Goal: Transaction & Acquisition: Purchase product/service

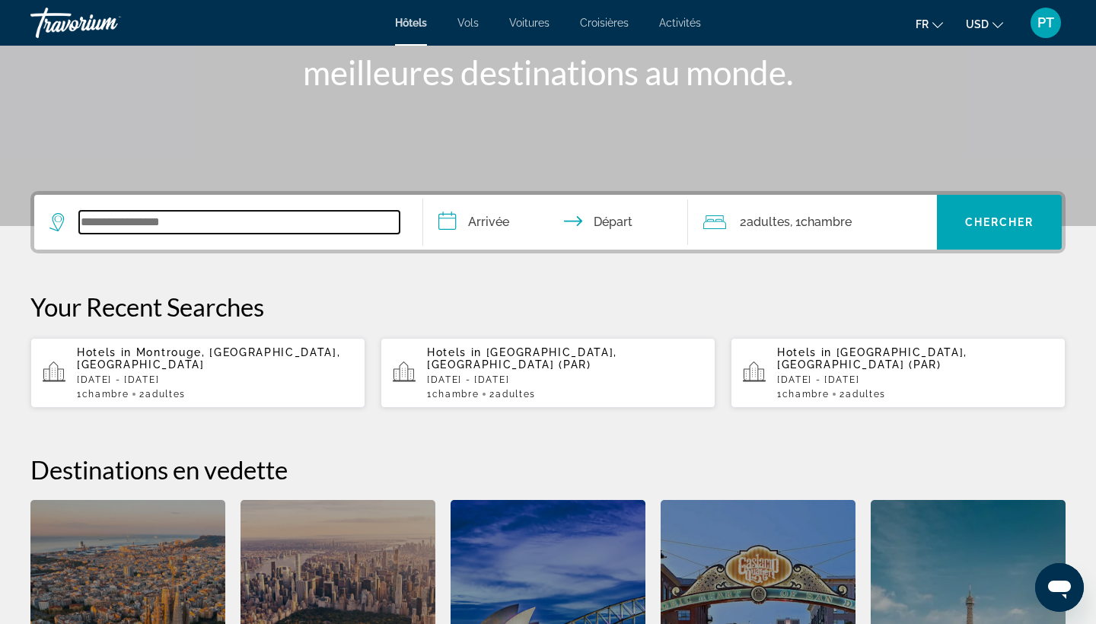
click at [209, 220] on input "Search widget" at bounding box center [239, 222] width 320 height 23
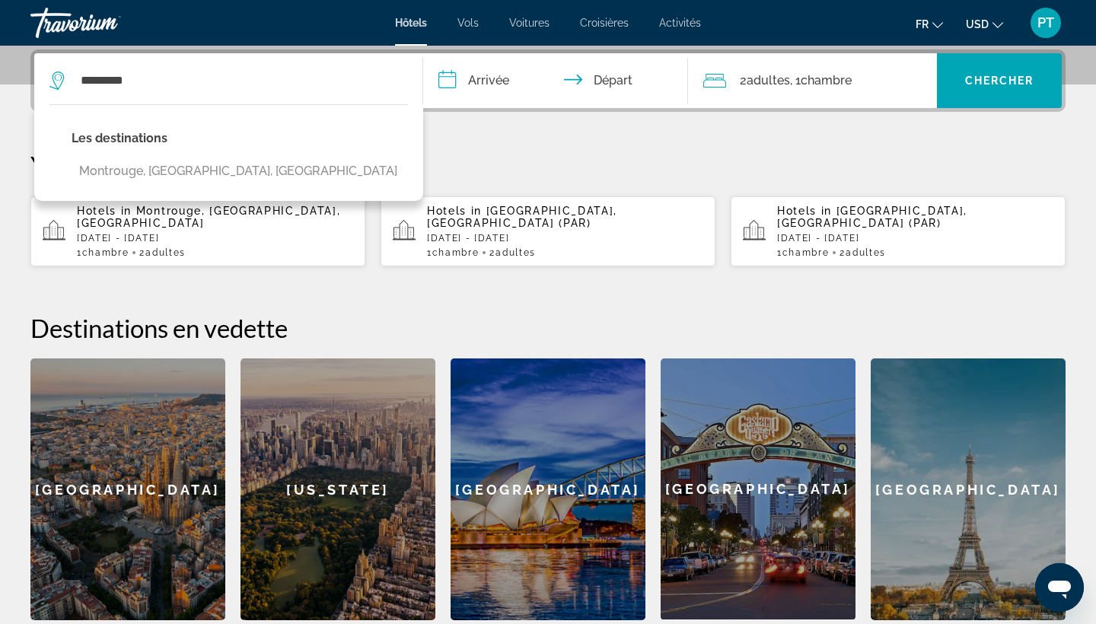
click at [243, 157] on div "Les destinations [GEOGRAPHIC_DATA], [GEOGRAPHIC_DATA], [GEOGRAPHIC_DATA]" at bounding box center [228, 152] width 389 height 97
click at [241, 167] on div "Les destinations [GEOGRAPHIC_DATA], [GEOGRAPHIC_DATA], [GEOGRAPHIC_DATA]" at bounding box center [228, 152] width 389 height 97
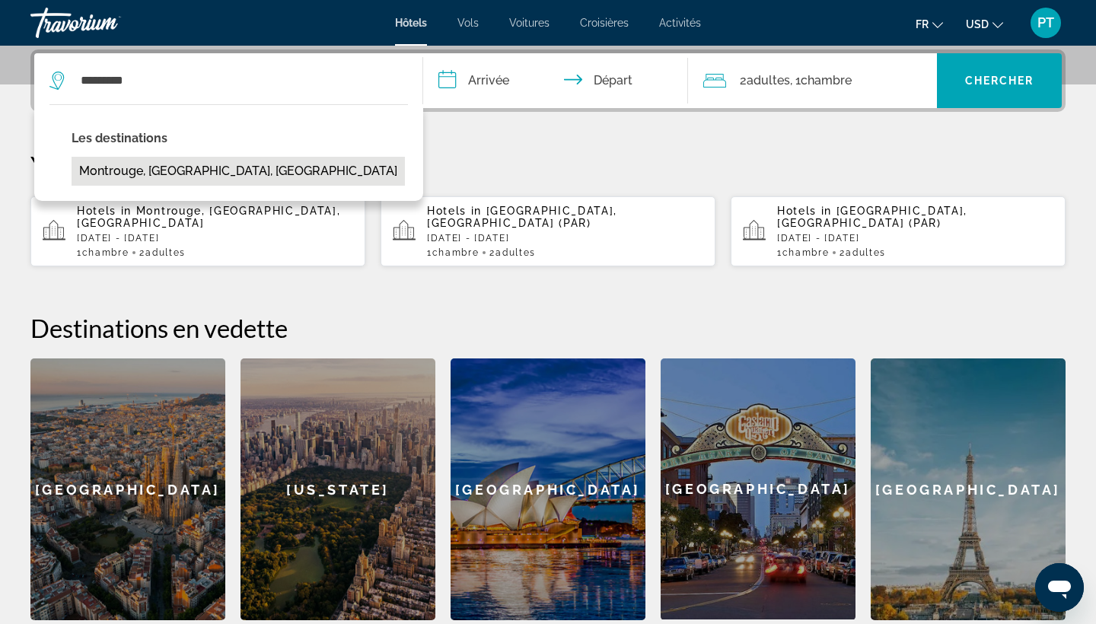
click at [178, 171] on button "Montrouge, [GEOGRAPHIC_DATA], [GEOGRAPHIC_DATA]" at bounding box center [238, 171] width 333 height 29
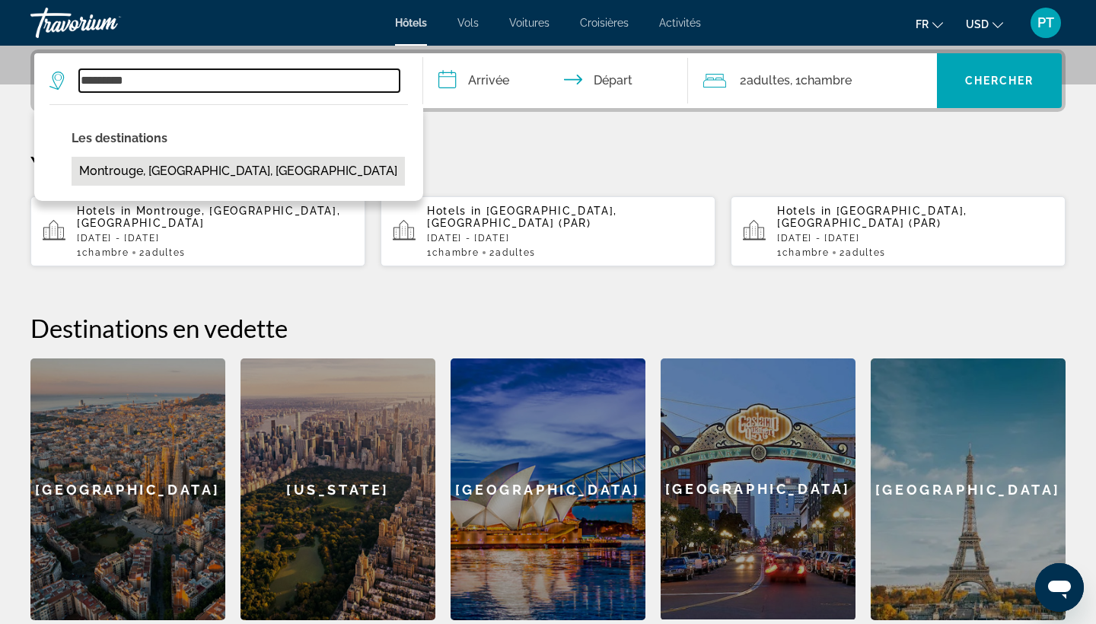
type input "**********"
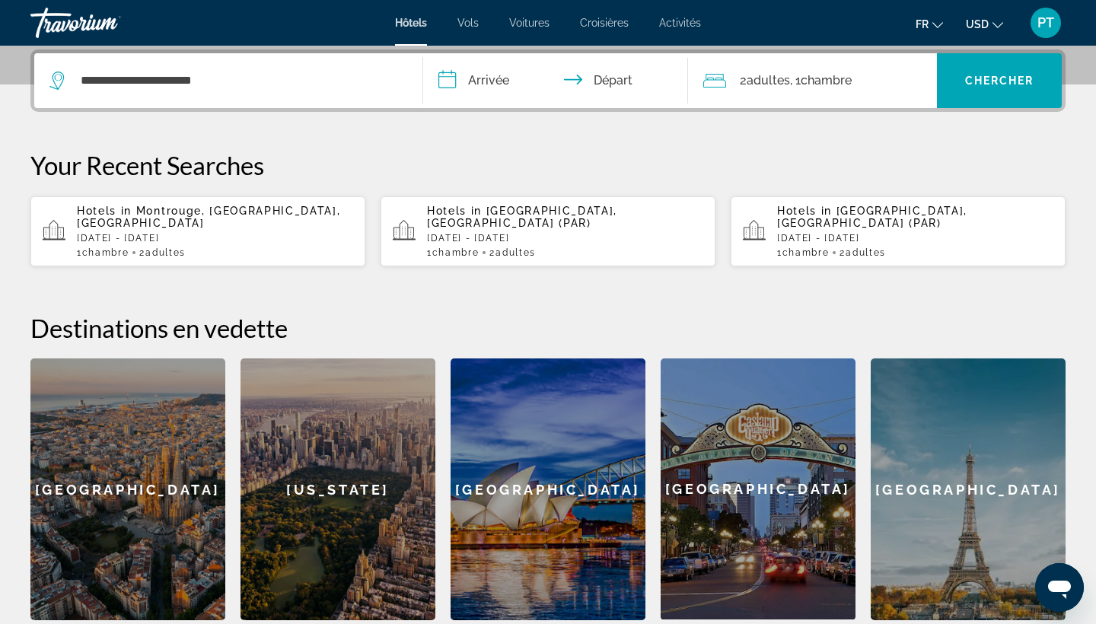
click at [505, 85] on input "**********" at bounding box center [558, 82] width 271 height 59
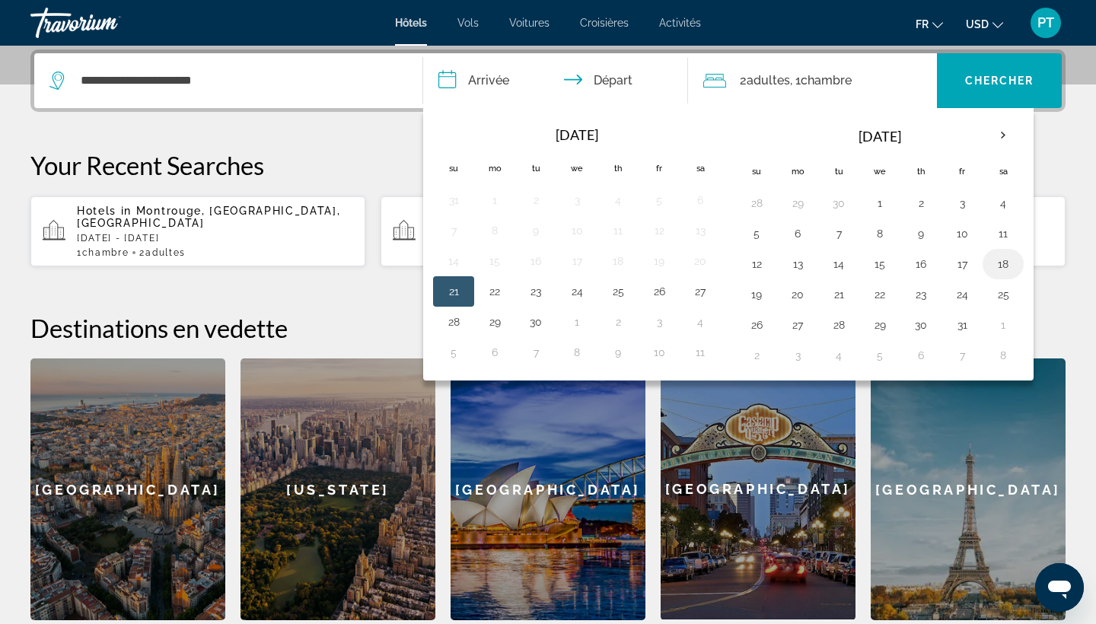
click at [1012, 266] on button "18" at bounding box center [1003, 263] width 24 height 21
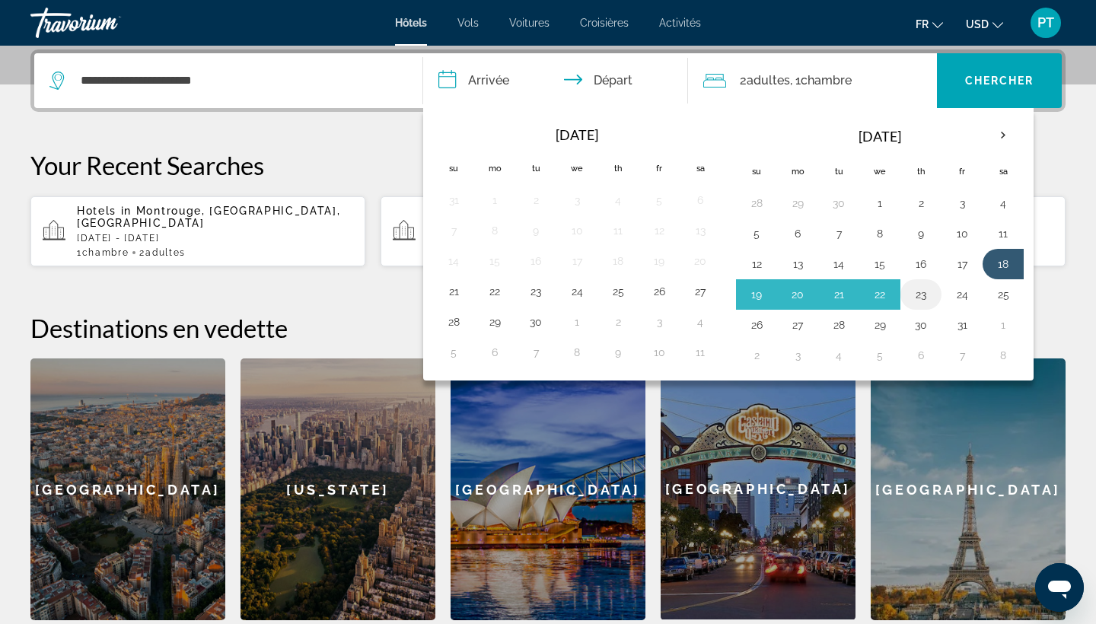
click at [934, 293] on td "23" at bounding box center [921, 294] width 41 height 30
click at [920, 293] on button "23" at bounding box center [921, 294] width 24 height 21
type input "**********"
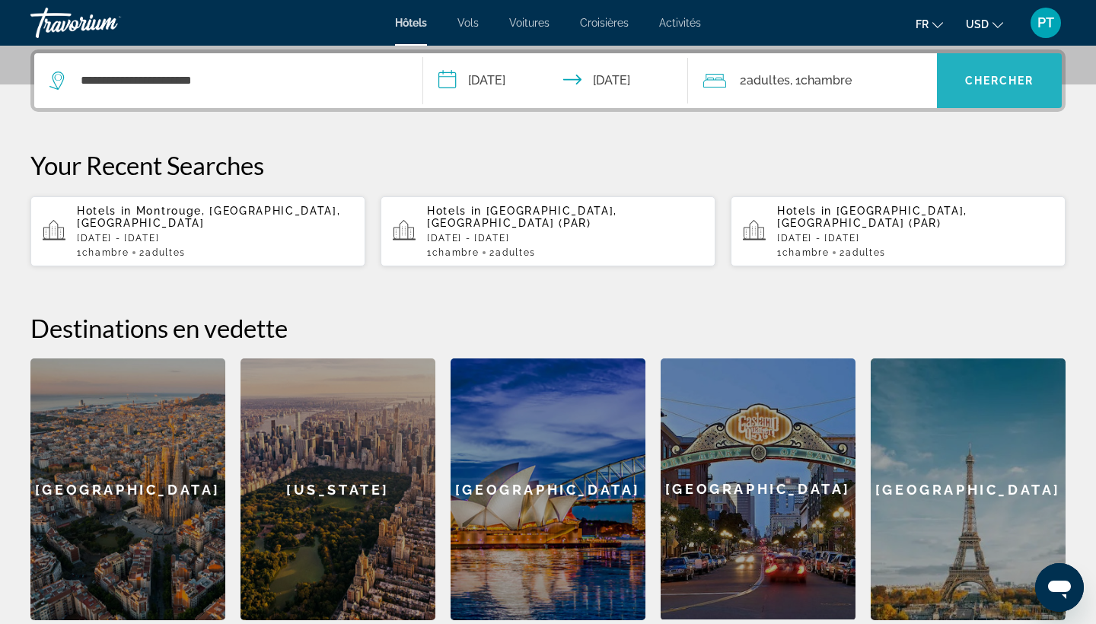
click at [978, 91] on span "Search widget" at bounding box center [999, 80] width 125 height 37
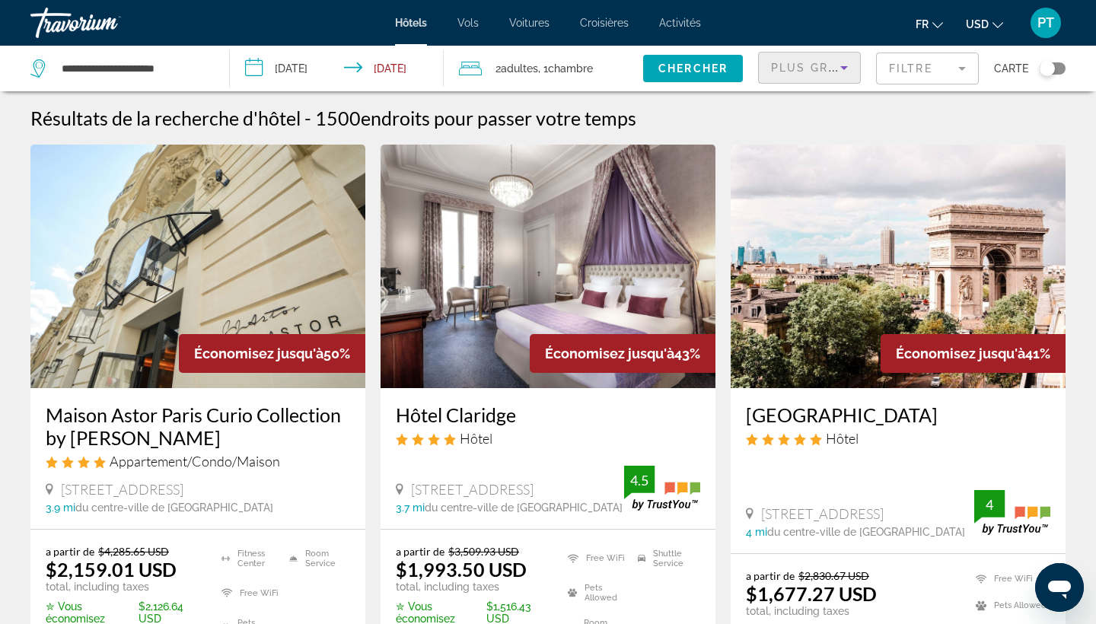
click at [843, 75] on icon "Sort by" at bounding box center [844, 68] width 18 height 18
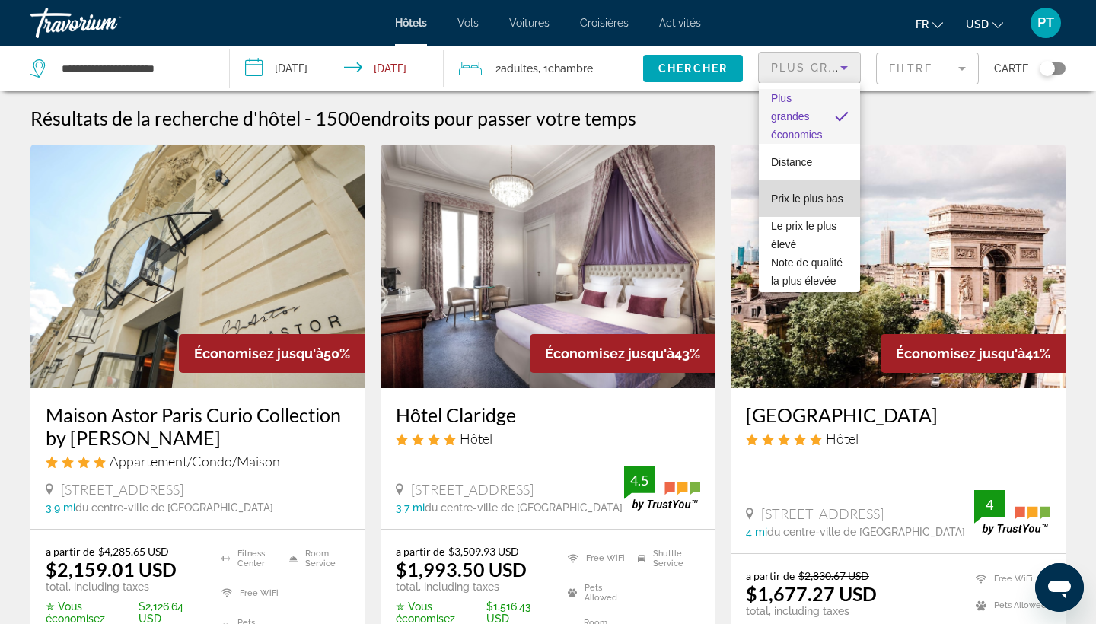
click at [811, 199] on span "Prix le plus bas" at bounding box center [807, 199] width 72 height 12
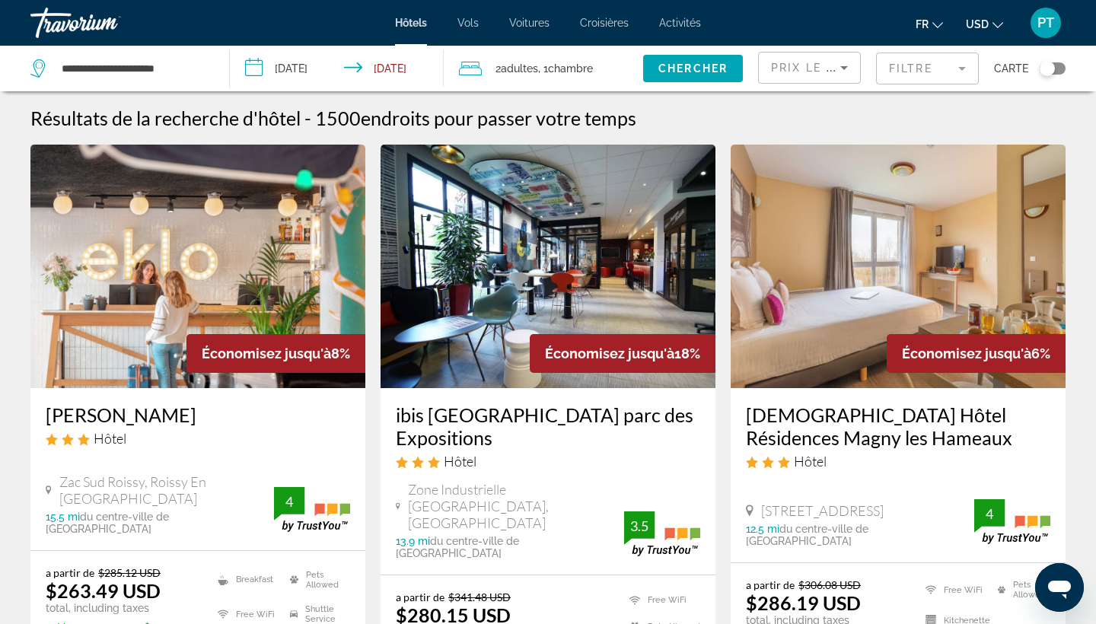
click at [936, 68] on mat-form-field "Filtre" at bounding box center [927, 69] width 103 height 32
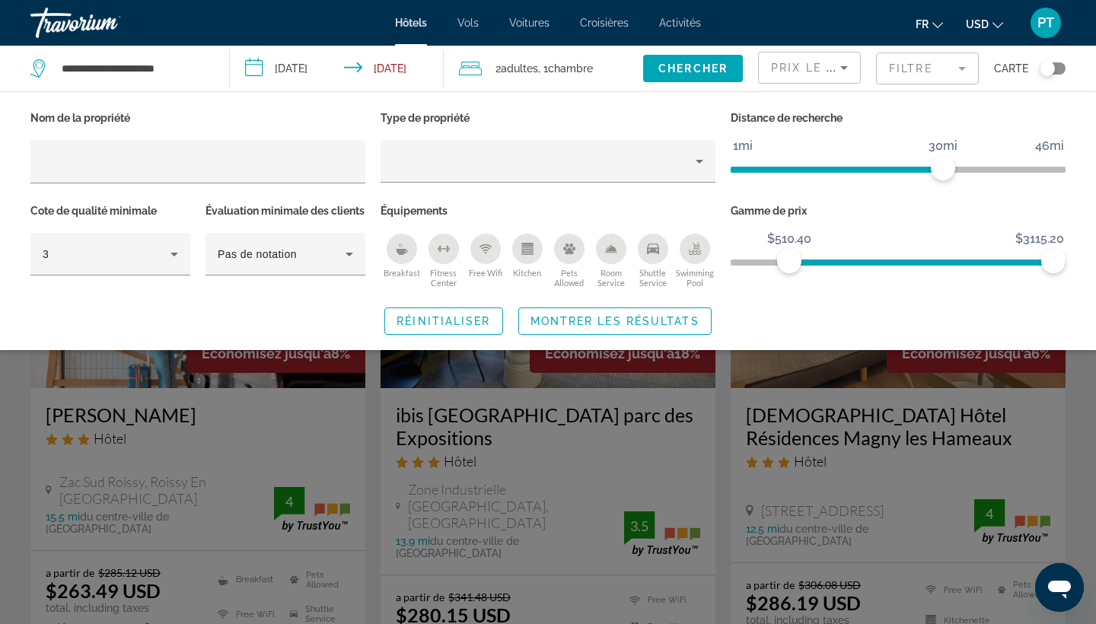
click at [789, 263] on ngx-slider "$52.60 $3115.20 $510.40 $3115.20" at bounding box center [898, 261] width 335 height 3
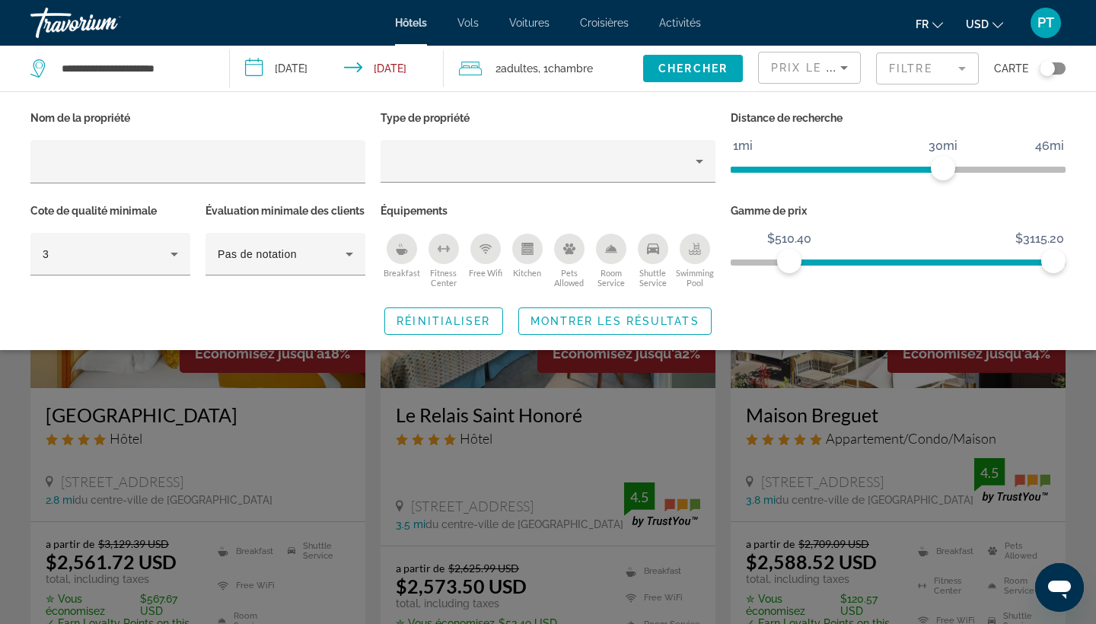
click at [993, 25] on icon "Change currency" at bounding box center [998, 25] width 11 height 11
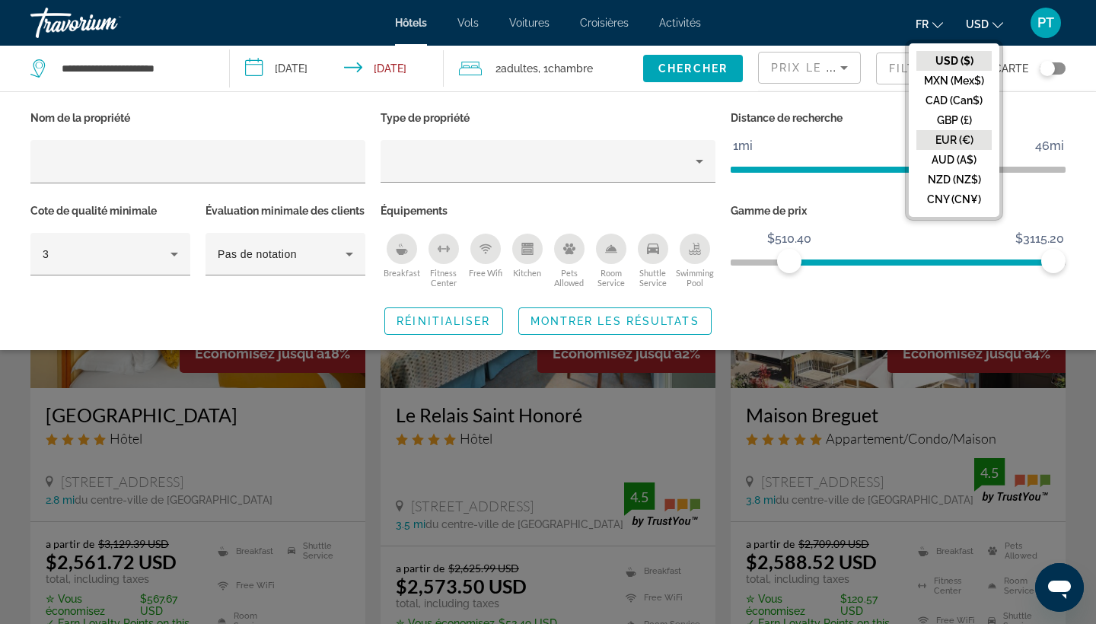
click at [957, 131] on button "EUR (€)" at bounding box center [954, 140] width 75 height 20
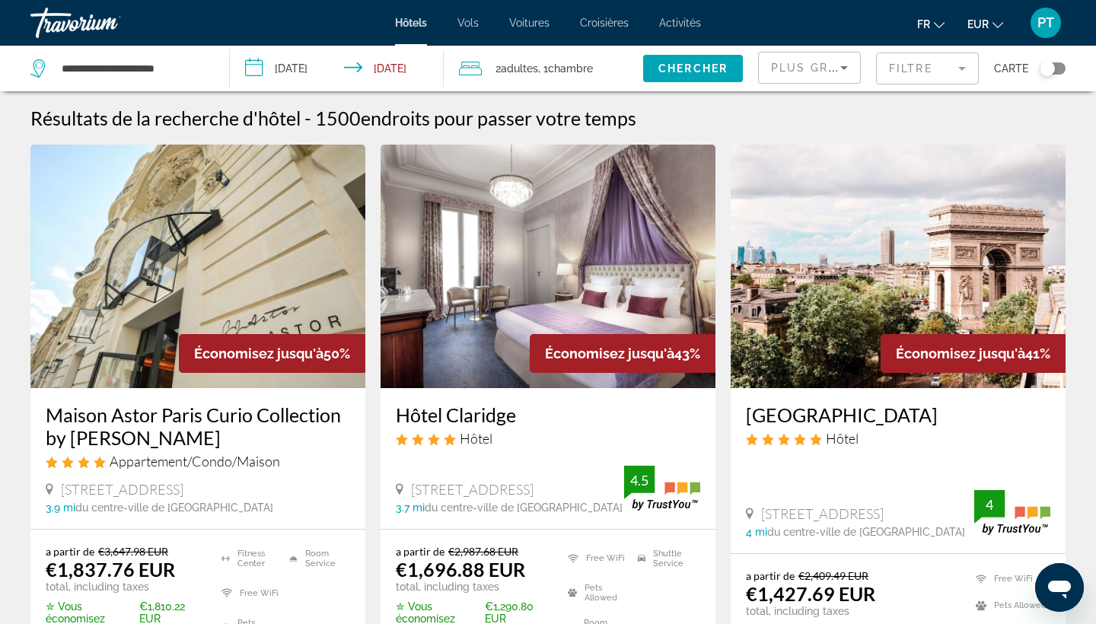
click at [849, 63] on icon "Sort by" at bounding box center [844, 68] width 18 height 18
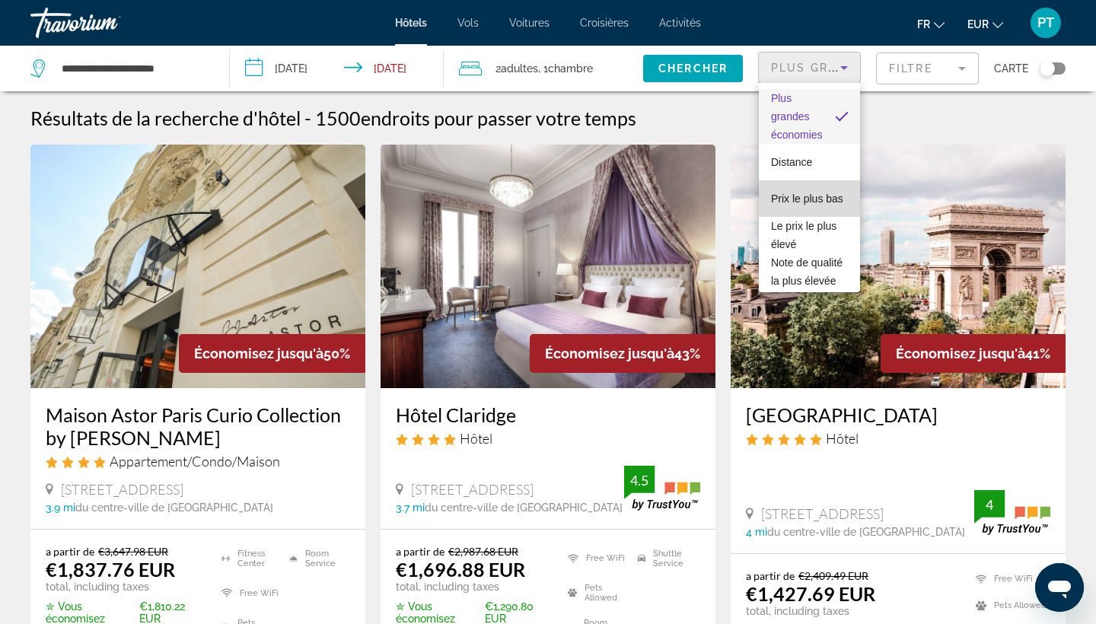
click at [809, 199] on span "Prix le plus bas" at bounding box center [807, 199] width 72 height 12
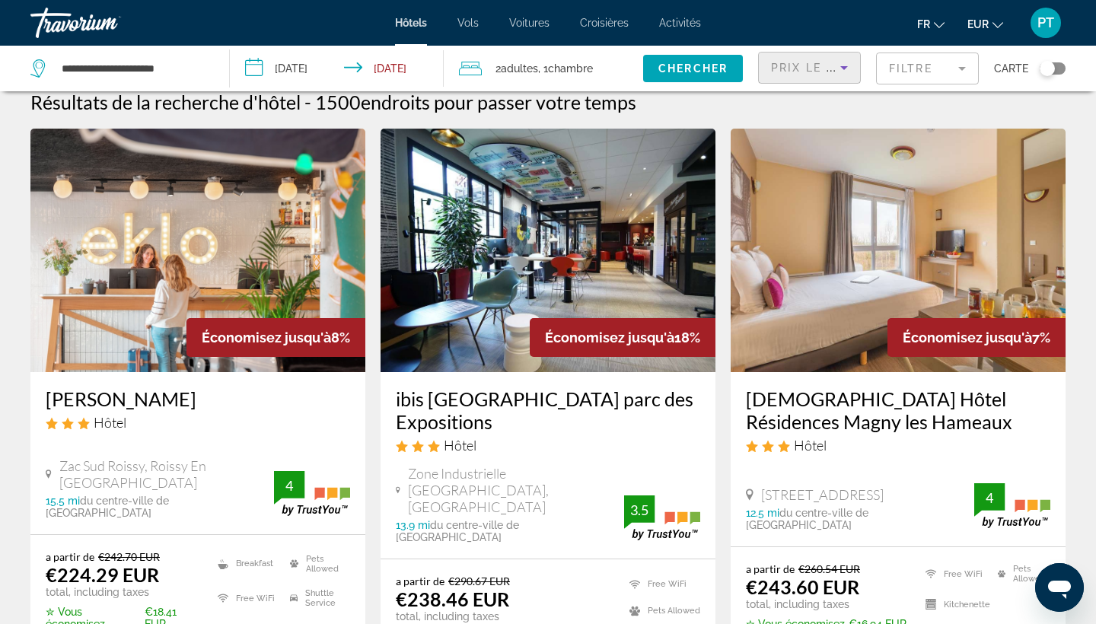
scroll to position [28, 0]
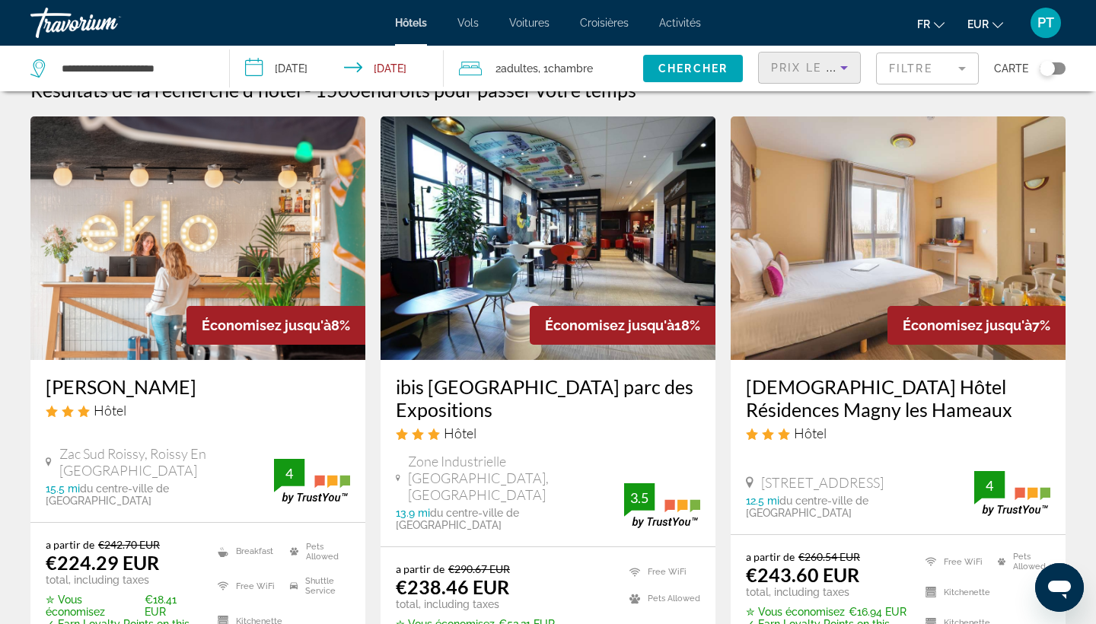
click at [944, 64] on mat-form-field "Filtre" at bounding box center [927, 69] width 103 height 32
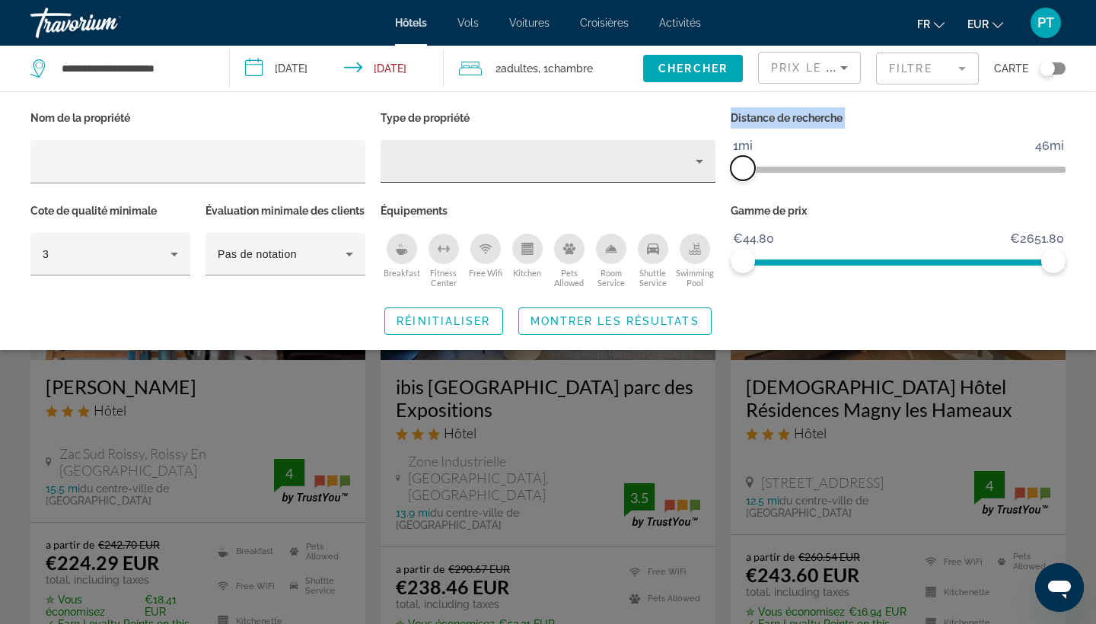
drag, startPoint x: 952, startPoint y: 166, endPoint x: 695, endPoint y: 154, distance: 257.6
click at [695, 154] on div "Nom de la propriété Type de propriété Distance de recherche 1mi 46mi 1mi Cote d…" at bounding box center [548, 199] width 1051 height 185
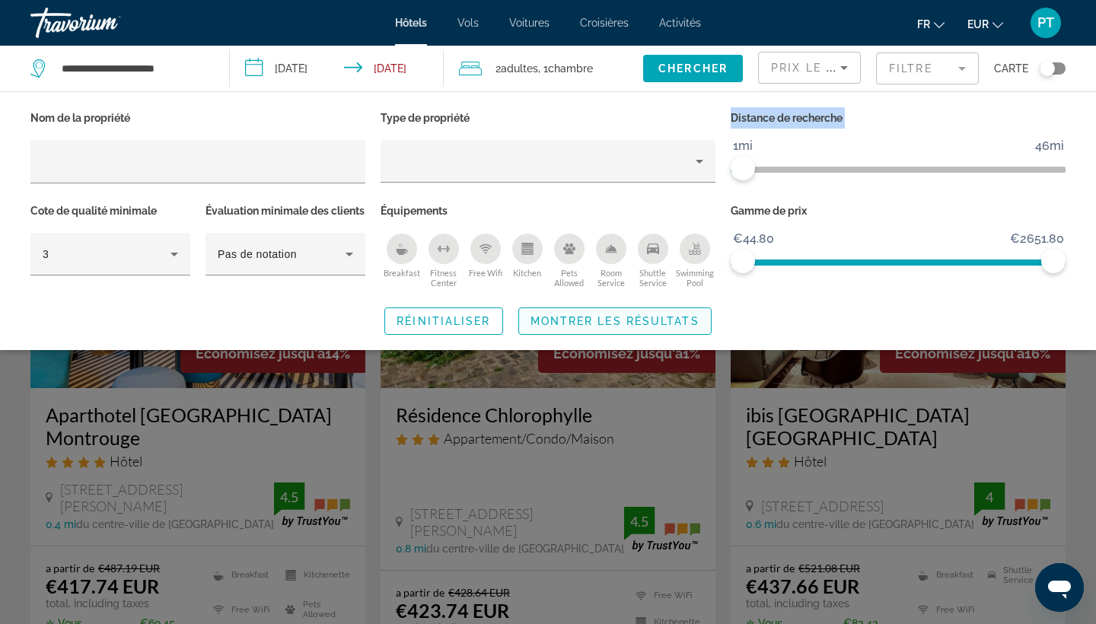
click at [669, 327] on span "Montrer les résultats" at bounding box center [615, 321] width 169 height 12
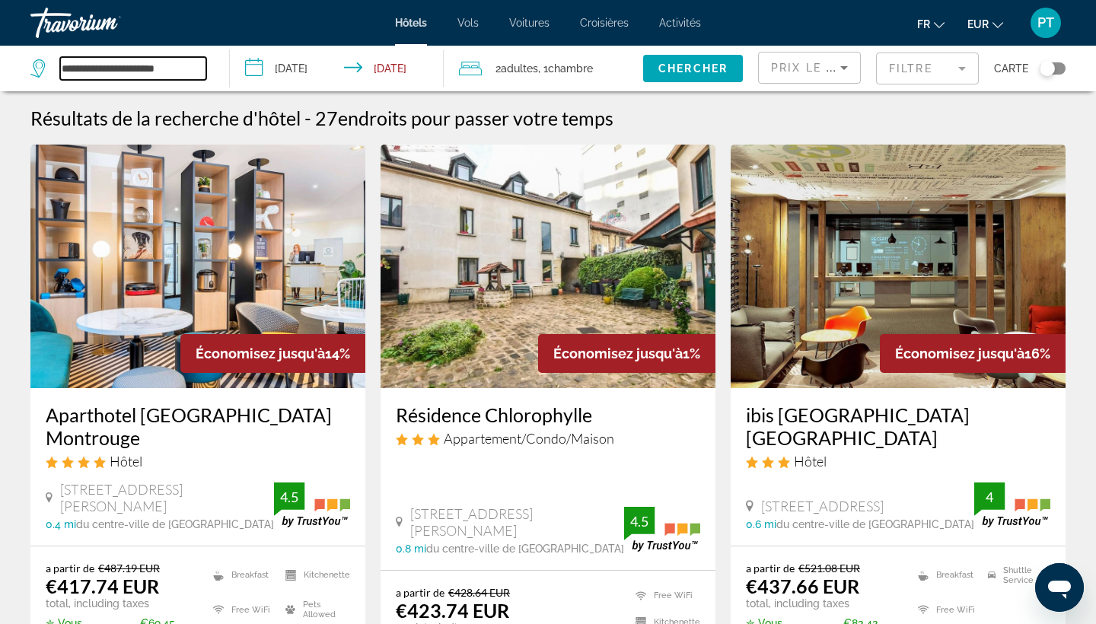
click at [121, 72] on input "**********" at bounding box center [133, 68] width 146 height 23
drag, startPoint x: 120, startPoint y: 69, endPoint x: 60, endPoint y: 52, distance: 61.7
click at [60, 52] on div "**********" at bounding box center [121, 69] width 183 height 46
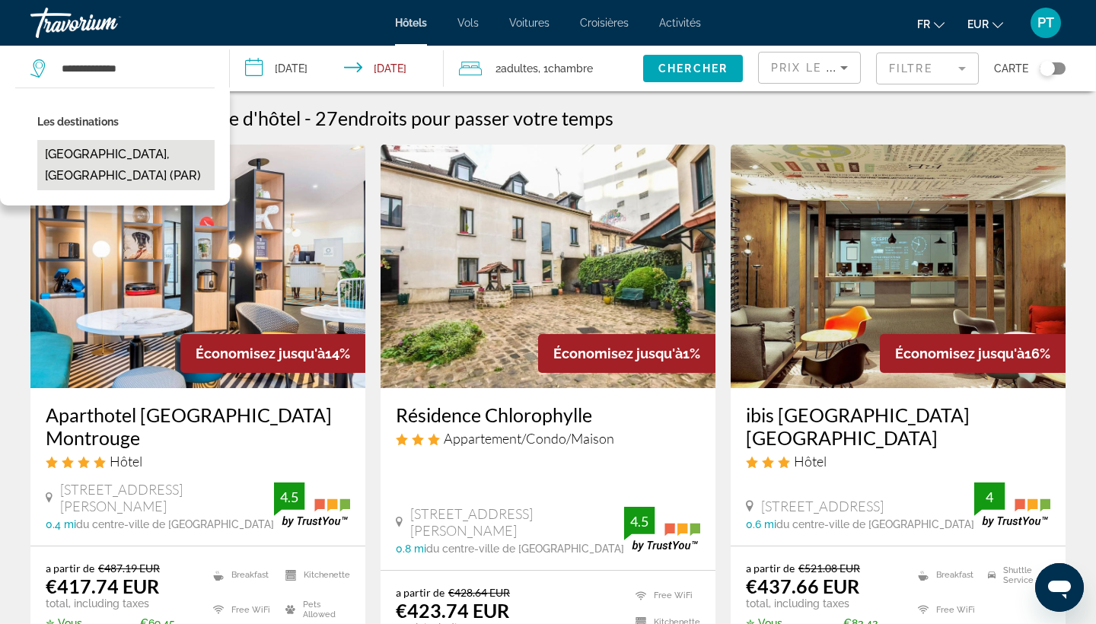
click at [87, 156] on button "[GEOGRAPHIC_DATA], [GEOGRAPHIC_DATA] (PAR)" at bounding box center [125, 165] width 177 height 50
type input "**********"
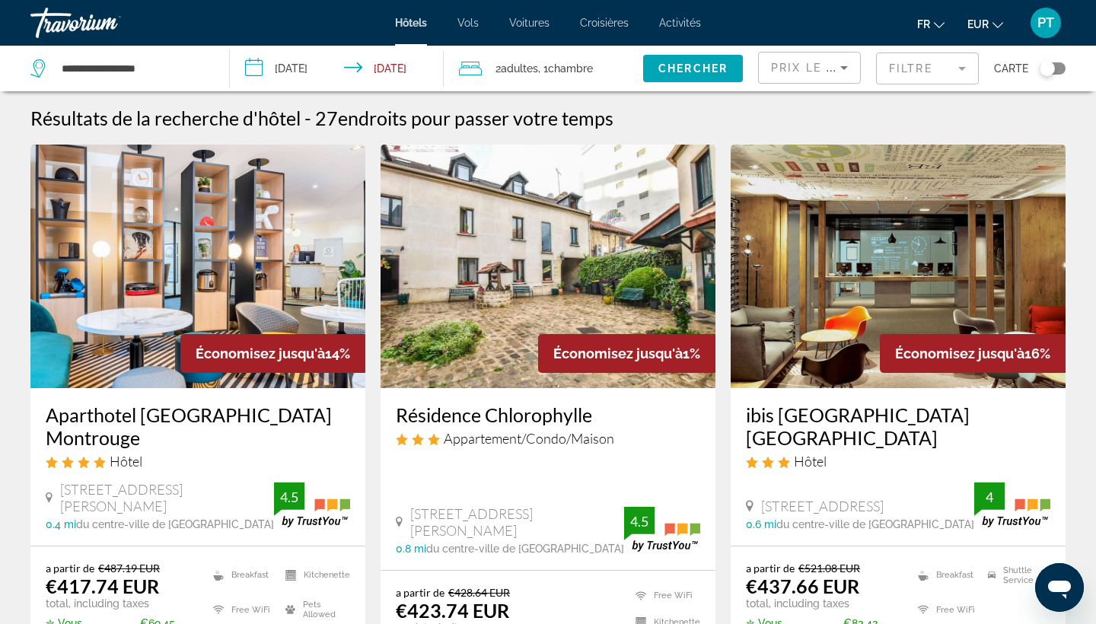
click at [920, 70] on mat-form-field "Filtre" at bounding box center [927, 69] width 103 height 32
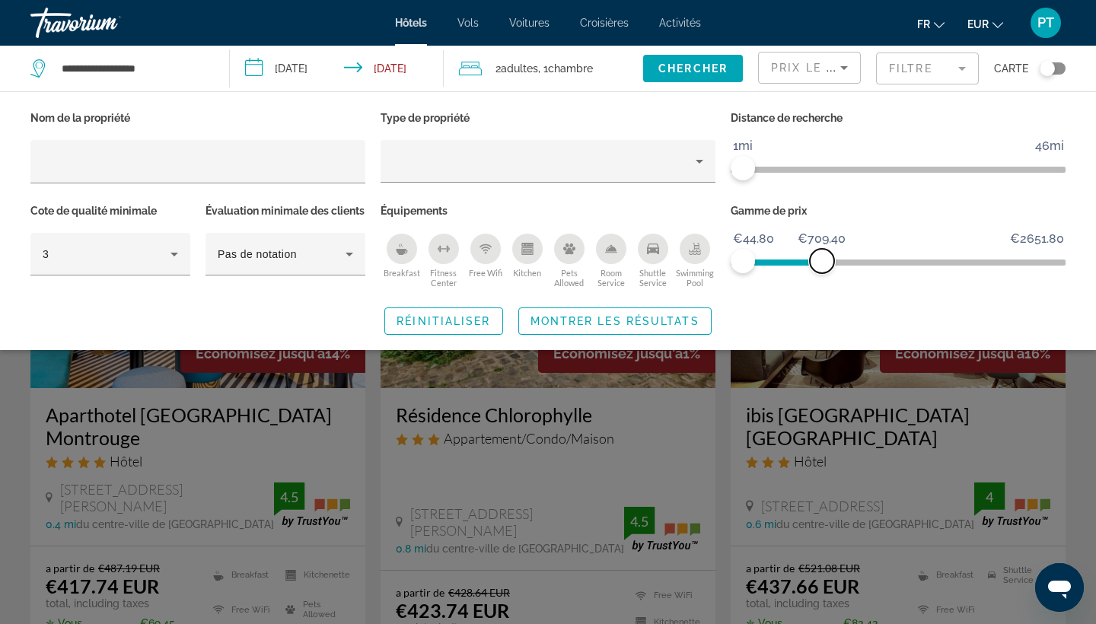
drag, startPoint x: 1044, startPoint y: 265, endPoint x: 816, endPoint y: 250, distance: 228.8
click at [816, 250] on span "ngx-slider-max" at bounding box center [822, 261] width 24 height 24
click at [709, 73] on span "Chercher" at bounding box center [692, 68] width 69 height 12
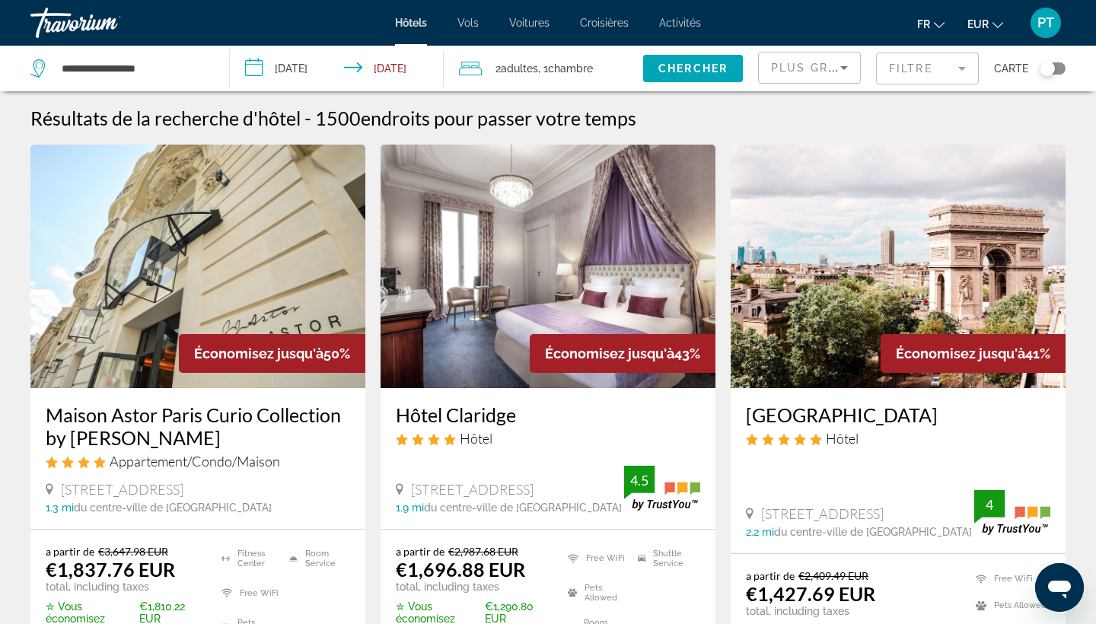
click at [831, 66] on span "Plus grandes économies" at bounding box center [862, 68] width 182 height 12
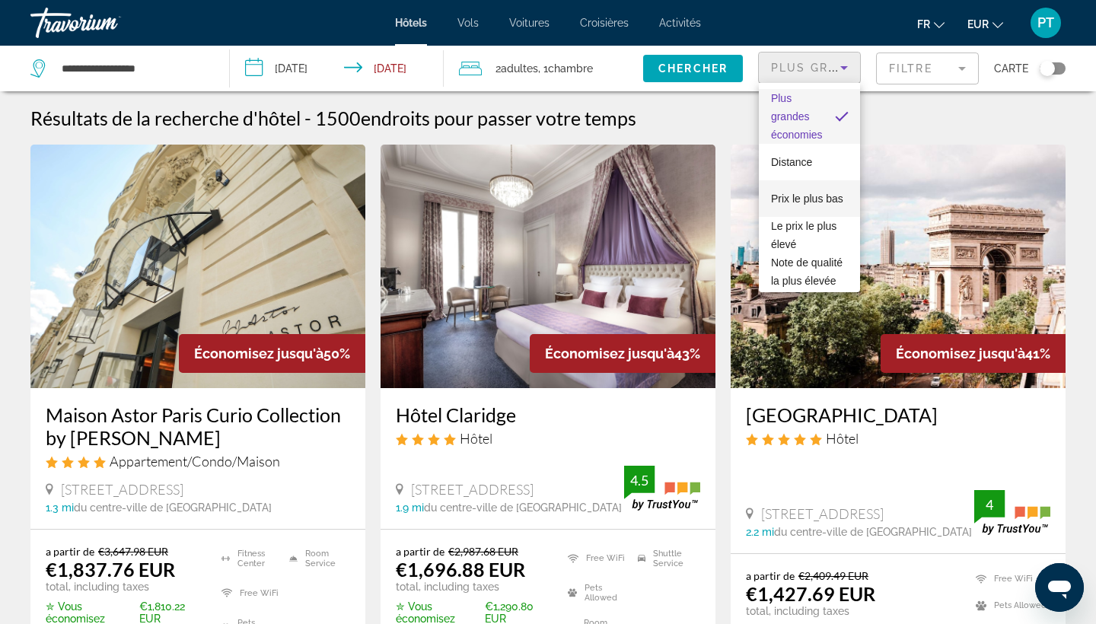
click at [824, 194] on span "Prix le plus bas" at bounding box center [807, 199] width 72 height 12
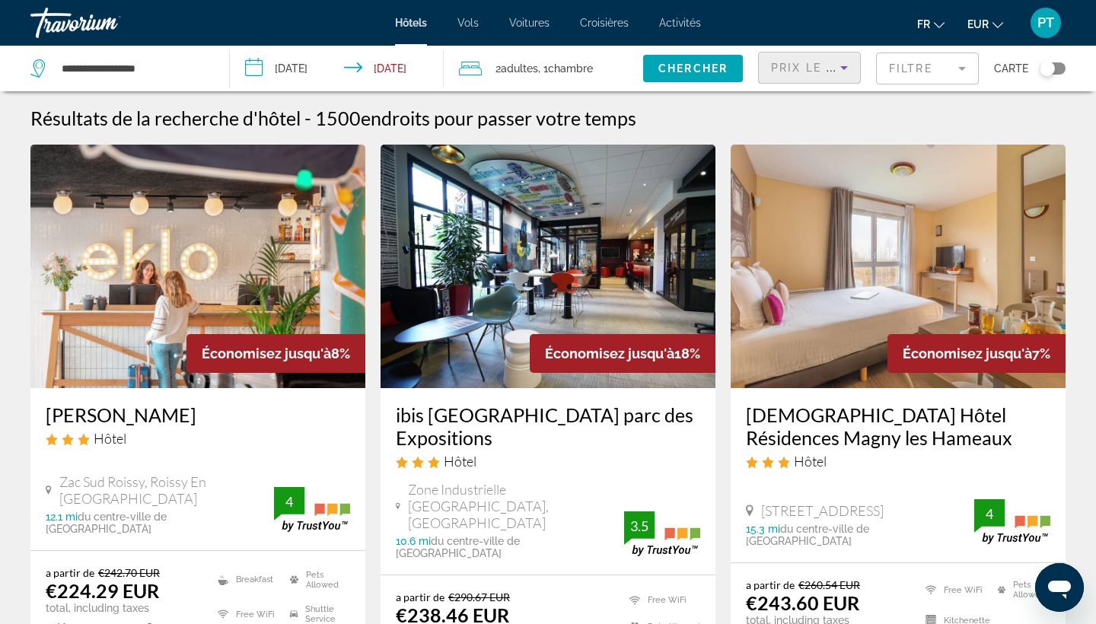
click at [903, 72] on mat-form-field "Filtre" at bounding box center [927, 69] width 103 height 32
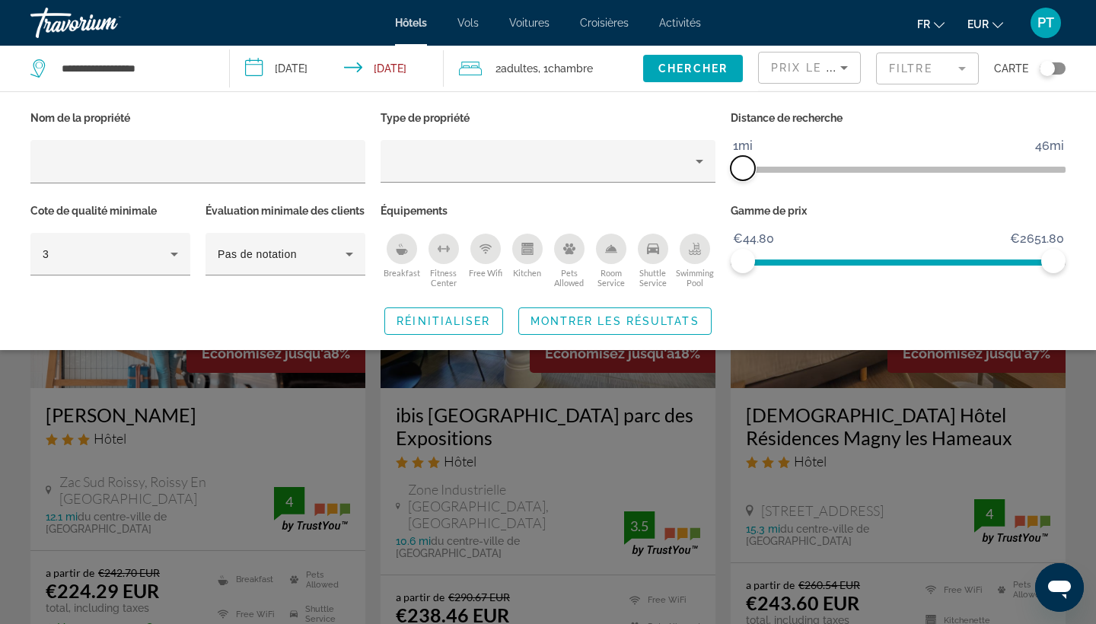
drag, startPoint x: 948, startPoint y: 172, endPoint x: 729, endPoint y: 184, distance: 218.8
click at [729, 184] on div "Distance de recherche 1mi 46mi 1mi" at bounding box center [898, 153] width 350 height 93
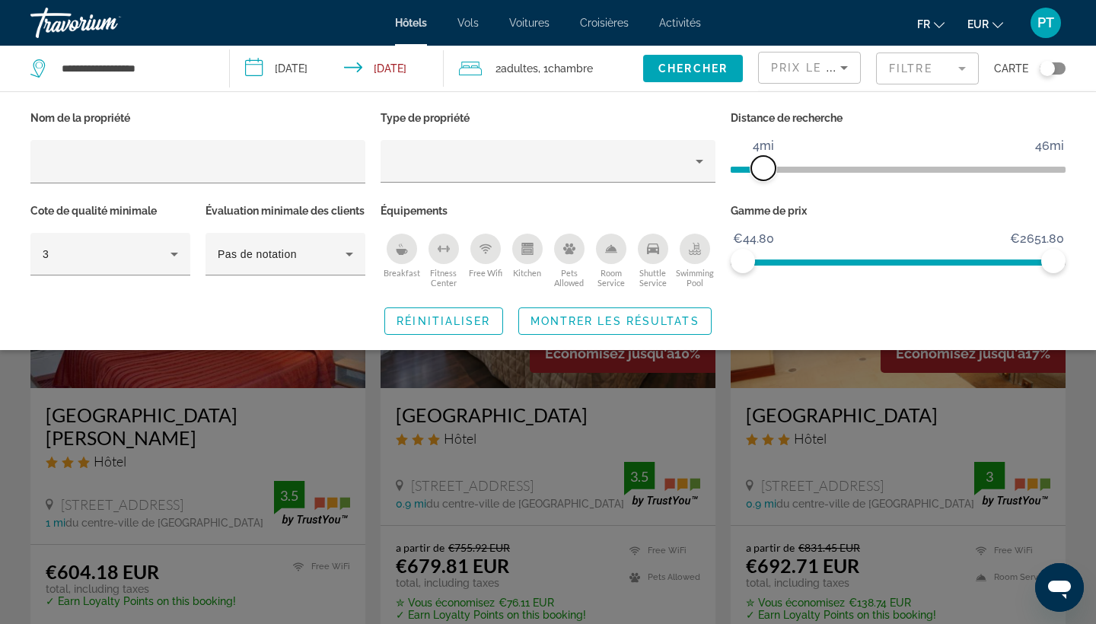
drag, startPoint x: 750, startPoint y: 161, endPoint x: 766, endPoint y: 161, distance: 16.0
click at [766, 161] on span "ngx-slider" at bounding box center [763, 168] width 24 height 24
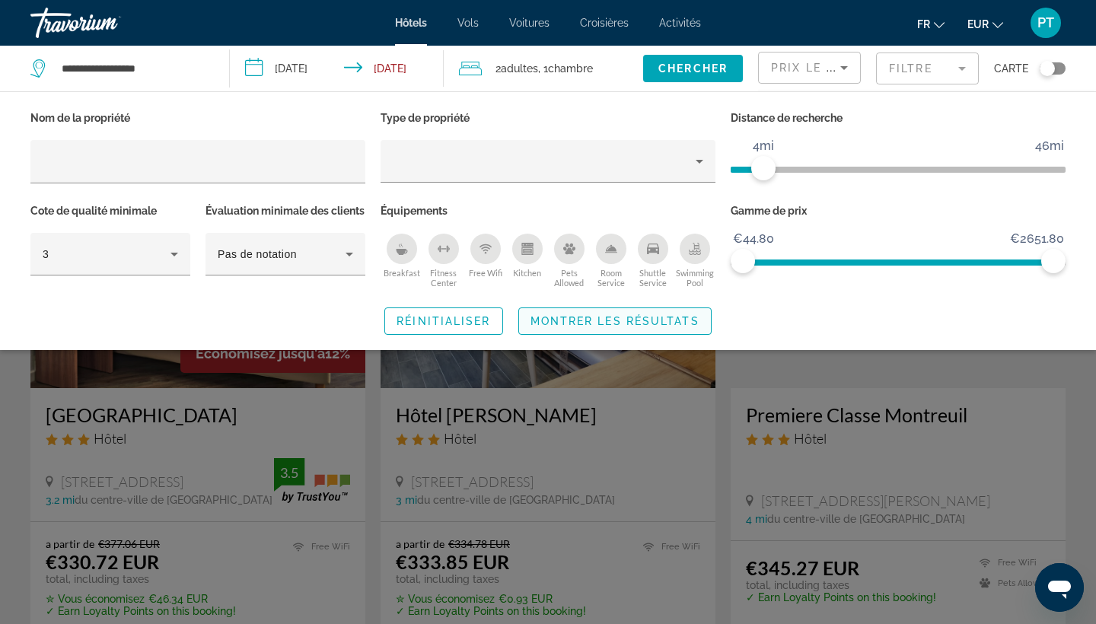
click at [623, 327] on span "Montrer les résultats" at bounding box center [615, 321] width 169 height 12
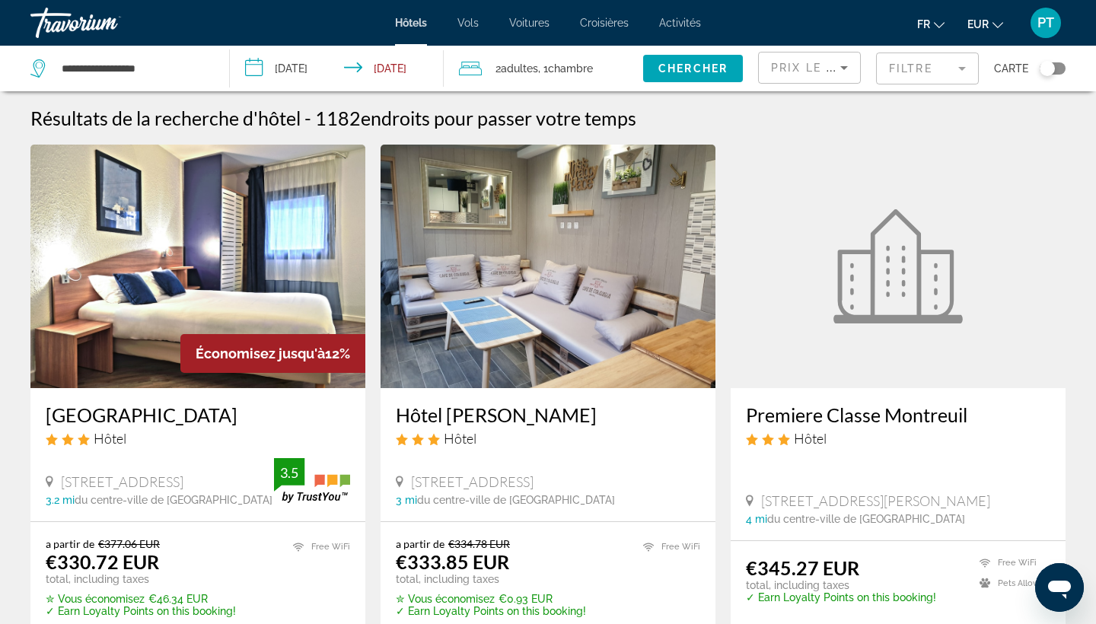
click at [939, 69] on mat-form-field "Filtre" at bounding box center [927, 69] width 103 height 32
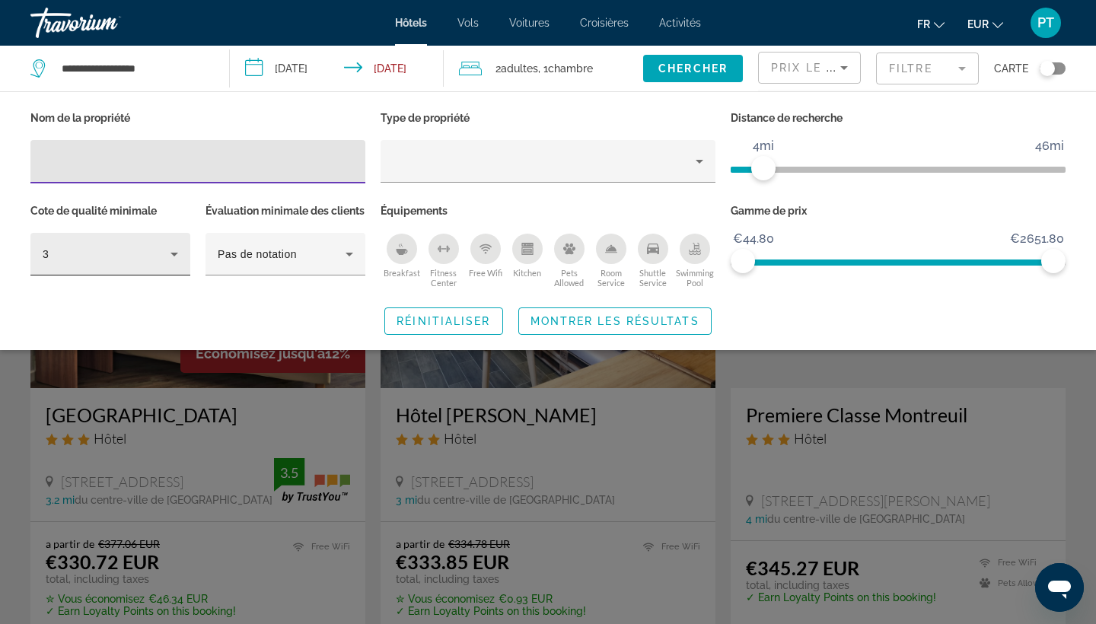
click at [174, 250] on icon "Hotel Filters" at bounding box center [174, 254] width 18 height 18
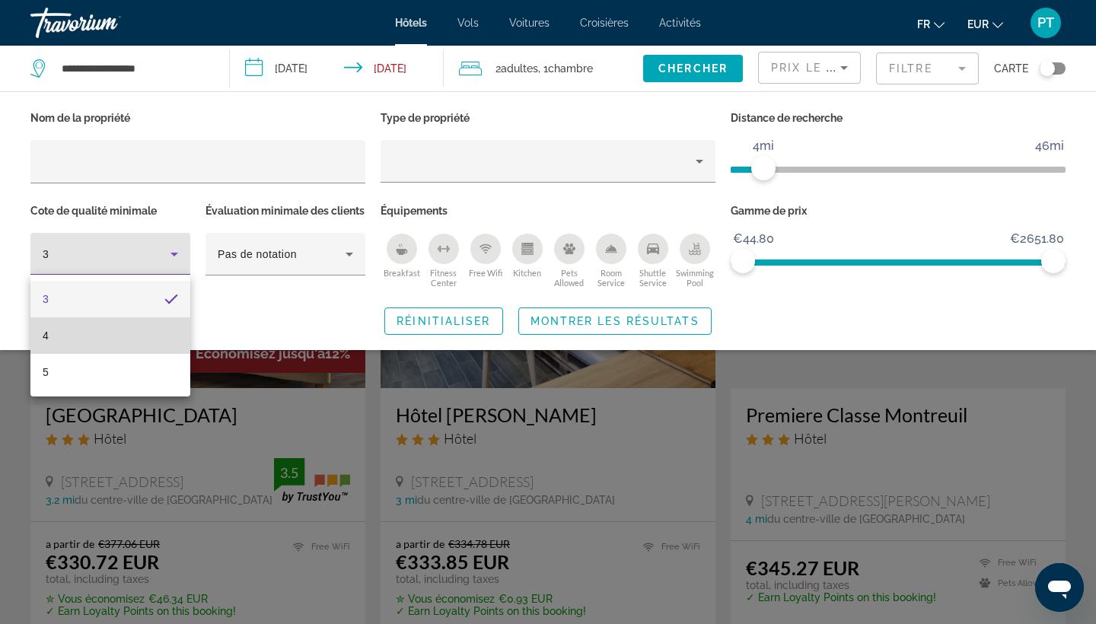
click at [139, 330] on mat-option "4" at bounding box center [110, 335] width 160 height 37
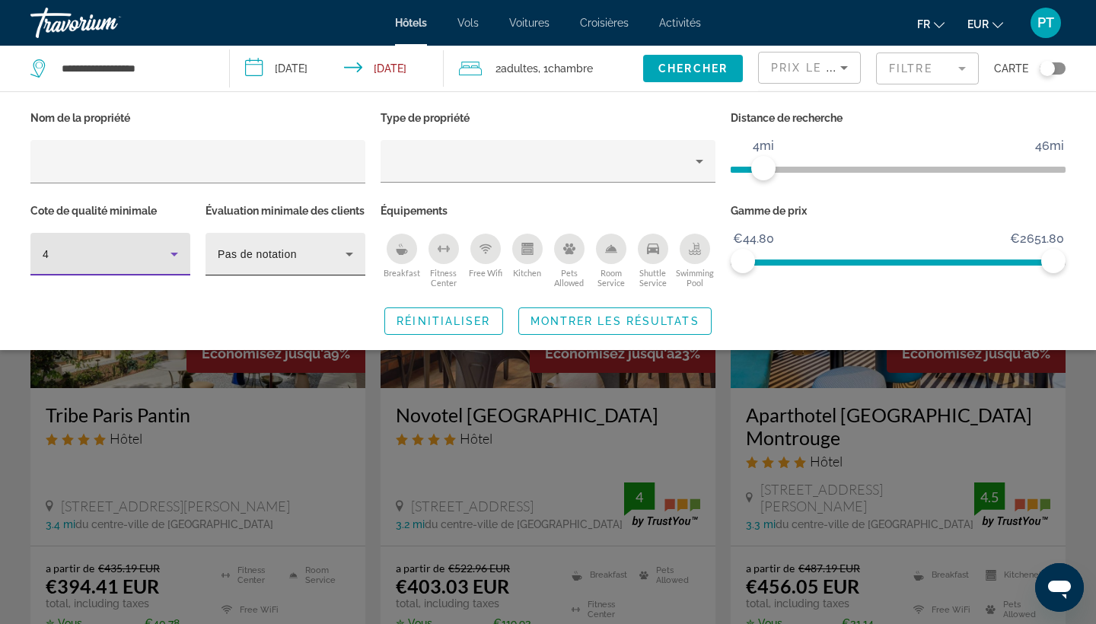
click at [258, 260] on span "Pas de notation" at bounding box center [257, 254] width 79 height 12
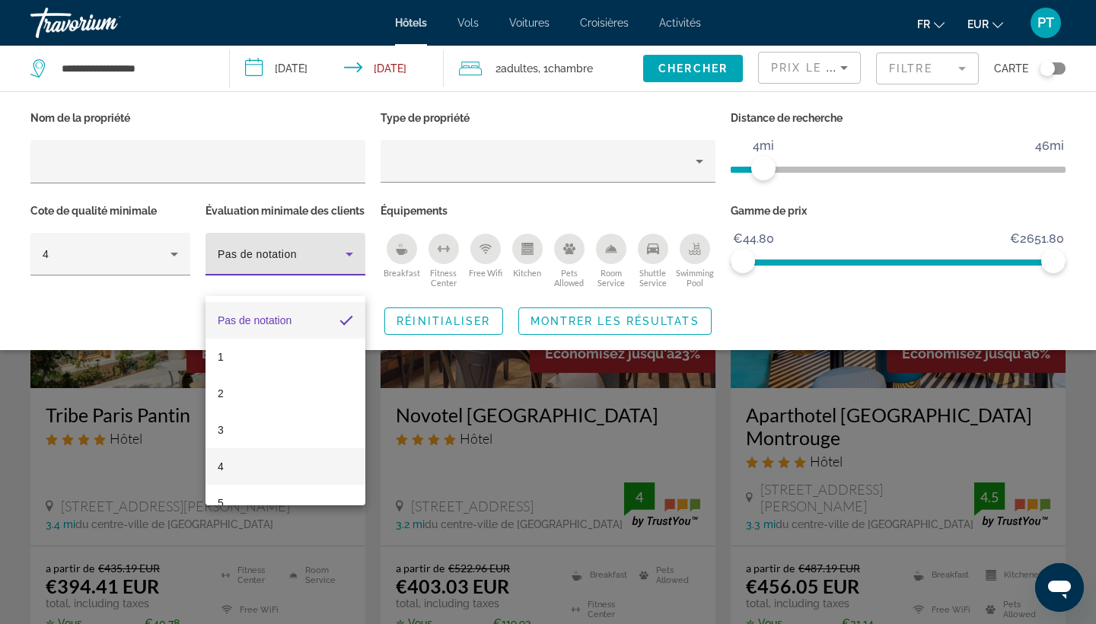
click at [237, 464] on mat-option "4" at bounding box center [286, 466] width 160 height 37
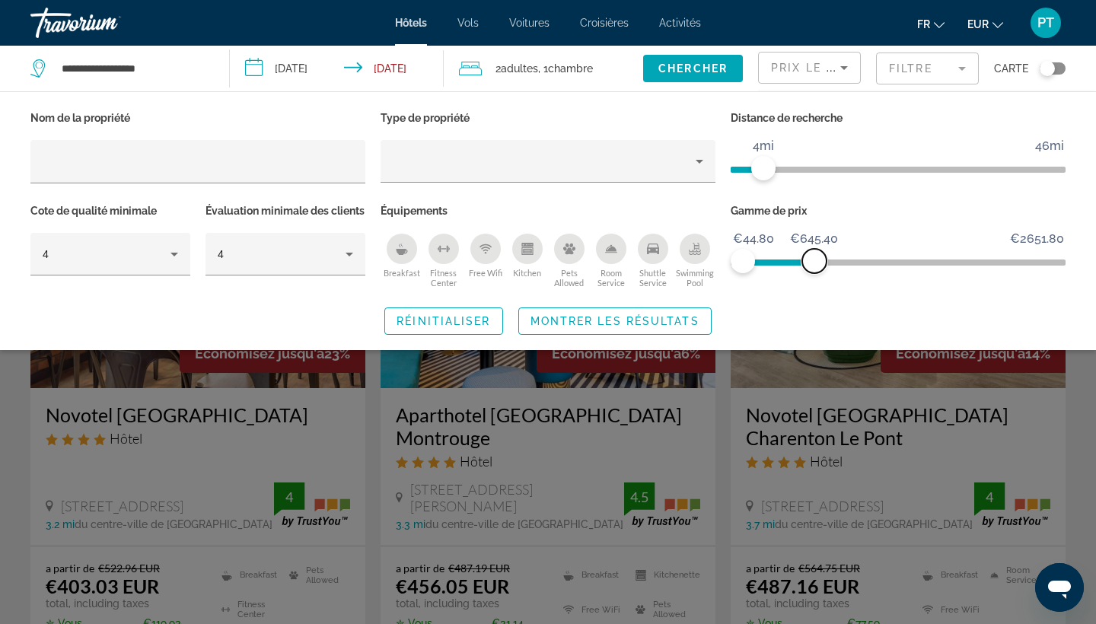
drag, startPoint x: 1044, startPoint y: 262, endPoint x: 812, endPoint y: 266, distance: 231.5
click at [812, 266] on span "ngx-slider-max" at bounding box center [814, 261] width 24 height 24
click at [596, 350] on div "Nom de la propriété Type de propriété Distance de recherche 1mi 46mi 4mi Cote d…" at bounding box center [548, 220] width 1096 height 259
click at [593, 327] on span "Montrer les résultats" at bounding box center [615, 321] width 169 height 12
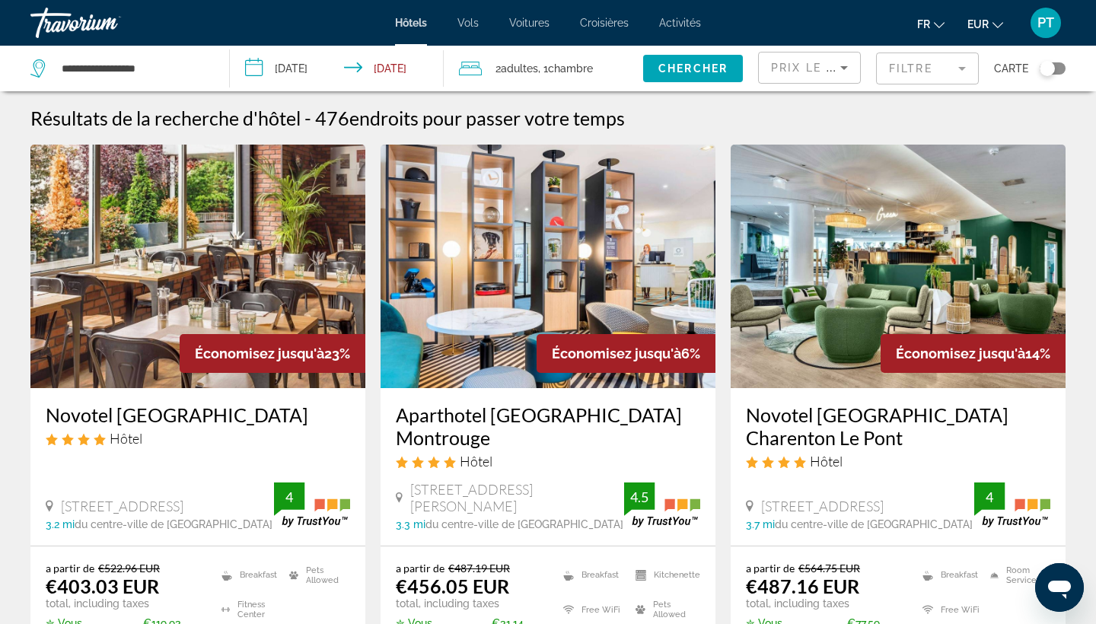
click at [925, 78] on mat-form-field "Filtre" at bounding box center [927, 69] width 103 height 32
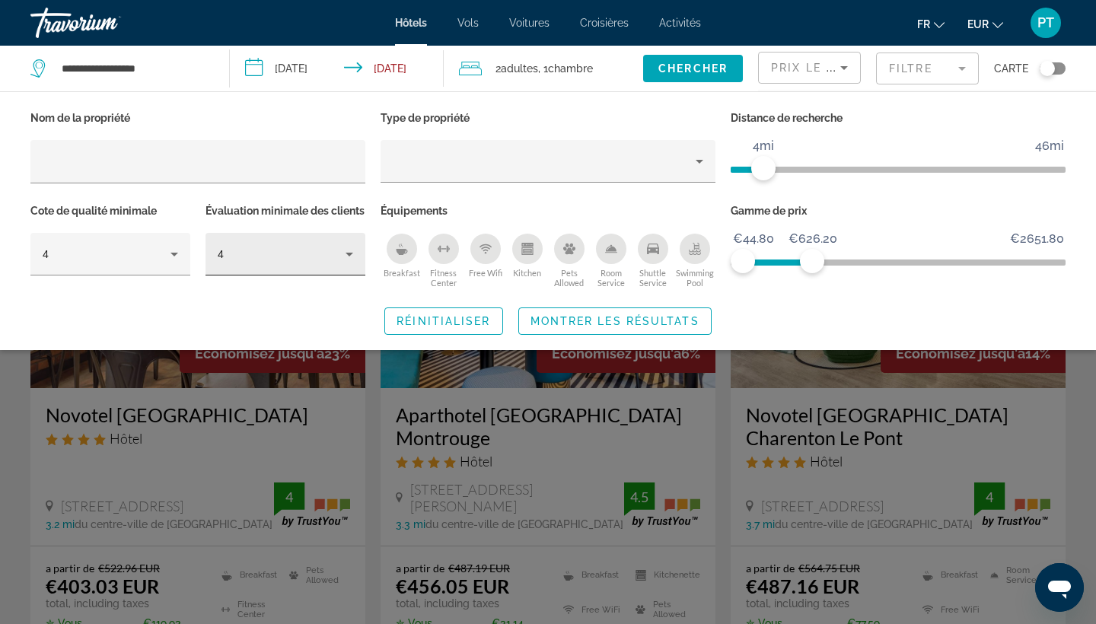
click at [295, 276] on div "4" at bounding box center [286, 254] width 136 height 43
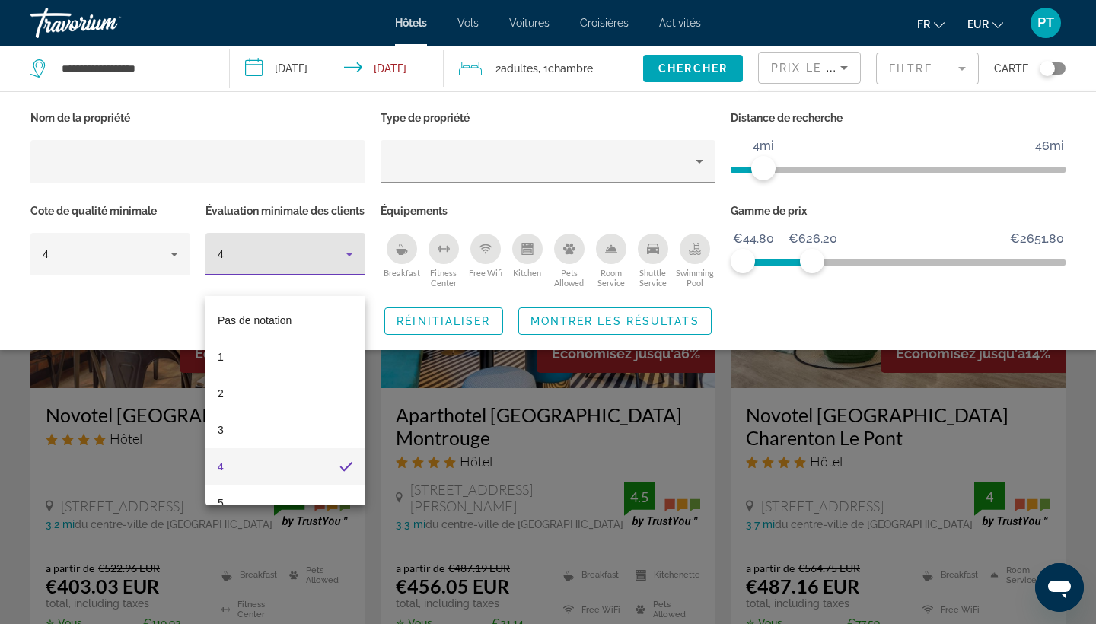
click at [273, 282] on div at bounding box center [548, 312] width 1096 height 624
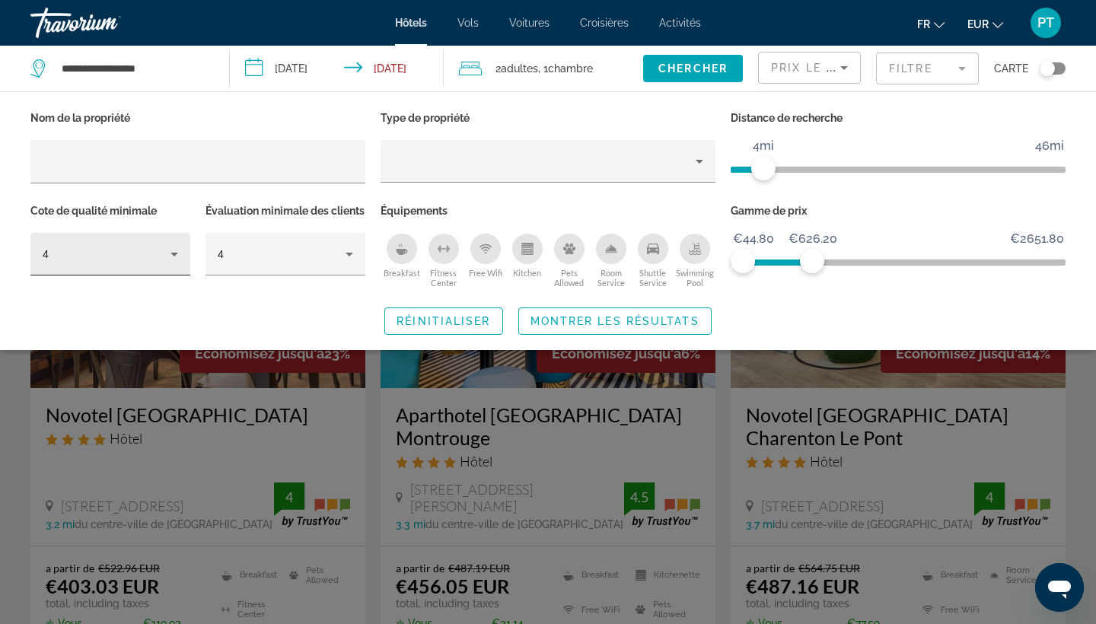
click at [177, 269] on div "4" at bounding box center [111, 254] width 136 height 43
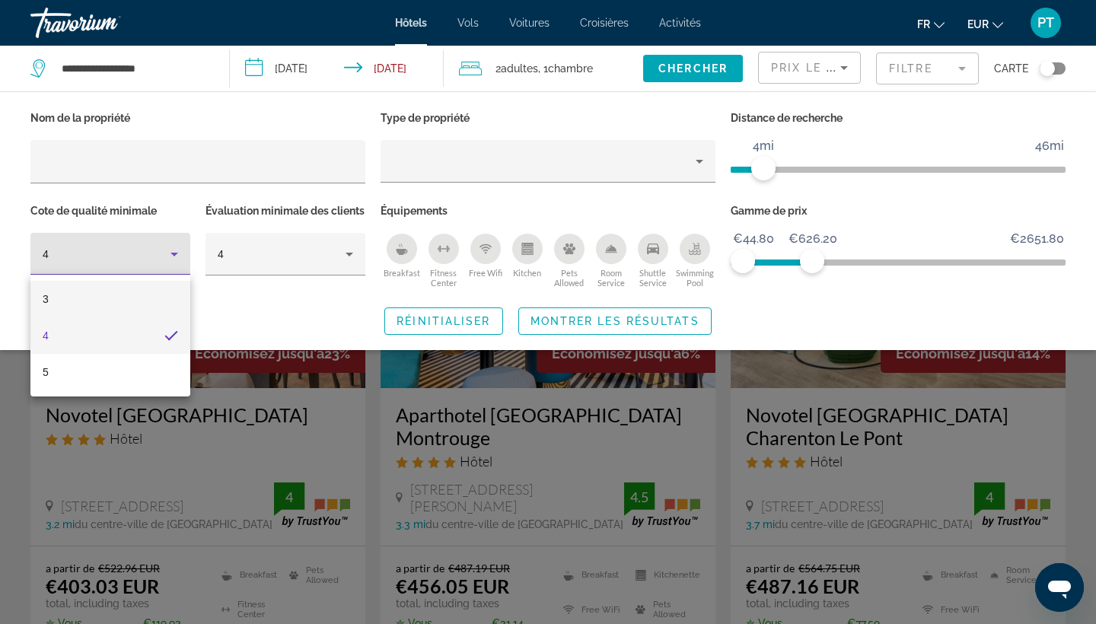
click at [158, 307] on mat-option "3" at bounding box center [110, 299] width 160 height 37
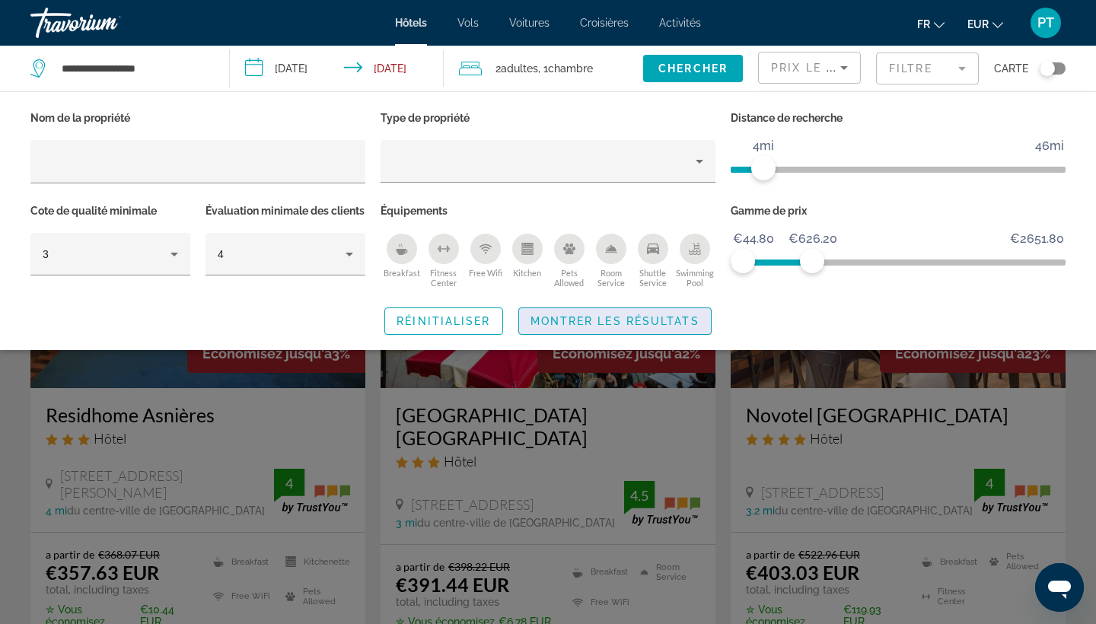
click at [646, 327] on span "Montrer les résultats" at bounding box center [615, 321] width 169 height 12
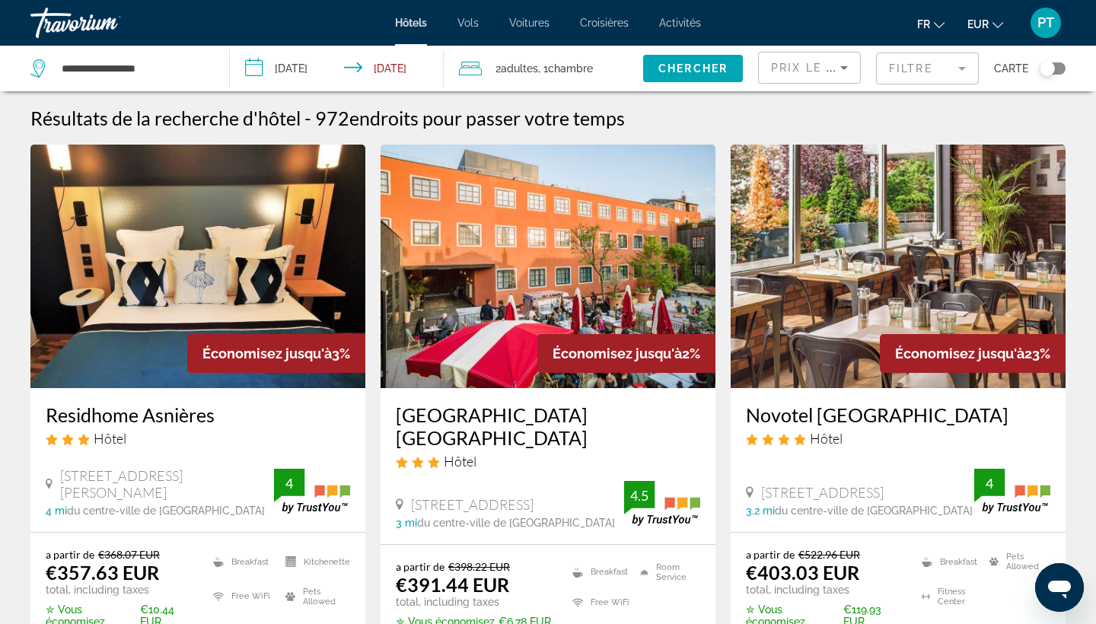
click at [228, 276] on img "Main content" at bounding box center [197, 267] width 335 height 244
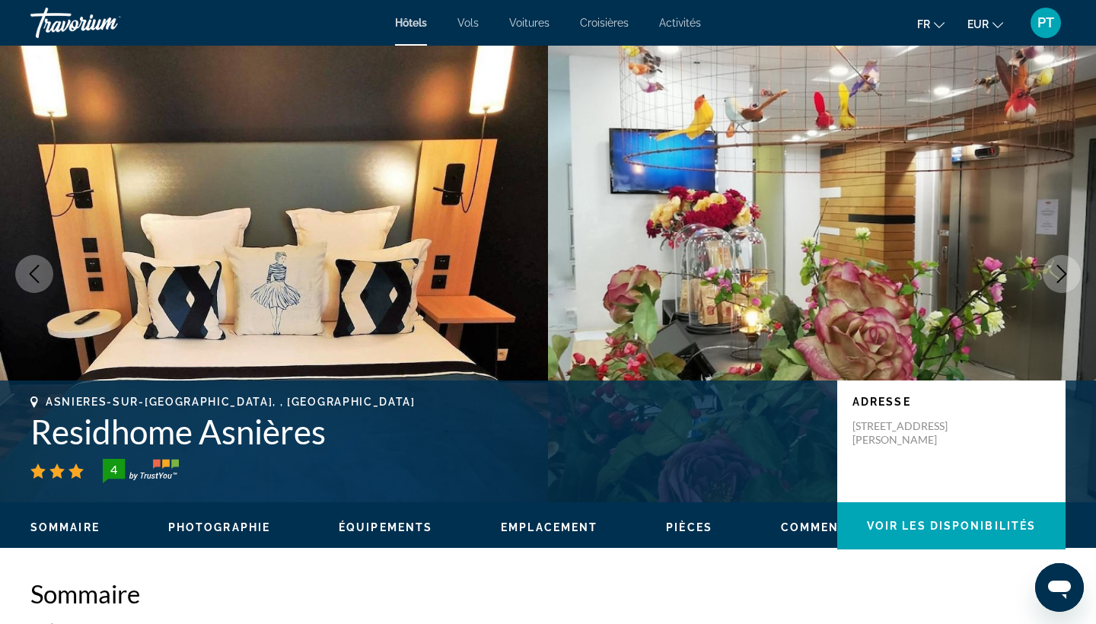
click at [533, 533] on span "Emplacement" at bounding box center [549, 527] width 97 height 12
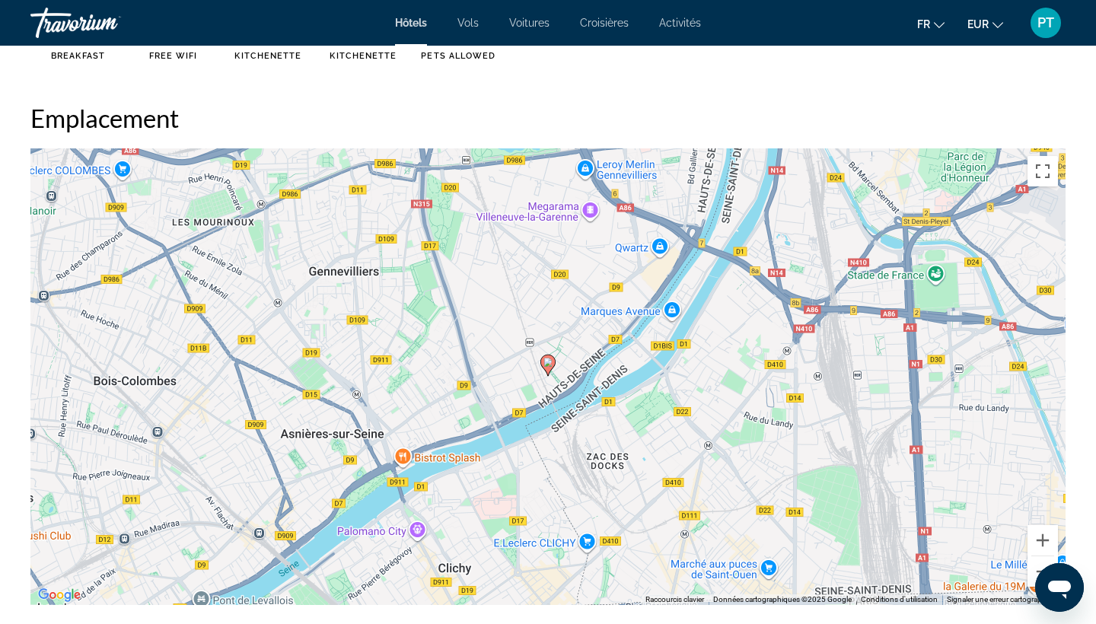
scroll to position [1394, 0]
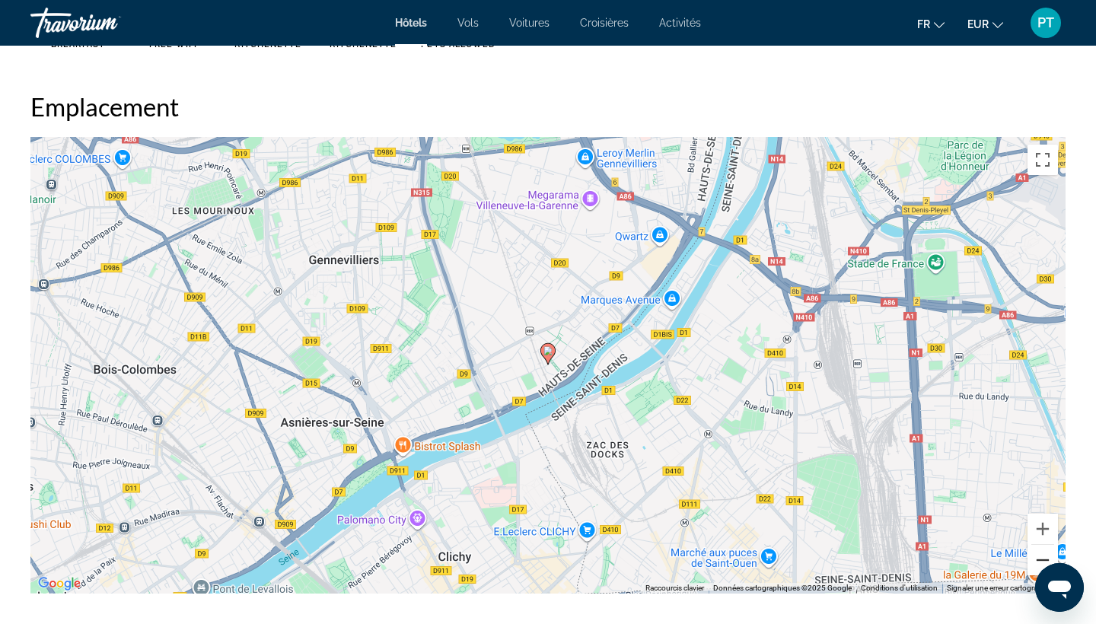
click at [1041, 555] on button "Zoom arrière" at bounding box center [1043, 560] width 30 height 30
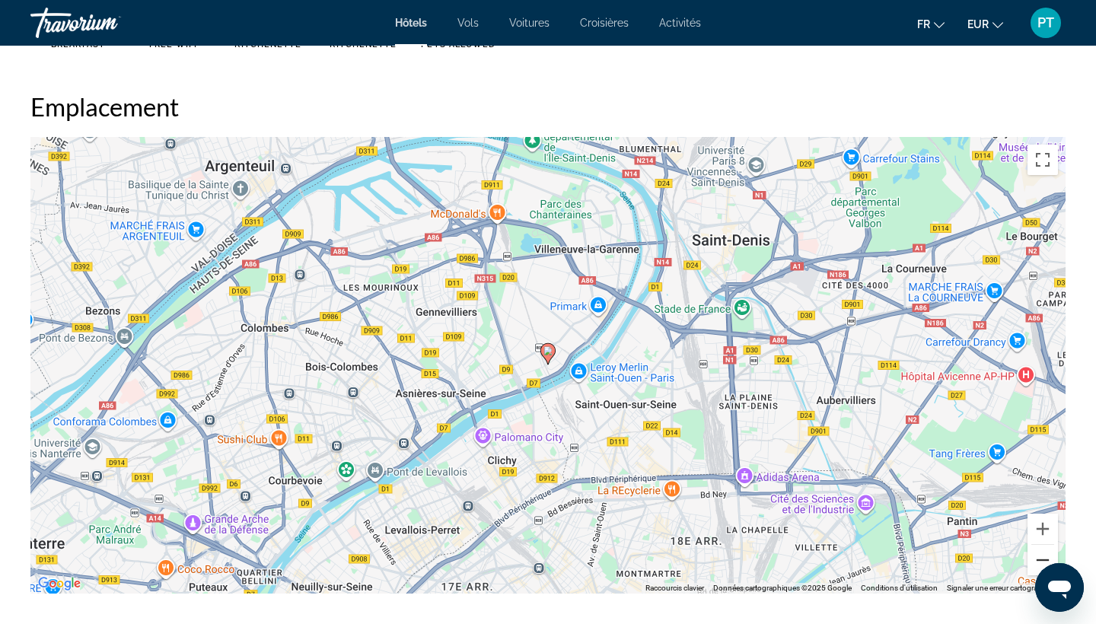
click at [1041, 555] on button "Zoom arrière" at bounding box center [1043, 560] width 30 height 30
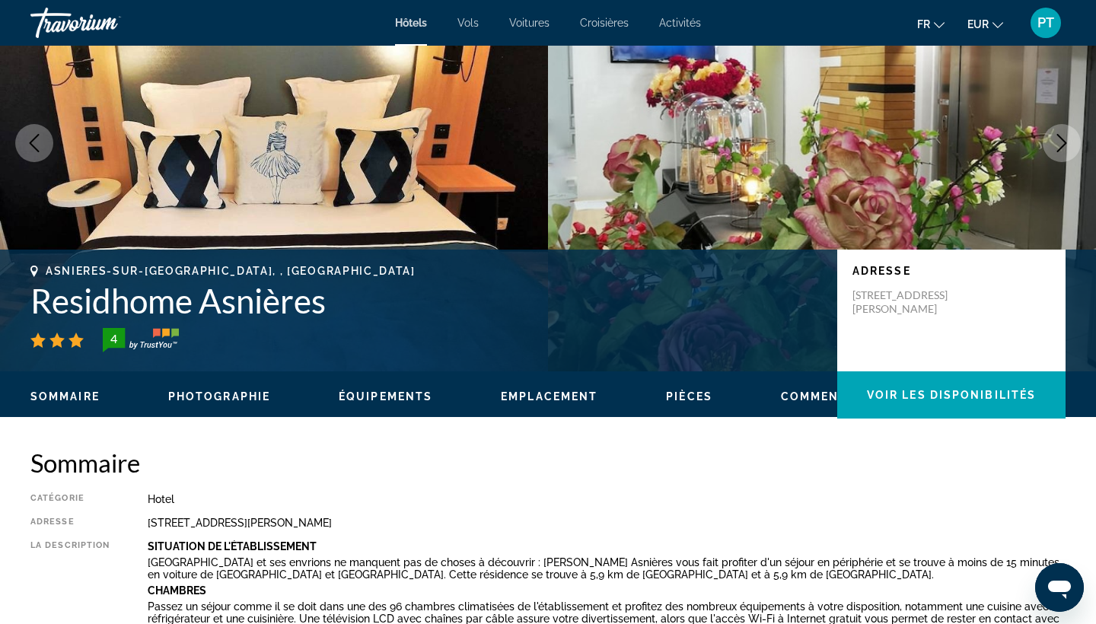
scroll to position [174, 0]
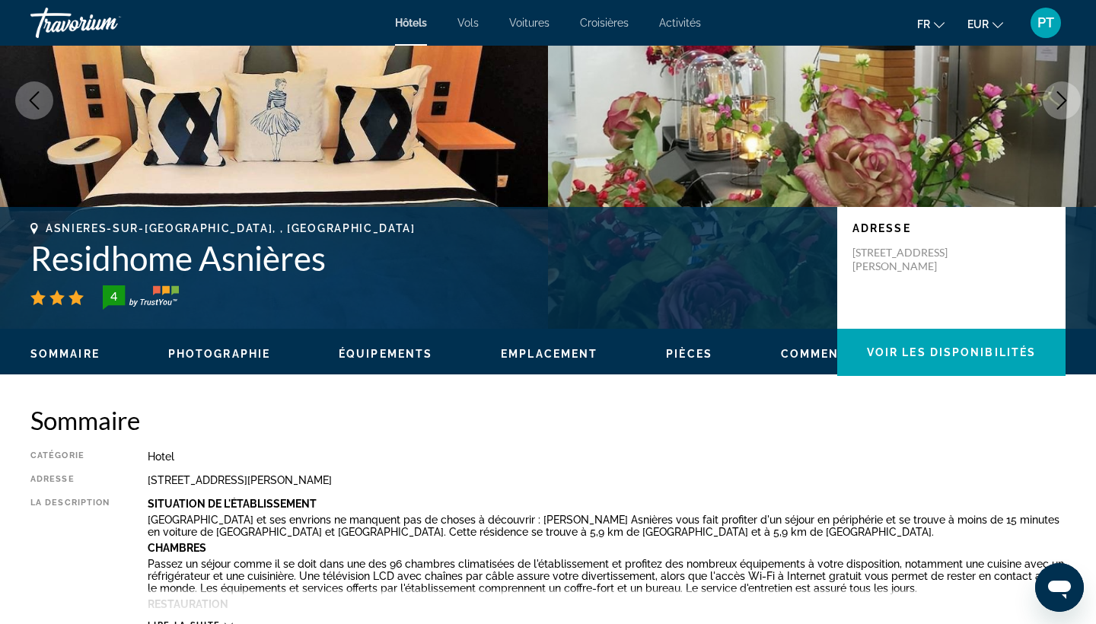
click at [33, 98] on icon "Previous image" at bounding box center [35, 100] width 10 height 18
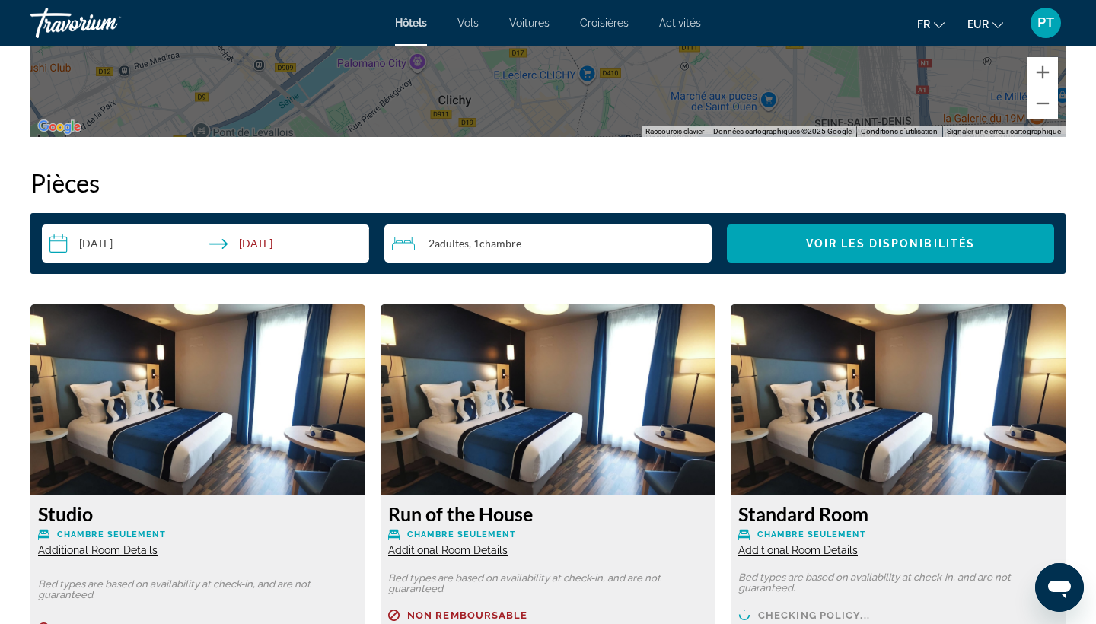
scroll to position [2130, 0]
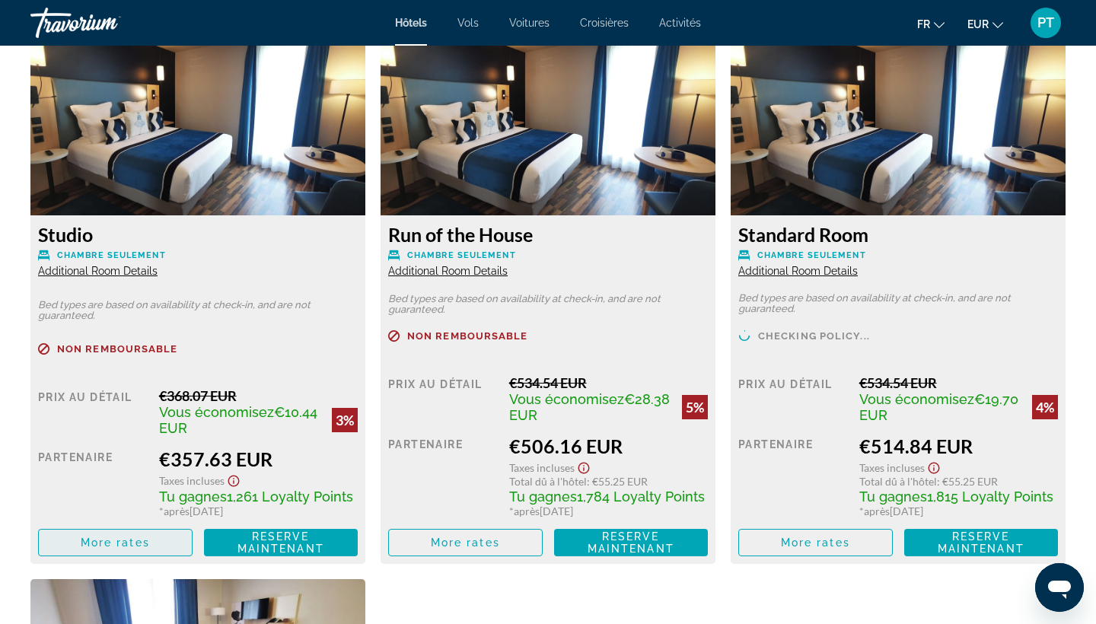
click at [102, 551] on span "Main content" at bounding box center [115, 542] width 153 height 37
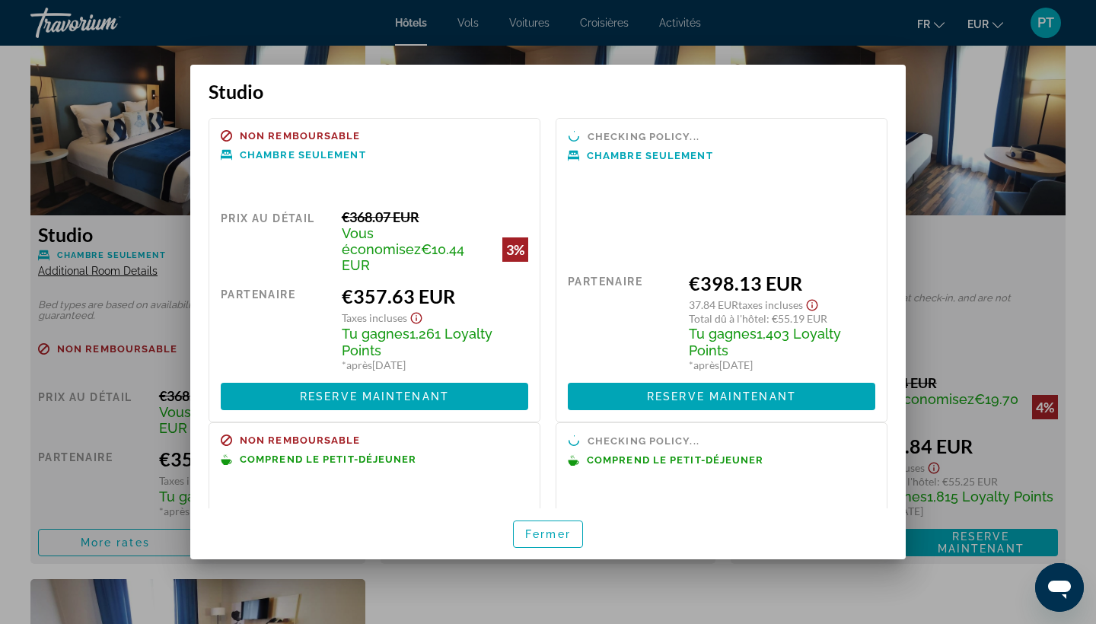
click at [433, 587] on div at bounding box center [548, 312] width 1096 height 624
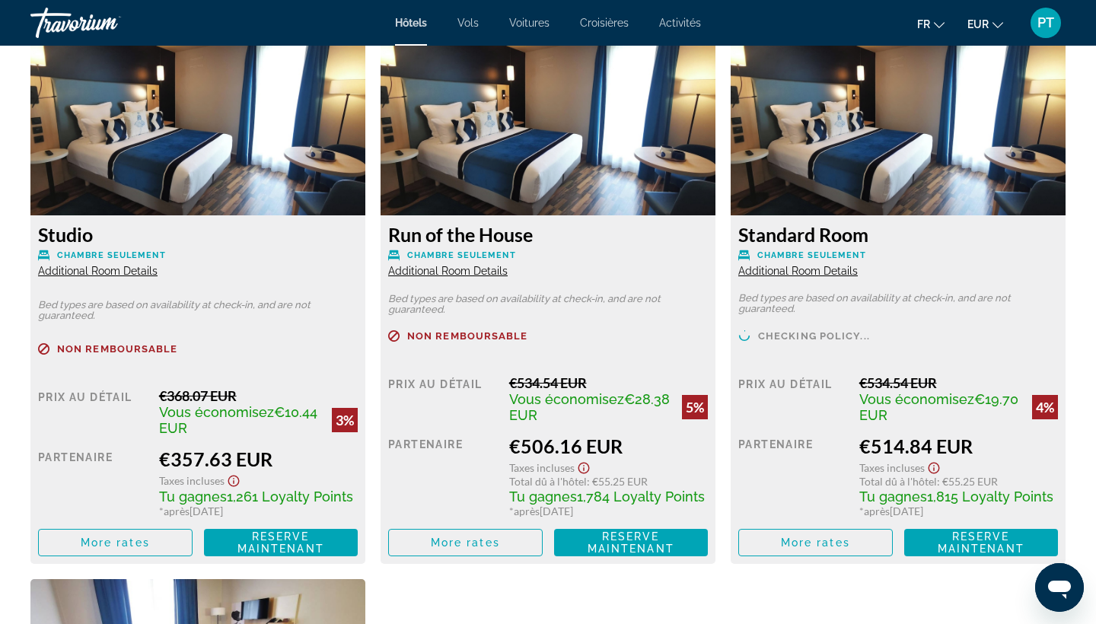
scroll to position [2130, 0]
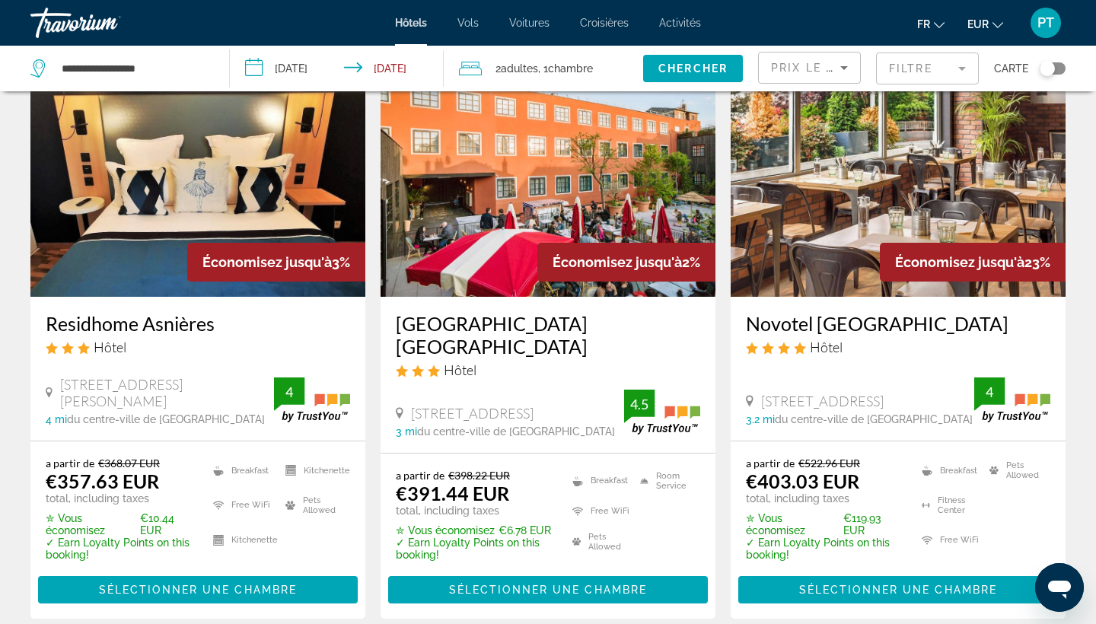
scroll to position [97, 0]
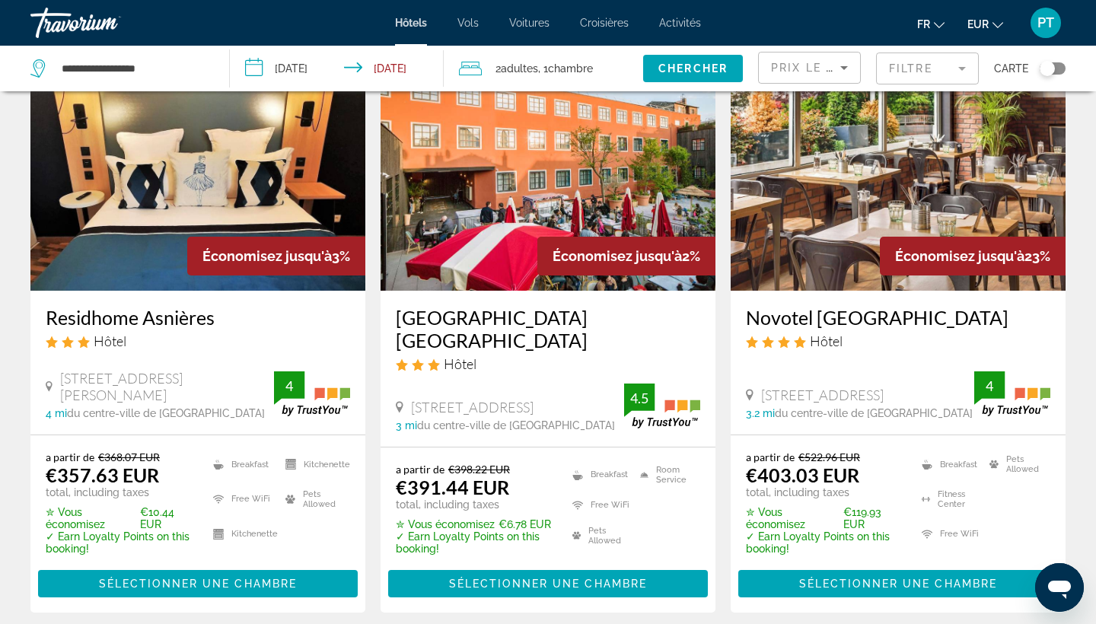
click at [838, 258] on img "Main content" at bounding box center [898, 169] width 335 height 244
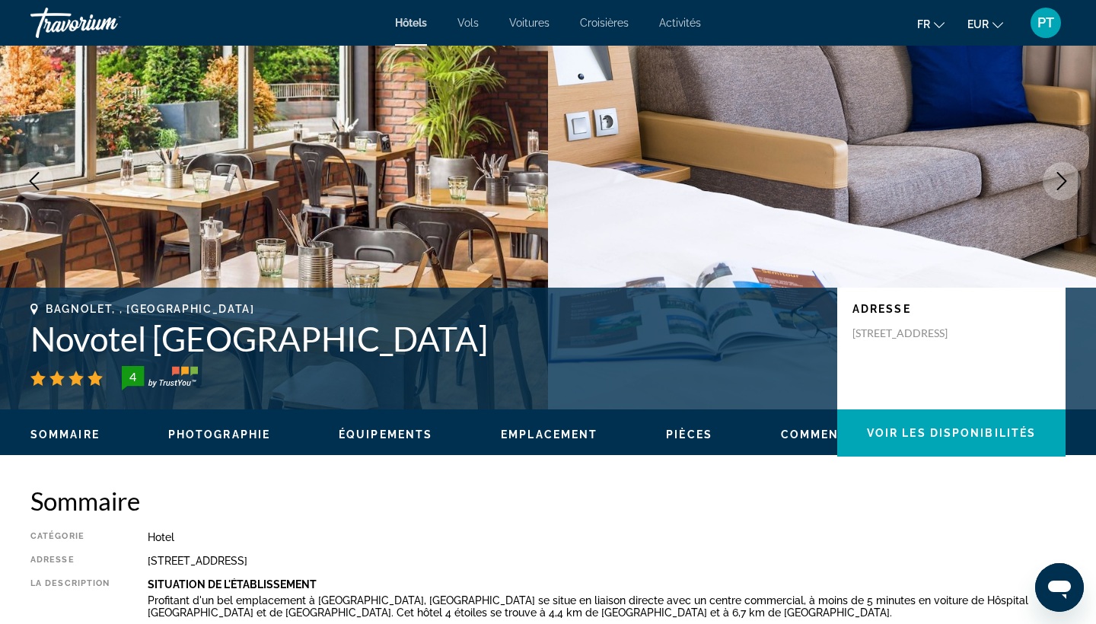
scroll to position [96, 0]
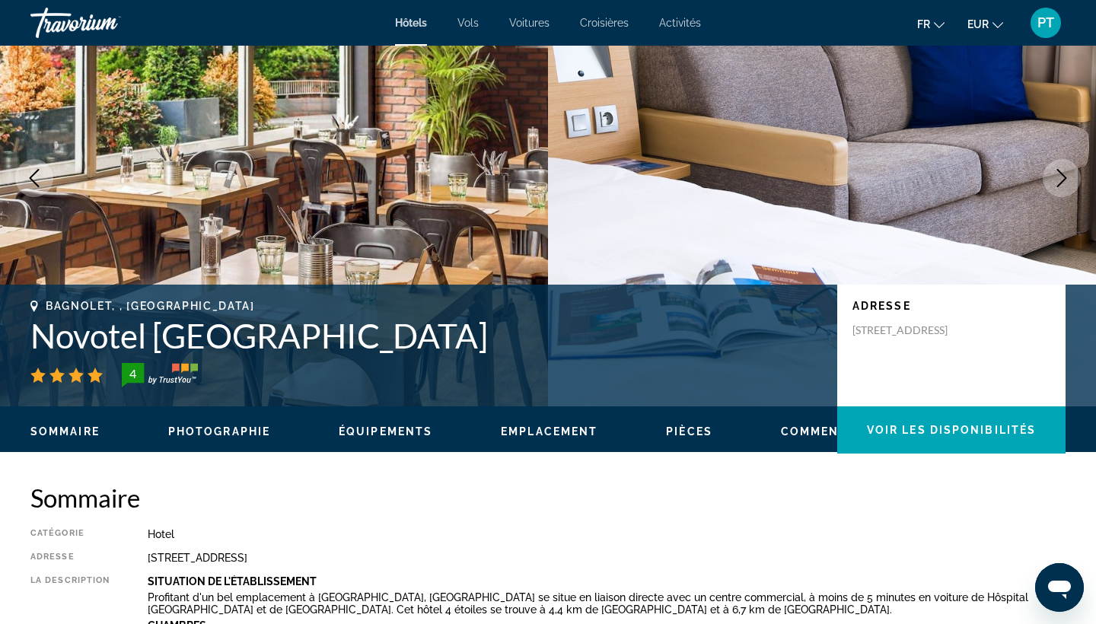
click at [521, 448] on div "Sommaire Photographie Équipements Emplacement Pièces Commentaires Voir les disp…" at bounding box center [548, 430] width 1096 height 47
click at [525, 436] on span "Emplacement" at bounding box center [549, 432] width 97 height 12
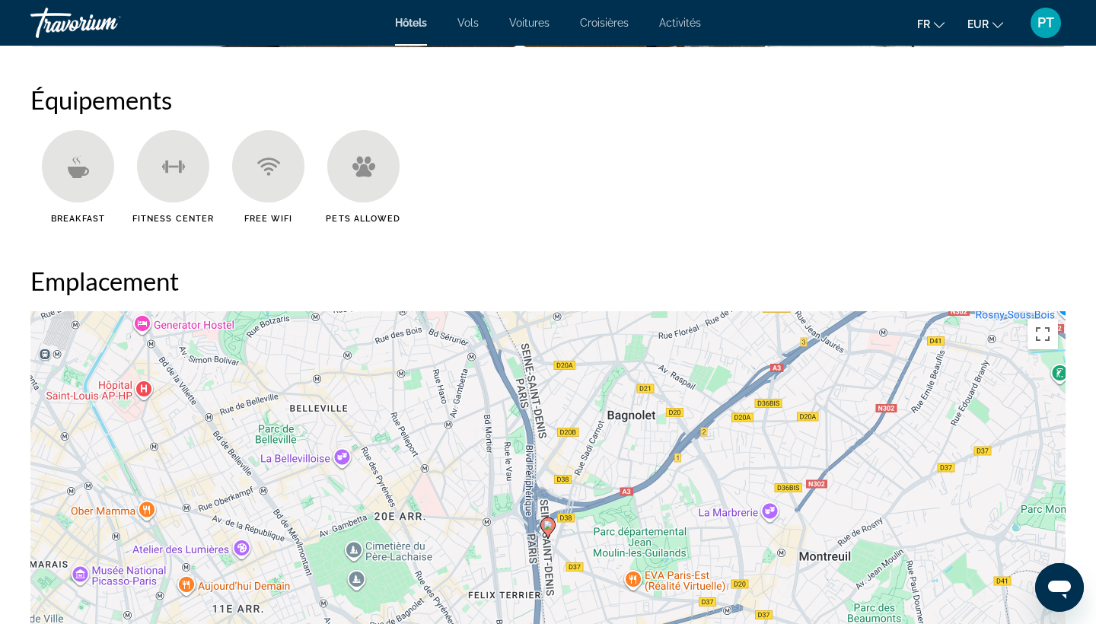
scroll to position [1394, 0]
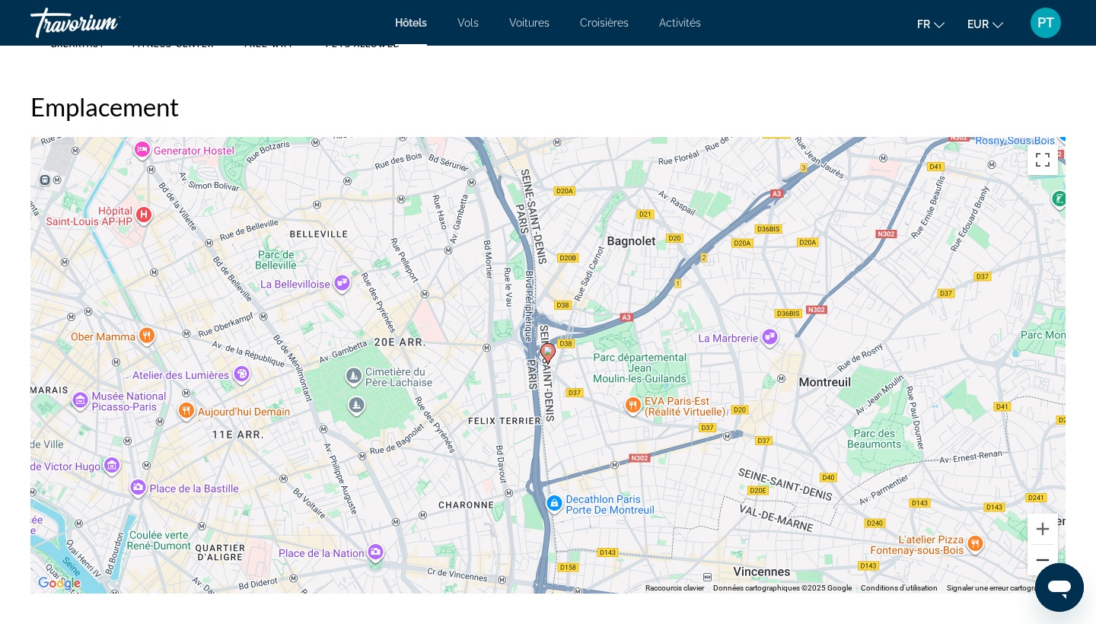
click at [1032, 566] on button "Zoom arrière" at bounding box center [1043, 560] width 30 height 30
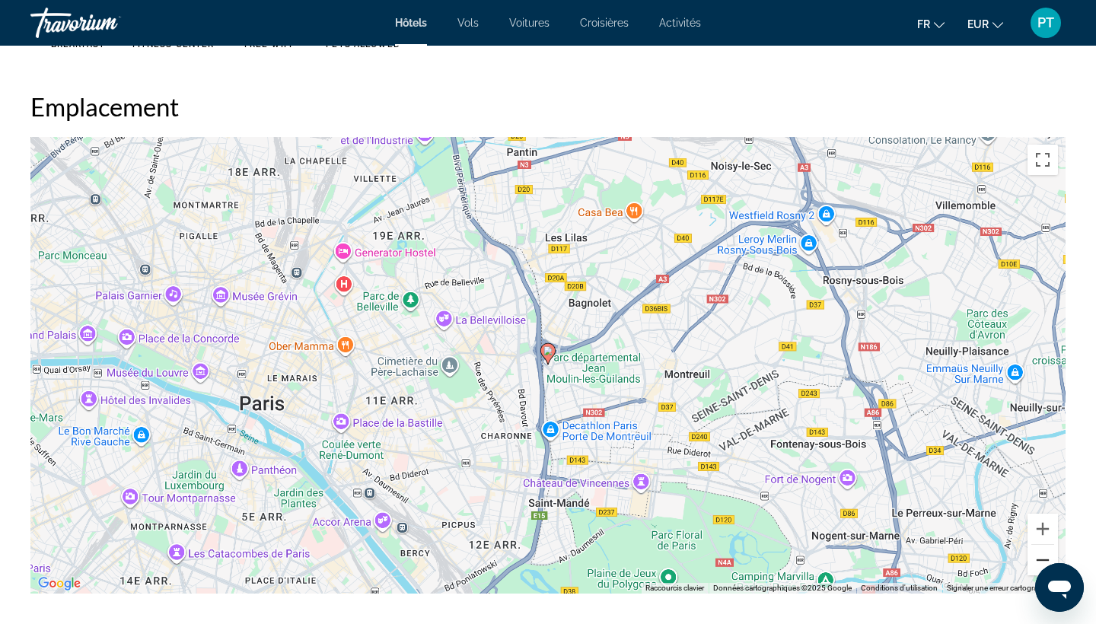
click at [1032, 566] on button "Zoom arrière" at bounding box center [1043, 560] width 30 height 30
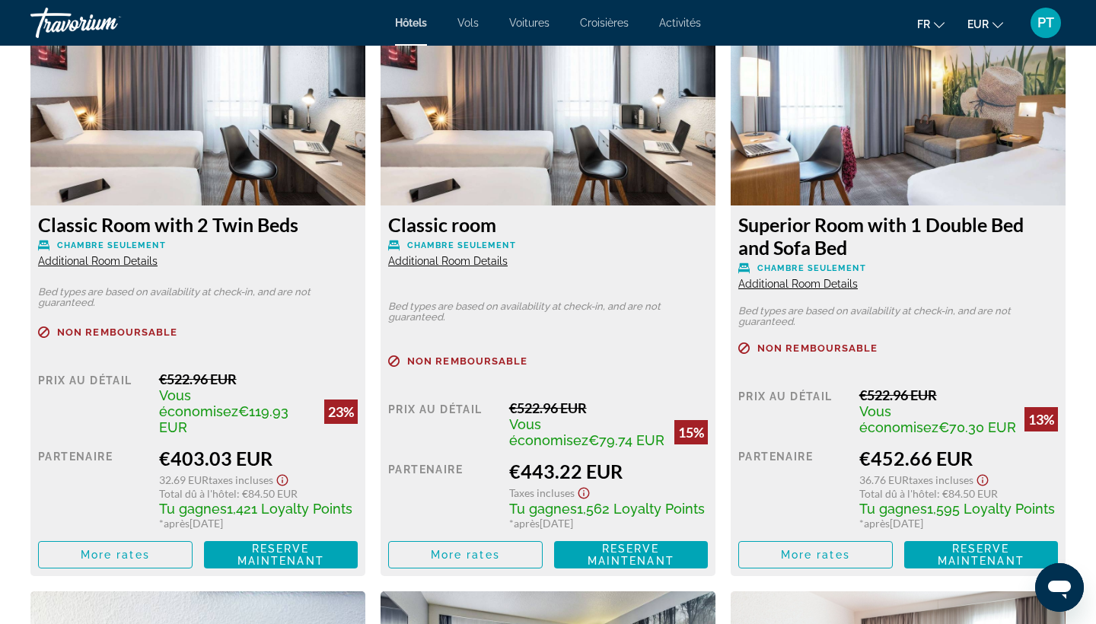
scroll to position [2140, 0]
click at [423, 554] on span "Main content" at bounding box center [465, 555] width 153 height 37
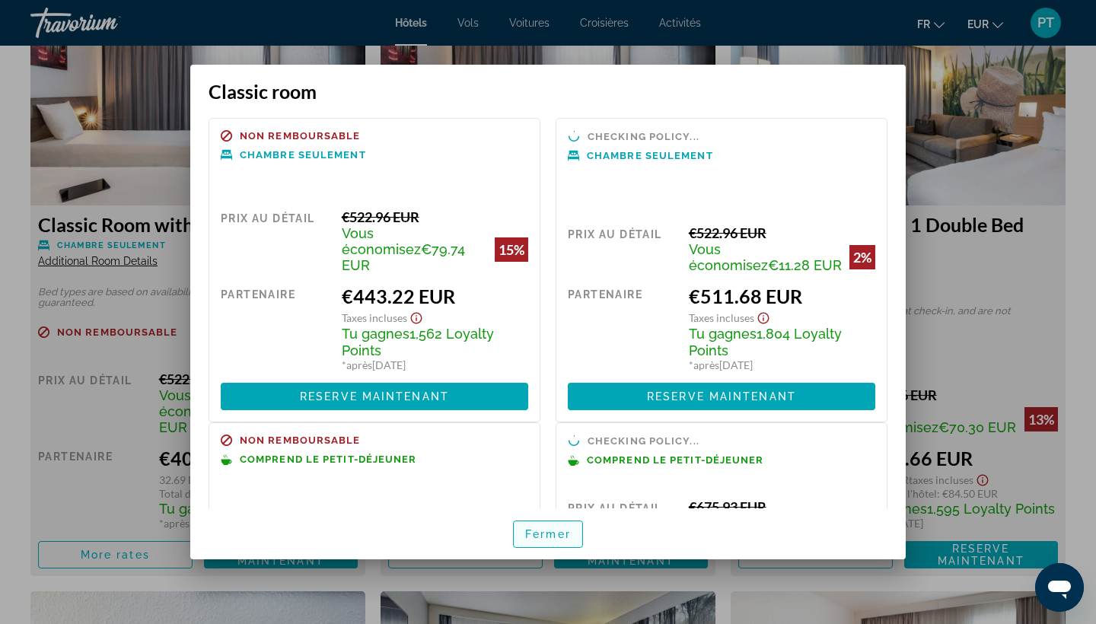
click at [547, 541] on span "button" at bounding box center [548, 534] width 69 height 37
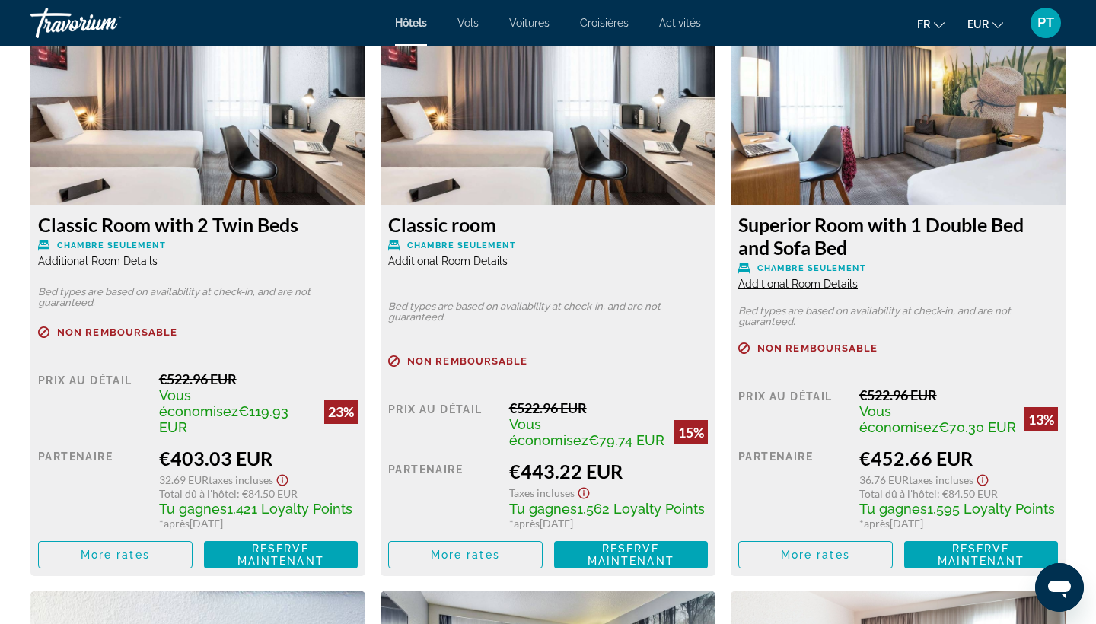
scroll to position [2140, 0]
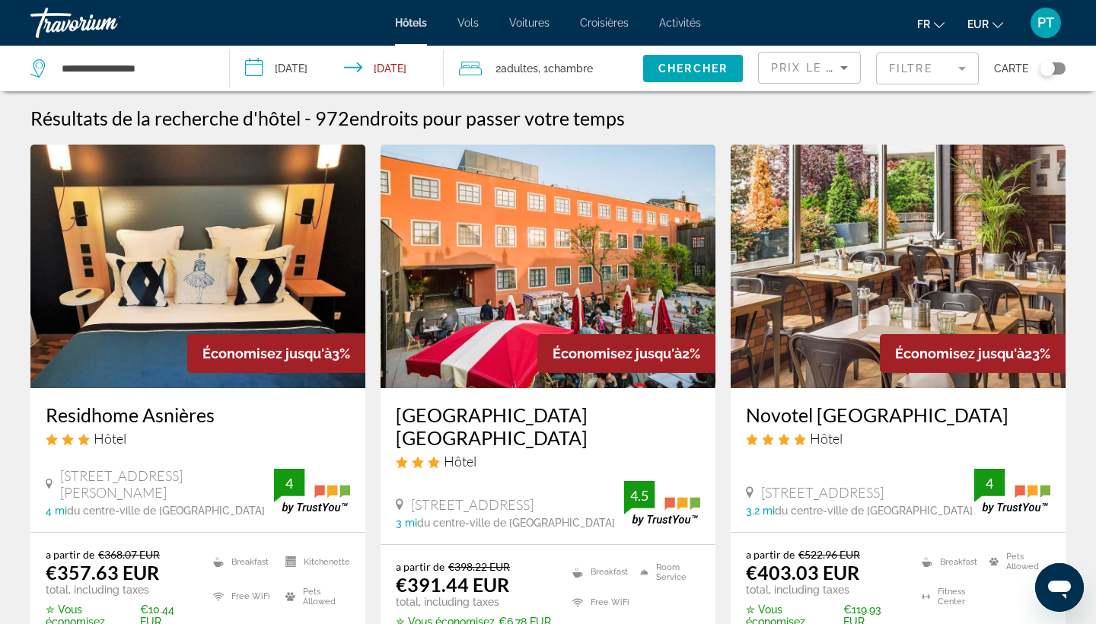
click at [490, 270] on img "Main content" at bounding box center [548, 267] width 335 height 244
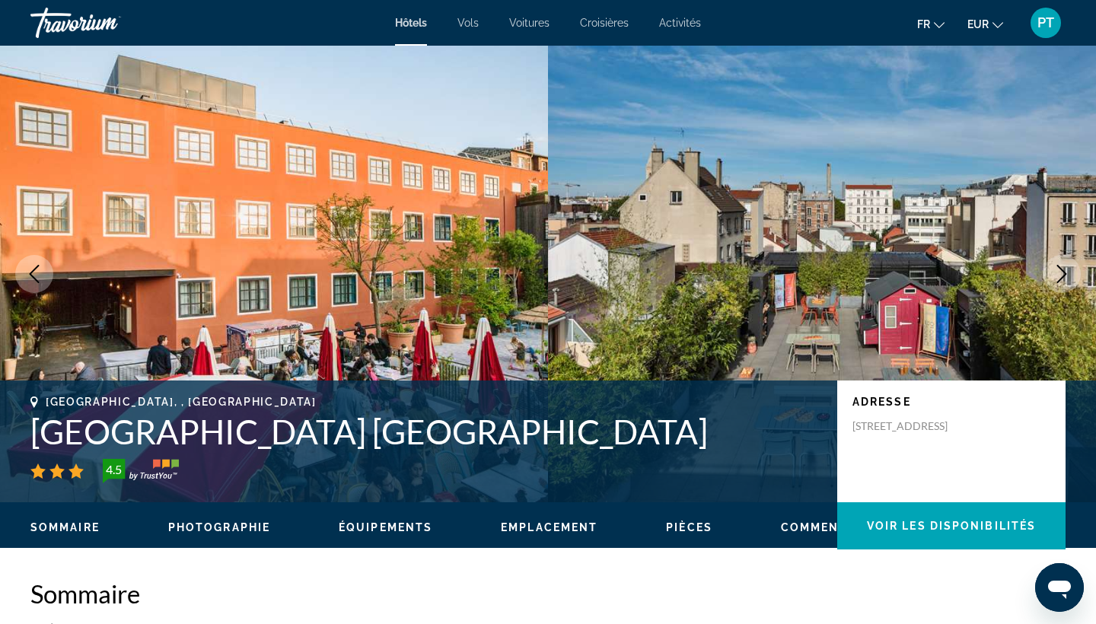
click at [523, 523] on span "Emplacement" at bounding box center [549, 527] width 97 height 12
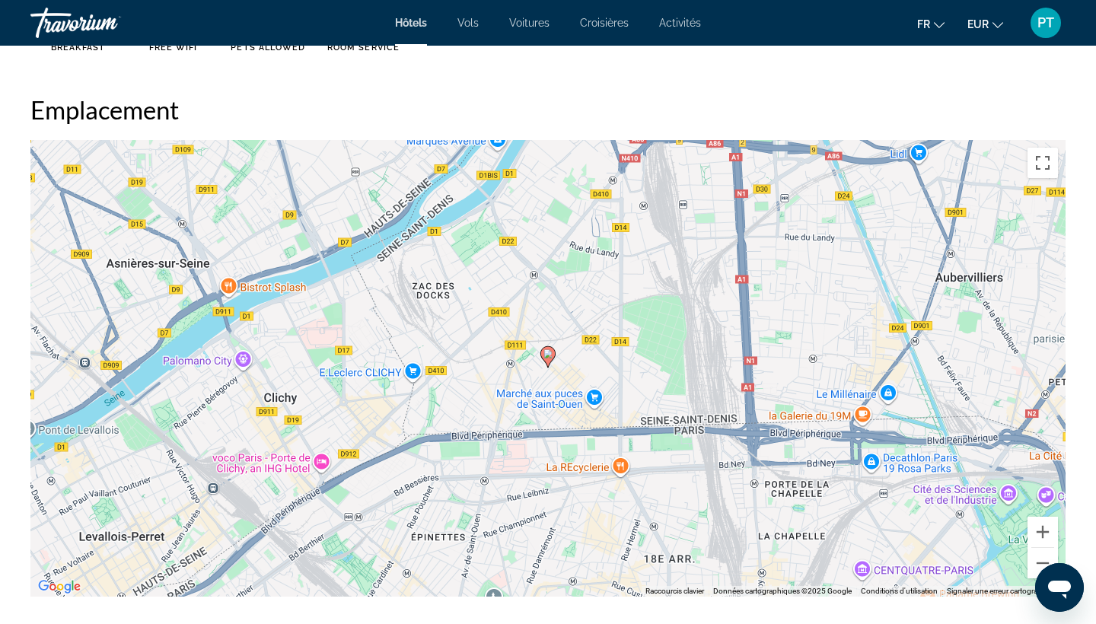
scroll to position [1360, 0]
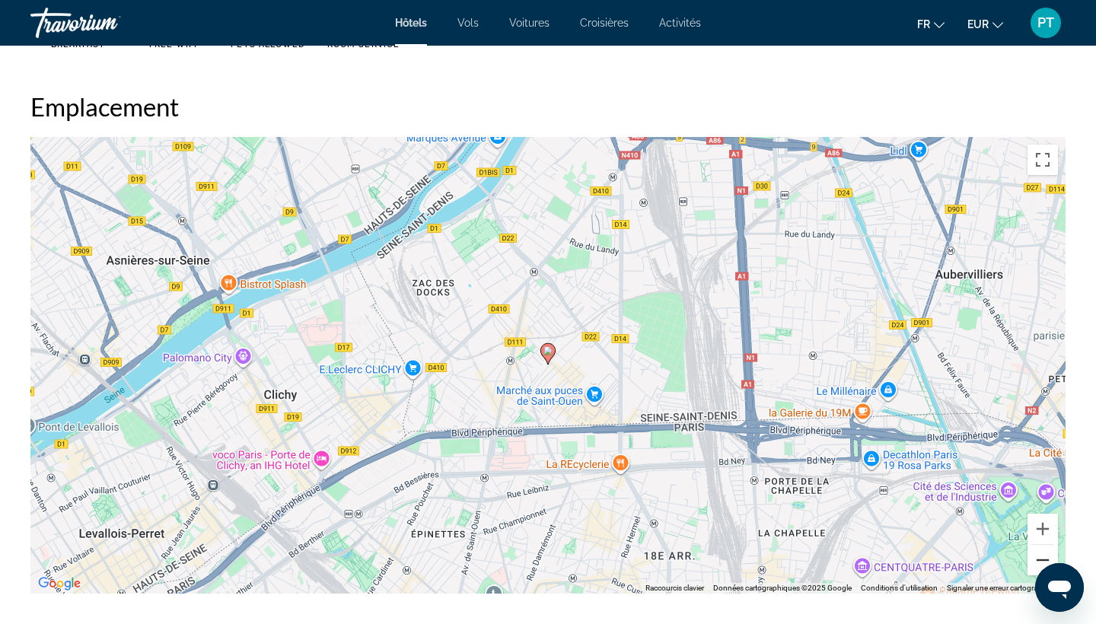
click at [1037, 560] on button "Zoom arrière" at bounding box center [1043, 560] width 30 height 30
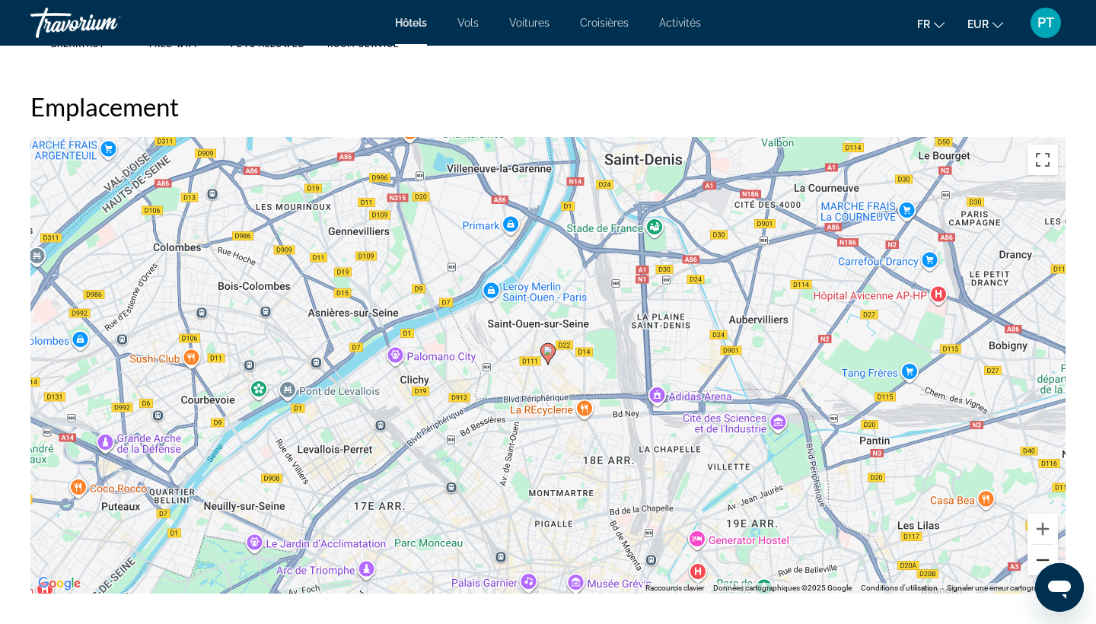
click at [1037, 560] on button "Zoom arrière" at bounding box center [1043, 560] width 30 height 30
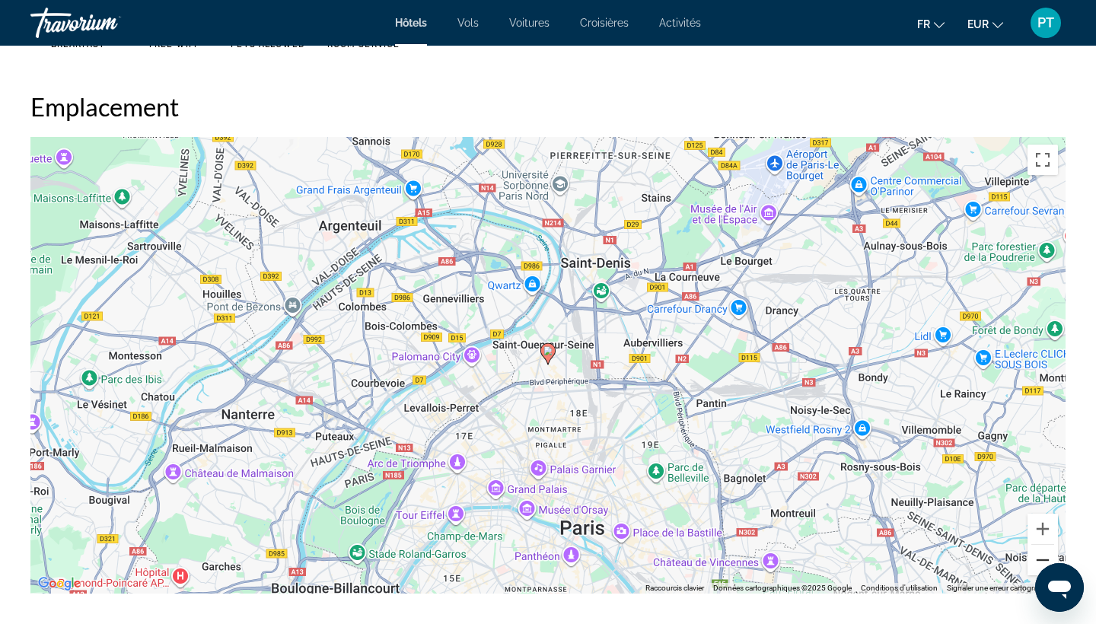
click at [1037, 560] on button "Zoom arrière" at bounding box center [1043, 560] width 30 height 30
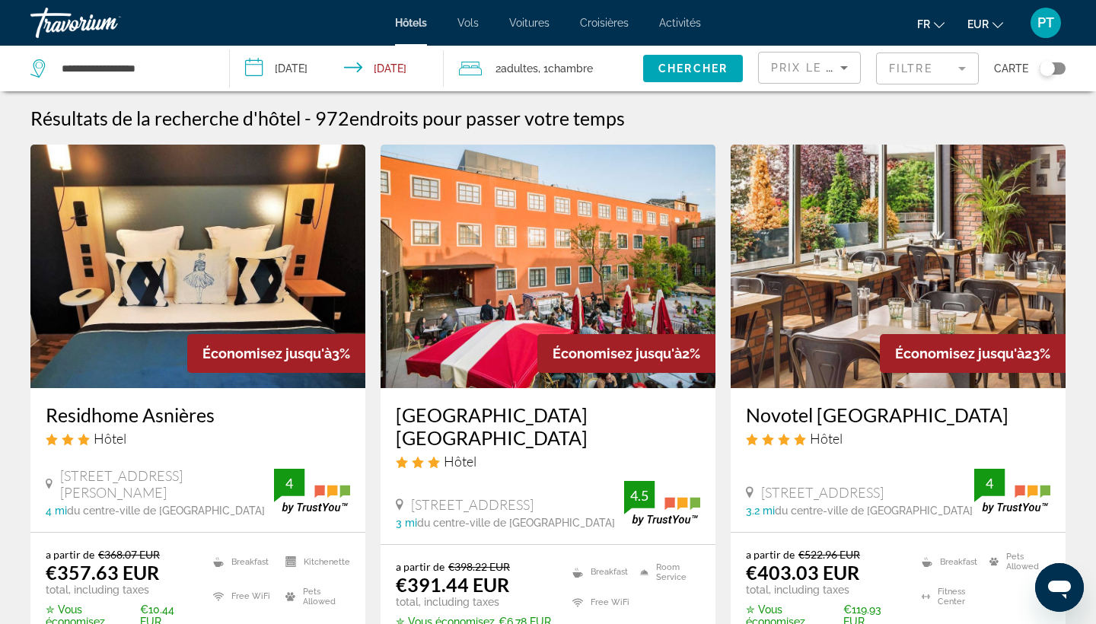
click at [509, 375] on img "Main content" at bounding box center [548, 267] width 335 height 244
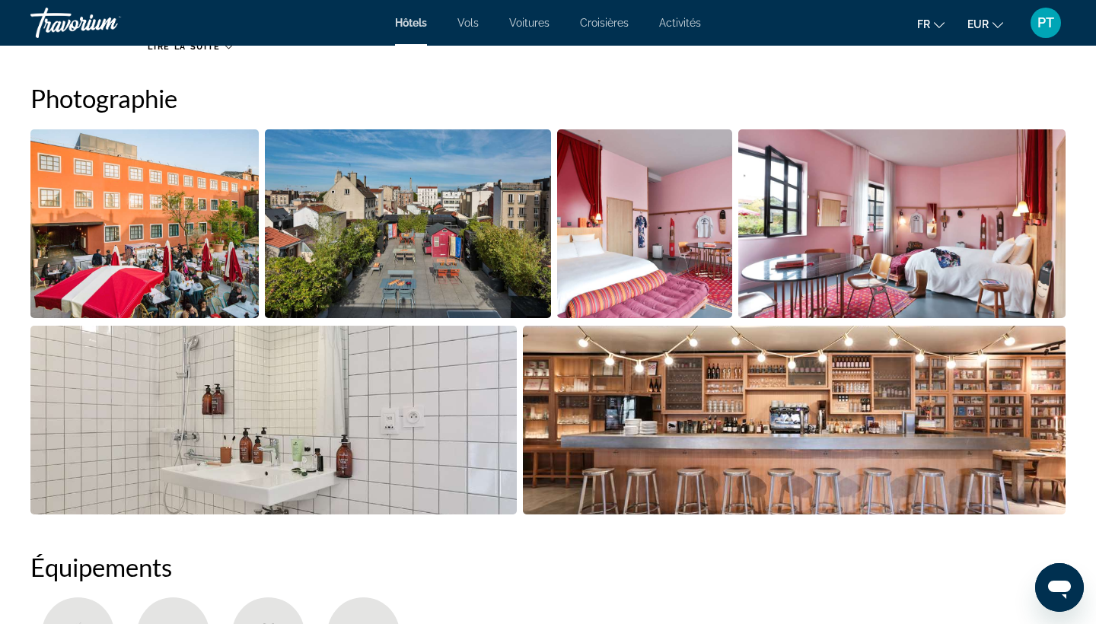
scroll to position [719, 0]
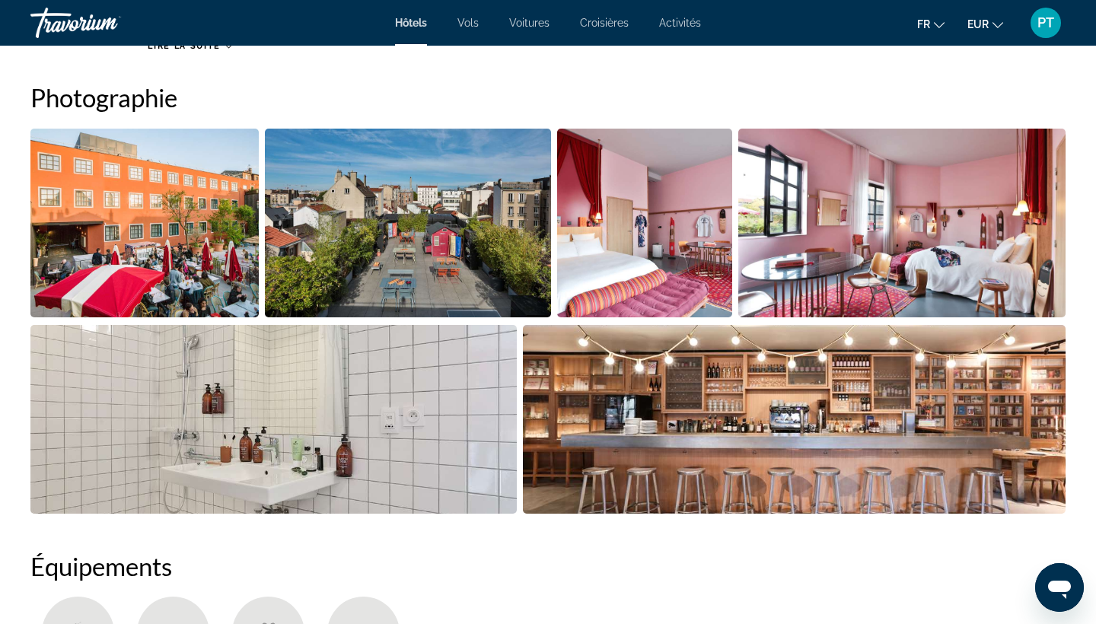
click at [470, 280] on img "Open full-screen image slider" at bounding box center [407, 223] width 285 height 189
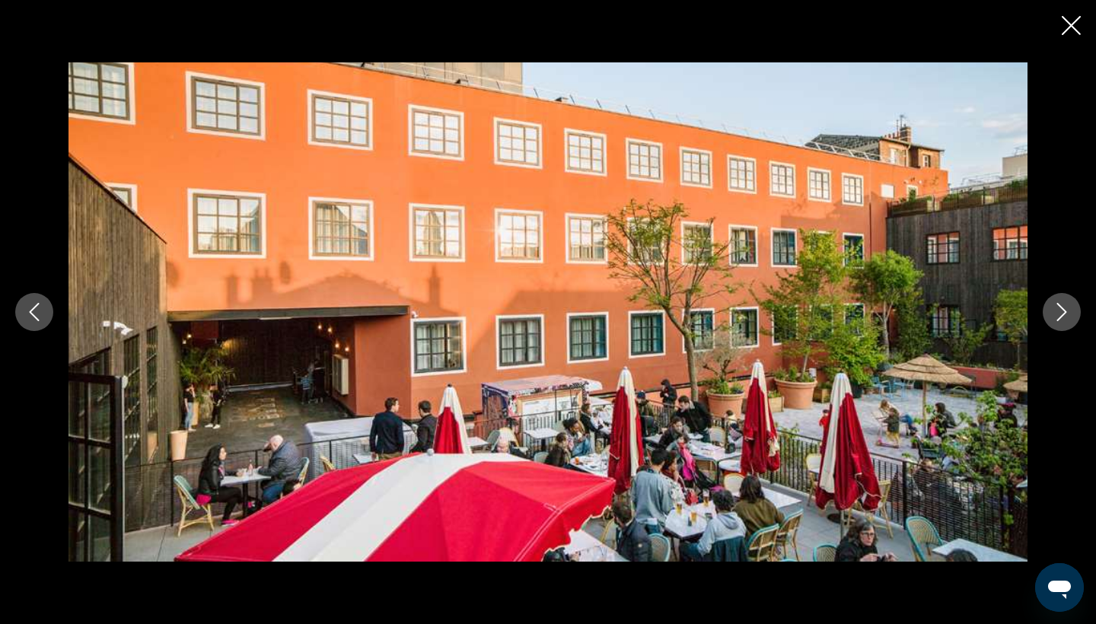
click at [1060, 301] on button "Next image" at bounding box center [1062, 312] width 38 height 38
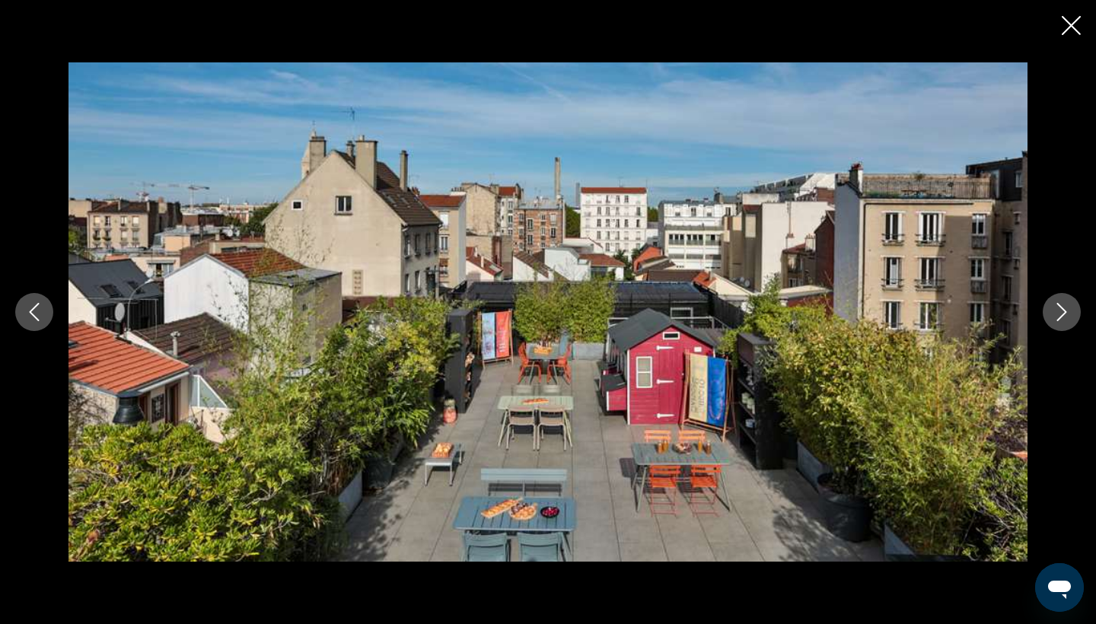
click at [1060, 301] on button "Next image" at bounding box center [1062, 312] width 38 height 38
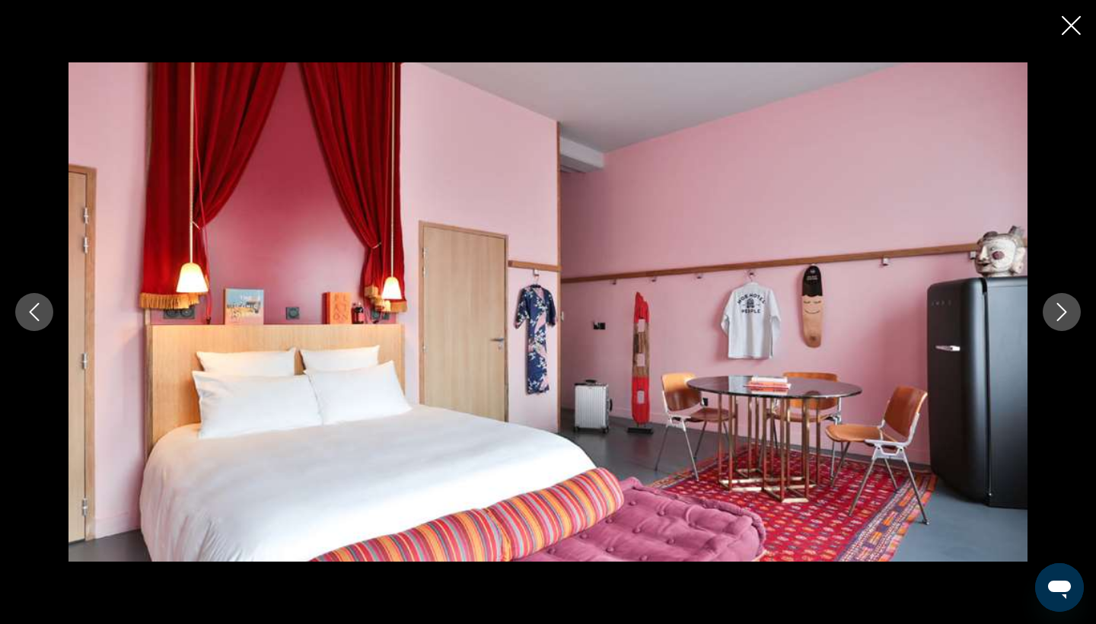
click at [1060, 301] on button "Next image" at bounding box center [1062, 312] width 38 height 38
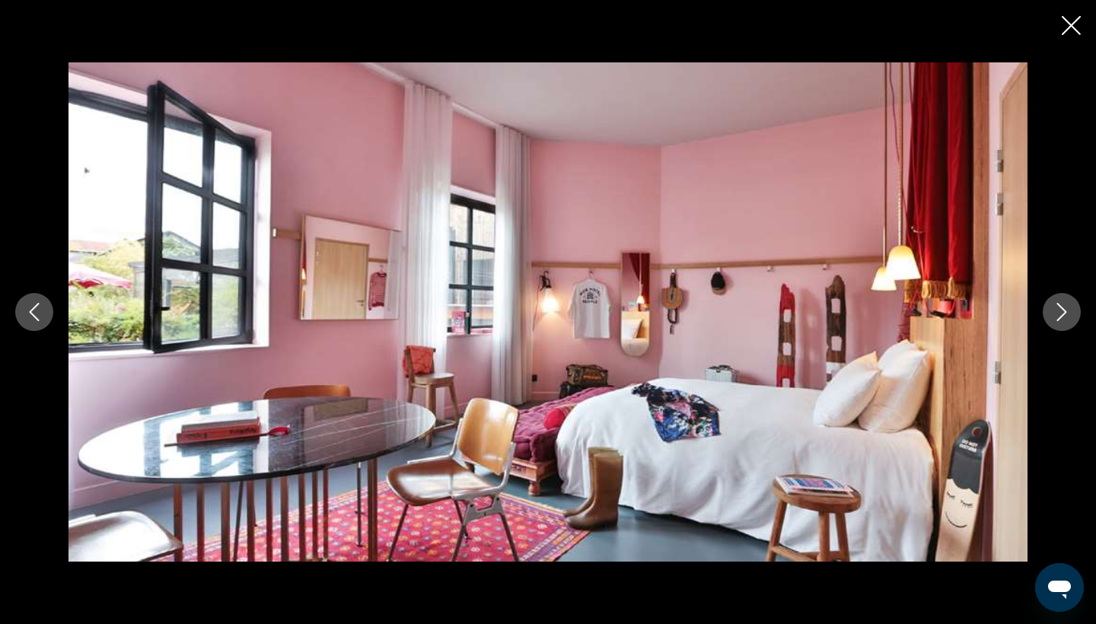
click at [1060, 301] on button "Next image" at bounding box center [1062, 312] width 38 height 38
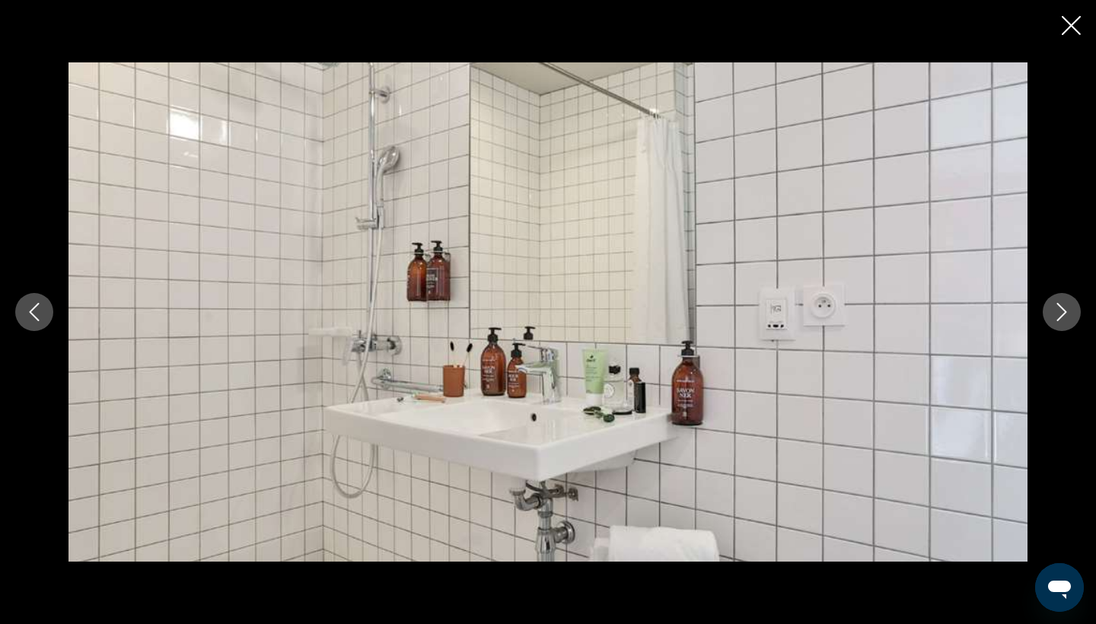
click at [1060, 301] on button "Next image" at bounding box center [1062, 312] width 38 height 38
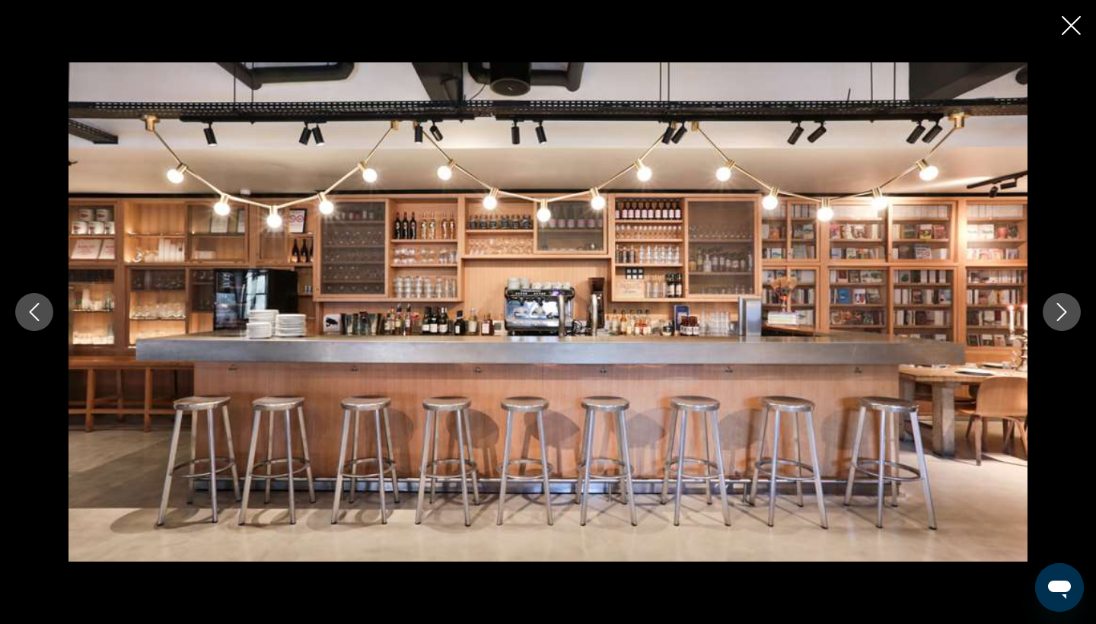
click at [1060, 301] on button "Next image" at bounding box center [1062, 312] width 38 height 38
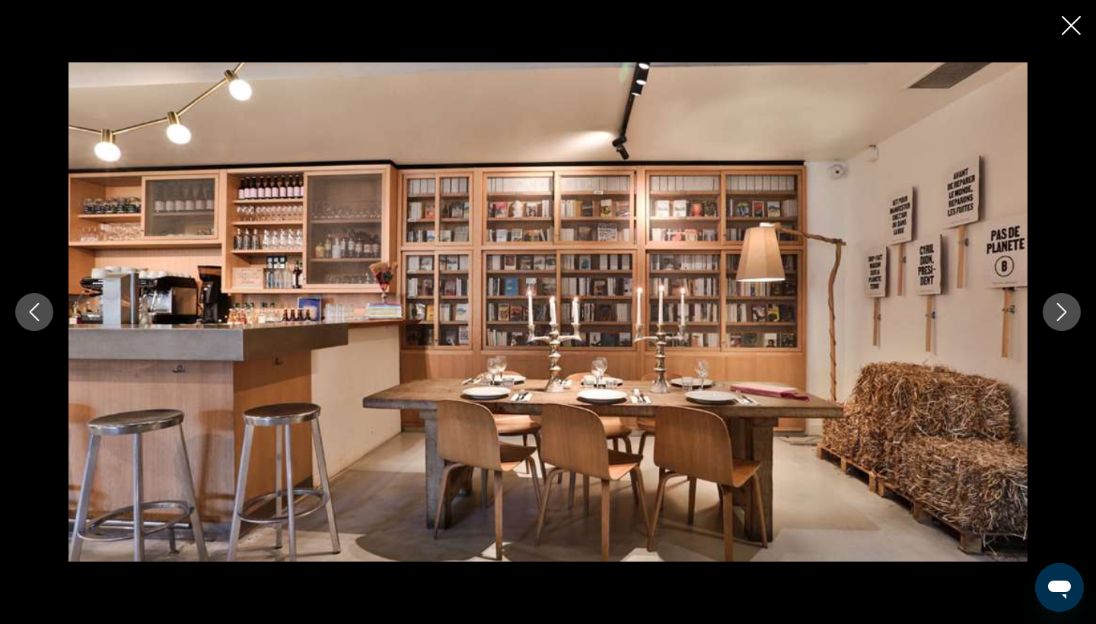
click at [1060, 301] on button "Next image" at bounding box center [1062, 312] width 38 height 38
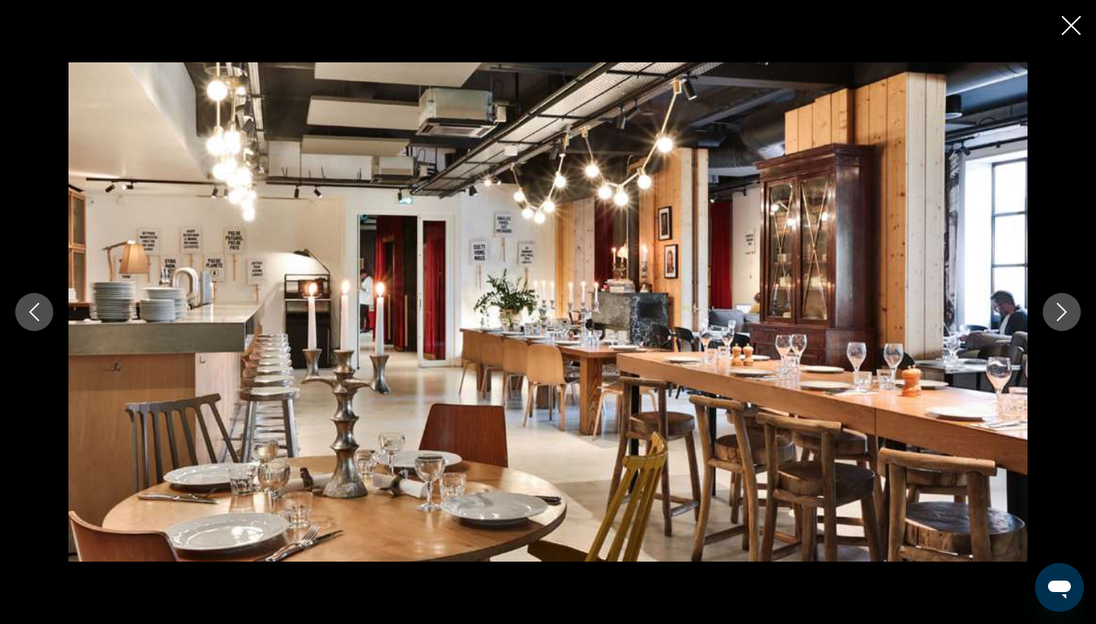
click at [1060, 301] on button "Next image" at bounding box center [1062, 312] width 38 height 38
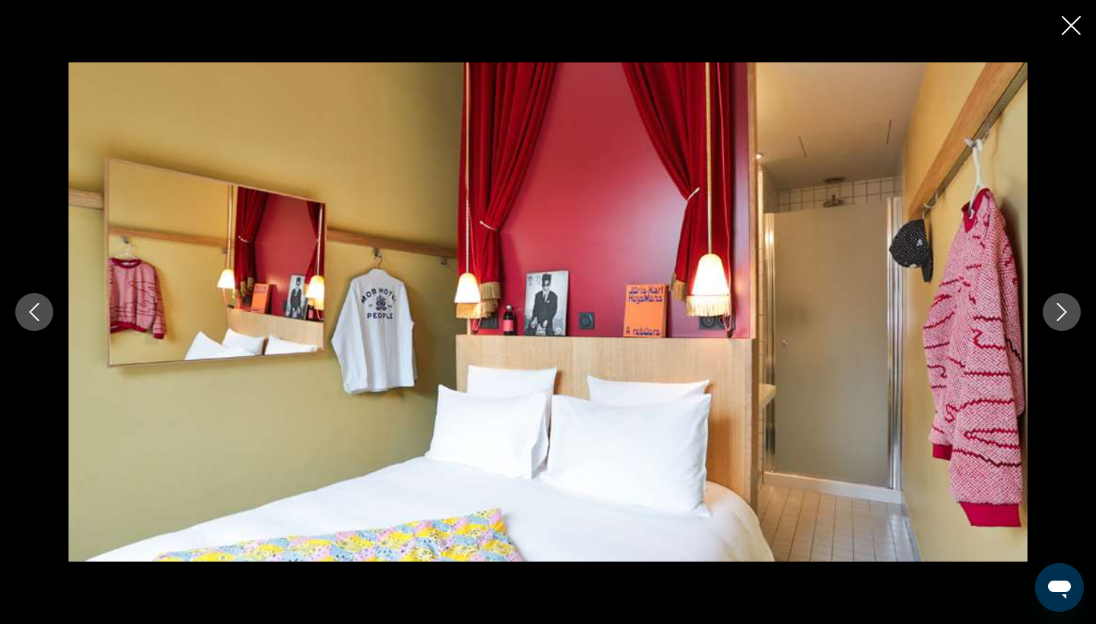
click at [1060, 301] on button "Next image" at bounding box center [1062, 312] width 38 height 38
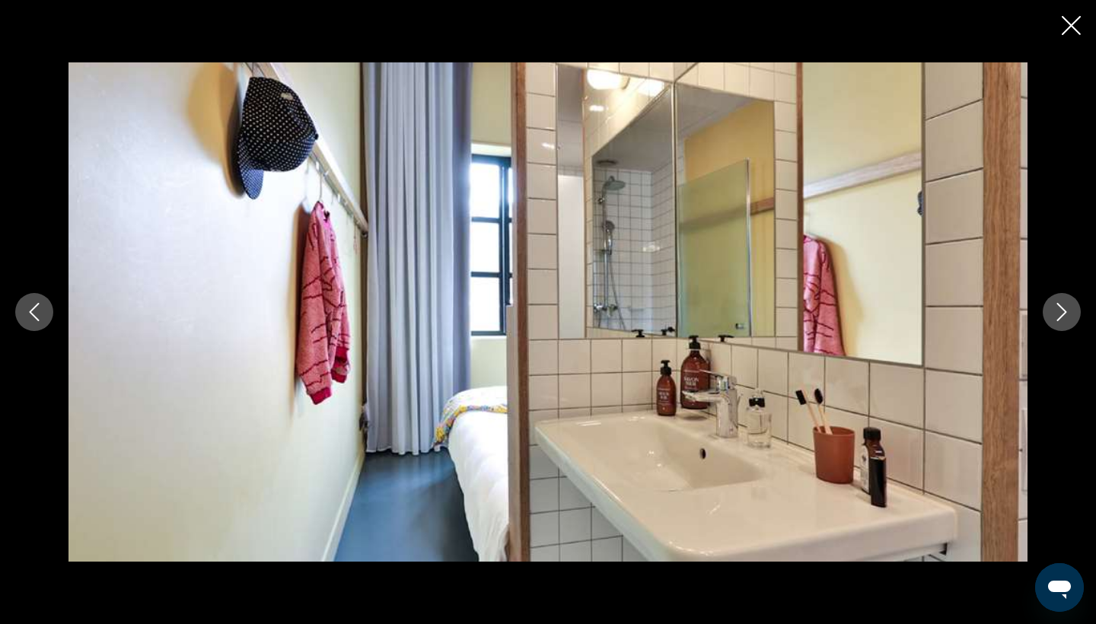
click at [1060, 301] on button "Next image" at bounding box center [1062, 312] width 38 height 38
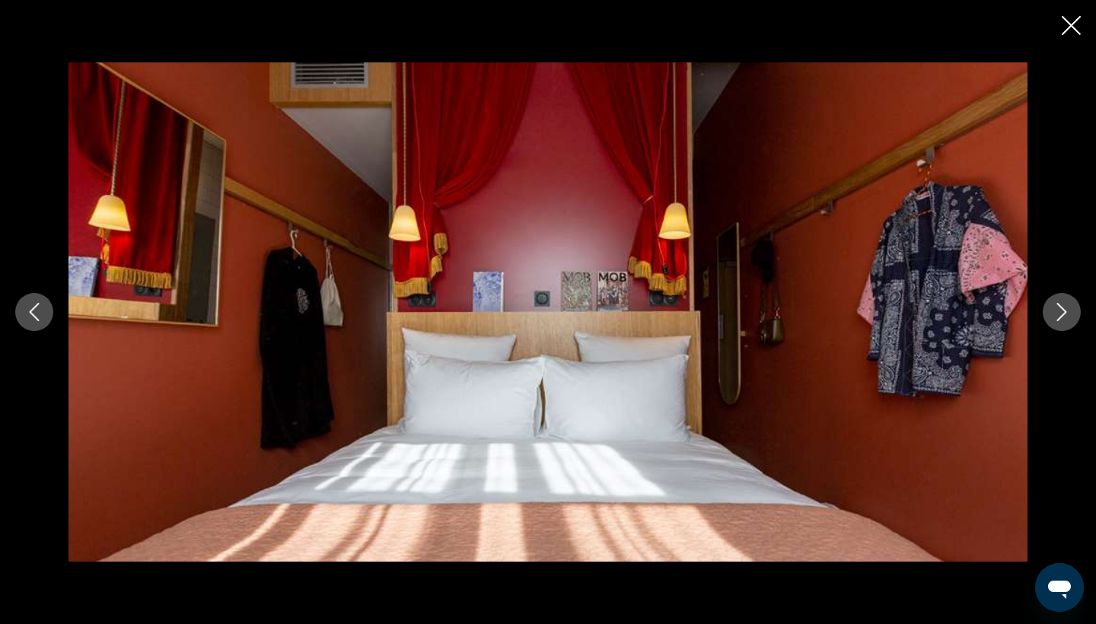
click at [1060, 301] on button "Next image" at bounding box center [1062, 312] width 38 height 38
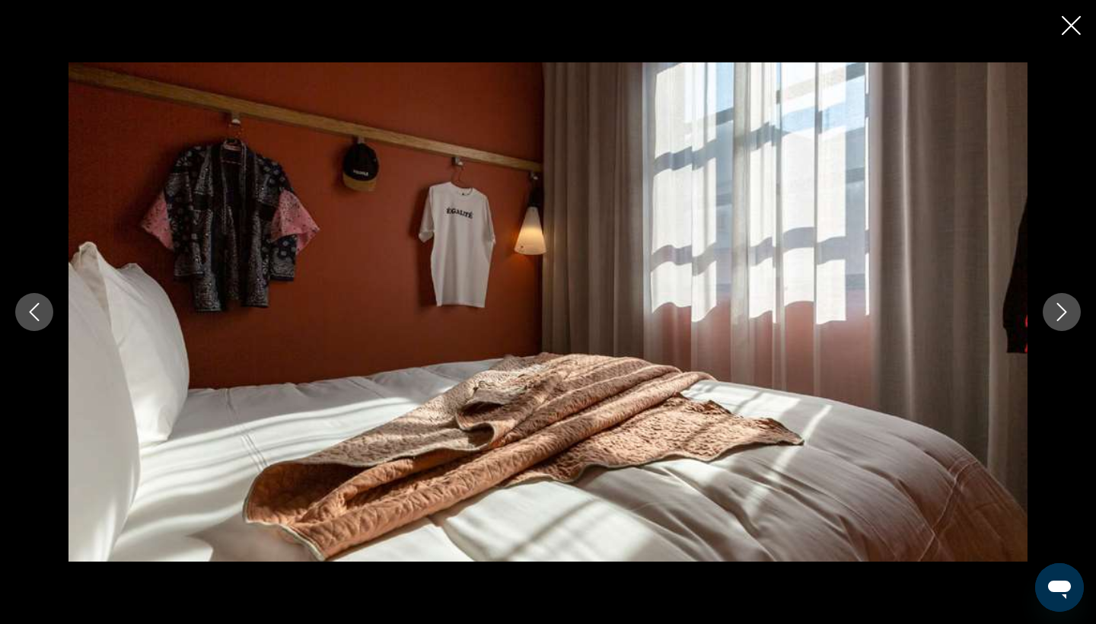
click at [1060, 301] on button "Next image" at bounding box center [1062, 312] width 38 height 38
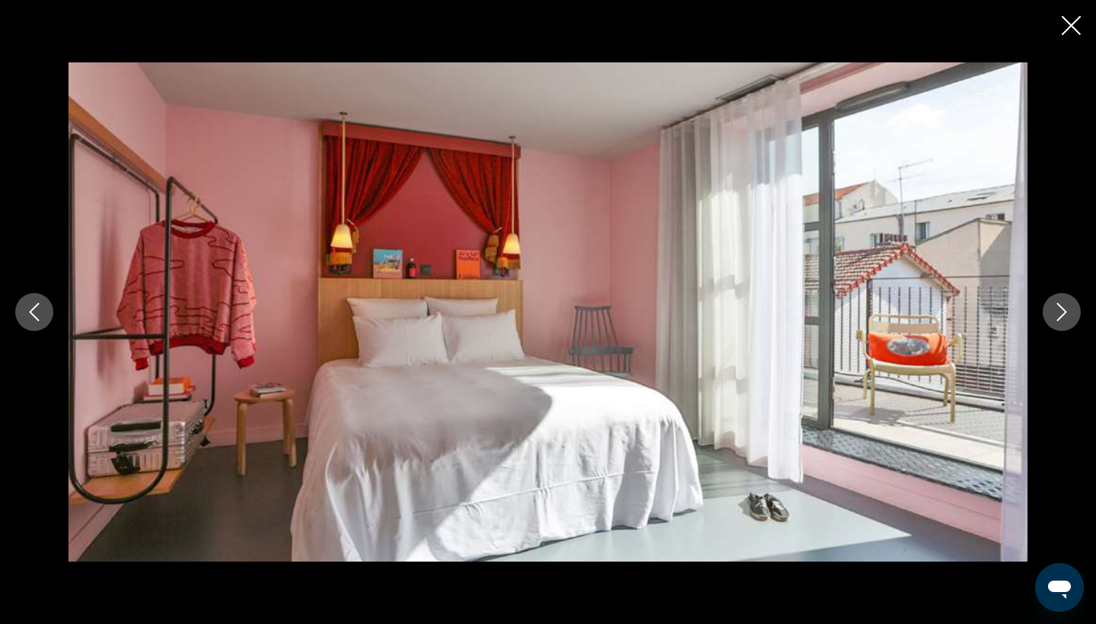
click at [1062, 300] on button "Next image" at bounding box center [1062, 312] width 38 height 38
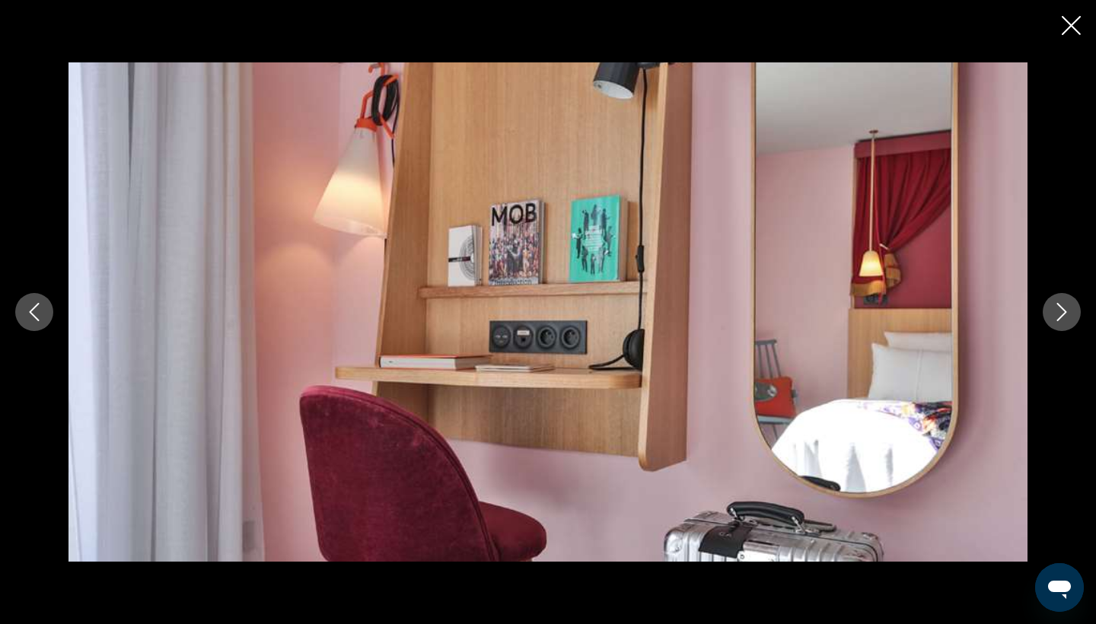
click at [1062, 300] on button "Next image" at bounding box center [1062, 312] width 38 height 38
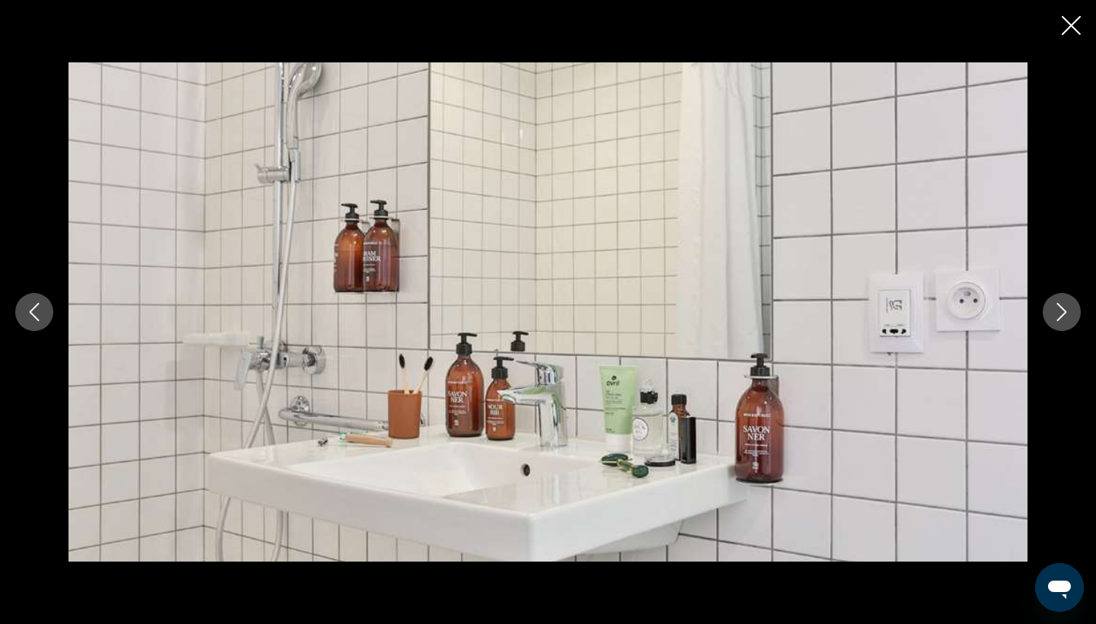
click at [1062, 300] on button "Next image" at bounding box center [1062, 312] width 38 height 38
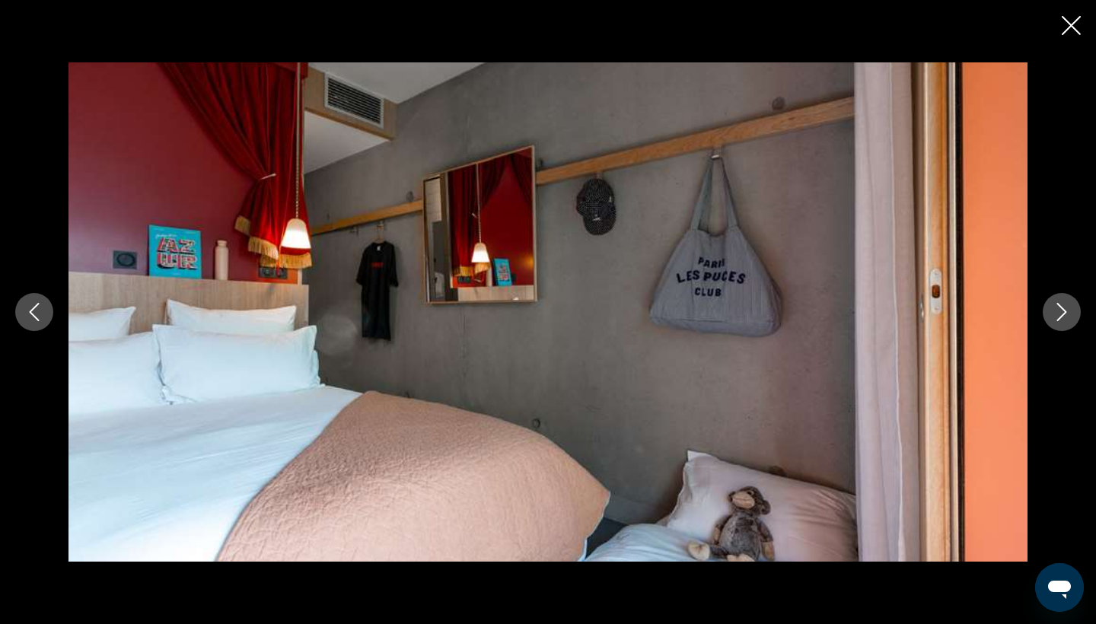
click at [1064, 298] on button "Next image" at bounding box center [1062, 312] width 38 height 38
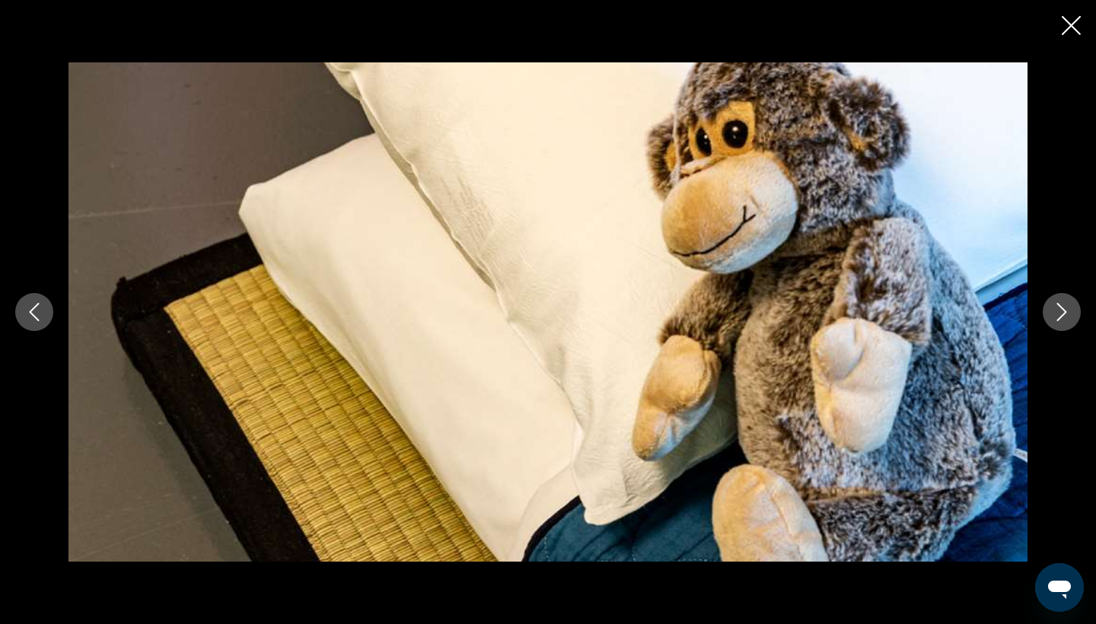
click at [1064, 298] on button "Next image" at bounding box center [1062, 312] width 38 height 38
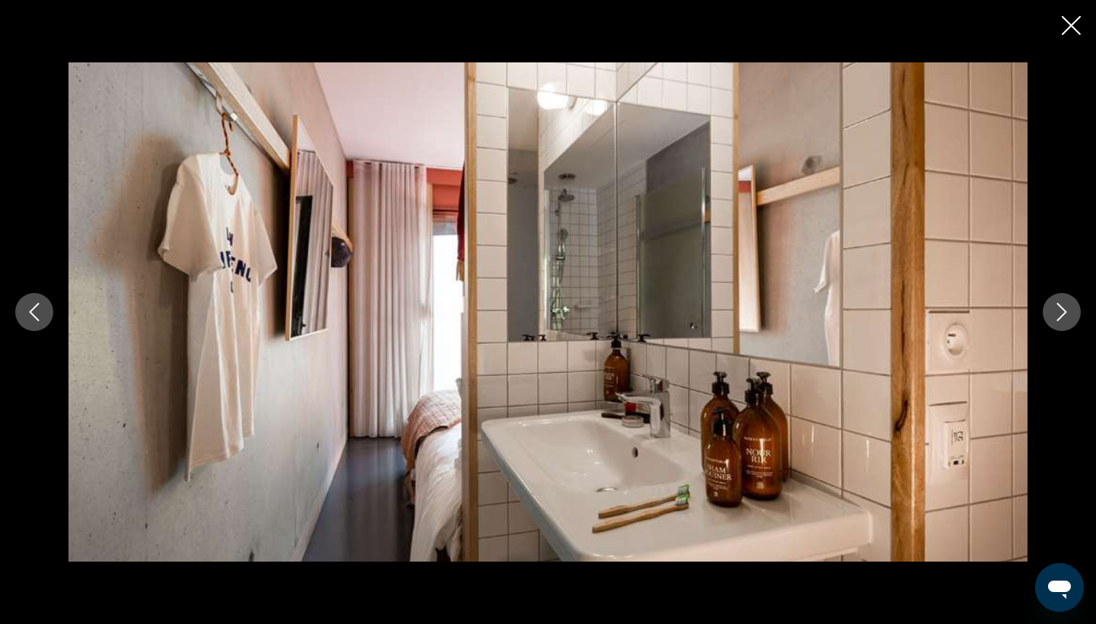
click at [1064, 298] on button "Next image" at bounding box center [1062, 312] width 38 height 38
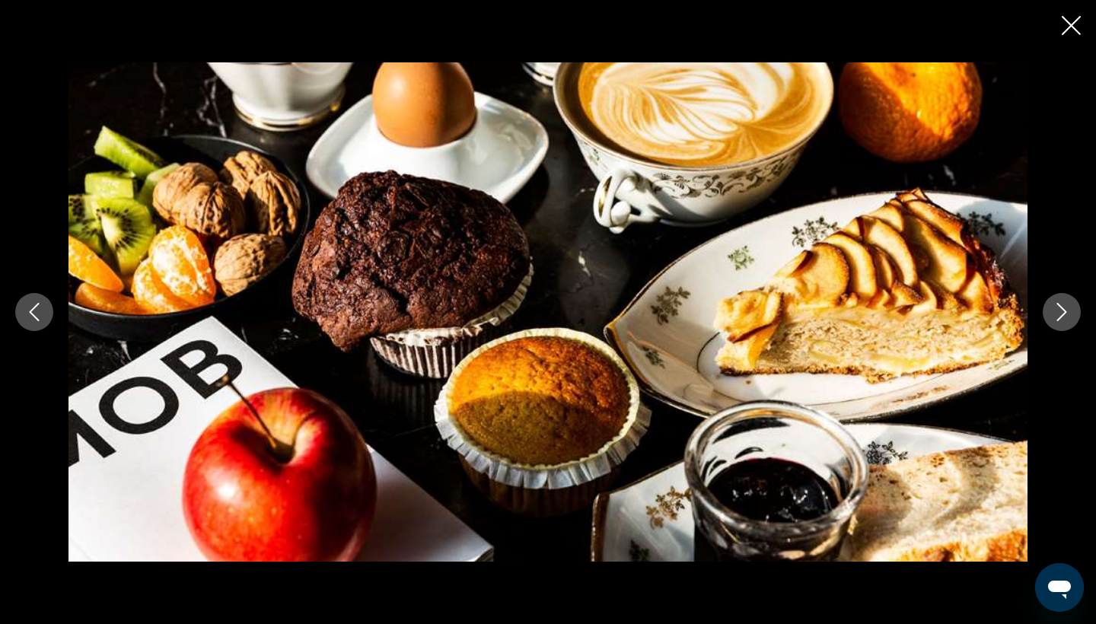
click at [1054, 294] on div "prev next" at bounding box center [548, 311] width 1096 height 499
click at [1056, 303] on icon "Next image" at bounding box center [1062, 312] width 18 height 18
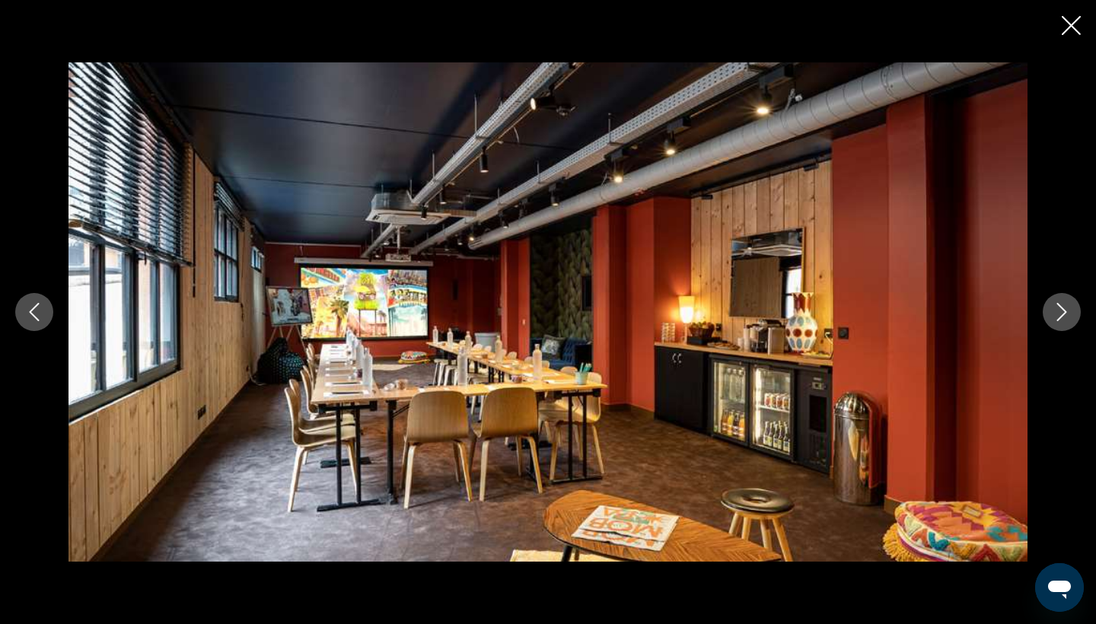
click at [1068, 27] on icon "Close slideshow" at bounding box center [1071, 25] width 19 height 19
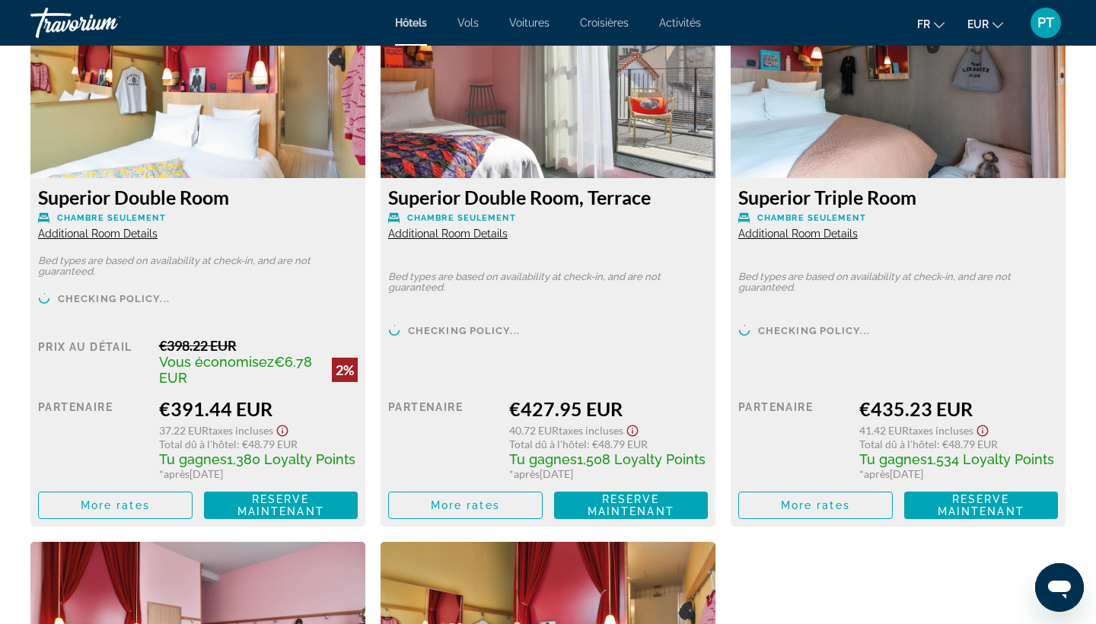
scroll to position [2131, 0]
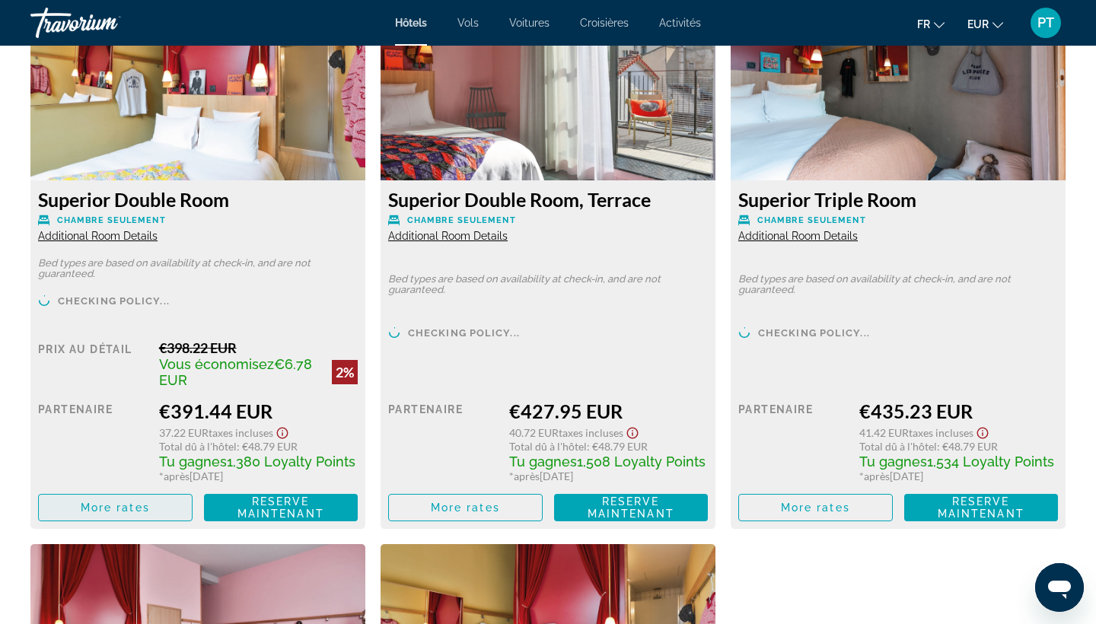
click at [108, 498] on span "Main content" at bounding box center [115, 507] width 153 height 37
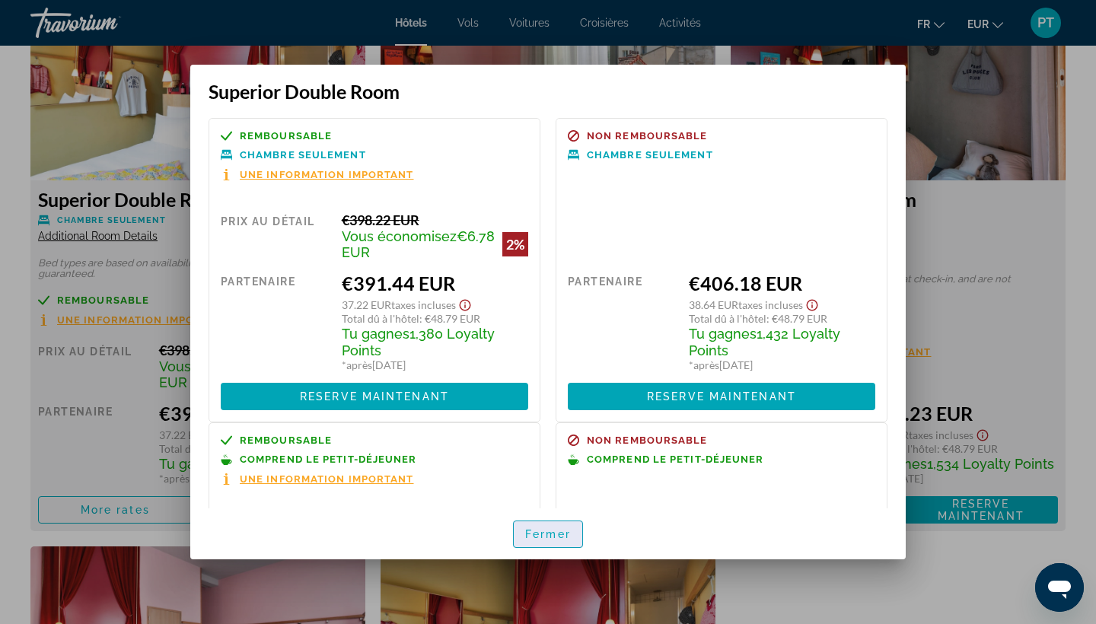
click at [524, 537] on span "button" at bounding box center [548, 534] width 69 height 37
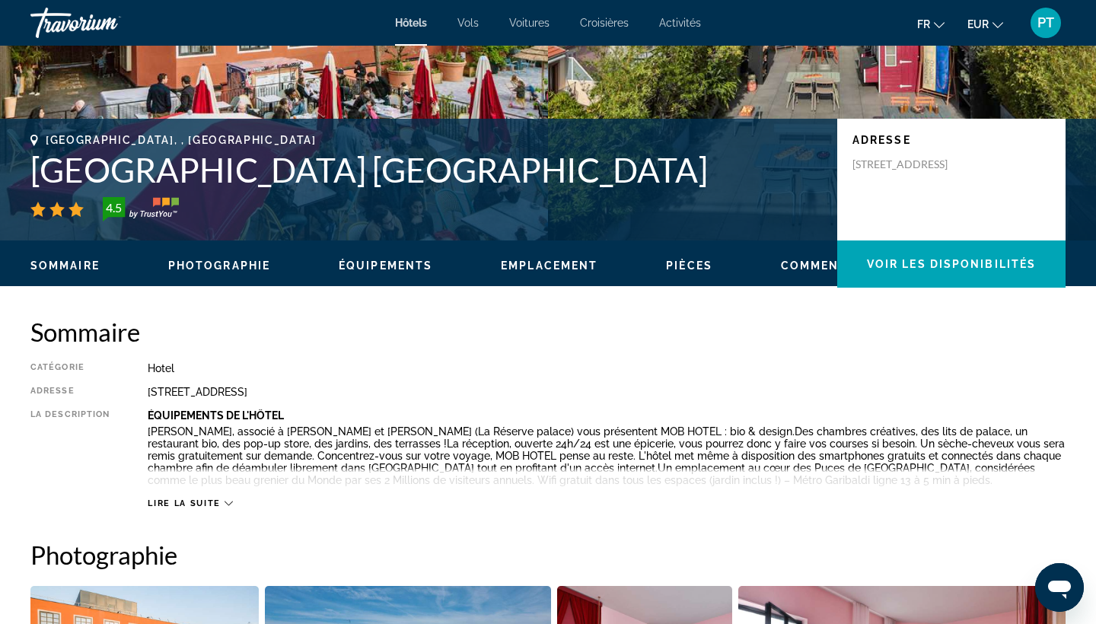
scroll to position [269, 0]
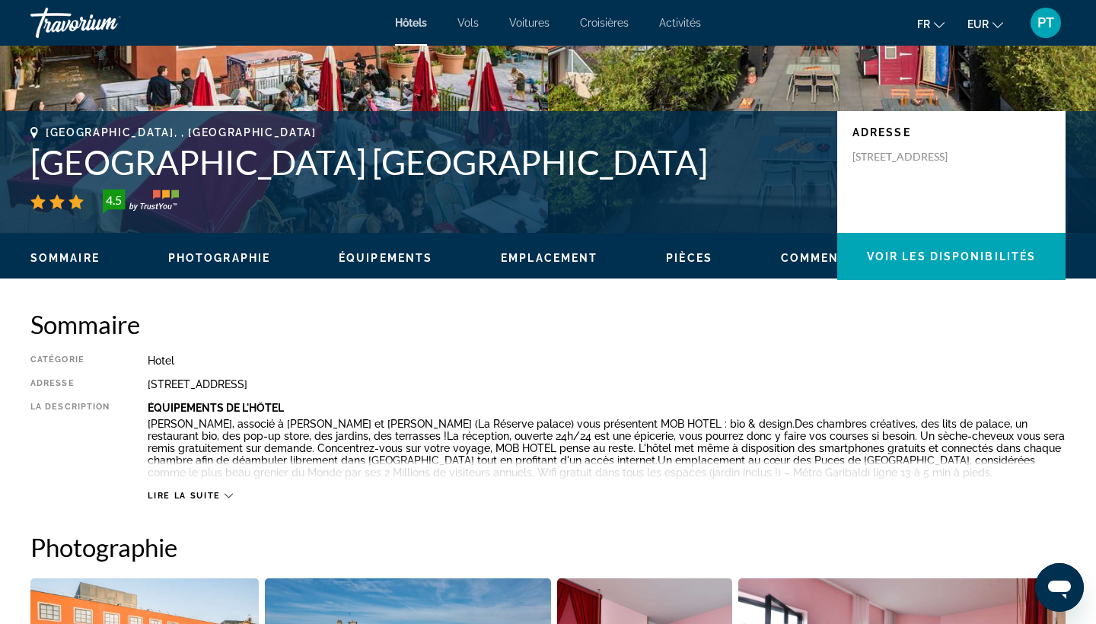
click at [555, 259] on span "Emplacement" at bounding box center [549, 258] width 97 height 12
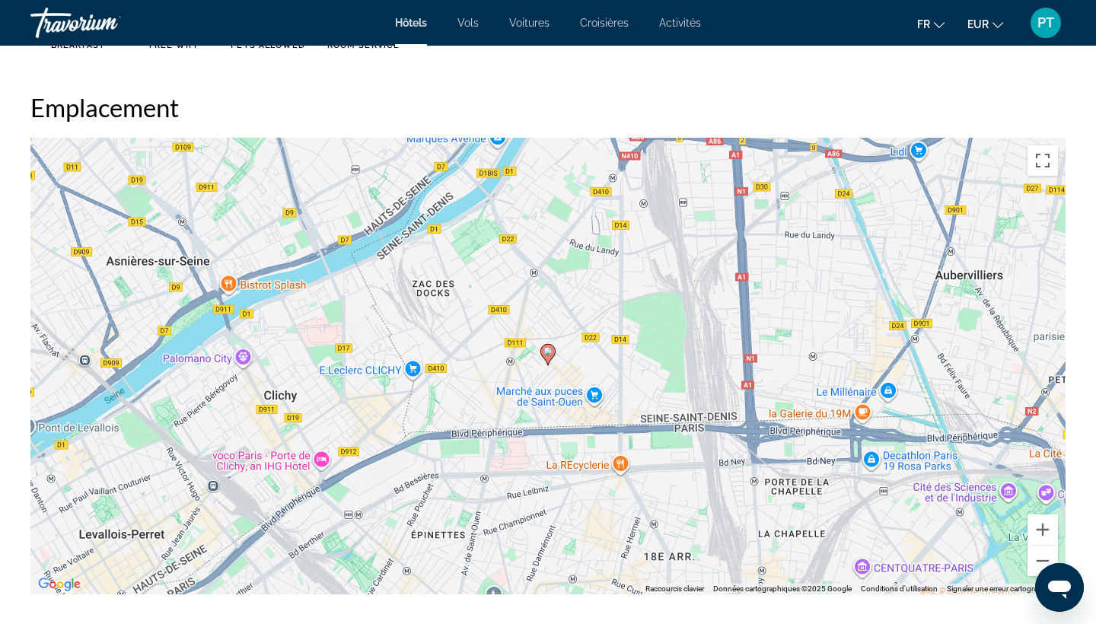
scroll to position [1360, 0]
click at [1047, 560] on button "Zoom arrière" at bounding box center [1043, 560] width 30 height 30
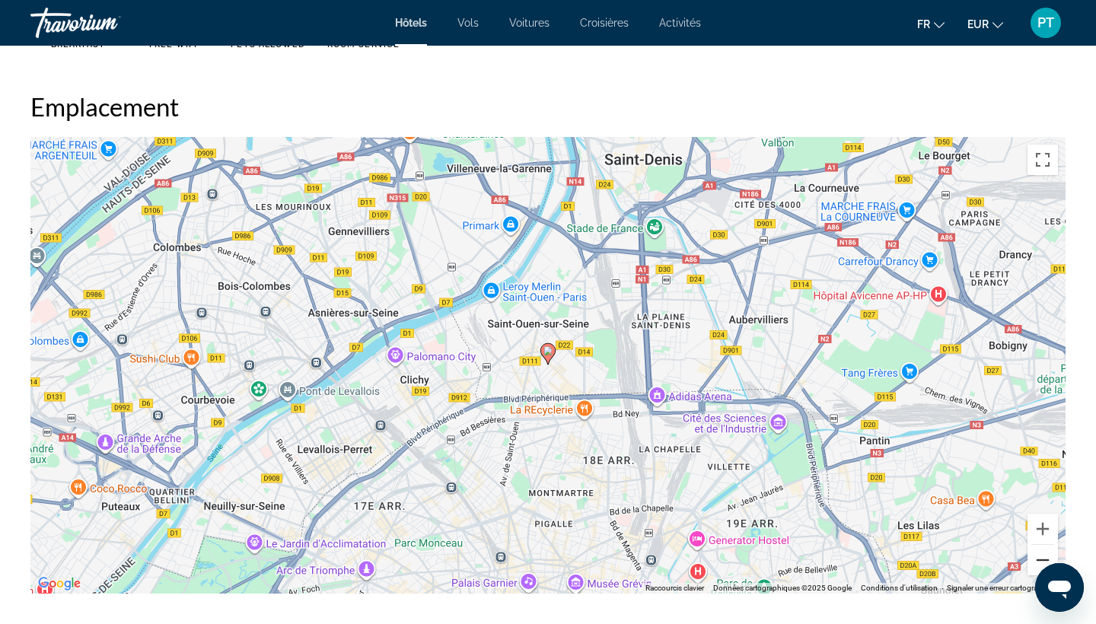
click at [1047, 560] on button "Zoom arrière" at bounding box center [1043, 560] width 30 height 30
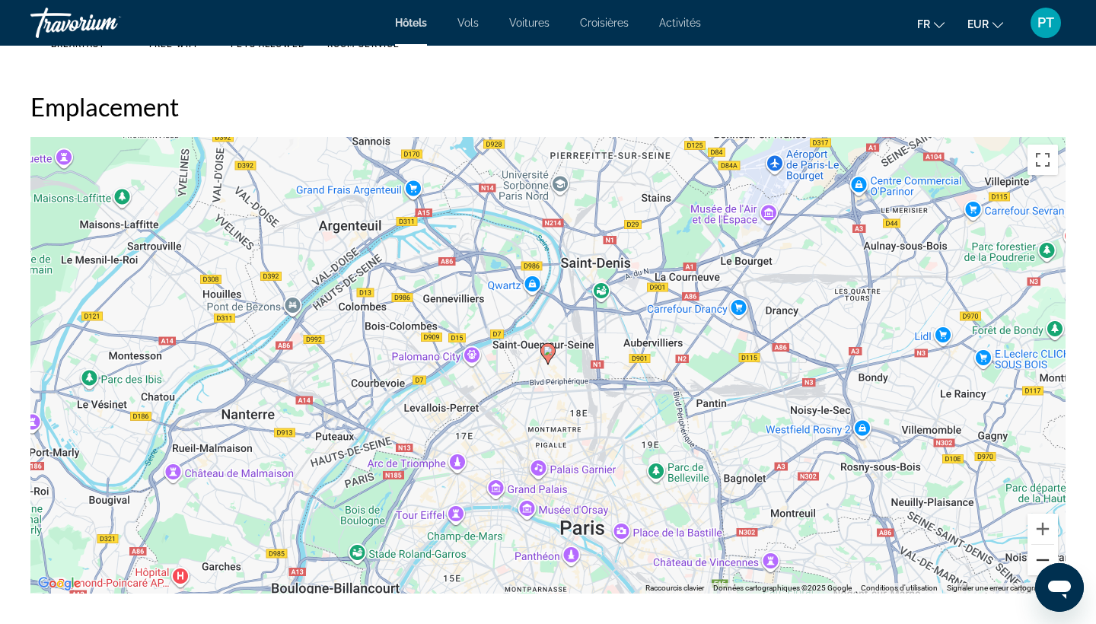
click at [1047, 560] on button "Zoom arrière" at bounding box center [1043, 560] width 30 height 30
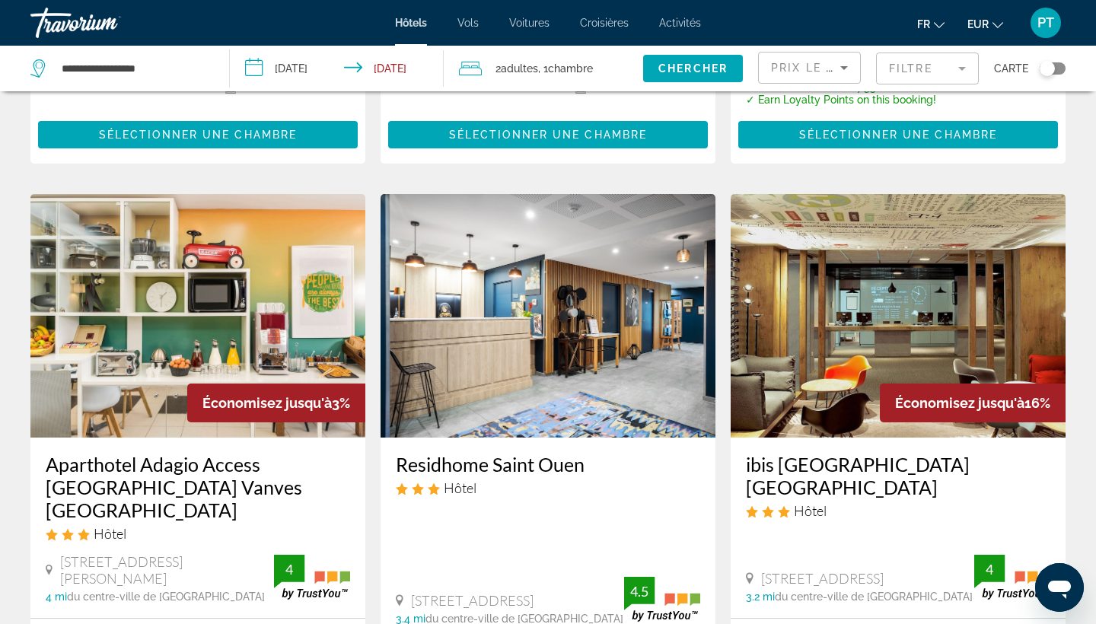
scroll to position [1178, 0]
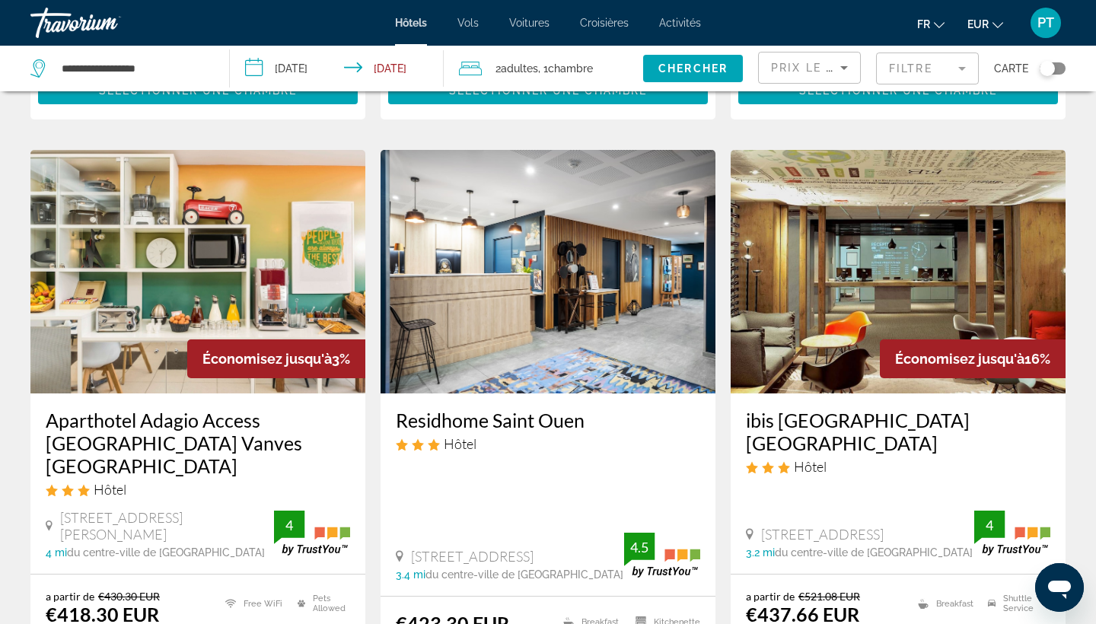
click at [550, 327] on img "Main content" at bounding box center [548, 272] width 335 height 244
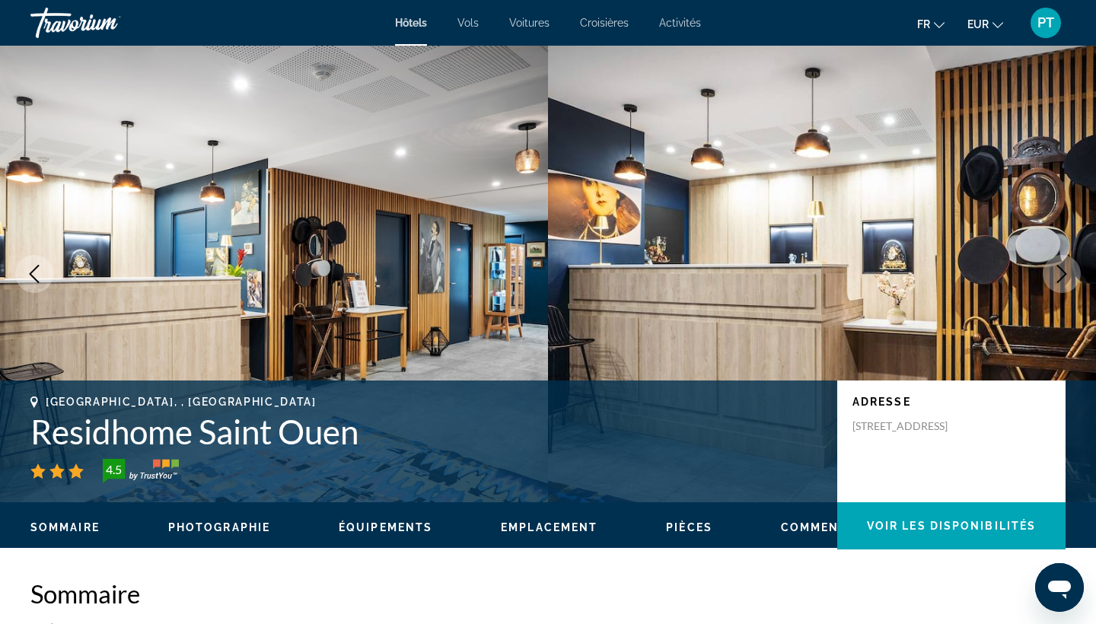
click at [543, 528] on span "Emplacement" at bounding box center [549, 527] width 97 height 12
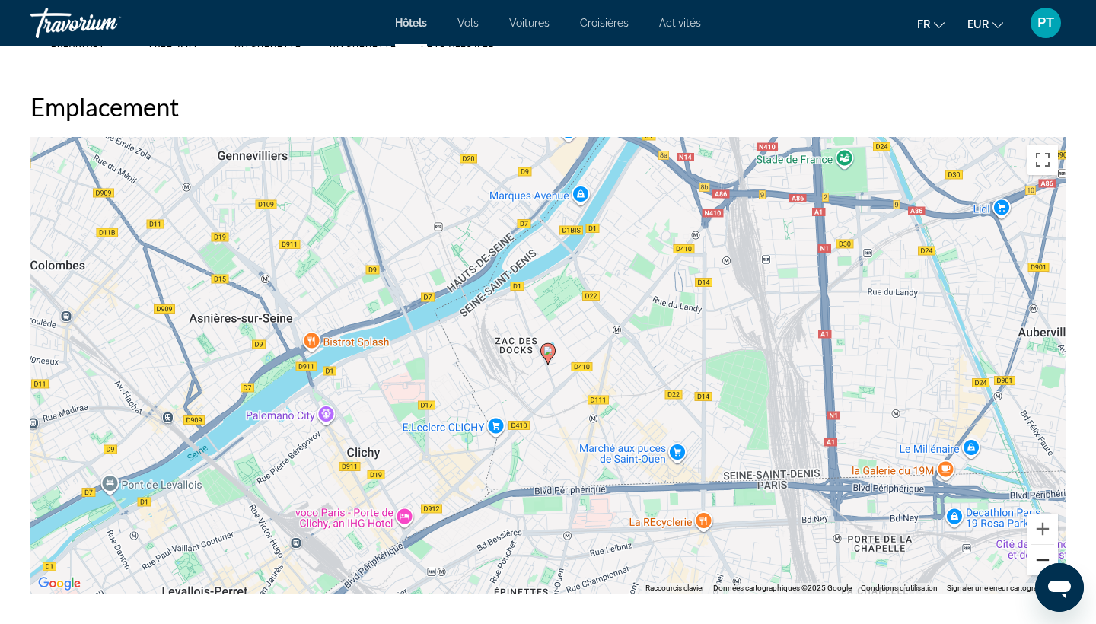
click at [1038, 558] on button "Zoom arrière" at bounding box center [1043, 560] width 30 height 30
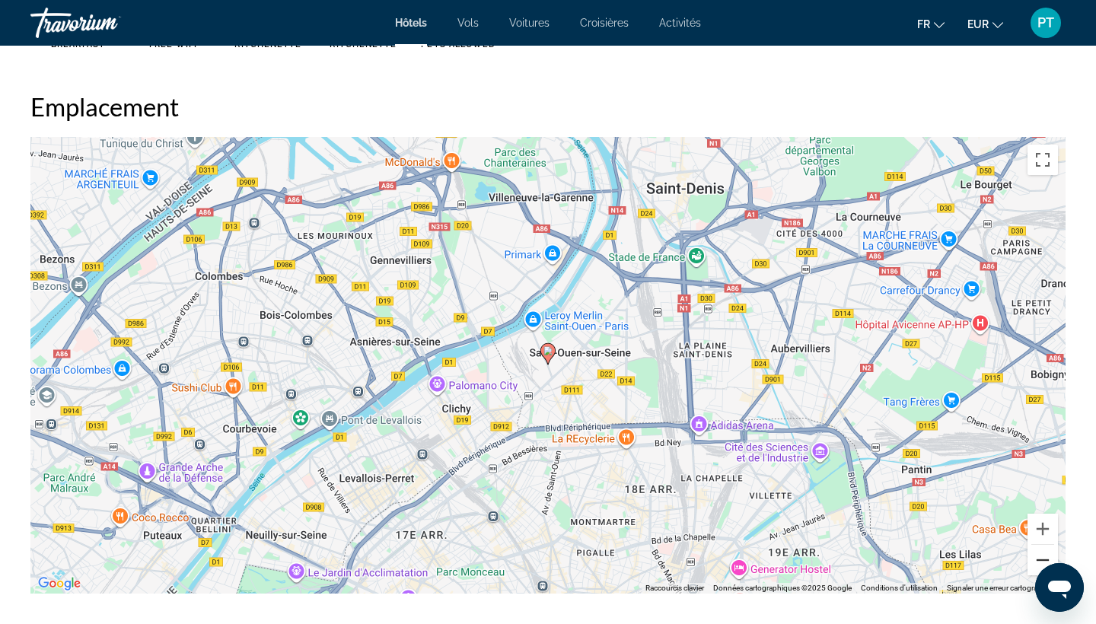
click at [1038, 559] on button "Zoom arrière" at bounding box center [1043, 560] width 30 height 30
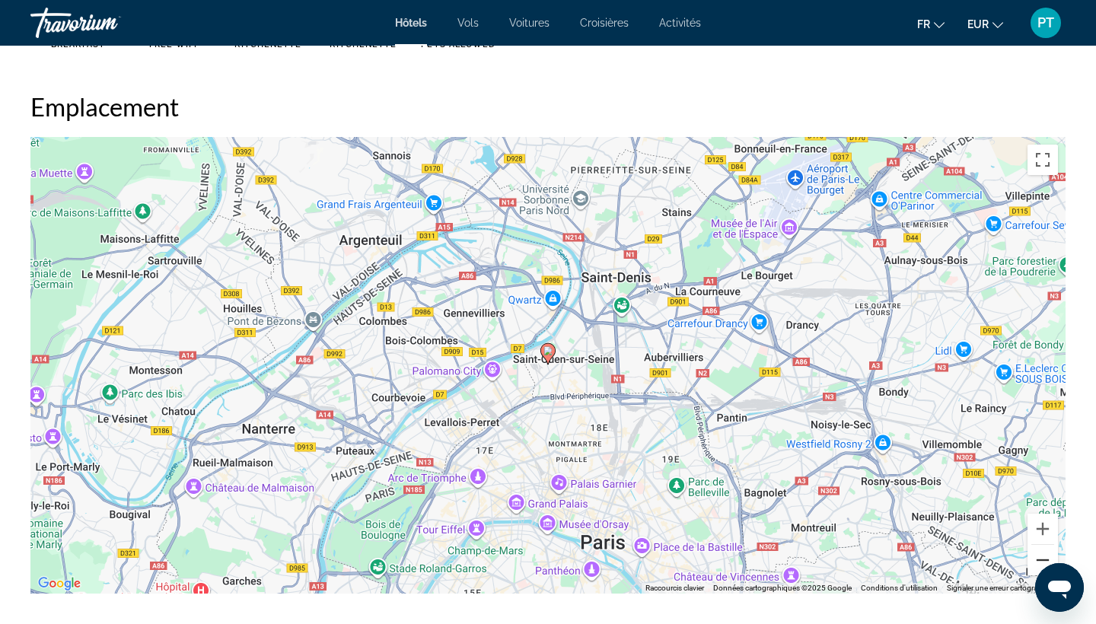
click at [1038, 559] on button "Zoom arrière" at bounding box center [1043, 560] width 30 height 30
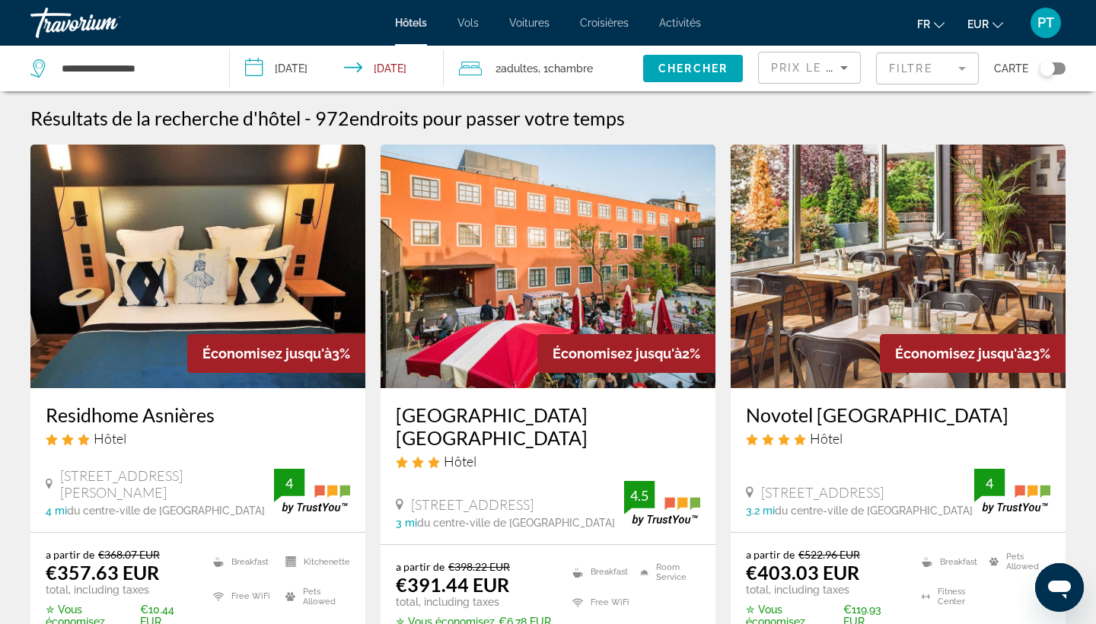
click at [478, 311] on img "Main content" at bounding box center [548, 267] width 335 height 244
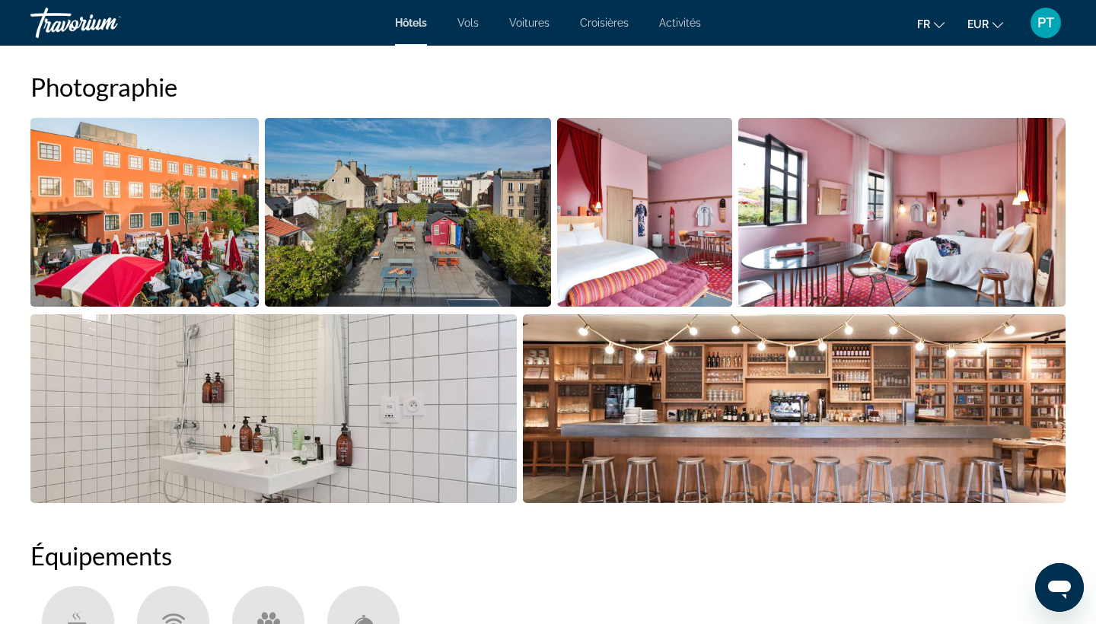
scroll to position [744, 0]
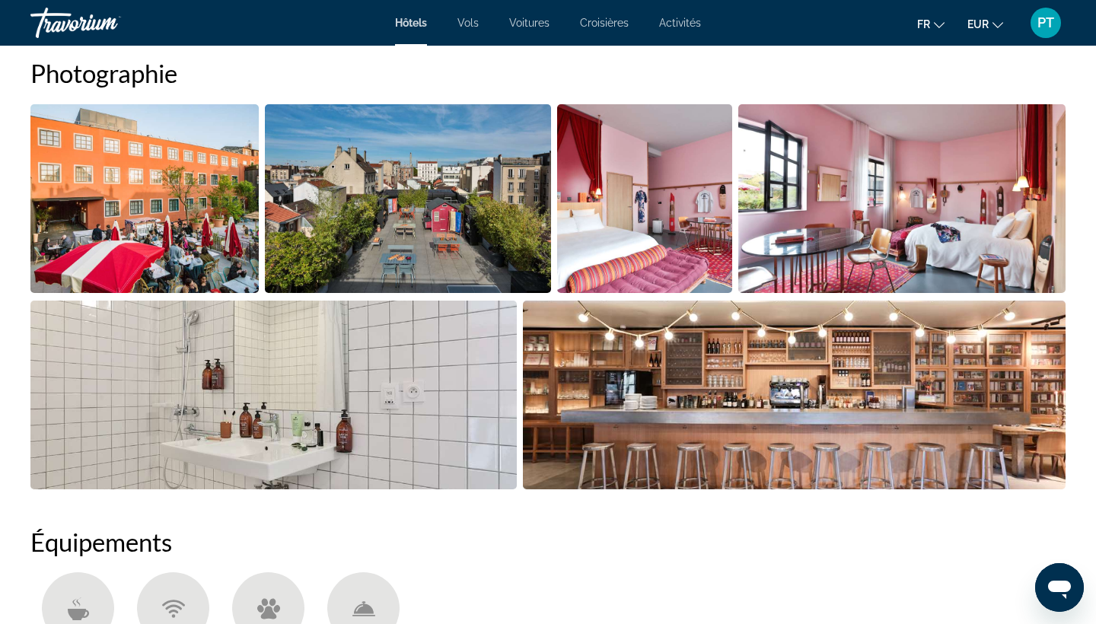
click at [678, 199] on img "Open full-screen image slider" at bounding box center [644, 198] width 175 height 189
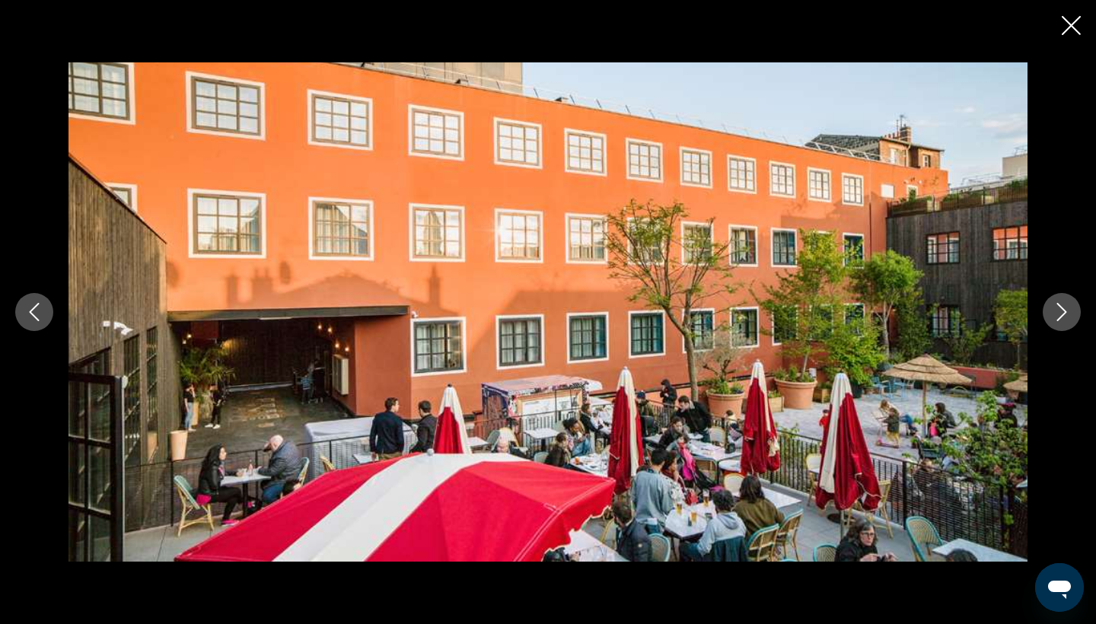
click at [1054, 329] on button "Next image" at bounding box center [1062, 312] width 38 height 38
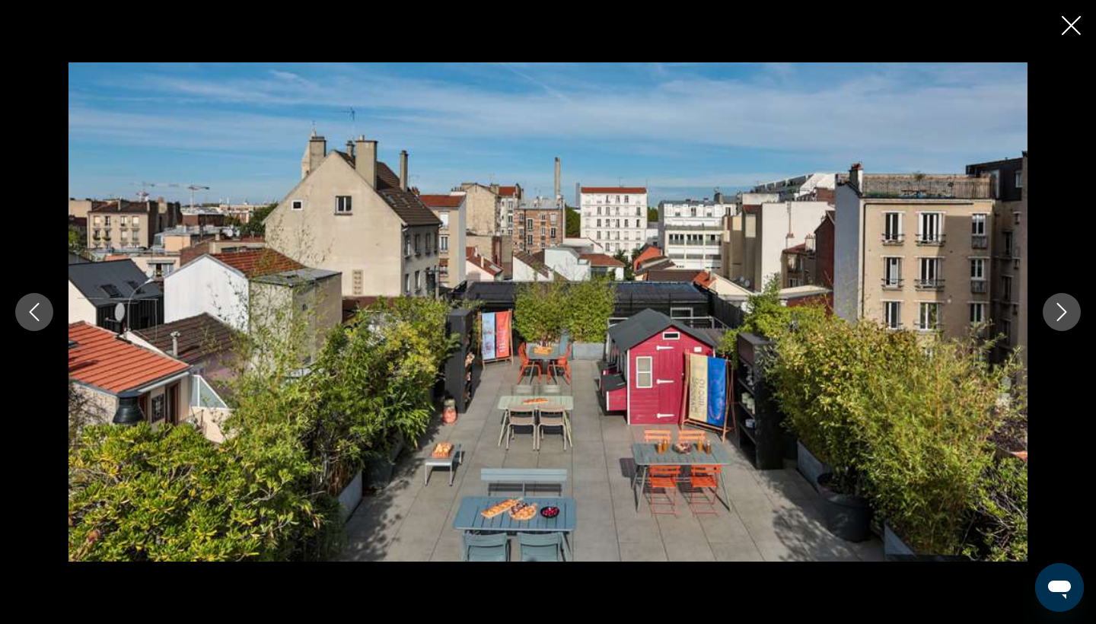
click at [1059, 312] on icon "Next image" at bounding box center [1062, 312] width 18 height 18
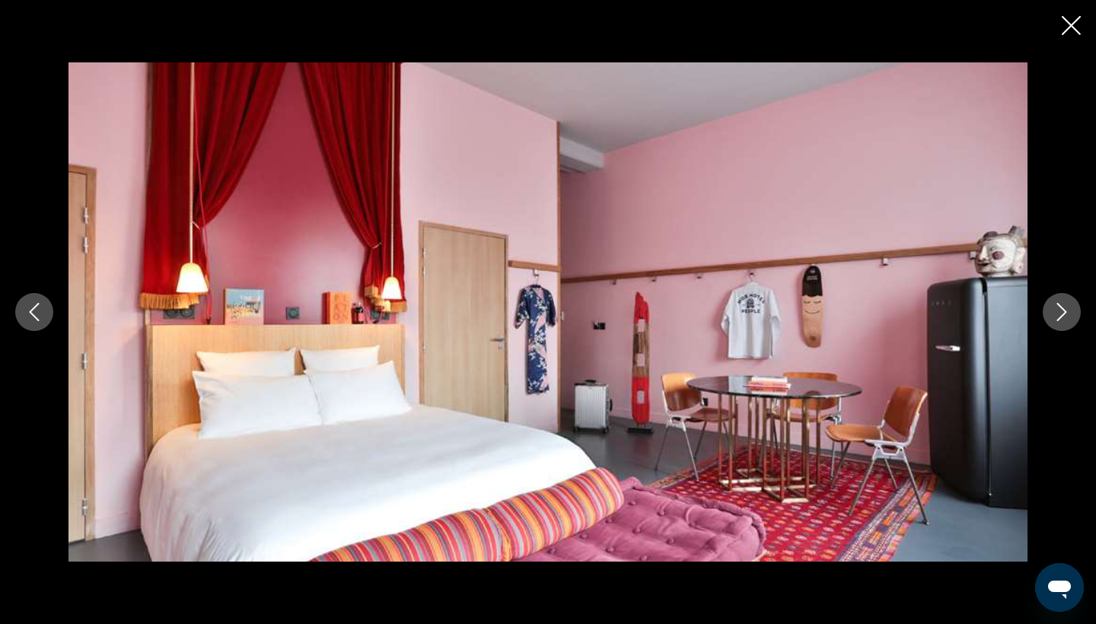
click at [1059, 313] on icon "Next image" at bounding box center [1062, 312] width 18 height 18
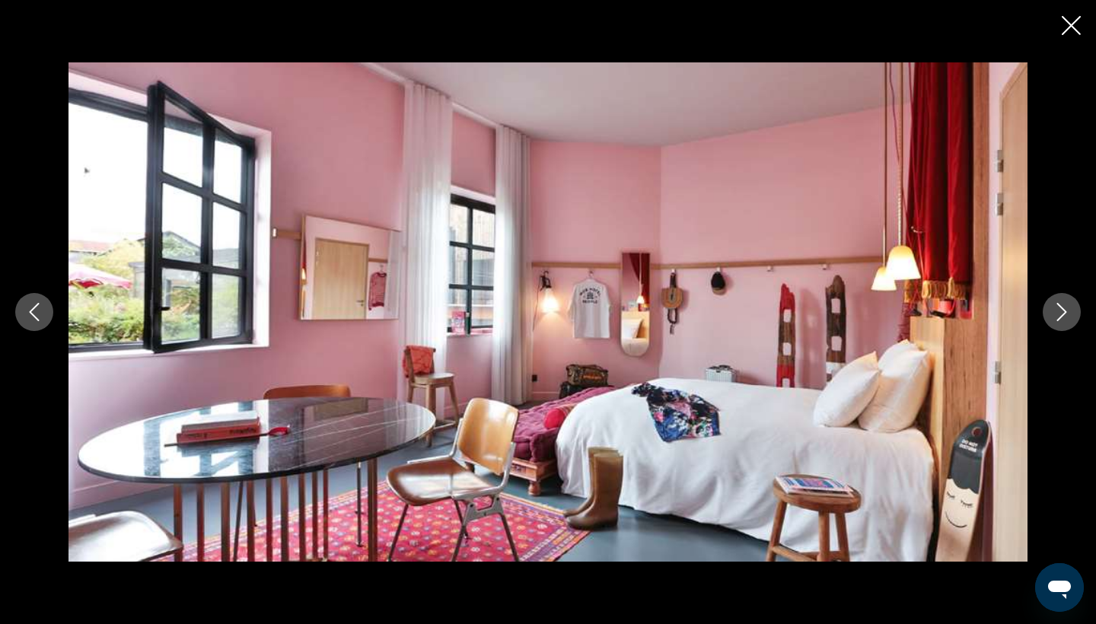
click at [1059, 313] on icon "Next image" at bounding box center [1062, 312] width 18 height 18
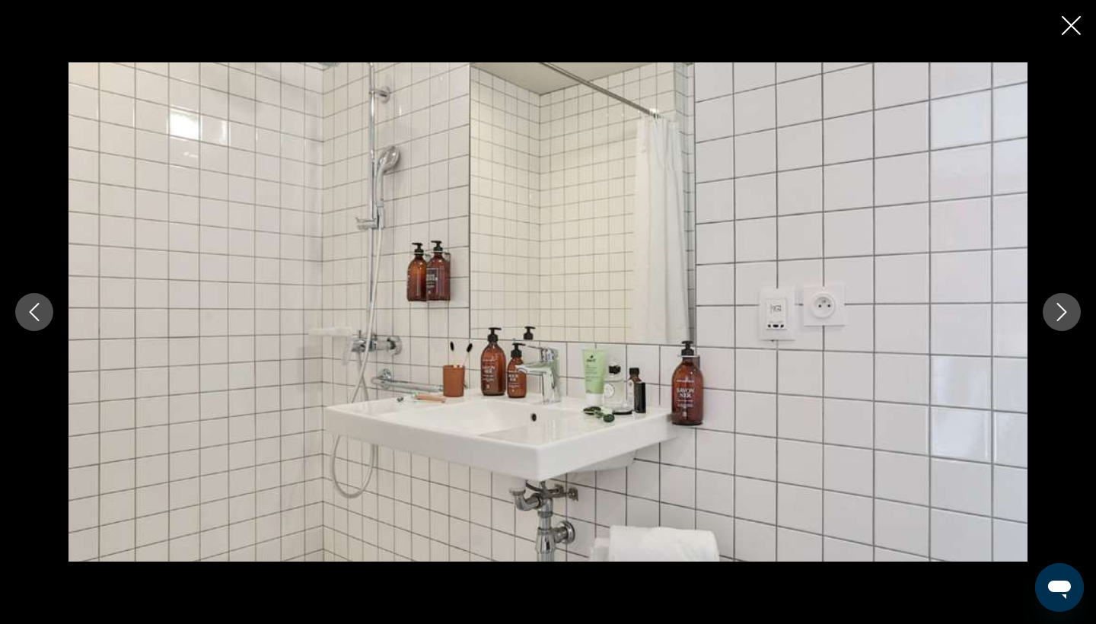
click at [1058, 311] on icon "Next image" at bounding box center [1062, 312] width 18 height 18
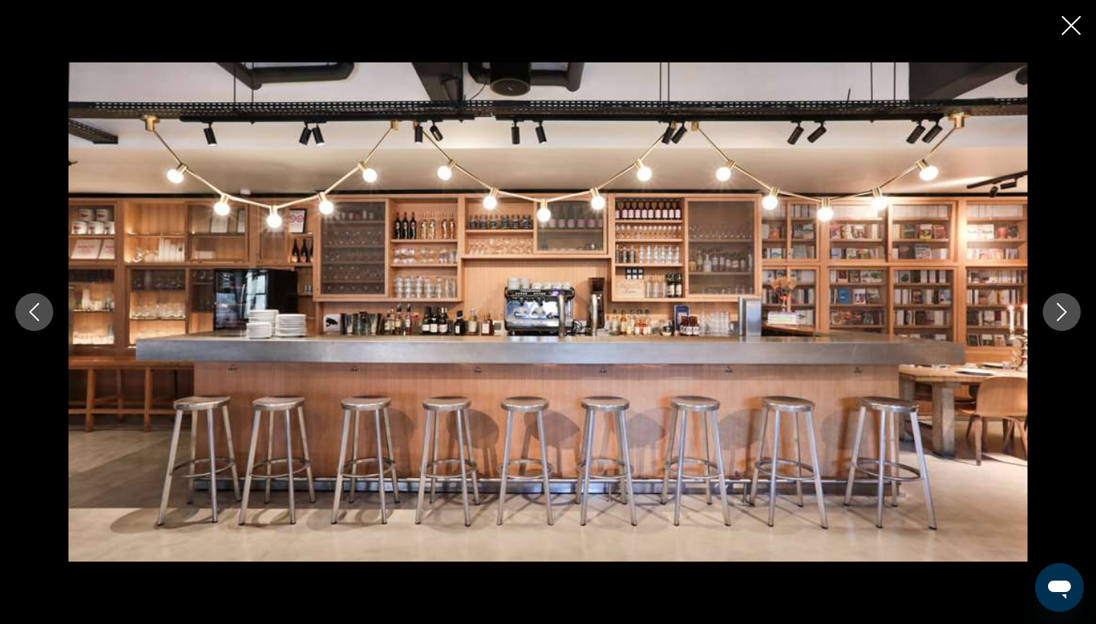
click at [1069, 30] on icon "Close slideshow" at bounding box center [1071, 25] width 19 height 19
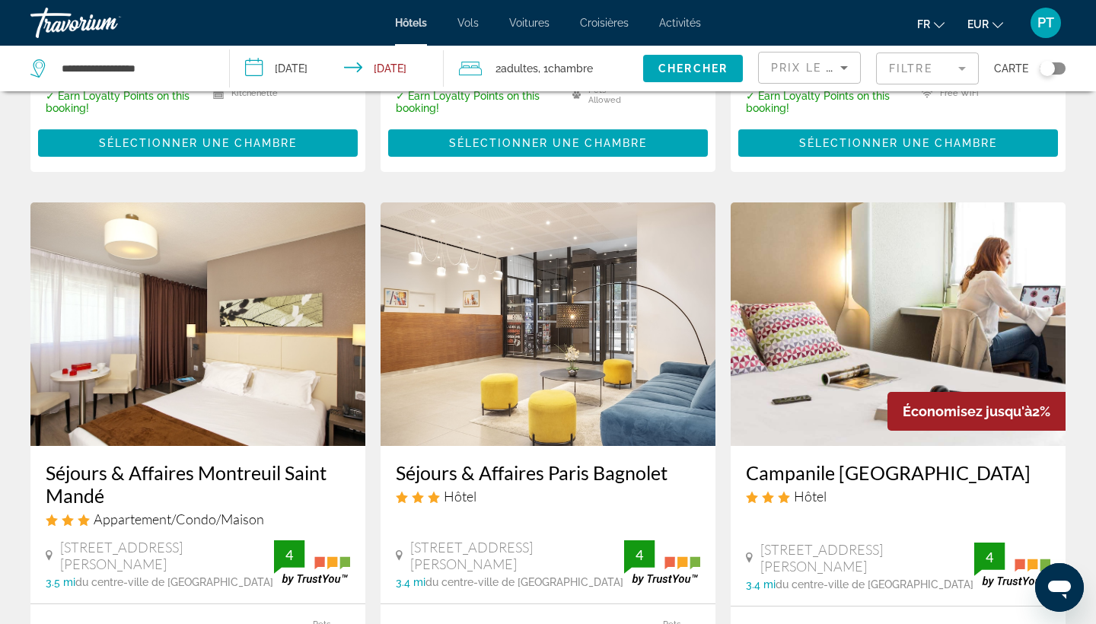
scroll to position [540, 0]
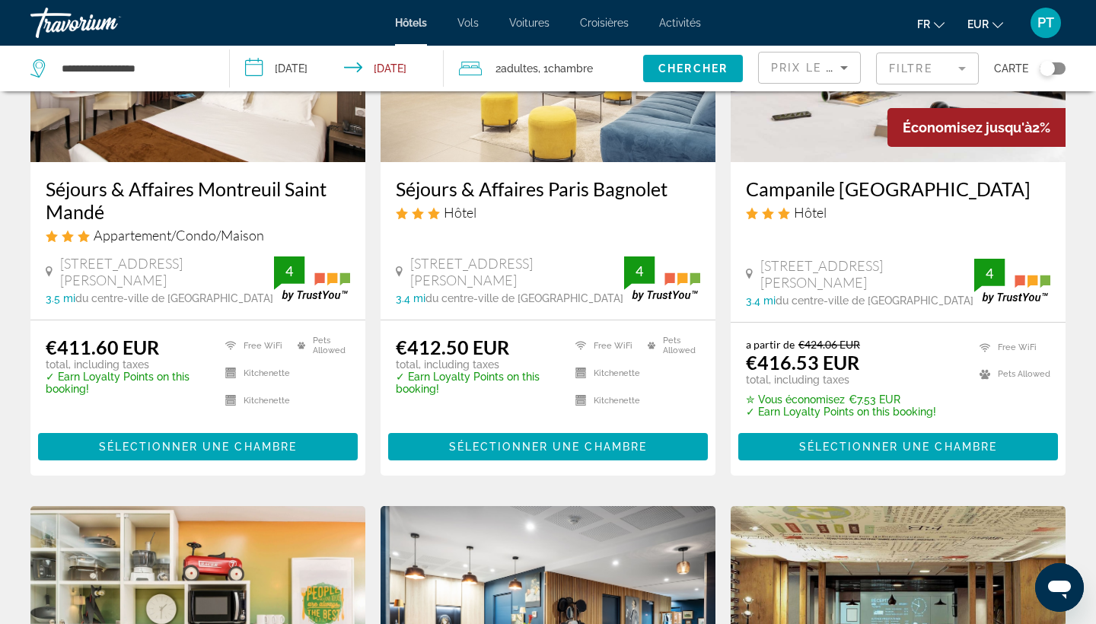
click at [1053, 72] on div "Toggle map" at bounding box center [1047, 68] width 15 height 15
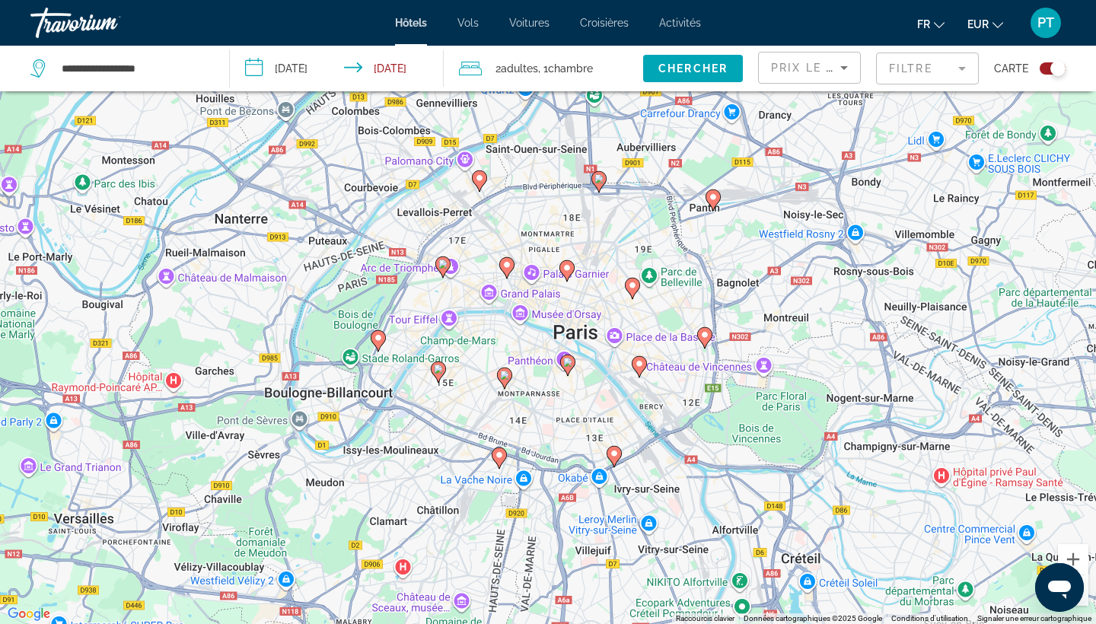
click at [500, 460] on icon "Main content" at bounding box center [500, 458] width 14 height 20
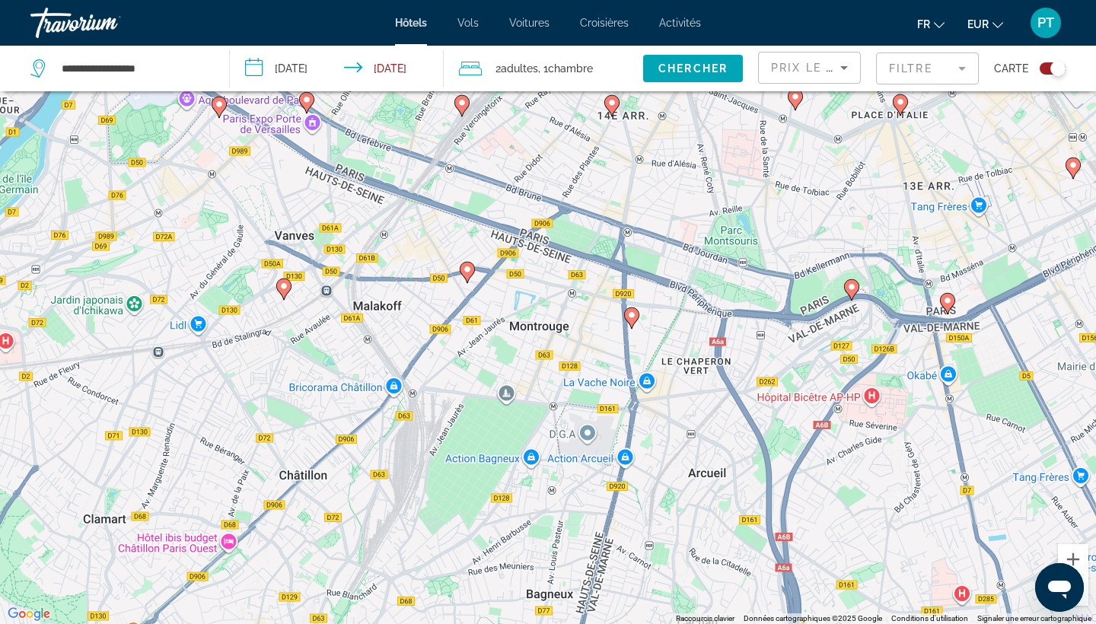
click at [615, 105] on image "Main content" at bounding box center [611, 102] width 9 height 9
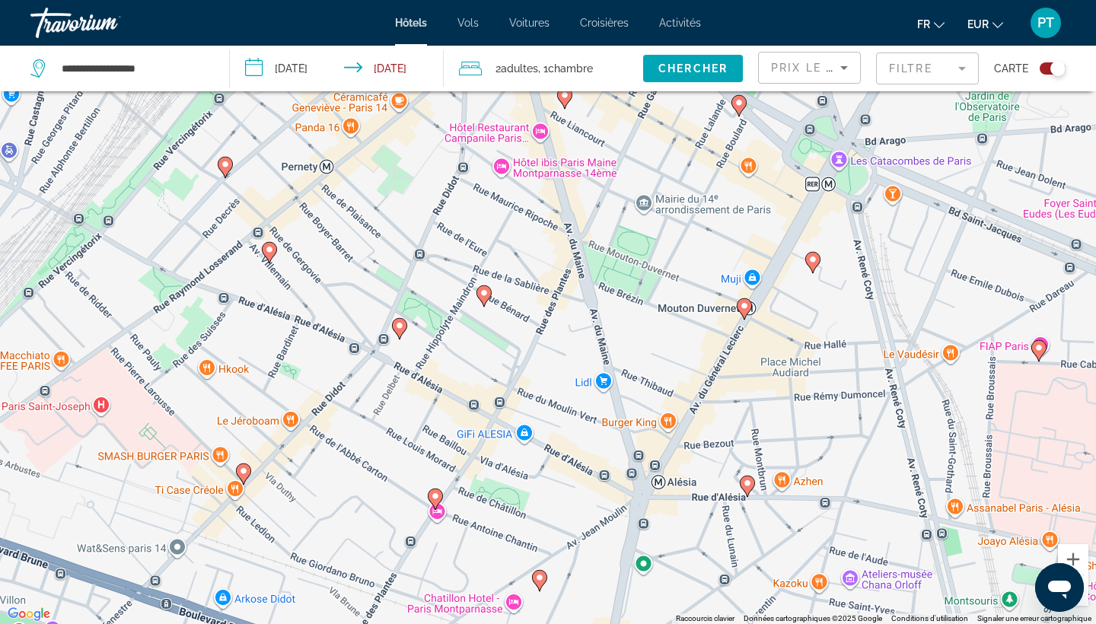
click at [487, 298] on icon "Main content" at bounding box center [484, 296] width 14 height 20
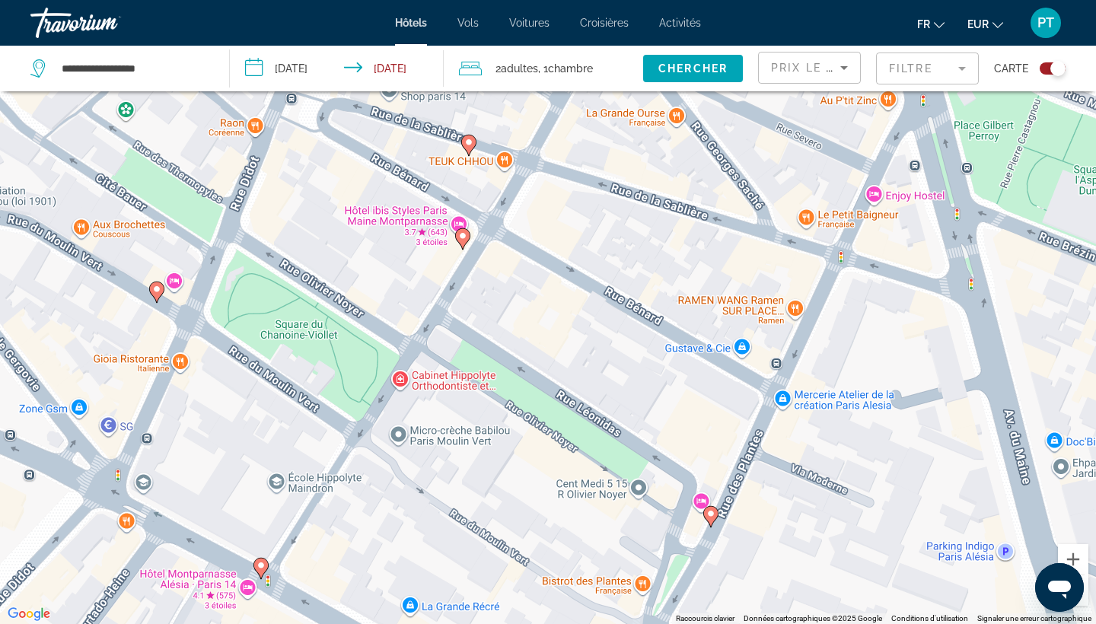
click at [467, 238] on icon "Main content" at bounding box center [463, 239] width 14 height 20
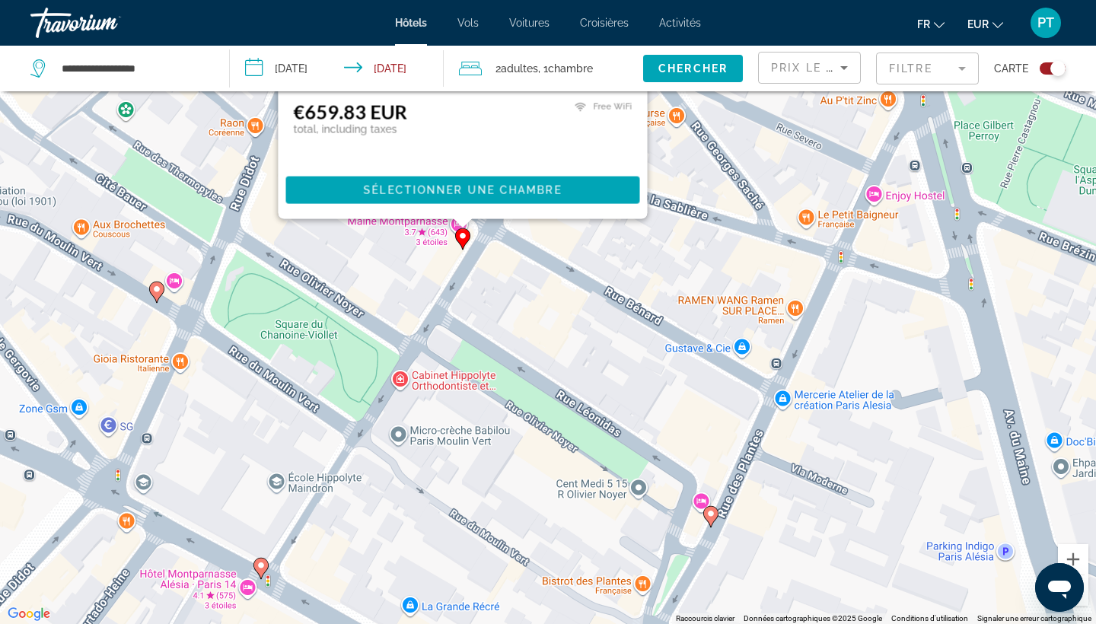
scroll to position [0, 0]
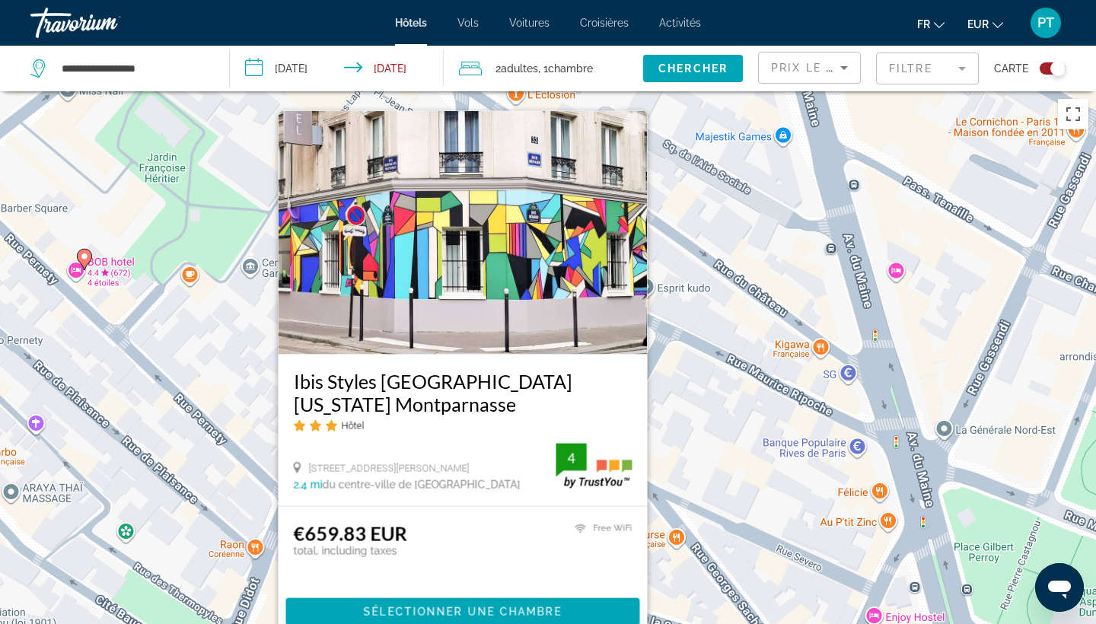
click at [717, 325] on div "Pour activer le glissement avec le clavier, appuyez sur Alt+Entrée. Une fois ce…" at bounding box center [548, 403] width 1096 height 624
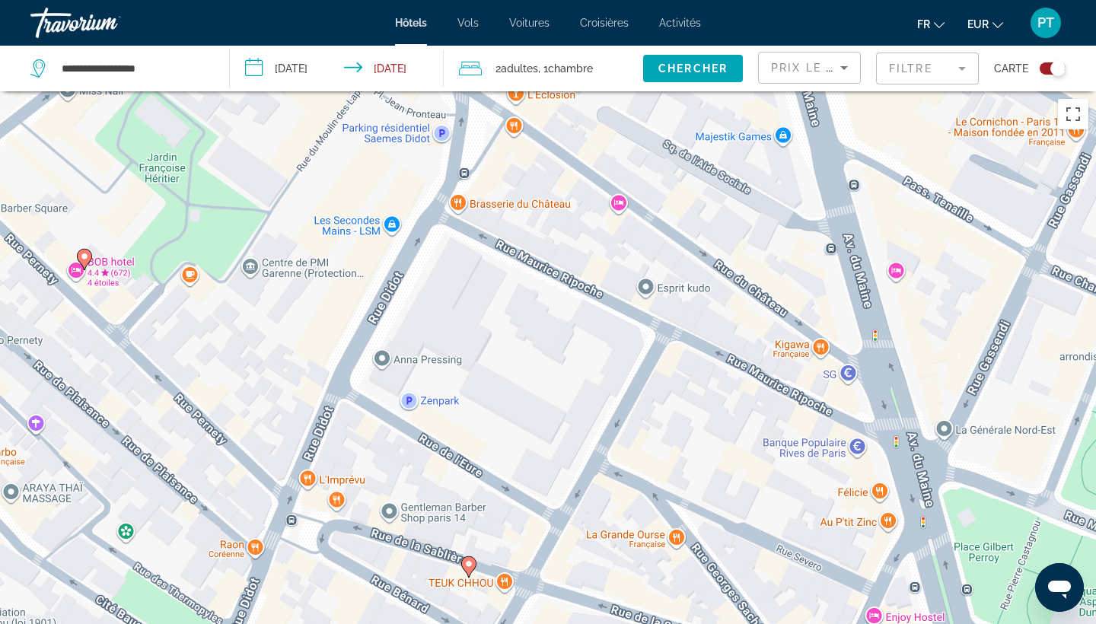
click at [469, 569] on icon "Main content" at bounding box center [469, 567] width 14 height 20
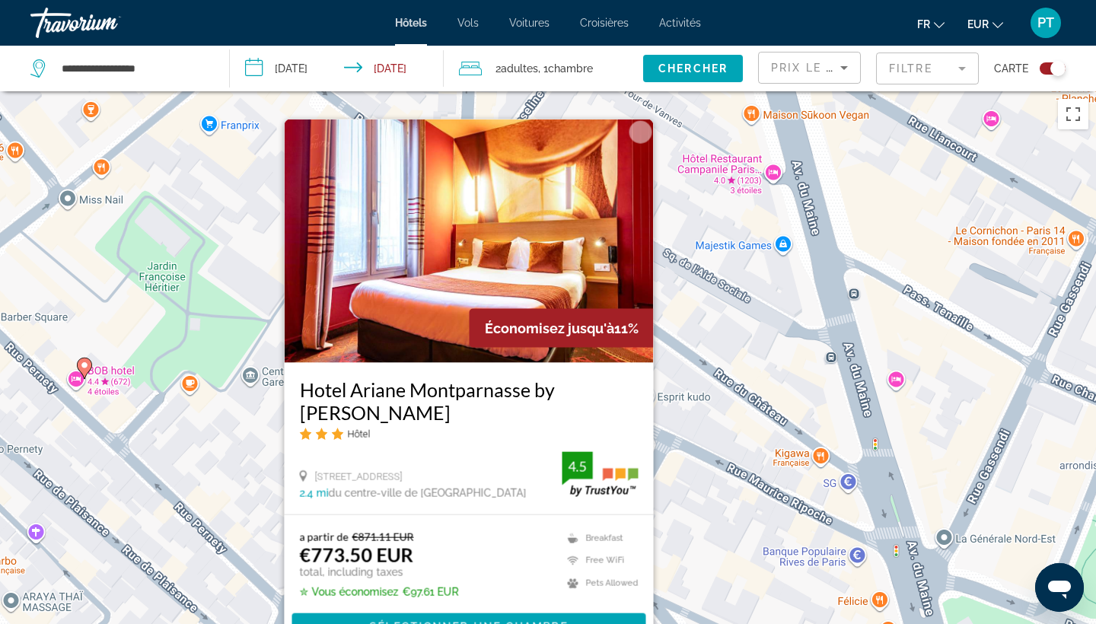
click at [719, 489] on div "Pour activer le glissement avec le clavier, appuyez sur Alt+Entrée. Une fois ce…" at bounding box center [548, 403] width 1096 height 624
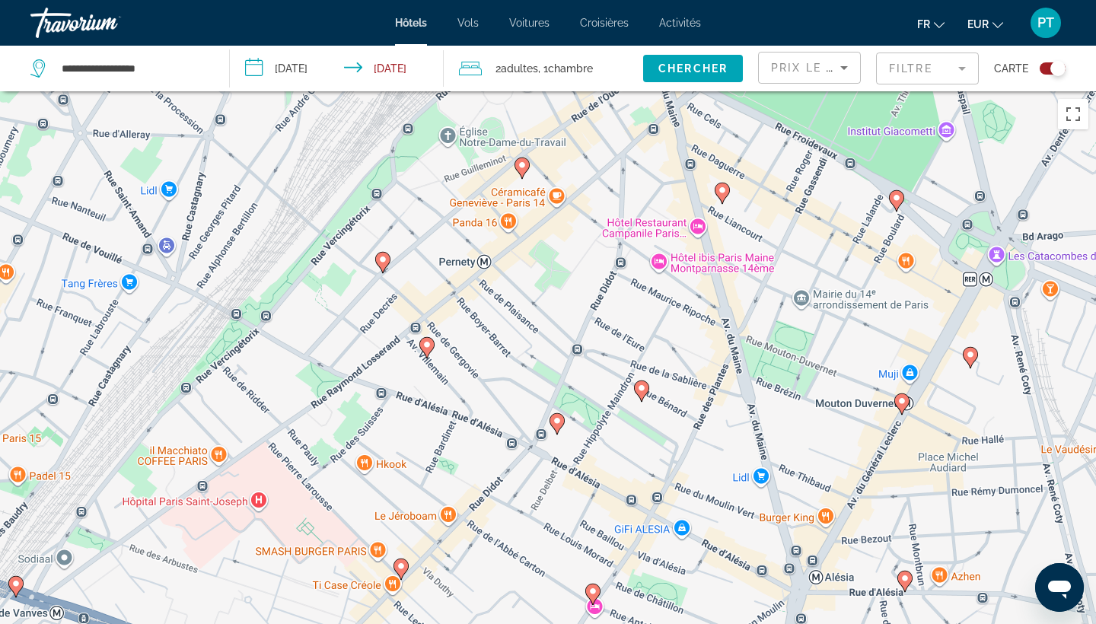
drag, startPoint x: 643, startPoint y: 464, endPoint x: 649, endPoint y: 322, distance: 141.7
click at [649, 322] on div "Pour activer le glissement avec le clavier, appuyez sur Alt+Entrée. Une fois ce…" at bounding box center [548, 403] width 1096 height 624
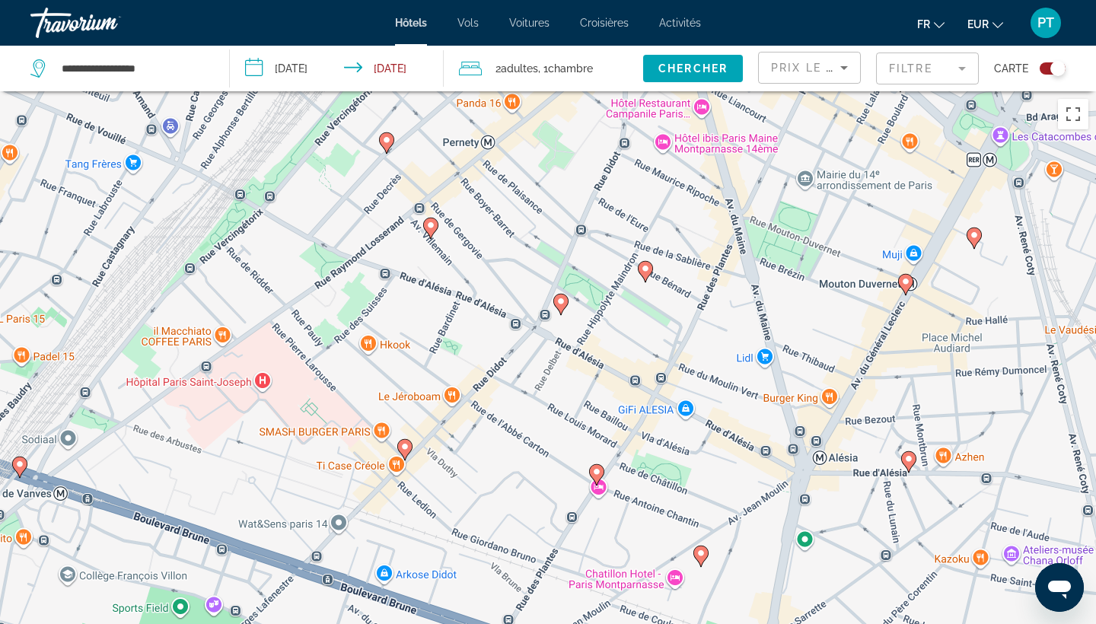
drag, startPoint x: 604, startPoint y: 473, endPoint x: 598, endPoint y: 325, distance: 147.8
click at [598, 325] on div "Pour activer le glissement avec le clavier, appuyez sur Alt+Entrée. Une fois ce…" at bounding box center [548, 403] width 1096 height 624
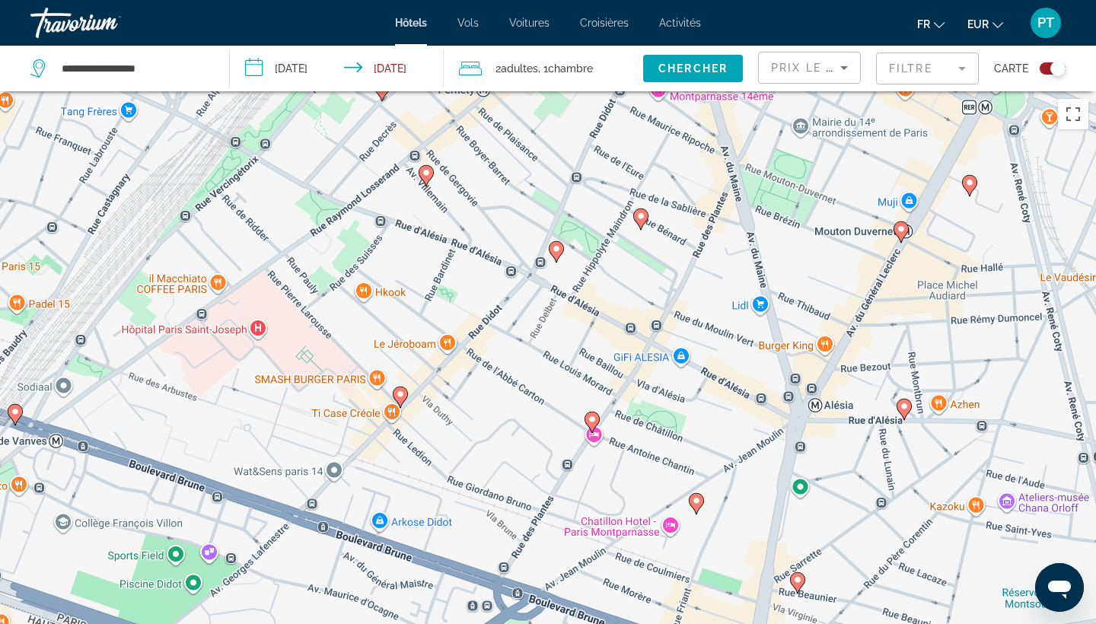
click at [592, 422] on image "Main content" at bounding box center [592, 419] width 9 height 9
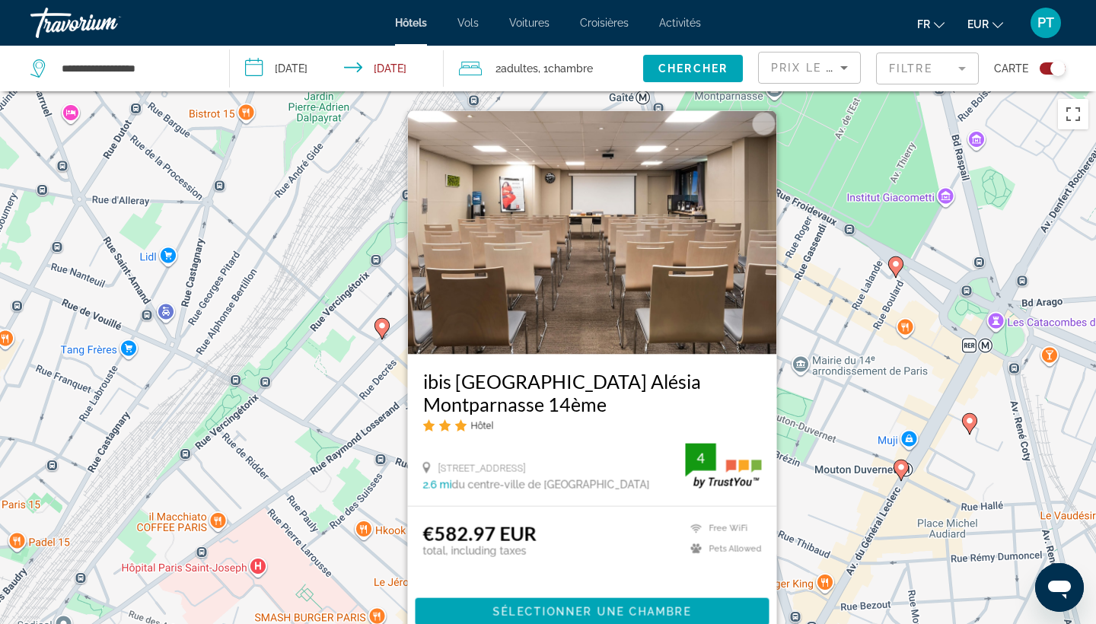
click at [801, 436] on div "Pour activer le glissement avec le clavier, appuyez sur Alt+Entrée. Une fois ce…" at bounding box center [548, 403] width 1096 height 624
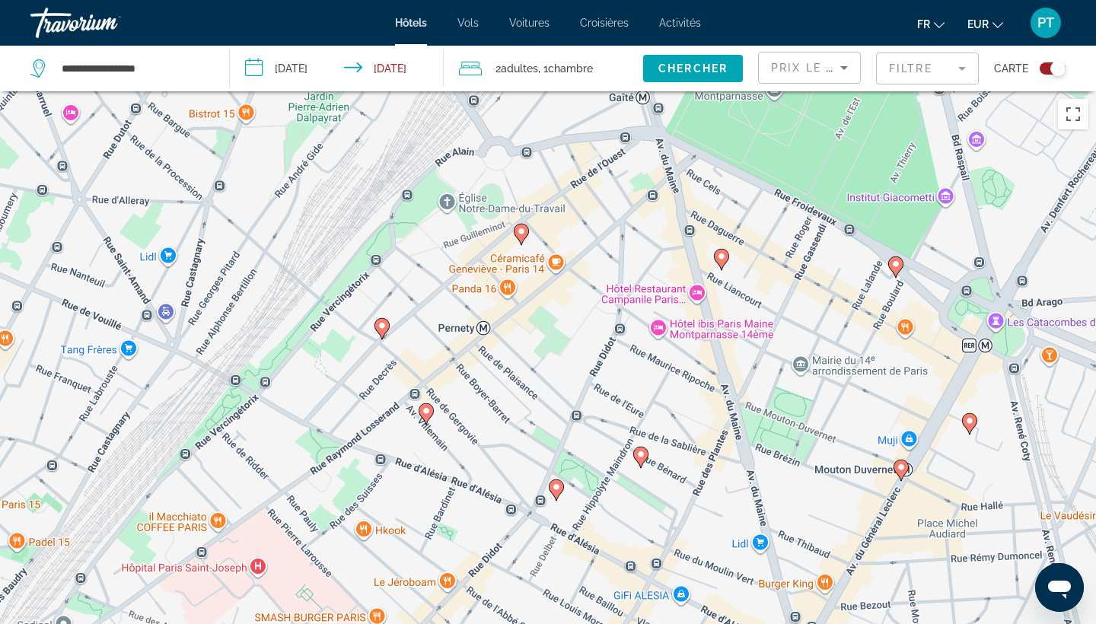
click at [426, 407] on image "Main content" at bounding box center [426, 411] width 9 height 9
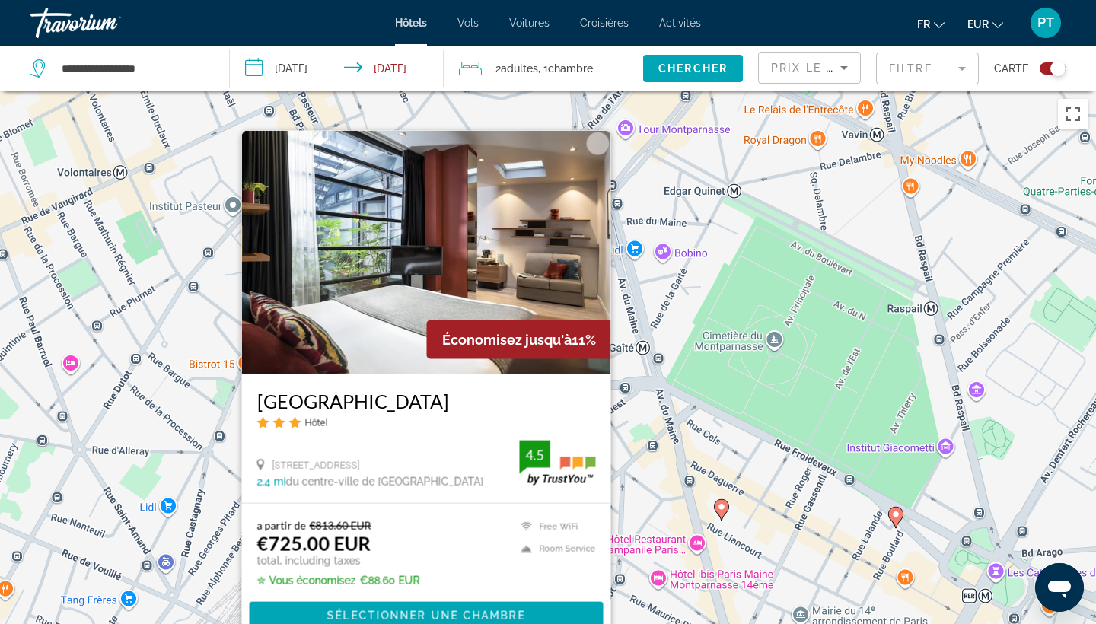
click at [642, 526] on div "Pour activer le glissement avec le clavier, appuyez sur Alt+Entrée. Une fois ce…" at bounding box center [548, 403] width 1096 height 624
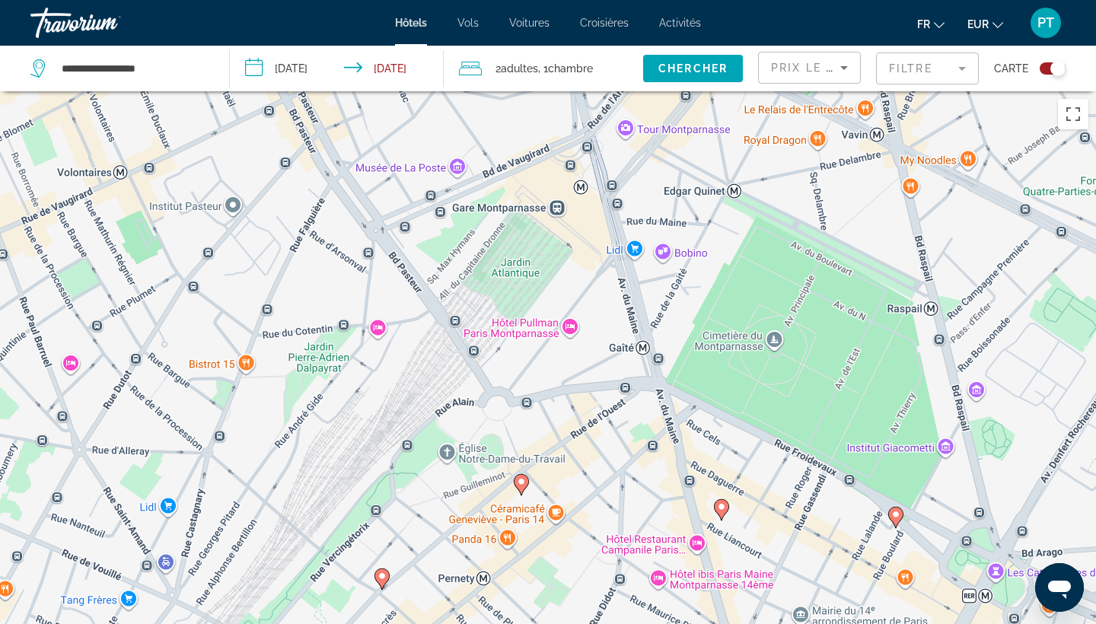
click at [725, 512] on icon "Main content" at bounding box center [722, 510] width 14 height 20
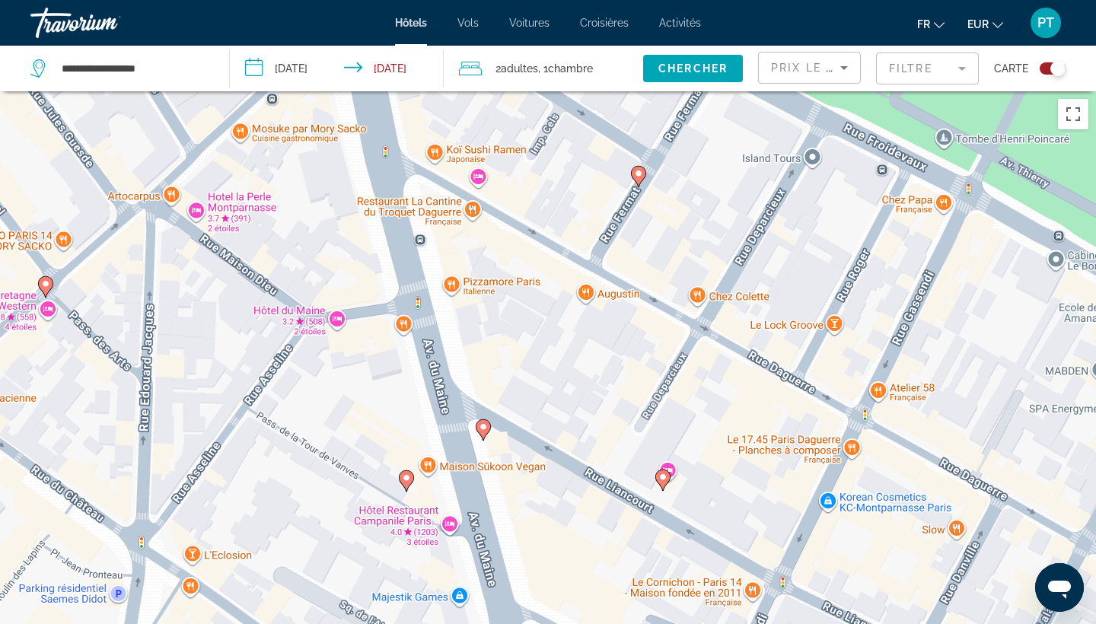
click at [483, 431] on image "Main content" at bounding box center [483, 426] width 9 height 9
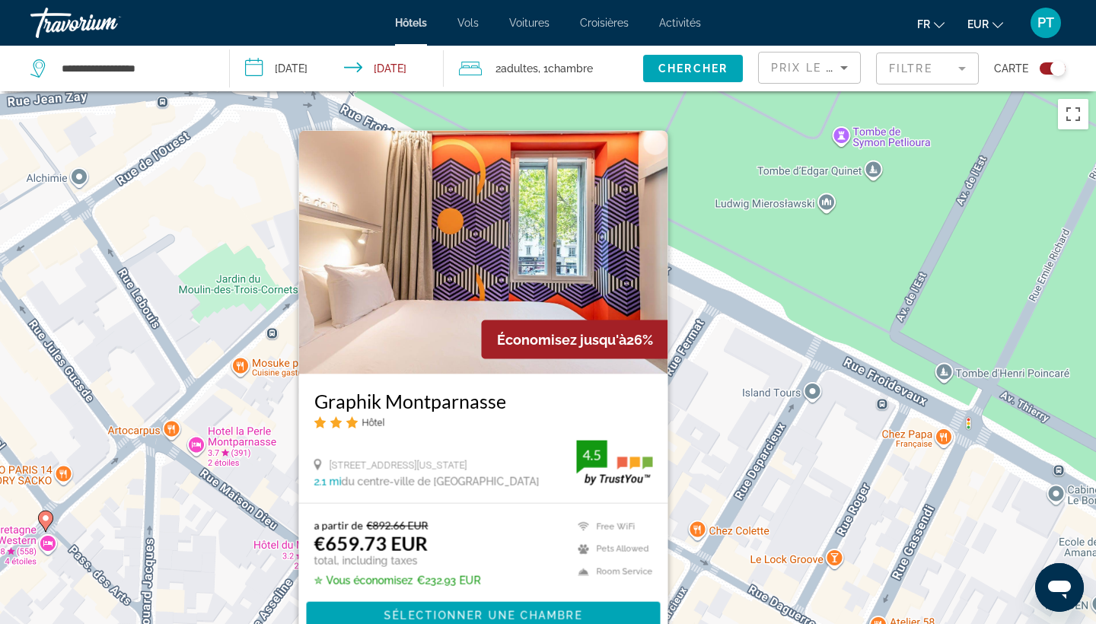
click at [716, 524] on div "Pour activer le glissement avec le clavier, appuyez sur Alt+Entrée. Une fois ce…" at bounding box center [548, 403] width 1096 height 624
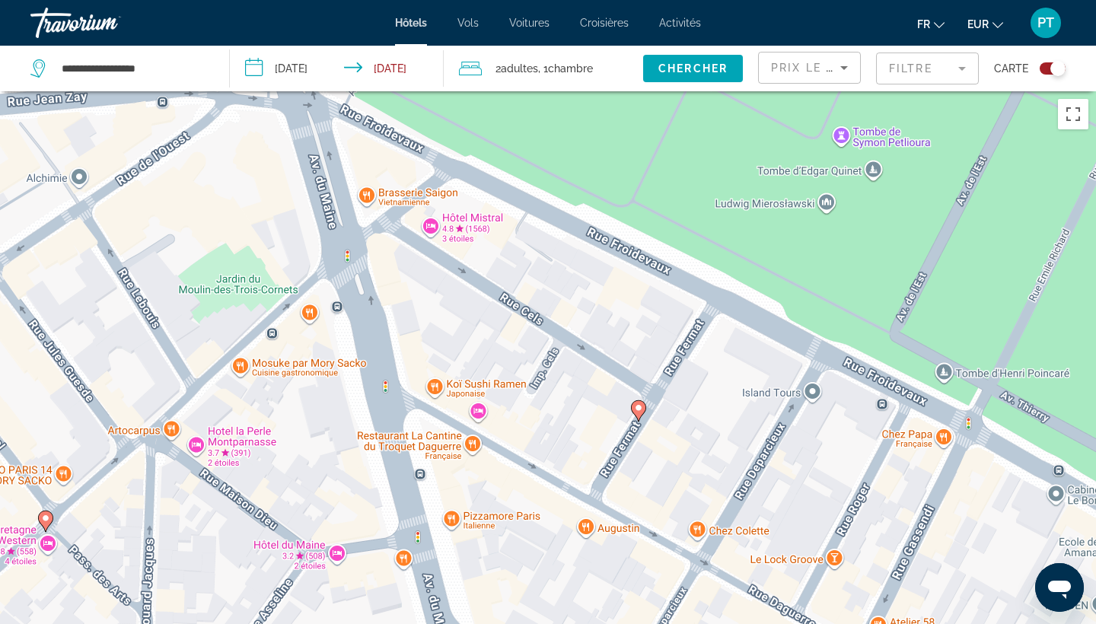
click at [945, 80] on mat-form-field "Filtre" at bounding box center [927, 69] width 103 height 32
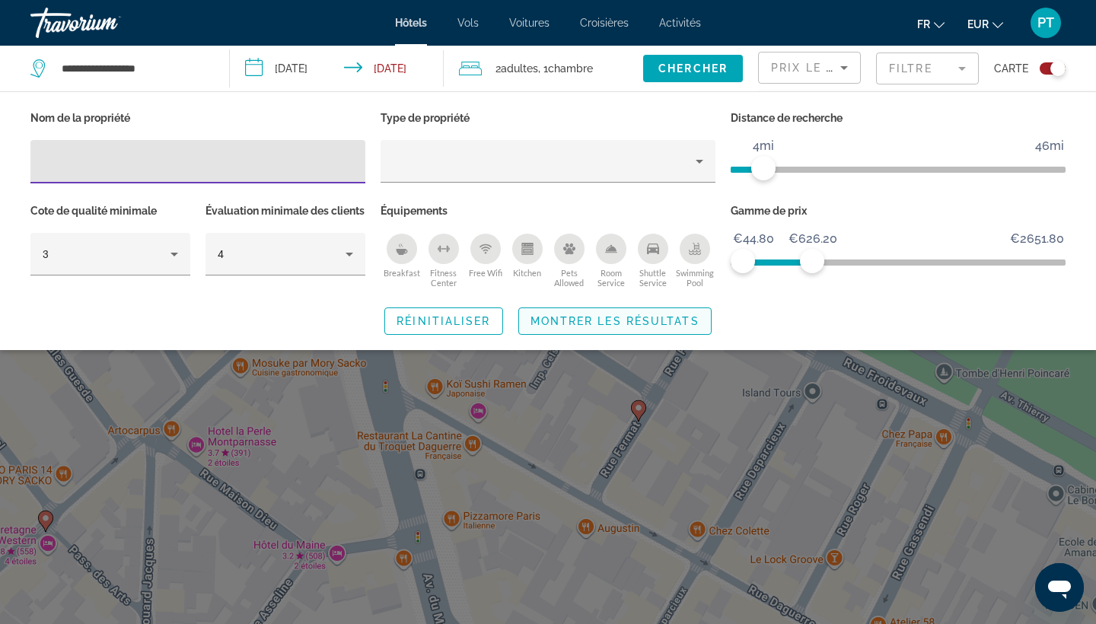
click at [669, 327] on span "Montrer les résultats" at bounding box center [615, 321] width 169 height 12
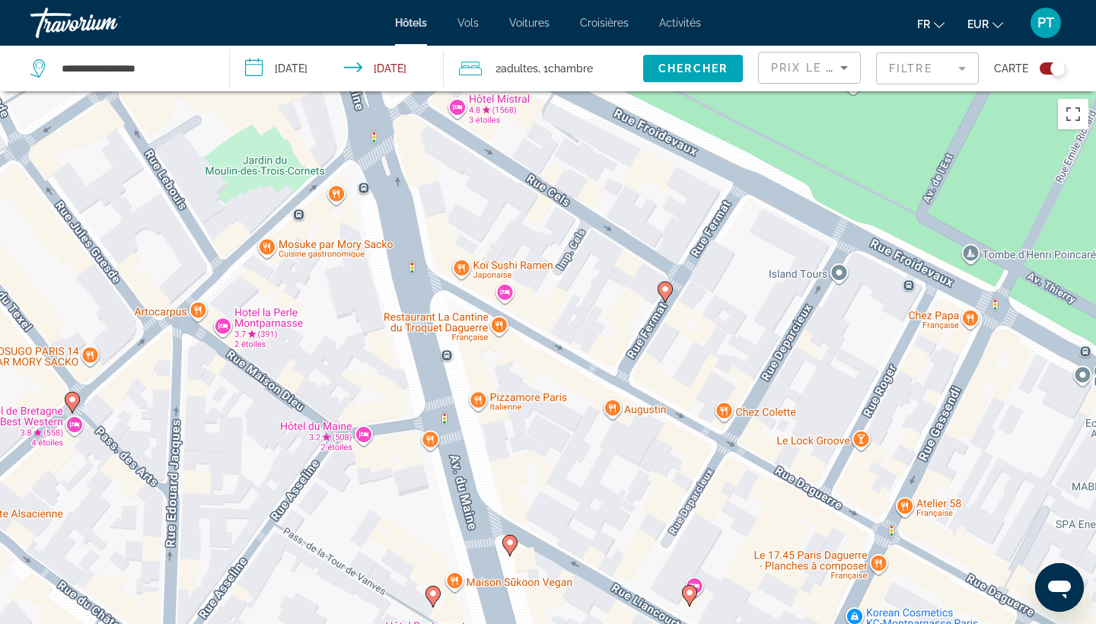
drag, startPoint x: 679, startPoint y: 347, endPoint x: 712, endPoint y: 202, distance: 149.0
click at [712, 202] on div "Pour activer le glissement avec le clavier, appuyez sur Alt+Entrée. Une fois ce…" at bounding box center [548, 403] width 1096 height 624
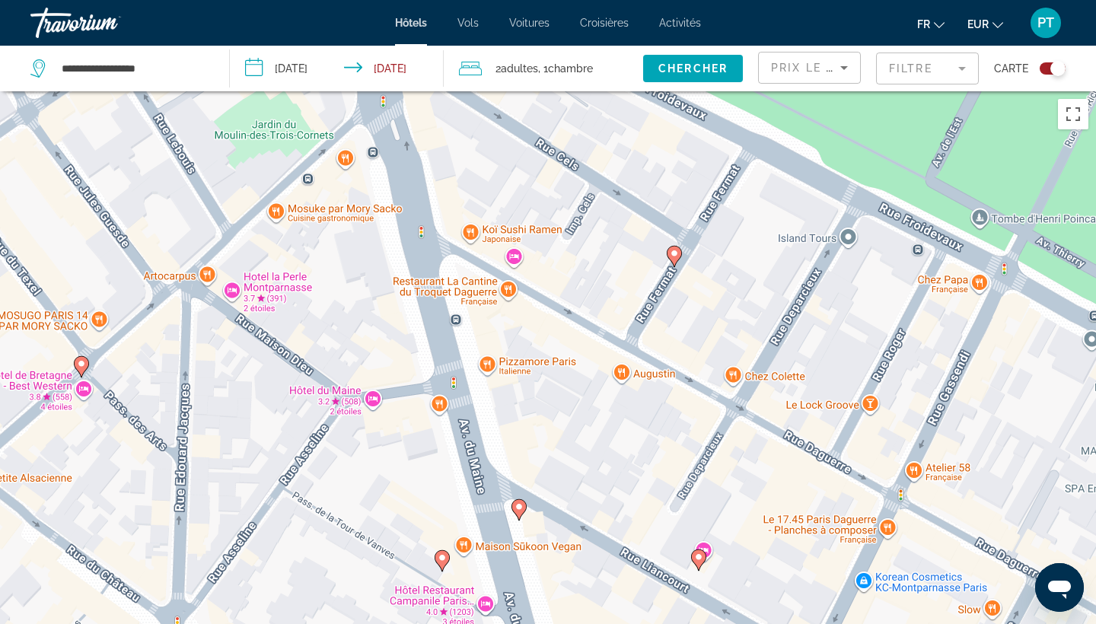
click at [675, 261] on icon "Main content" at bounding box center [675, 257] width 14 height 20
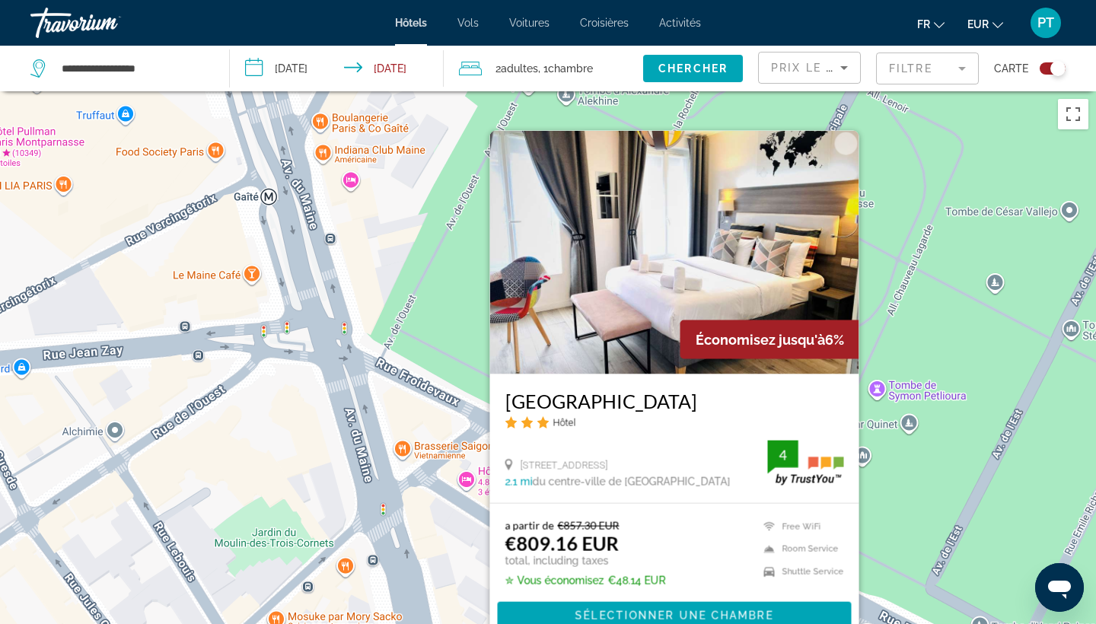
click at [416, 450] on div "Pour activer le glissement avec le clavier, appuyez sur Alt+Entrée. Une fois ce…" at bounding box center [548, 403] width 1096 height 624
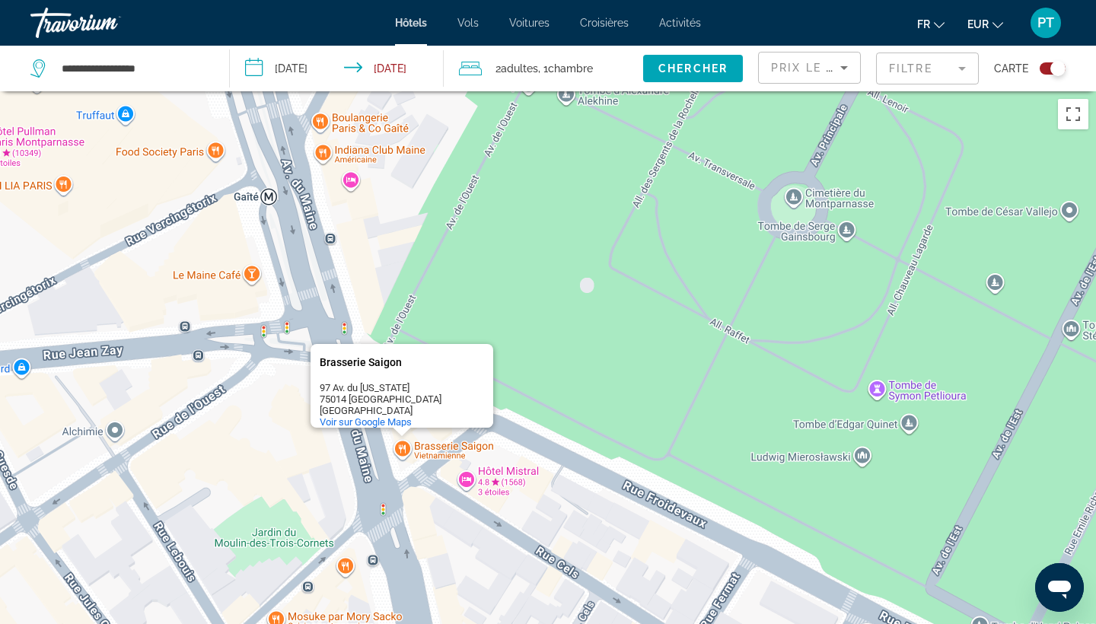
click at [512, 561] on div "Pour activer le glissement avec le clavier, appuyez sur Alt+Entrée. Une fois ce…" at bounding box center [548, 403] width 1096 height 624
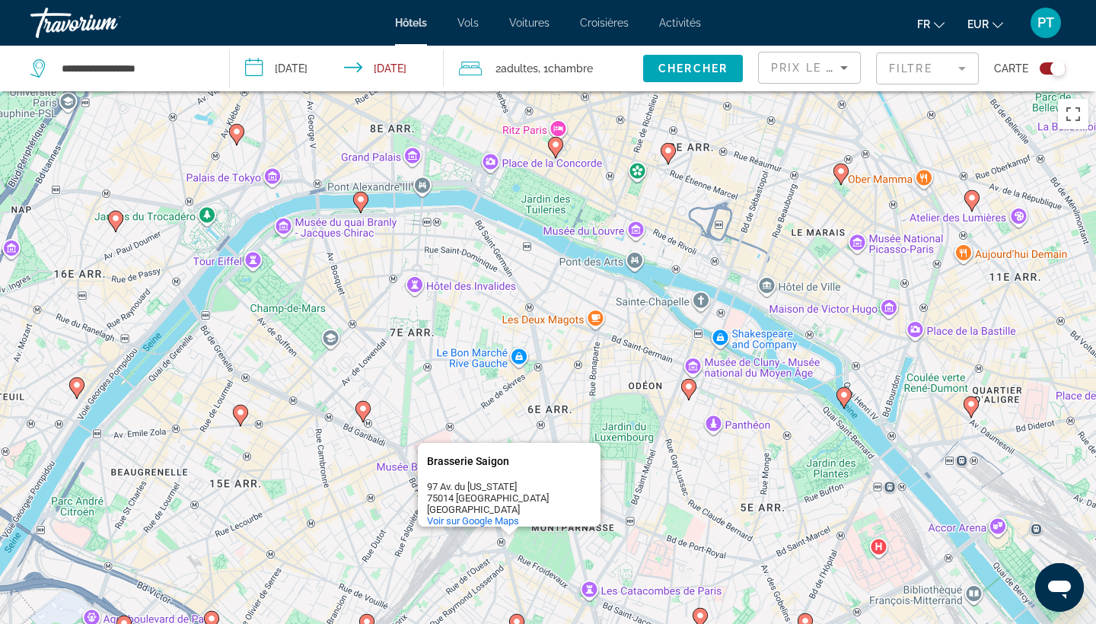
click at [1050, 72] on div "Toggle map" at bounding box center [1053, 68] width 26 height 12
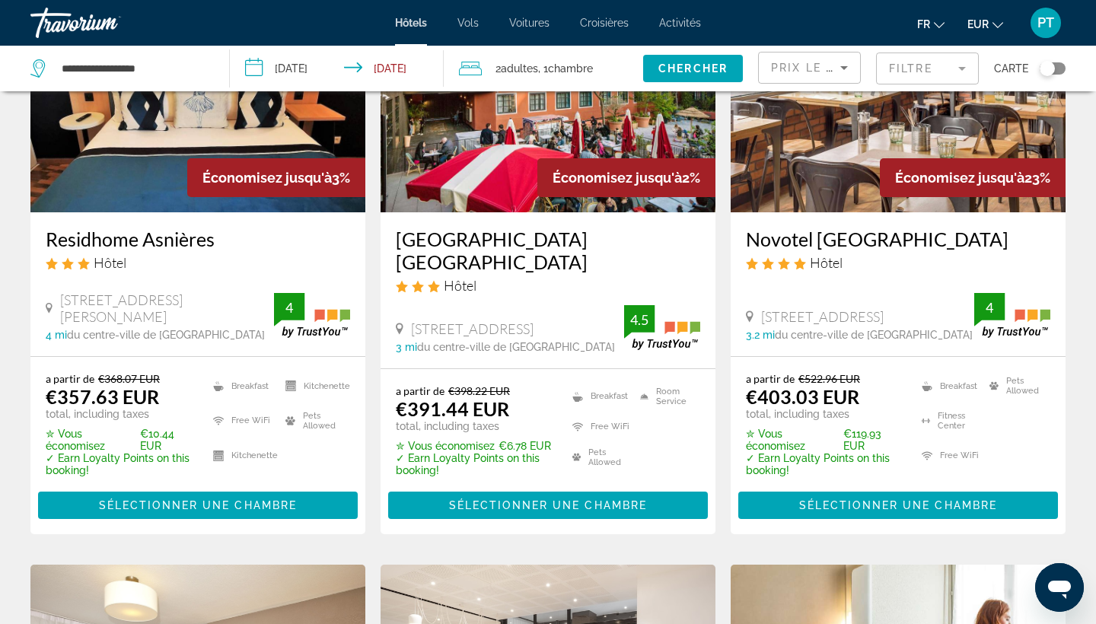
scroll to position [178, 0]
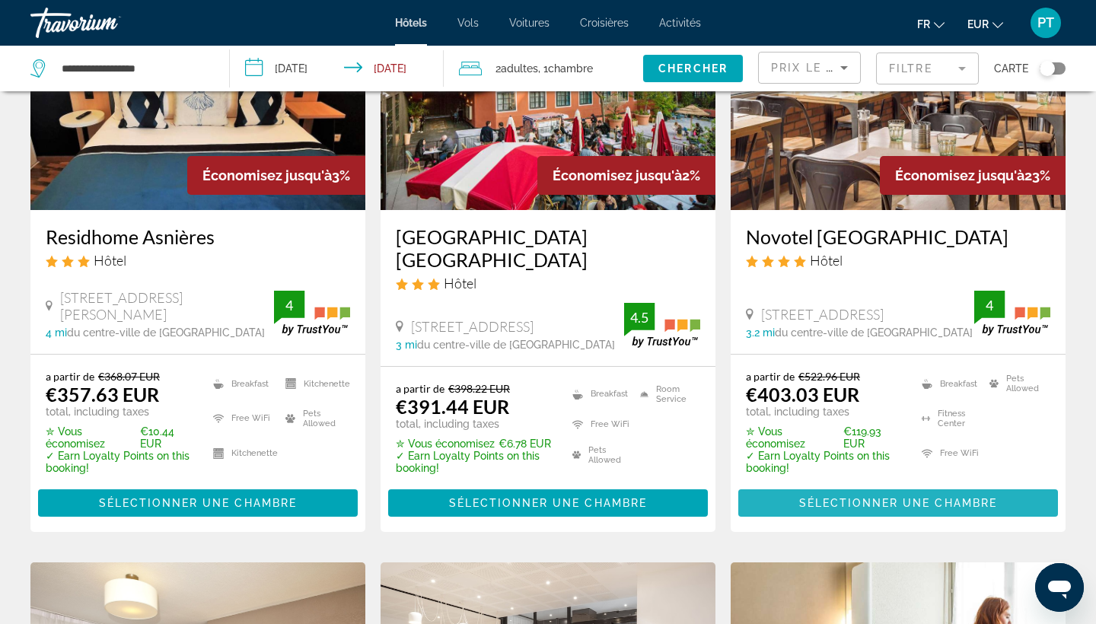
click at [830, 500] on span "Main content" at bounding box center [898, 503] width 320 height 37
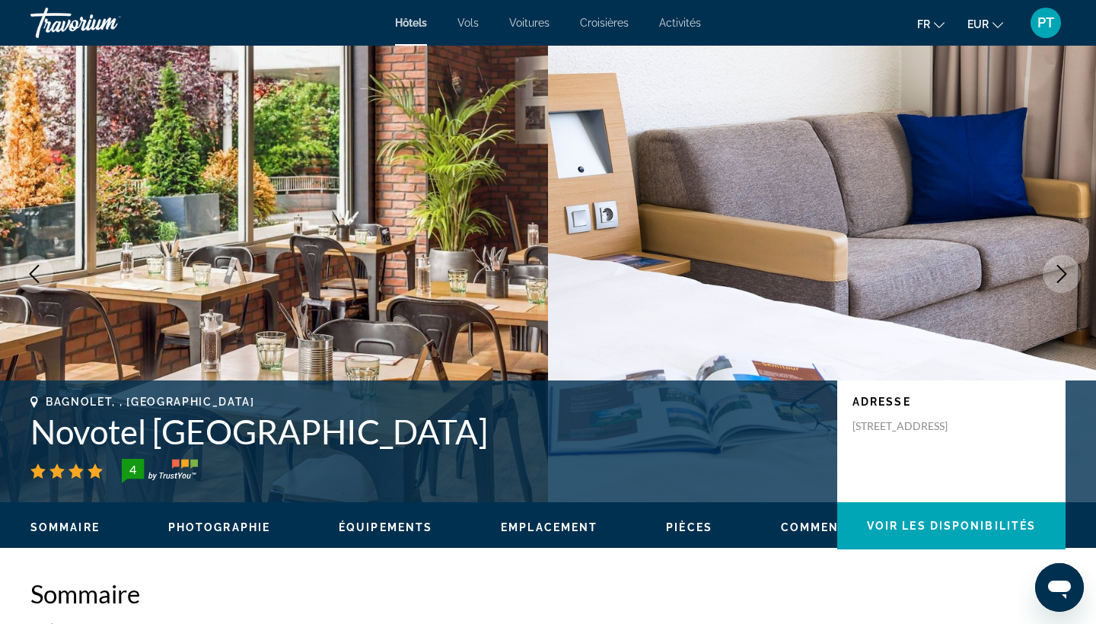
click at [1060, 269] on icon "Next image" at bounding box center [1062, 274] width 10 height 18
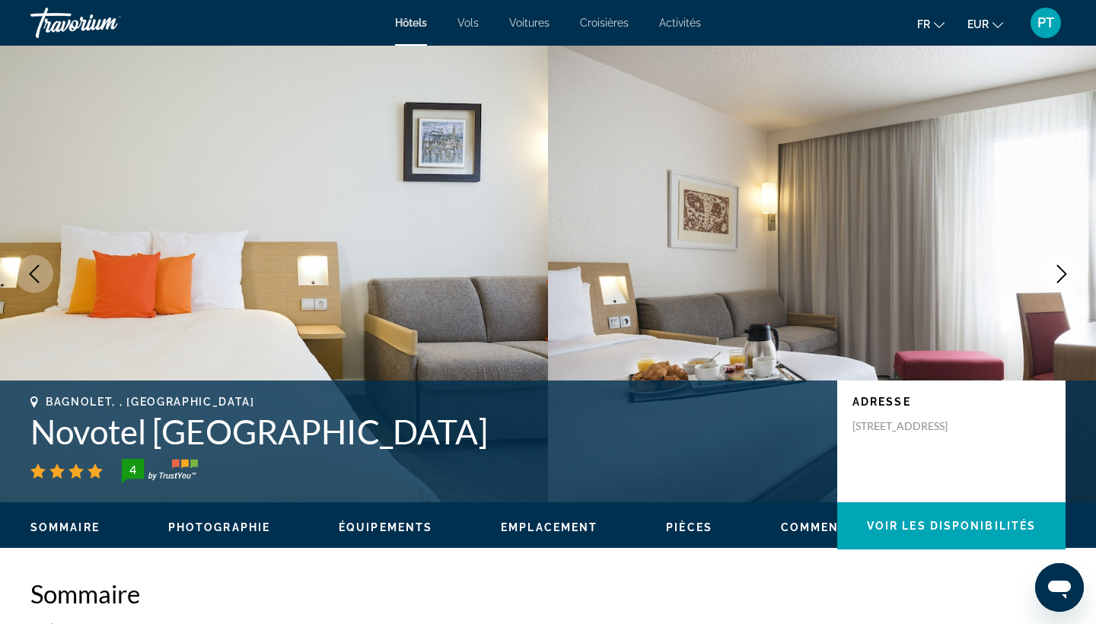
click at [1060, 269] on icon "Next image" at bounding box center [1062, 274] width 18 height 18
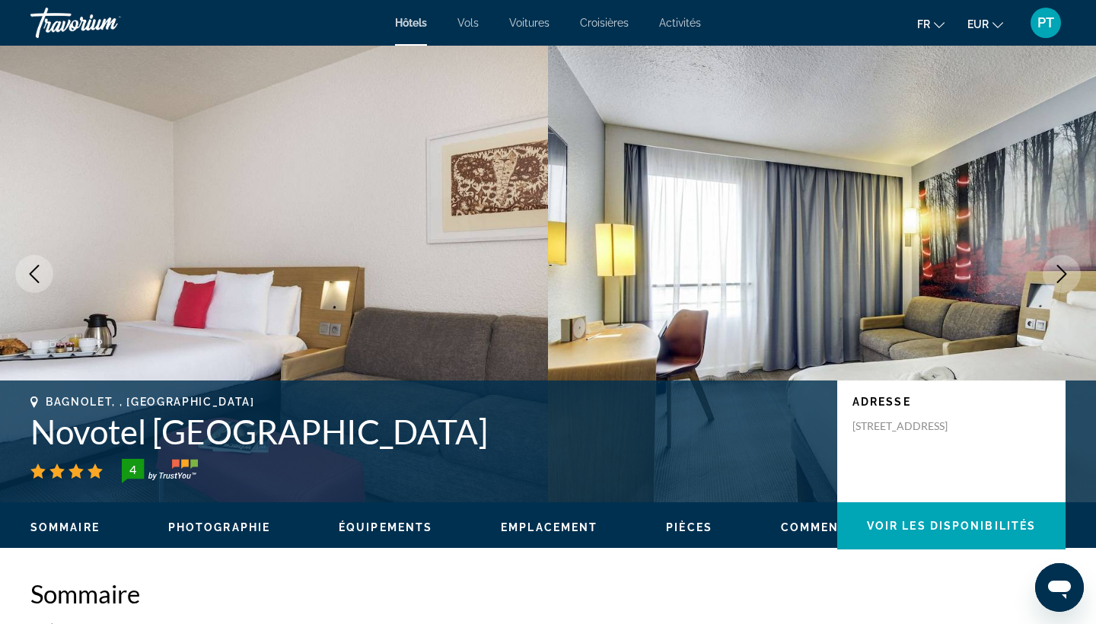
click at [1060, 269] on icon "Next image" at bounding box center [1062, 274] width 18 height 18
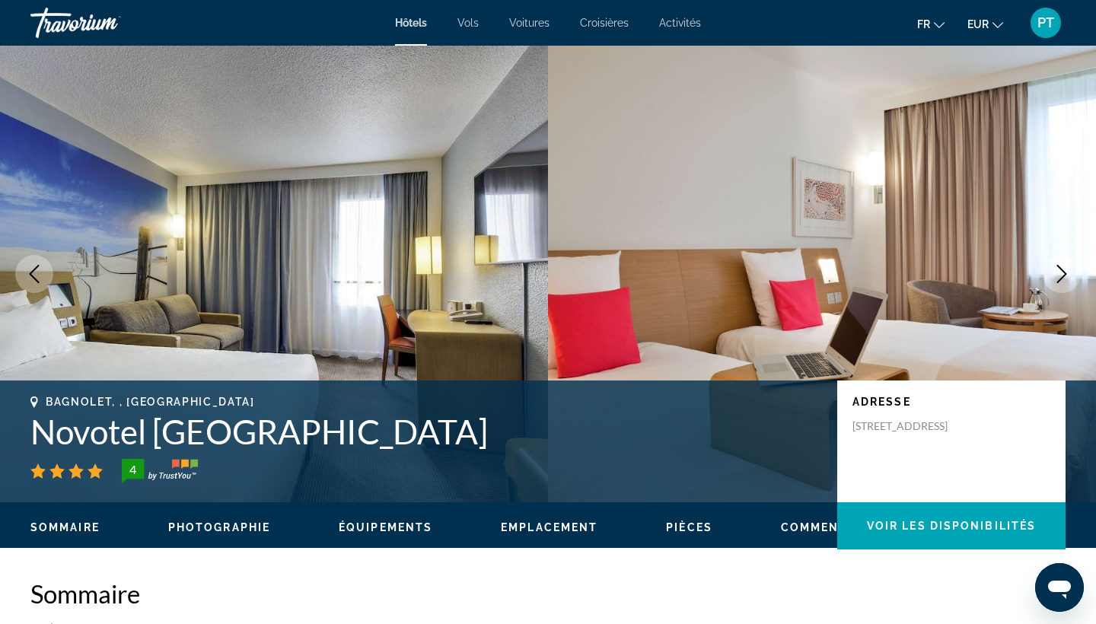
click at [1060, 270] on icon "Next image" at bounding box center [1062, 274] width 18 height 18
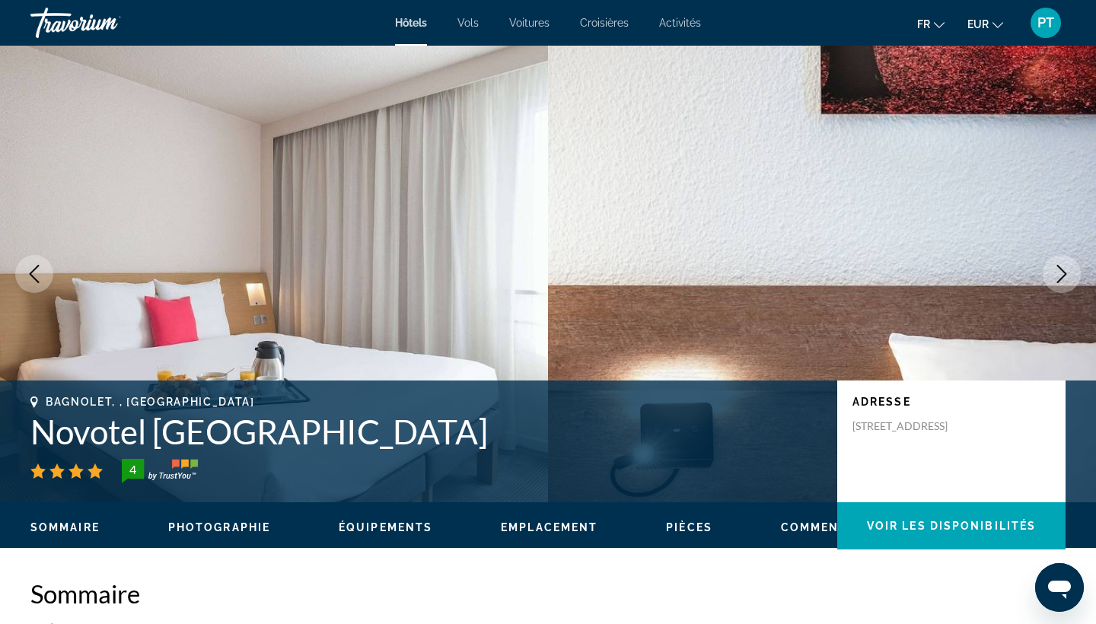
click at [548, 528] on span "Emplacement" at bounding box center [549, 527] width 97 height 12
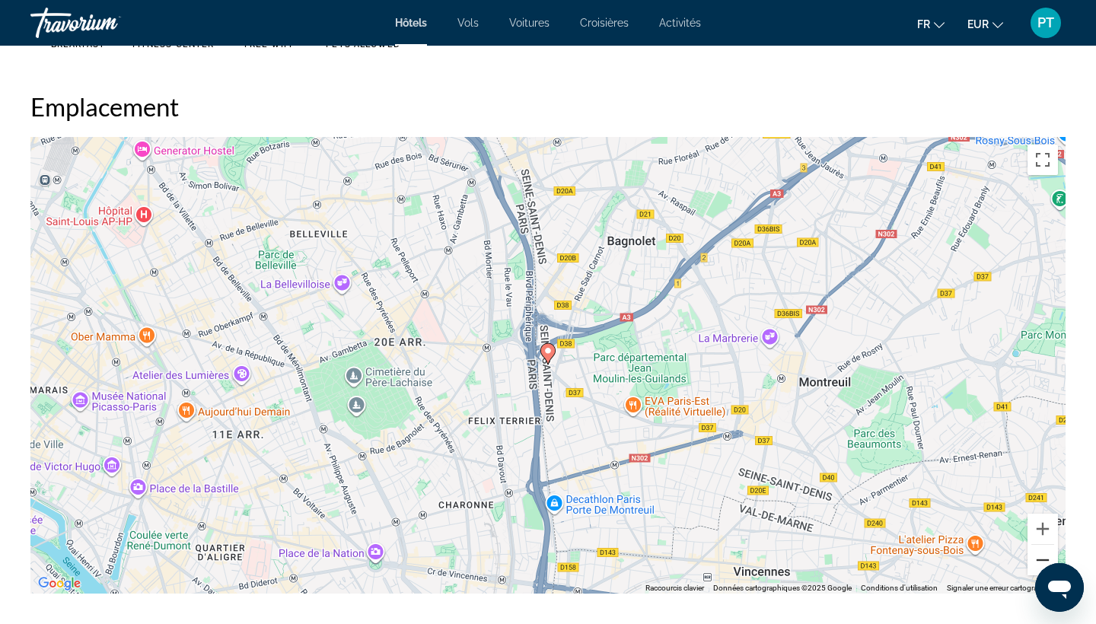
click at [1041, 556] on button "Zoom arrière" at bounding box center [1043, 560] width 30 height 30
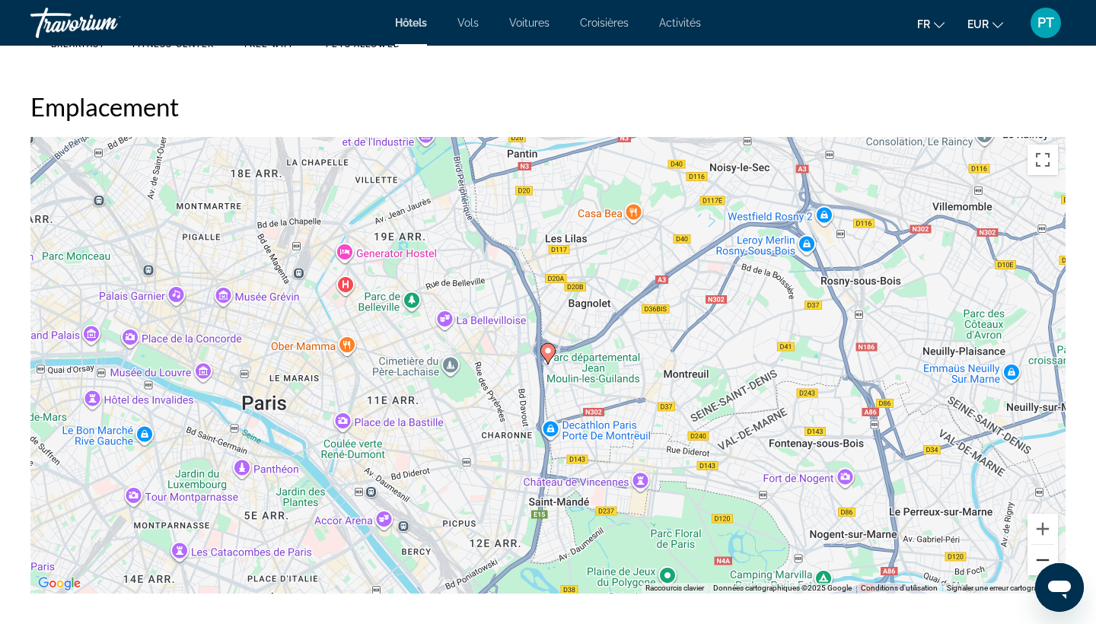
click at [1041, 556] on button "Zoom arrière" at bounding box center [1043, 560] width 30 height 30
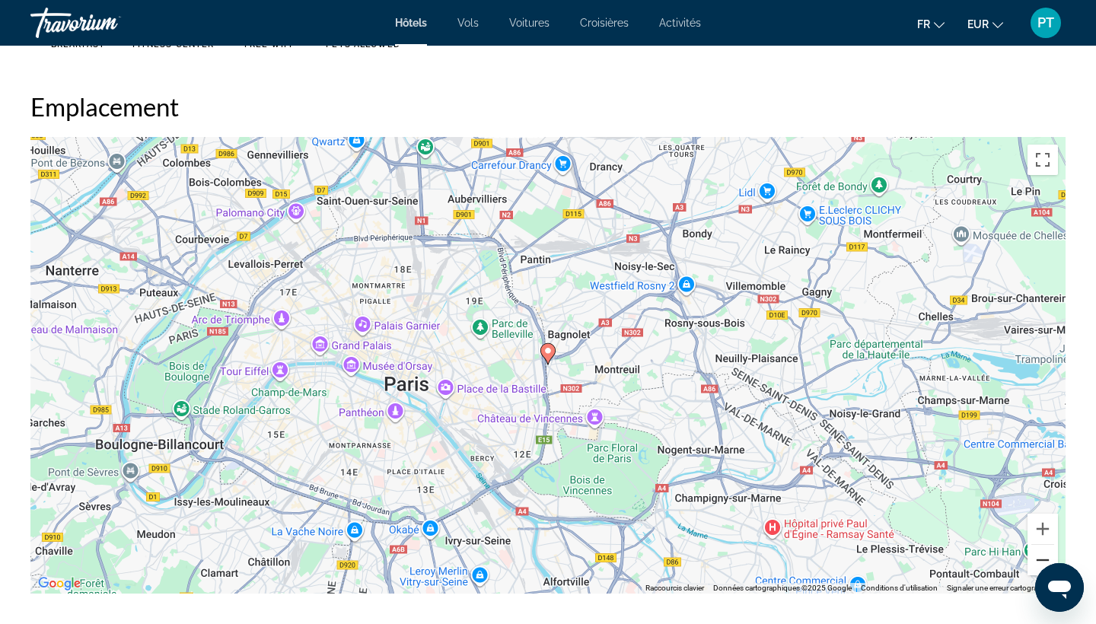
click at [1041, 556] on button "Zoom arrière" at bounding box center [1043, 560] width 30 height 30
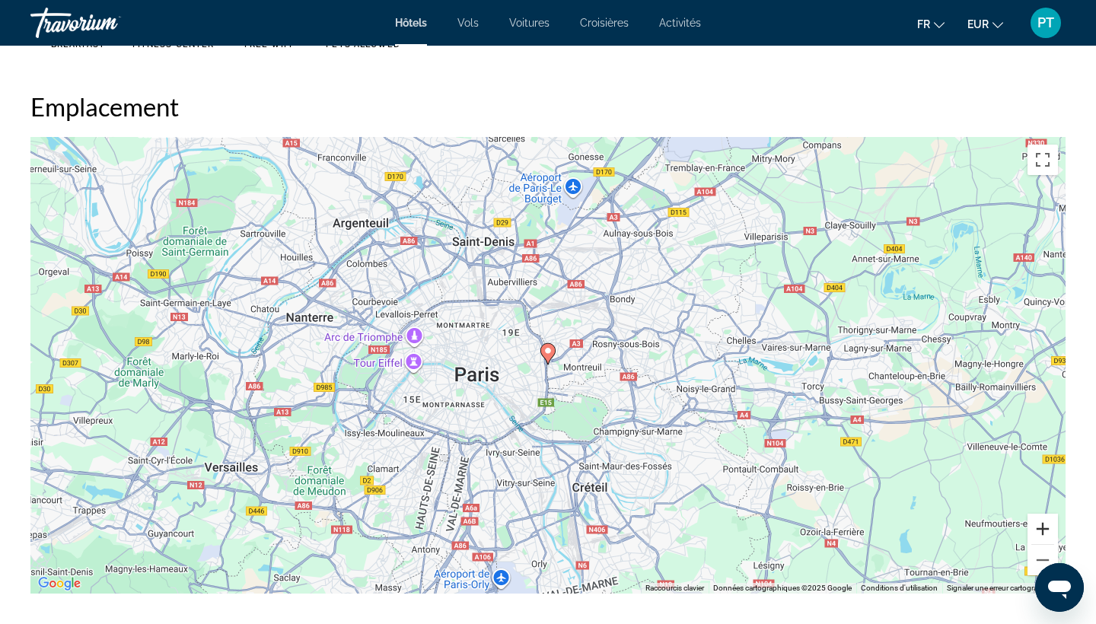
click at [1052, 529] on button "Zoom avant" at bounding box center [1043, 529] width 30 height 30
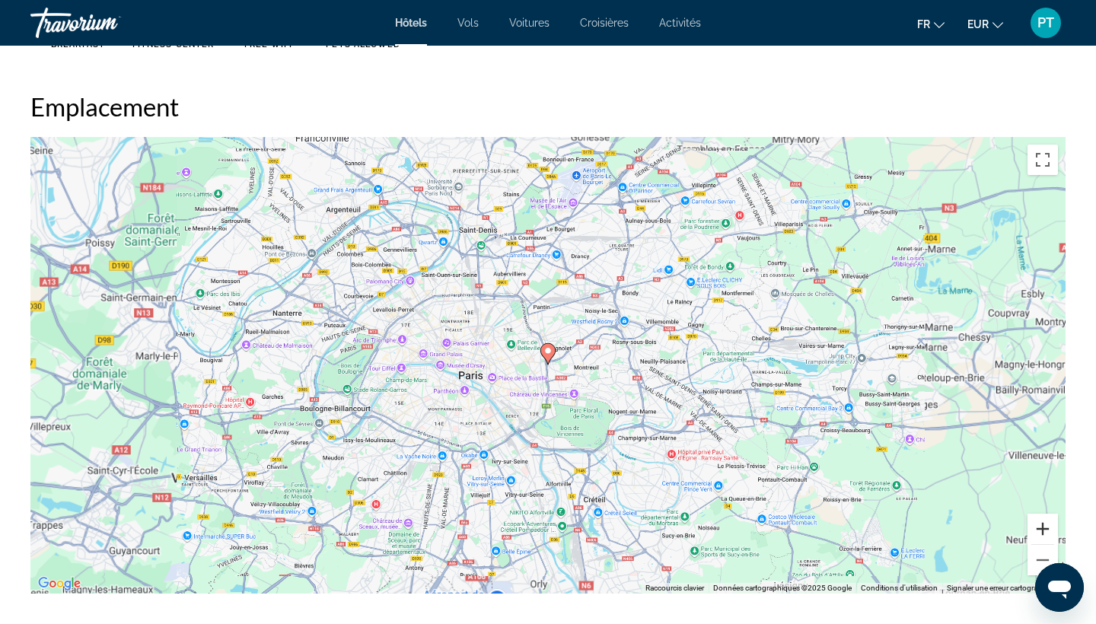
click at [1052, 529] on button "Zoom avant" at bounding box center [1043, 529] width 30 height 30
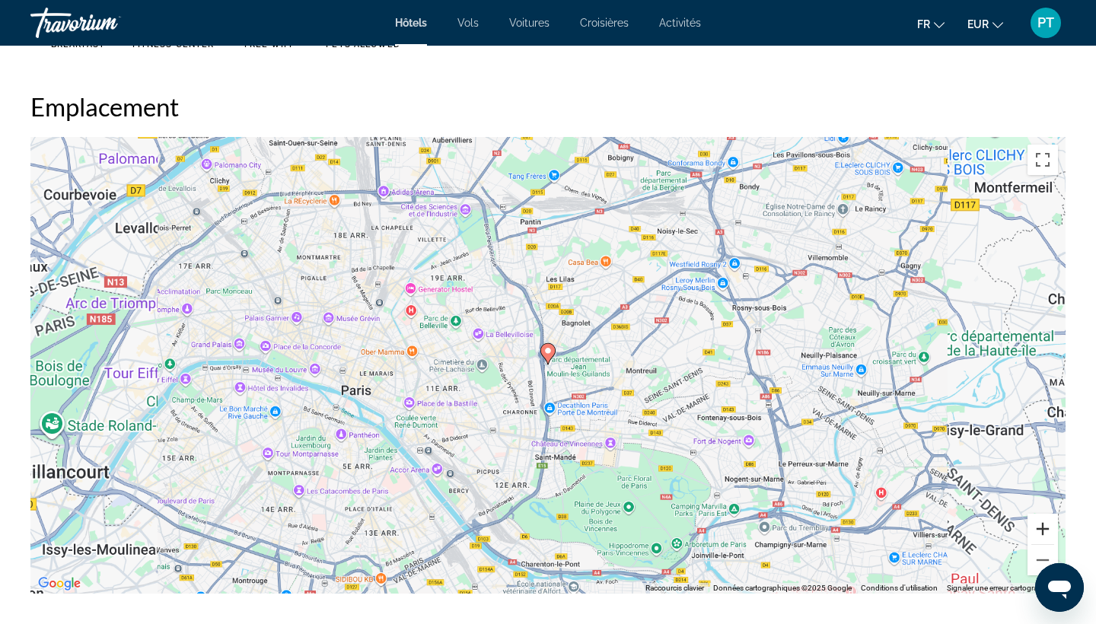
click at [1052, 529] on button "Zoom avant" at bounding box center [1043, 529] width 30 height 30
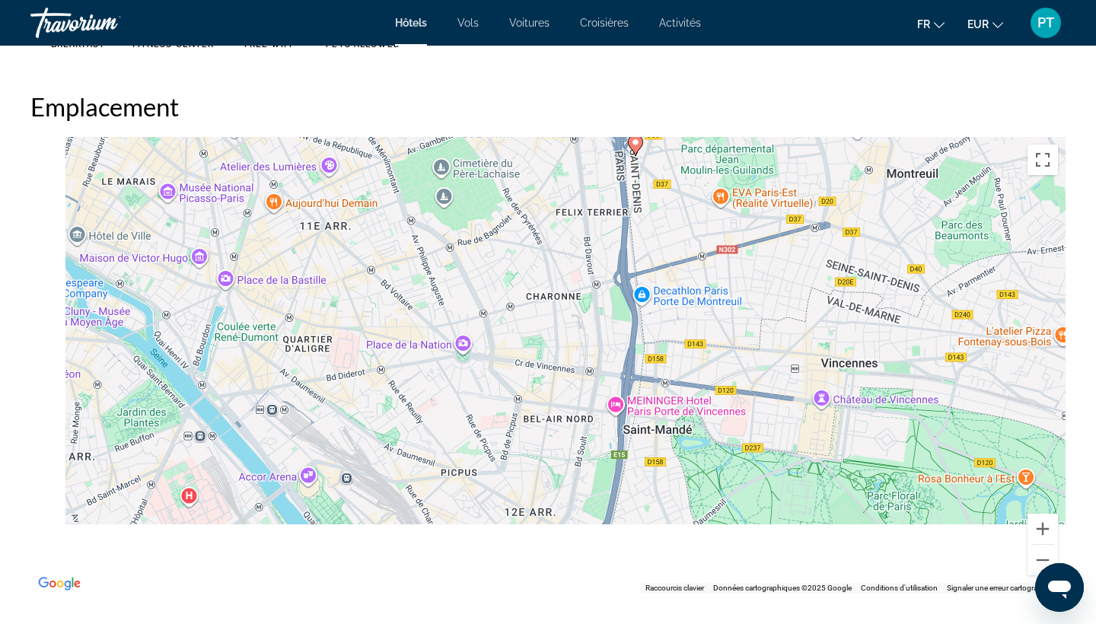
drag, startPoint x: 760, startPoint y: 544, endPoint x: 933, endPoint y: 213, distance: 373.5
click at [933, 213] on div "Pour activer le glissement avec le clavier, appuyez sur Alt+Entrée. Une fois ce…" at bounding box center [547, 365] width 1035 height 457
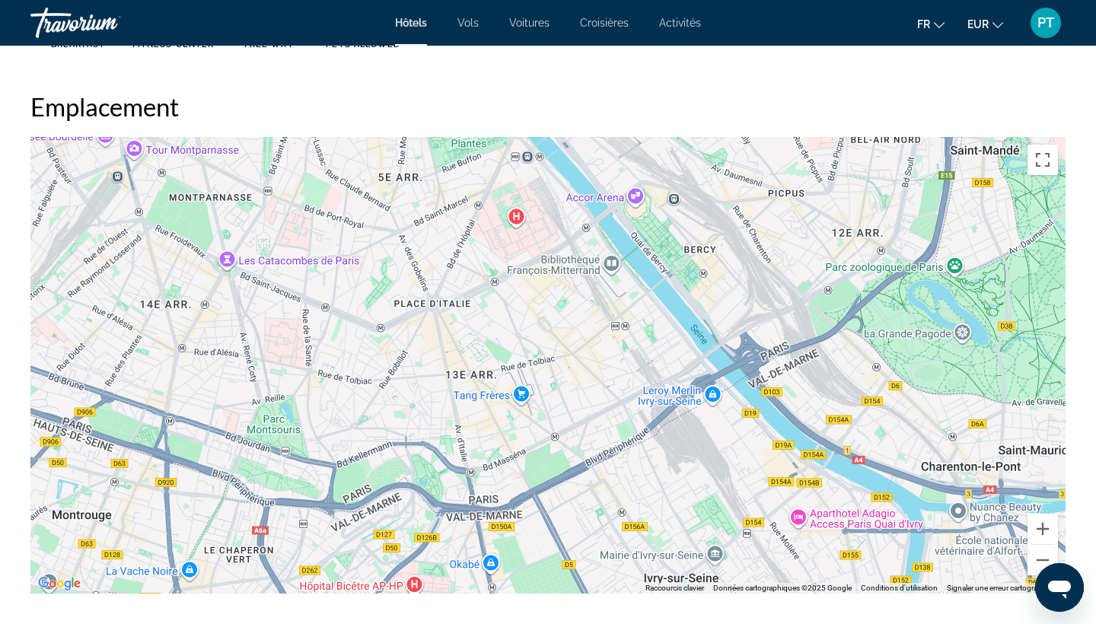
drag, startPoint x: 629, startPoint y: 299, endPoint x: 891, endPoint y: 136, distance: 308.4
click at [891, 136] on div "Emplacement ← Déplacement vers la gauche → Déplacement vers la droite ↑ Déplace…" at bounding box center [547, 342] width 1035 height 502
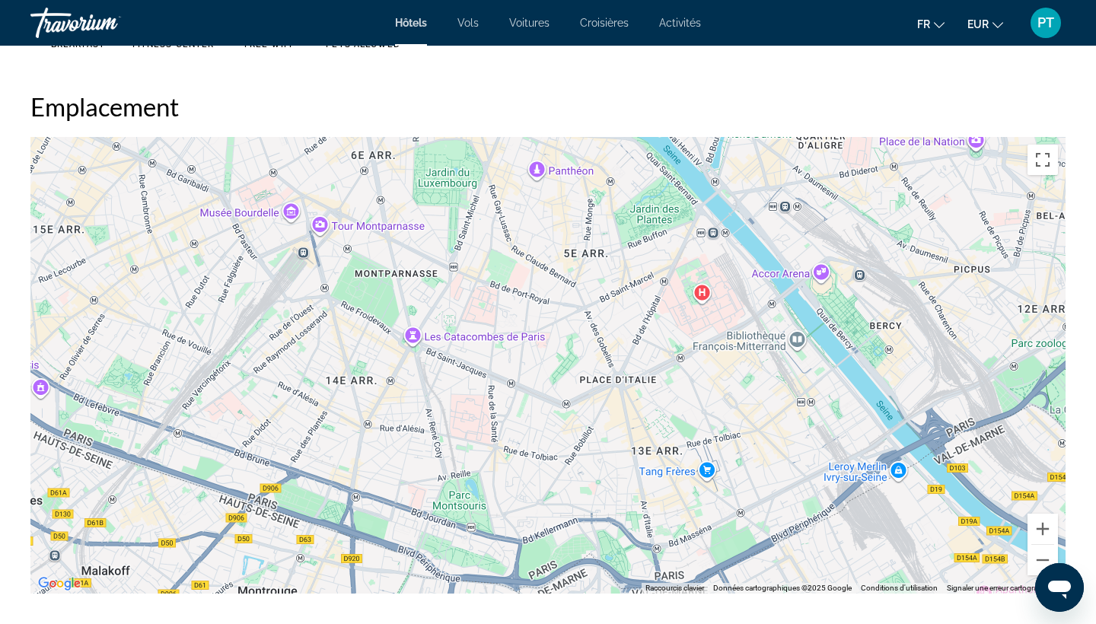
drag, startPoint x: 722, startPoint y: 371, endPoint x: 813, endPoint y: 522, distance: 175.9
click at [813, 522] on div "Main content" at bounding box center [547, 365] width 1035 height 457
click at [1051, 555] on button "Zoom arrière" at bounding box center [1043, 560] width 30 height 30
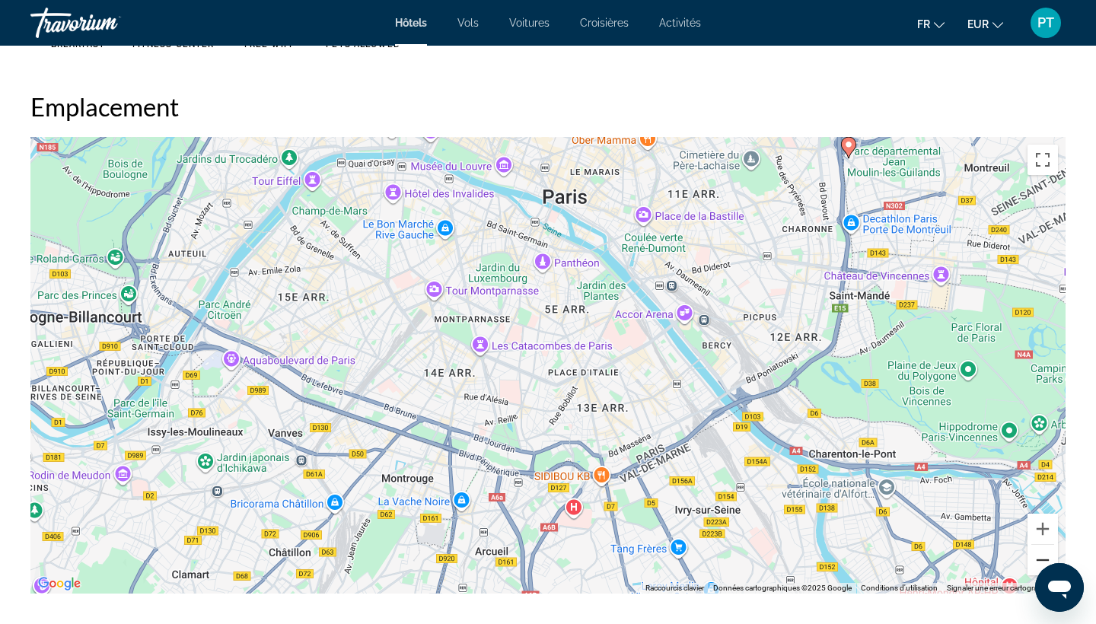
click at [1051, 555] on button "Zoom arrière" at bounding box center [1043, 560] width 30 height 30
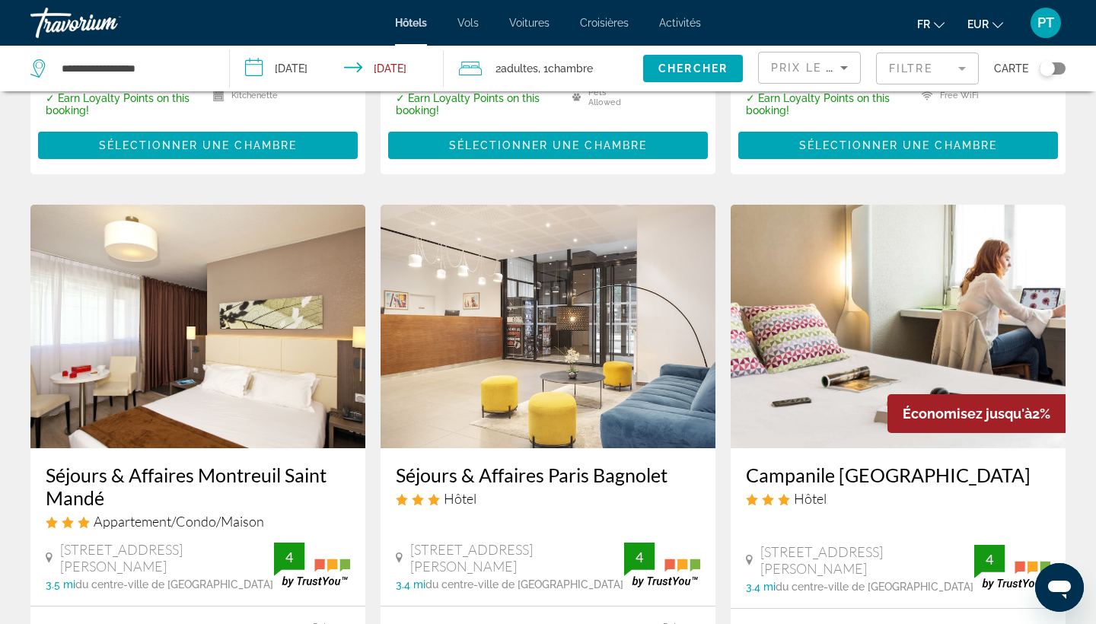
scroll to position [255, 0]
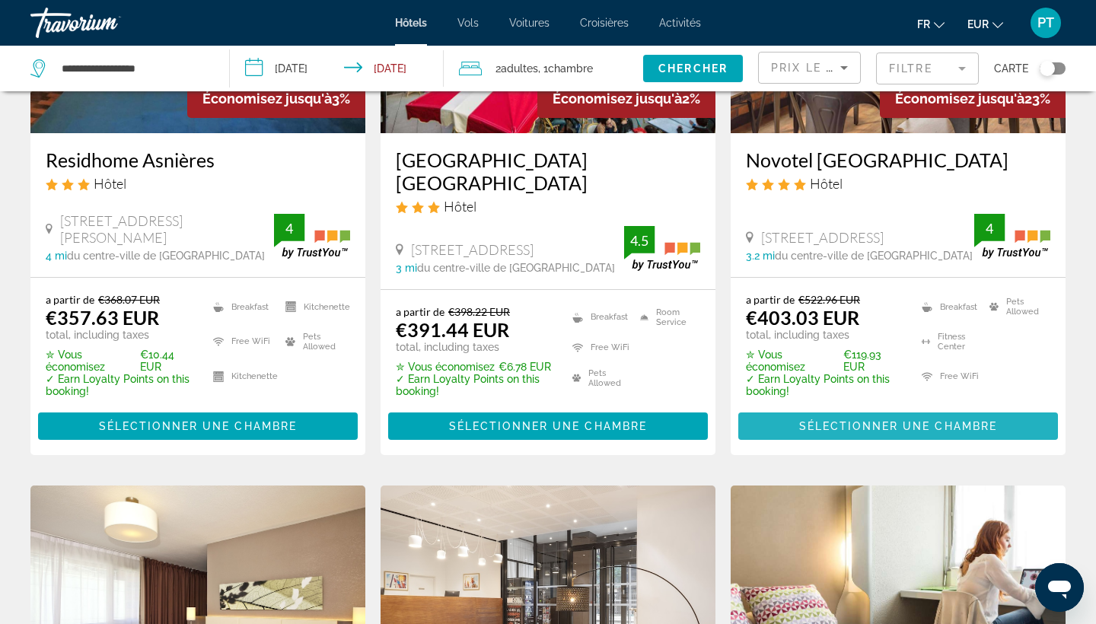
click at [872, 408] on span "Main content" at bounding box center [898, 426] width 320 height 37
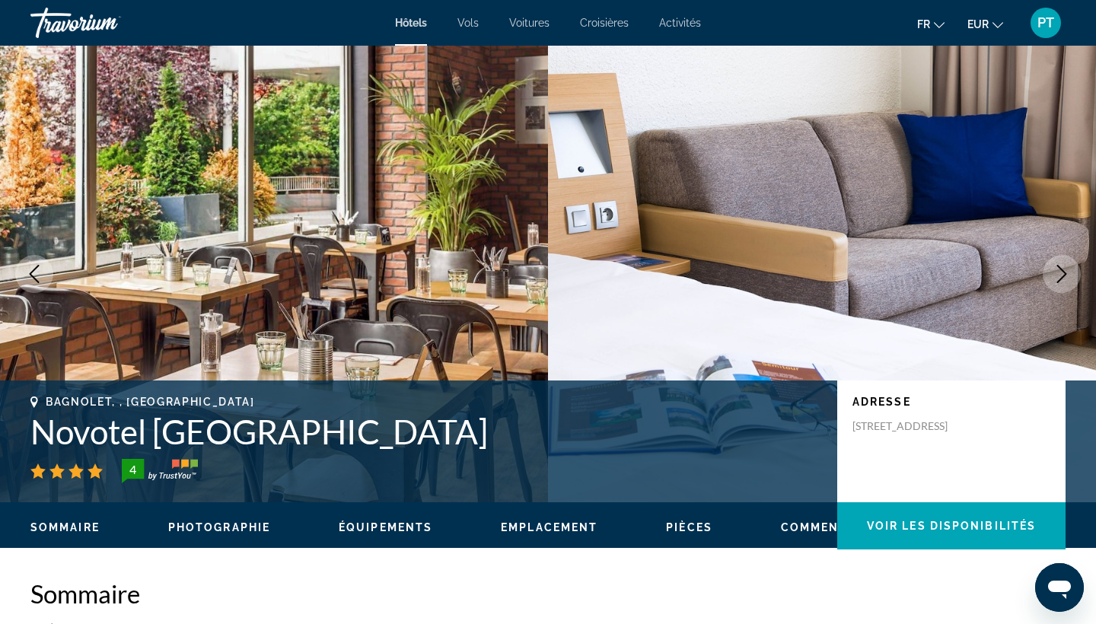
click at [569, 515] on div "Sommaire Photographie Équipements Emplacement Pièces Commentaires Voir les disp…" at bounding box center [548, 525] width 1096 height 47
click at [569, 534] on button "Emplacement" at bounding box center [549, 528] width 97 height 14
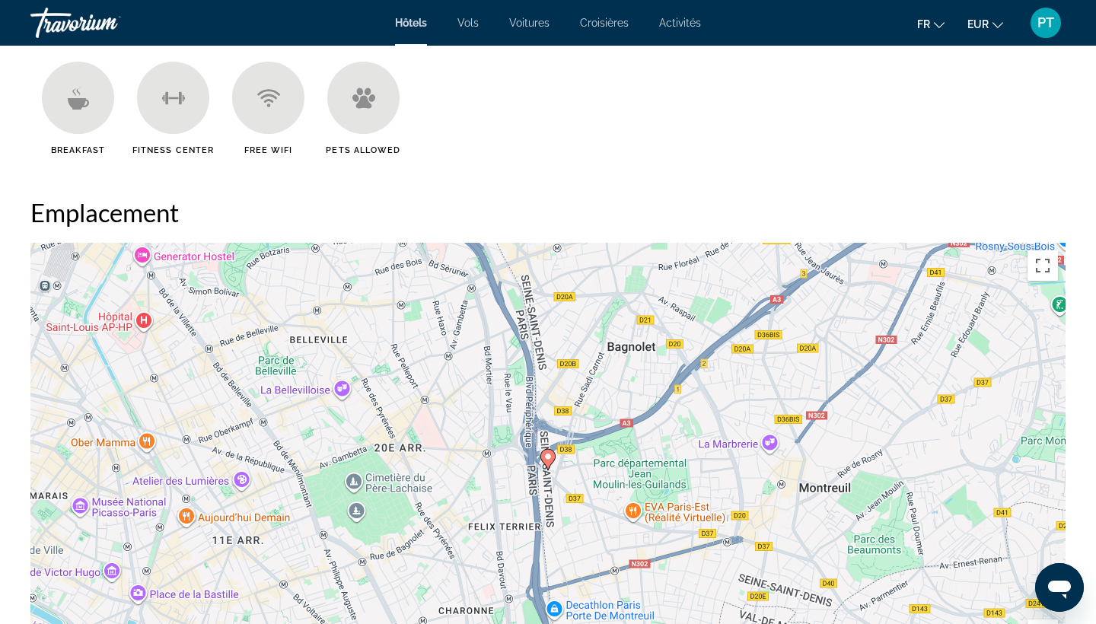
scroll to position [1394, 0]
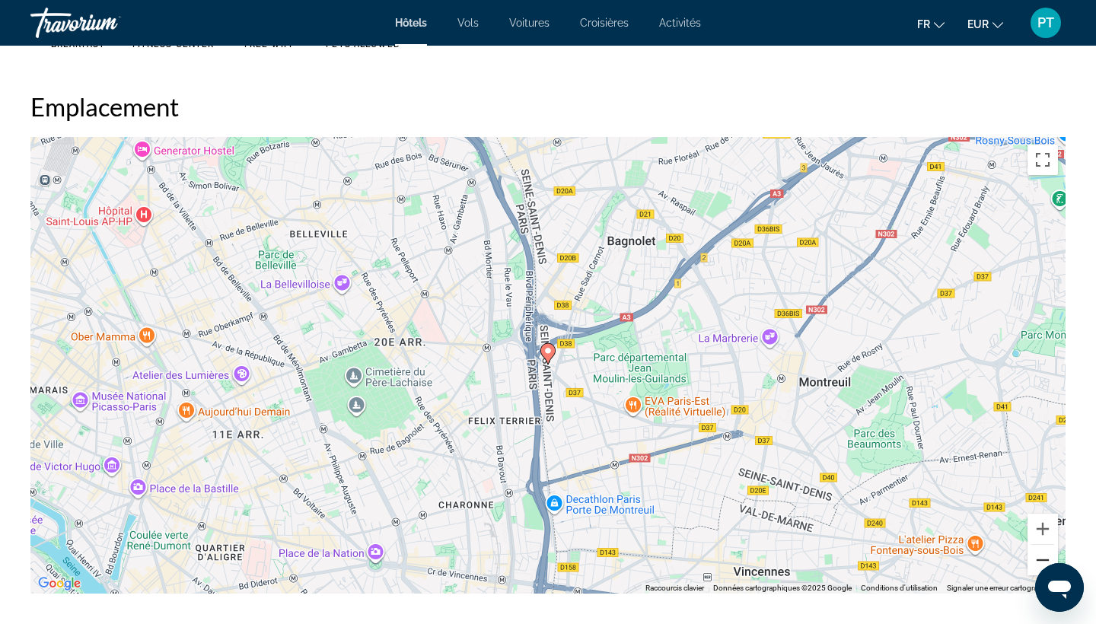
click at [1041, 553] on button "Zoom arrière" at bounding box center [1043, 560] width 30 height 30
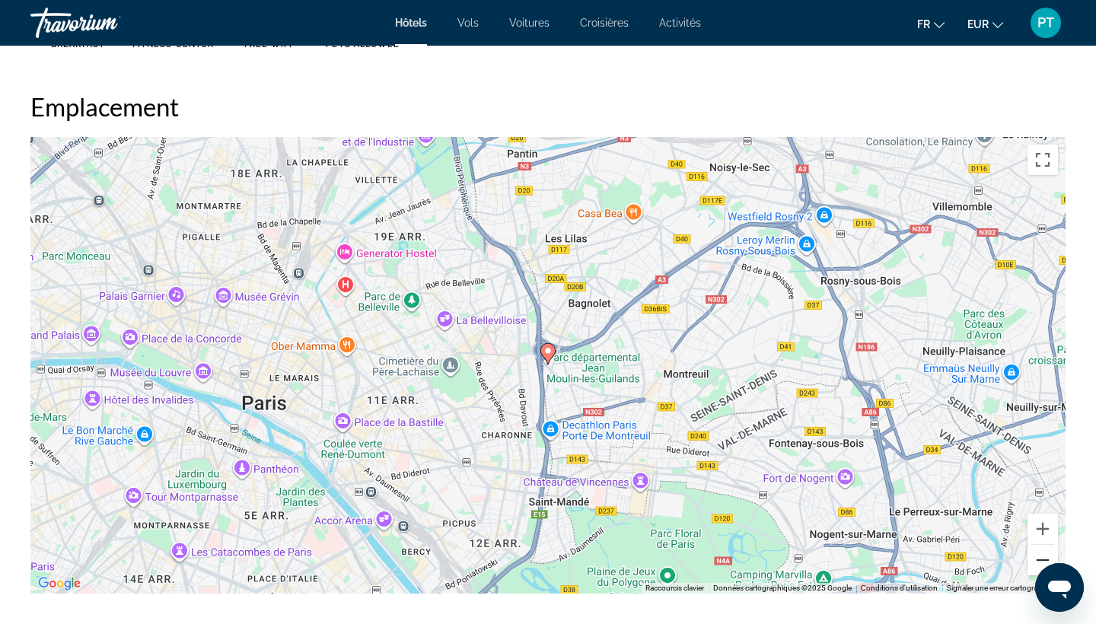
click at [1041, 554] on button "Zoom arrière" at bounding box center [1043, 560] width 30 height 30
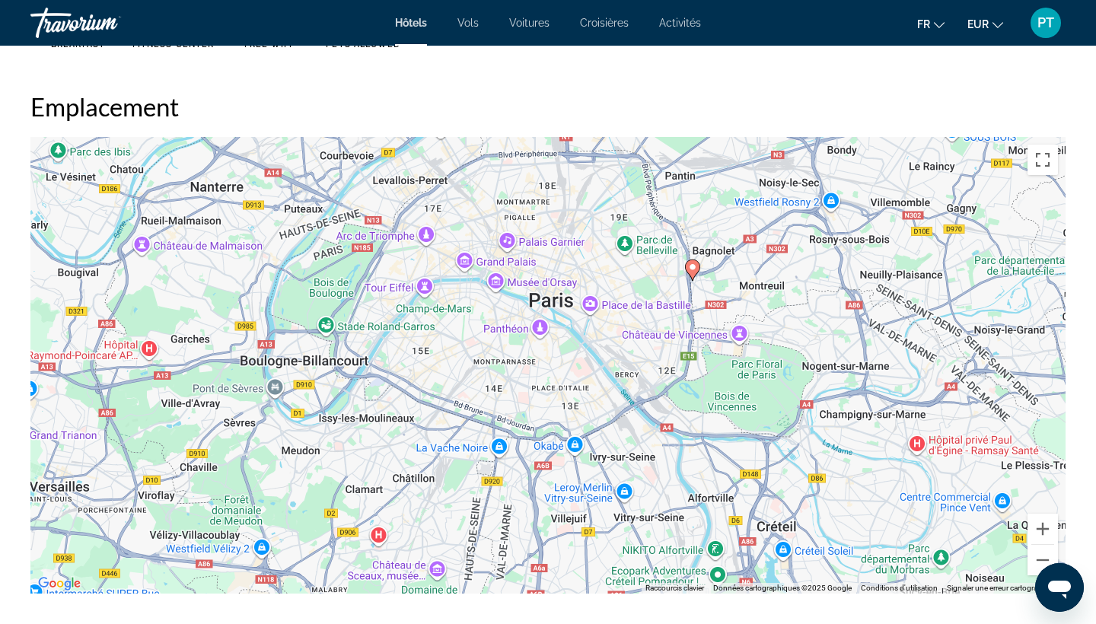
drag, startPoint x: 601, startPoint y: 506, endPoint x: 751, endPoint y: 417, distance: 173.8
click at [751, 417] on div "Pour activer le glissement avec le clavier, appuyez sur Alt+Entrée. Une fois ce…" at bounding box center [547, 365] width 1035 height 457
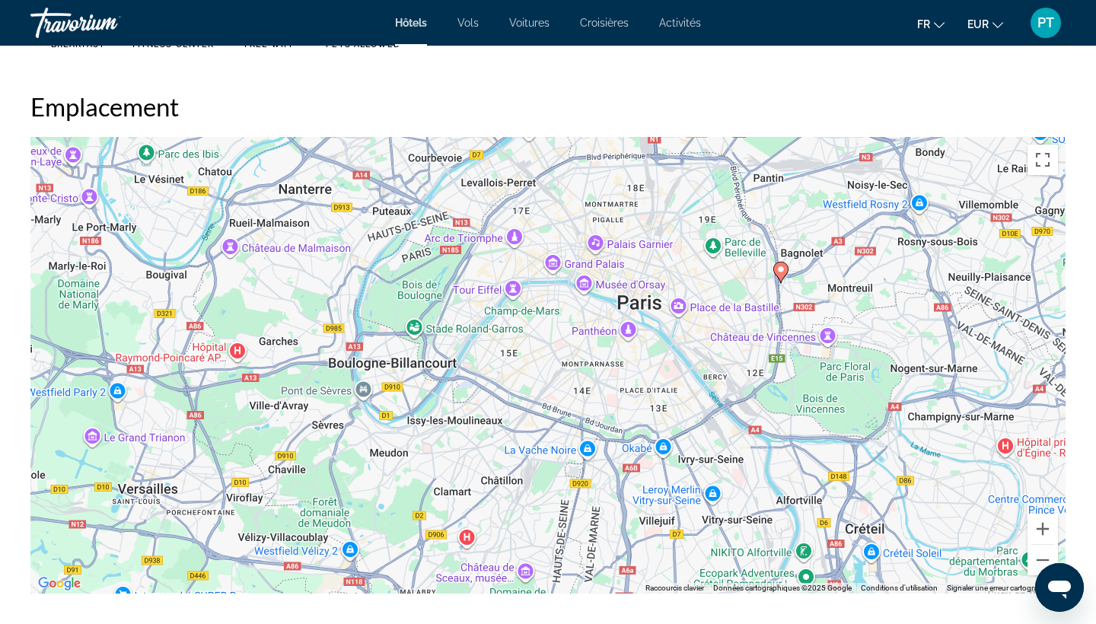
drag, startPoint x: 524, startPoint y: 459, endPoint x: 612, endPoint y: 464, distance: 87.7
click at [614, 463] on div "Pour activer le glissement avec le clavier, appuyez sur Alt+Entrée. Une fois ce…" at bounding box center [547, 365] width 1035 height 457
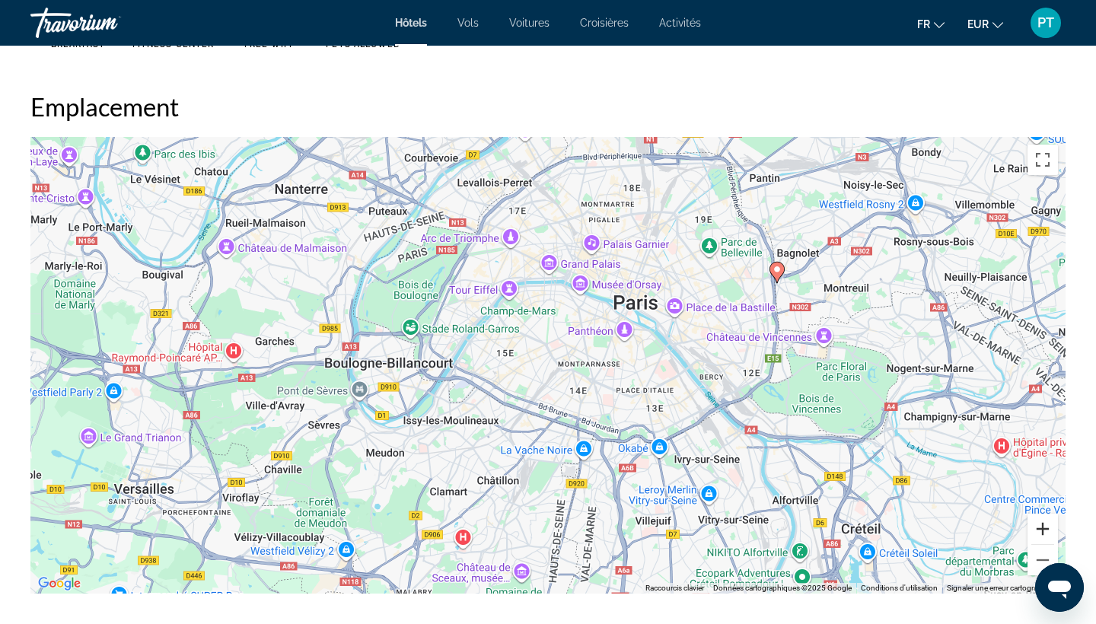
click at [1047, 531] on button "Zoom avant" at bounding box center [1043, 529] width 30 height 30
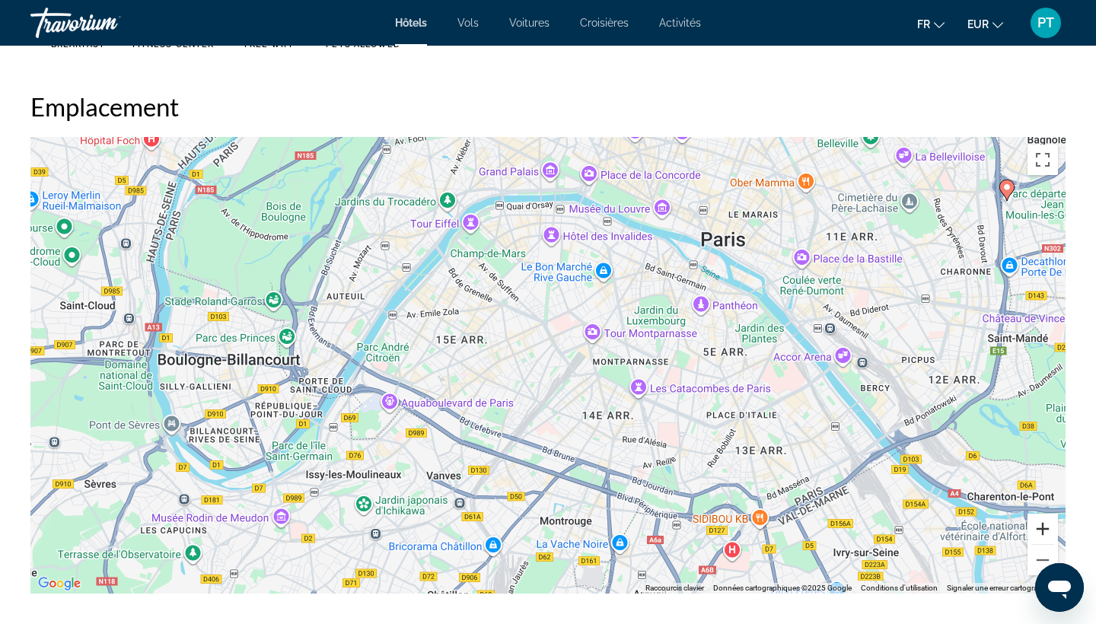
click at [1047, 531] on button "Zoom avant" at bounding box center [1043, 529] width 30 height 30
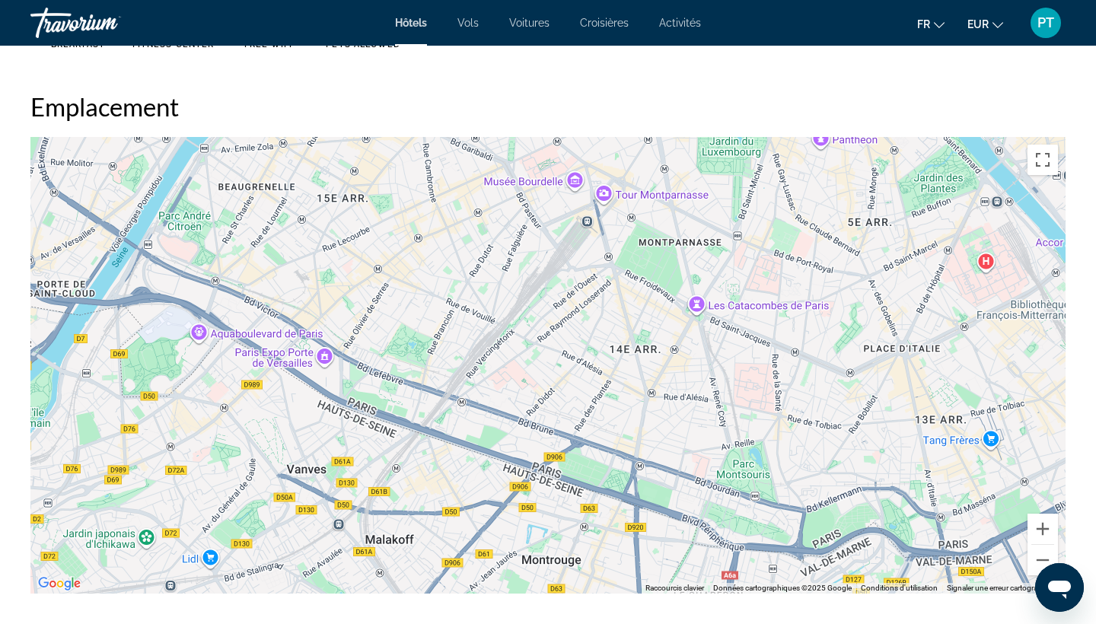
drag, startPoint x: 777, startPoint y: 456, endPoint x: 743, endPoint y: 335, distance: 125.8
click at [744, 336] on div "Main content" at bounding box center [547, 365] width 1035 height 457
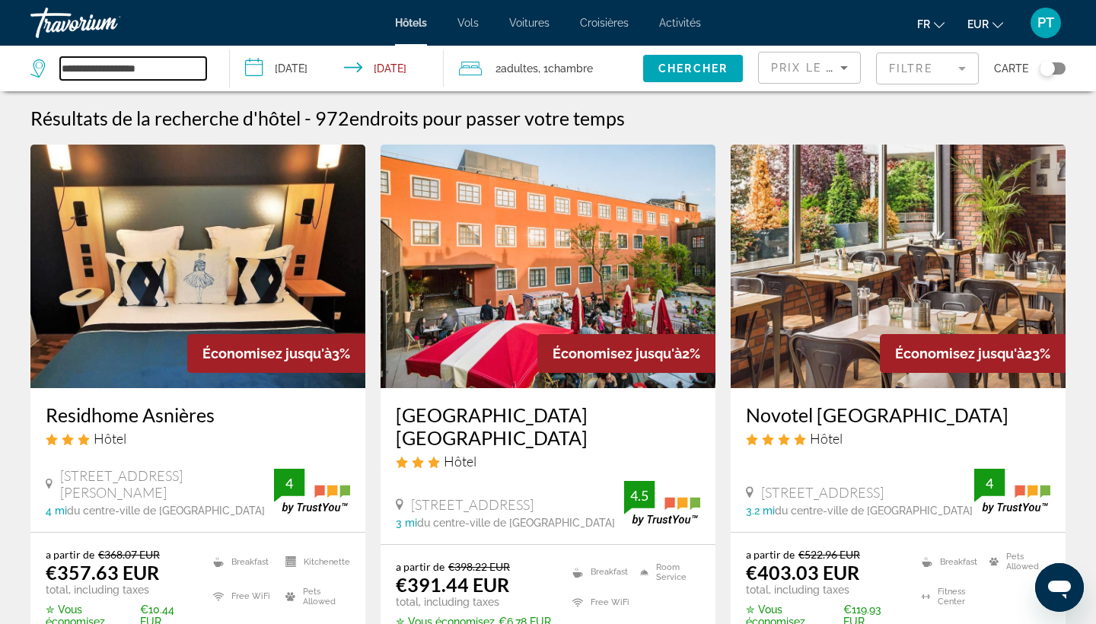
click at [102, 76] on input "**********" at bounding box center [133, 68] width 146 height 23
drag, startPoint x: 126, startPoint y: 66, endPoint x: 62, endPoint y: 66, distance: 63.9
click at [62, 66] on input "**********" at bounding box center [133, 68] width 146 height 23
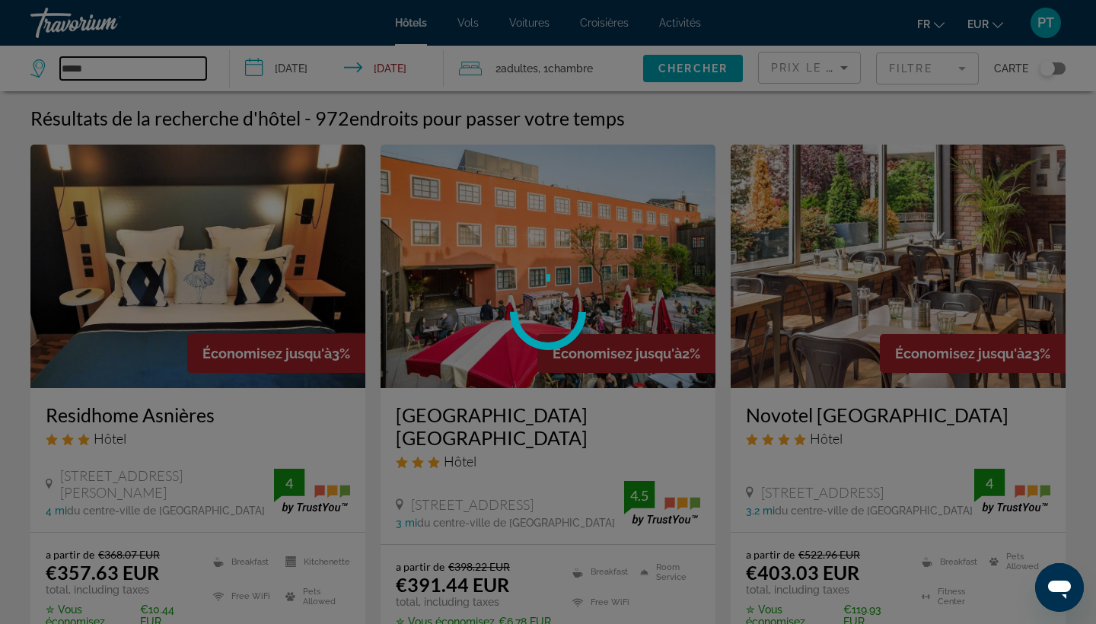
type input "*****"
click at [111, 64] on div at bounding box center [548, 312] width 1096 height 624
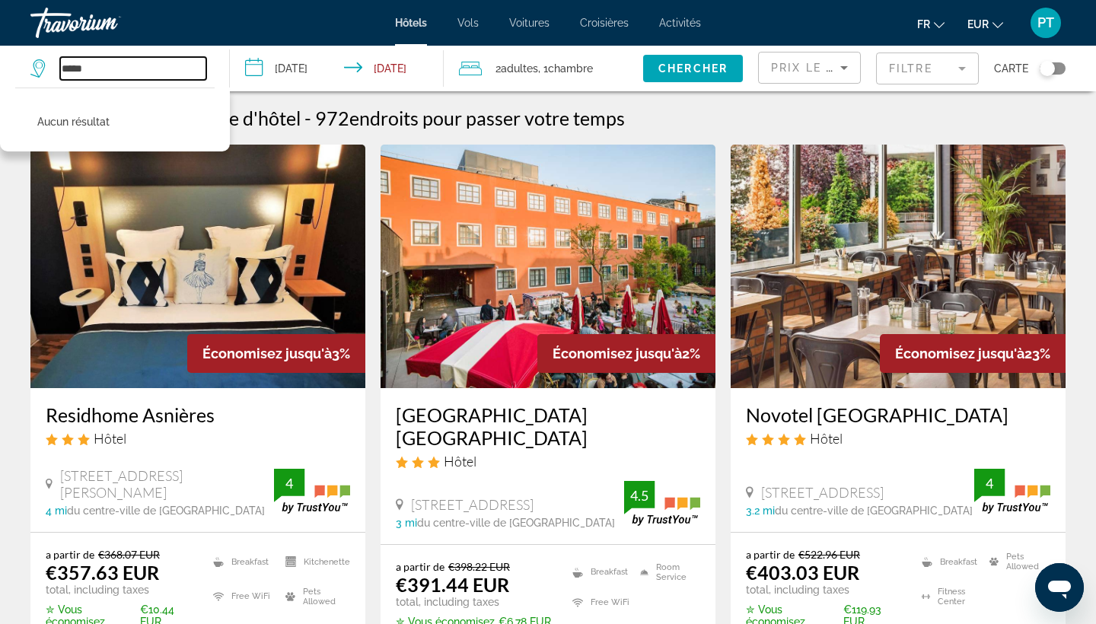
drag, startPoint x: 113, startPoint y: 72, endPoint x: 21, endPoint y: 70, distance: 91.4
click at [21, 70] on app-destination-search "***** Aucun résultat" at bounding box center [115, 69] width 230 height 46
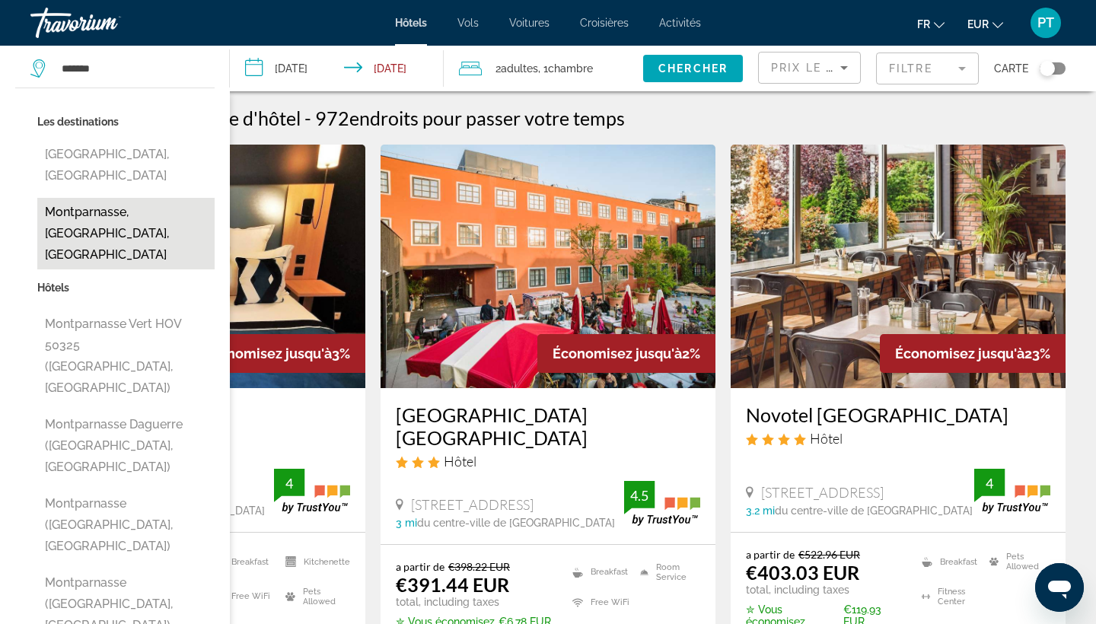
click at [81, 200] on button "Montparnasse, [GEOGRAPHIC_DATA], [GEOGRAPHIC_DATA]" at bounding box center [125, 234] width 177 height 72
type input "**********"
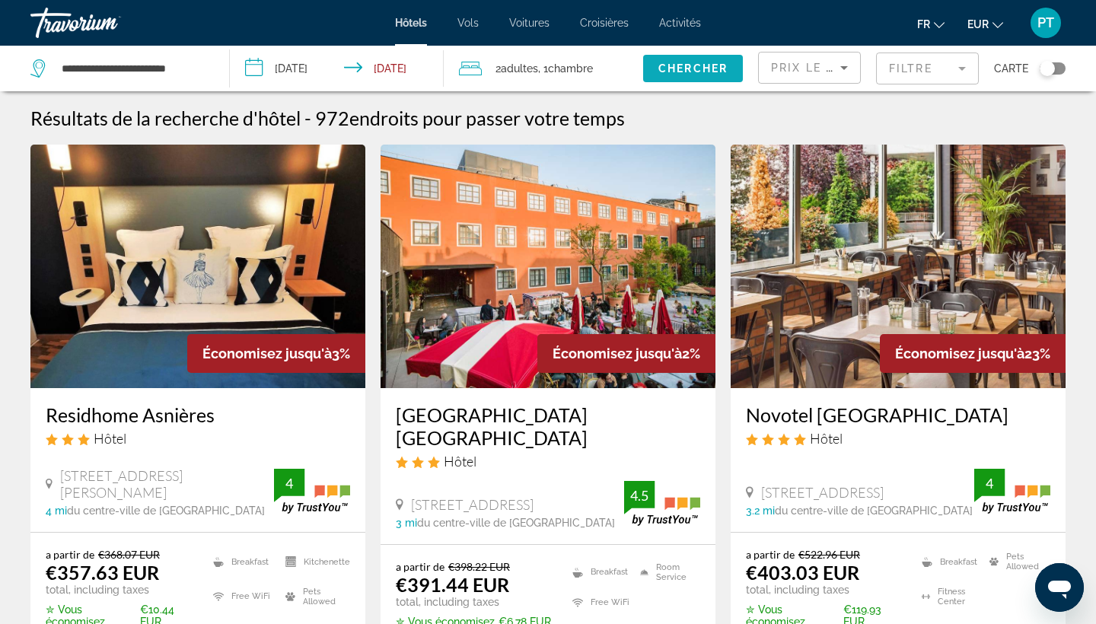
click at [680, 75] on span "Search widget" at bounding box center [693, 68] width 100 height 37
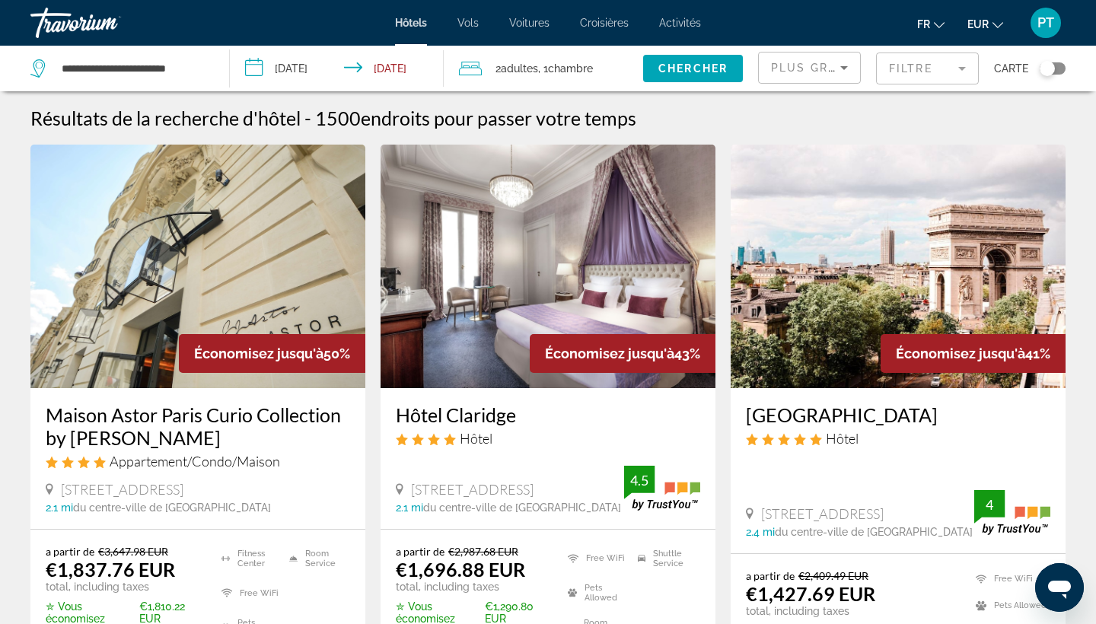
click at [942, 74] on mat-form-field "Filtre" at bounding box center [927, 69] width 103 height 32
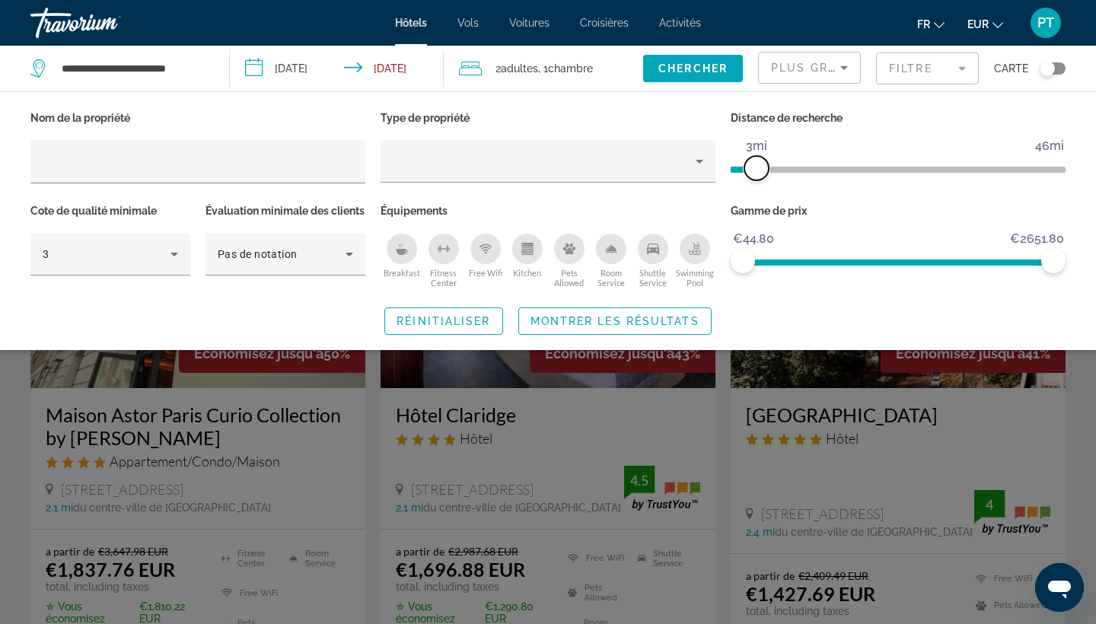
drag, startPoint x: 943, startPoint y: 172, endPoint x: 759, endPoint y: 173, distance: 184.2
click at [759, 173] on span "ngx-slider" at bounding box center [756, 168] width 24 height 24
drag, startPoint x: 1049, startPoint y: 259, endPoint x: 778, endPoint y: 259, distance: 271.0
click at [778, 259] on span "ngx-slider-max" at bounding box center [774, 261] width 24 height 24
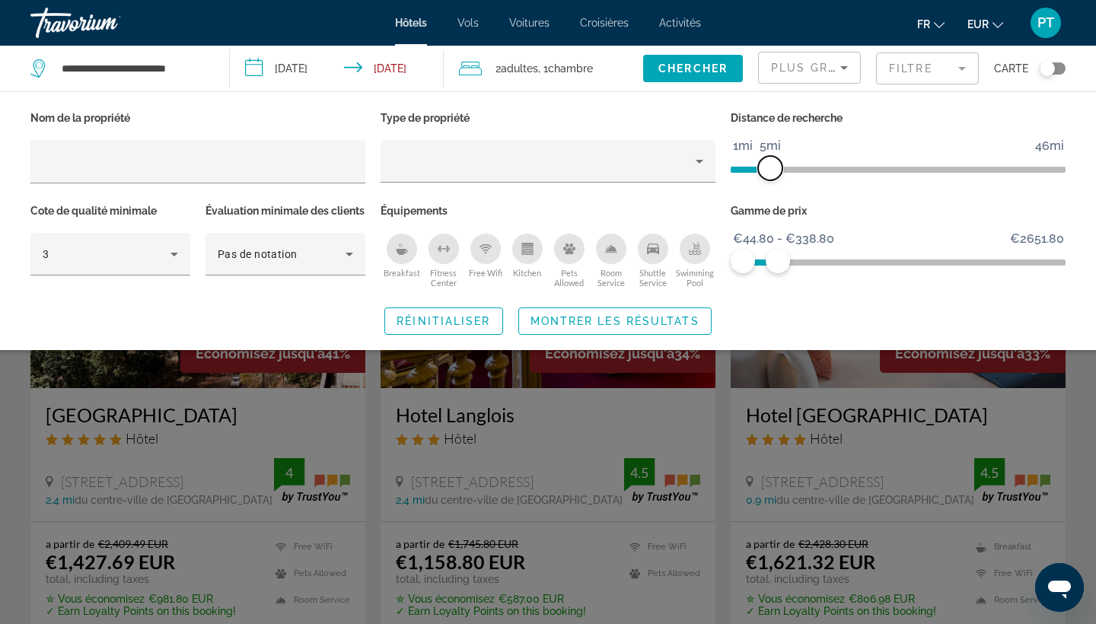
drag, startPoint x: 757, startPoint y: 165, endPoint x: 768, endPoint y: 165, distance: 11.4
click at [768, 165] on span "ngx-slider" at bounding box center [770, 168] width 24 height 24
click at [275, 276] on div "Pas de notation" at bounding box center [286, 254] width 136 height 43
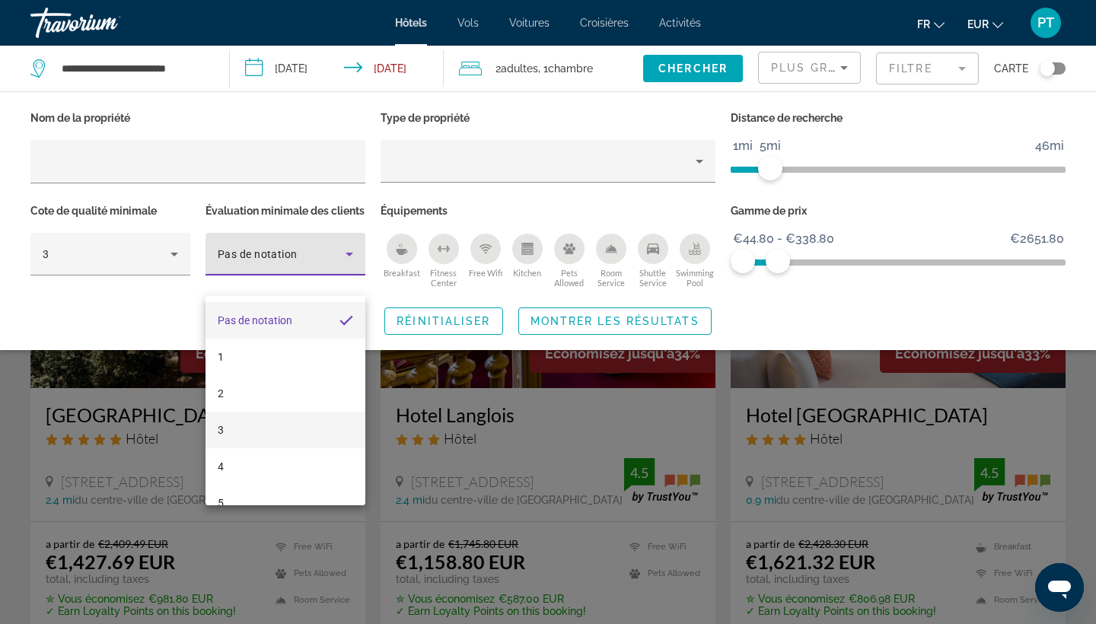
click at [289, 439] on mat-option "3" at bounding box center [286, 430] width 160 height 37
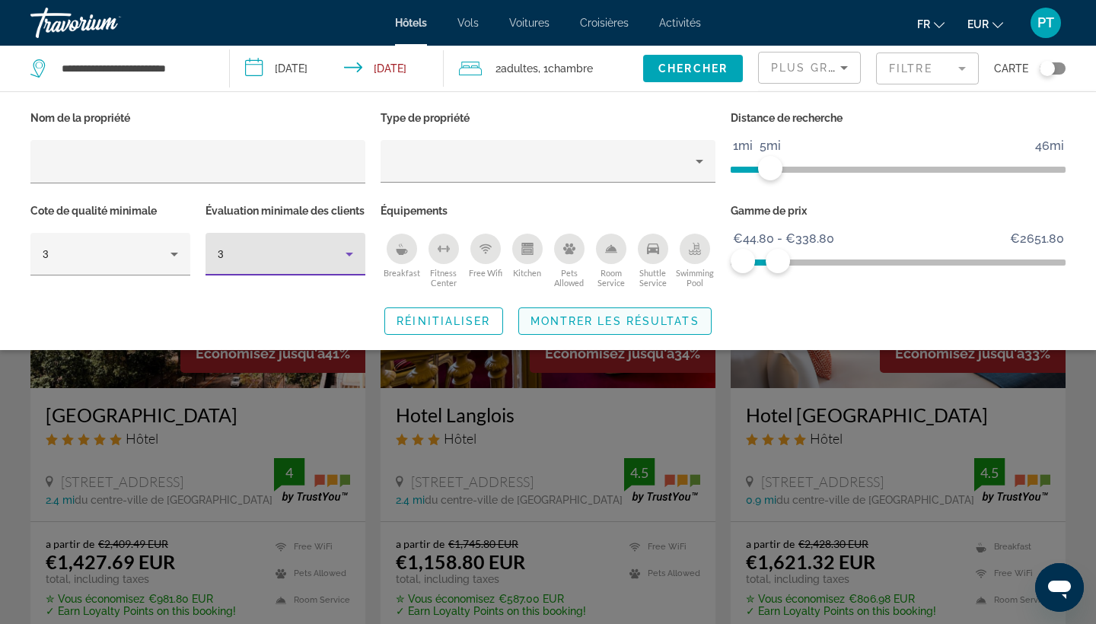
click at [588, 340] on span "Search widget" at bounding box center [615, 321] width 192 height 37
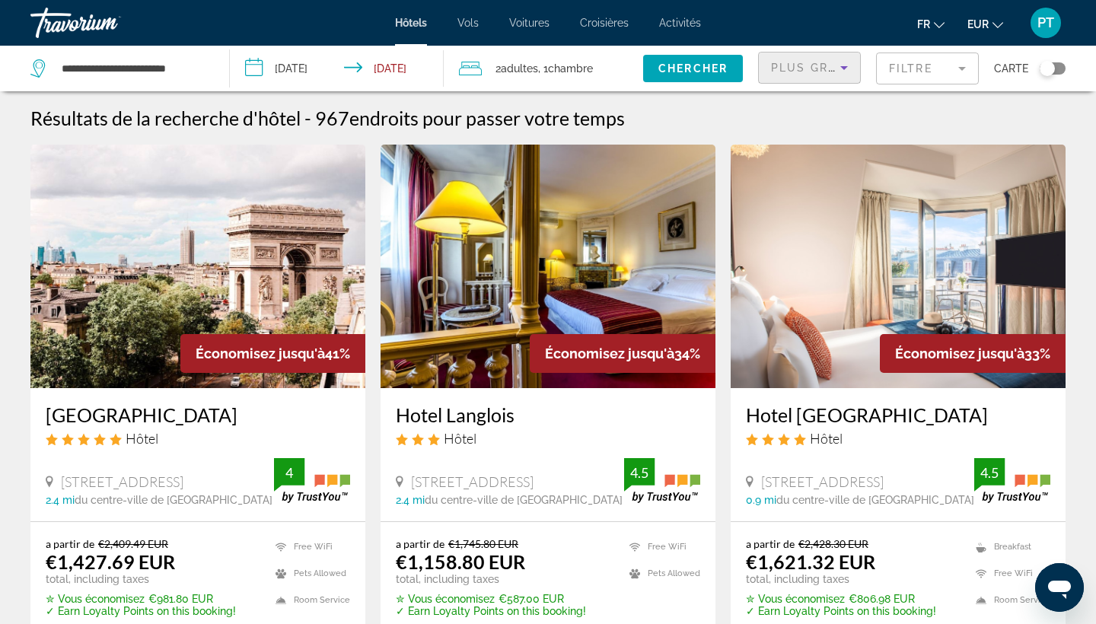
click at [817, 66] on span "Plus grandes économies" at bounding box center [862, 68] width 182 height 12
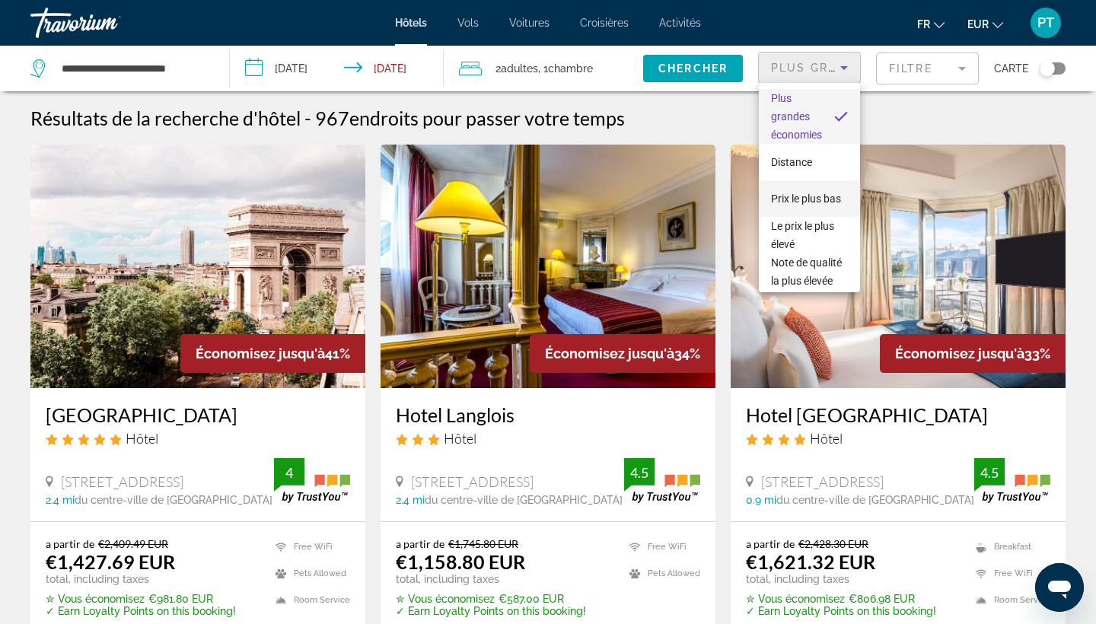
click at [809, 209] on mat-option "Prix le plus bas" at bounding box center [809, 198] width 101 height 37
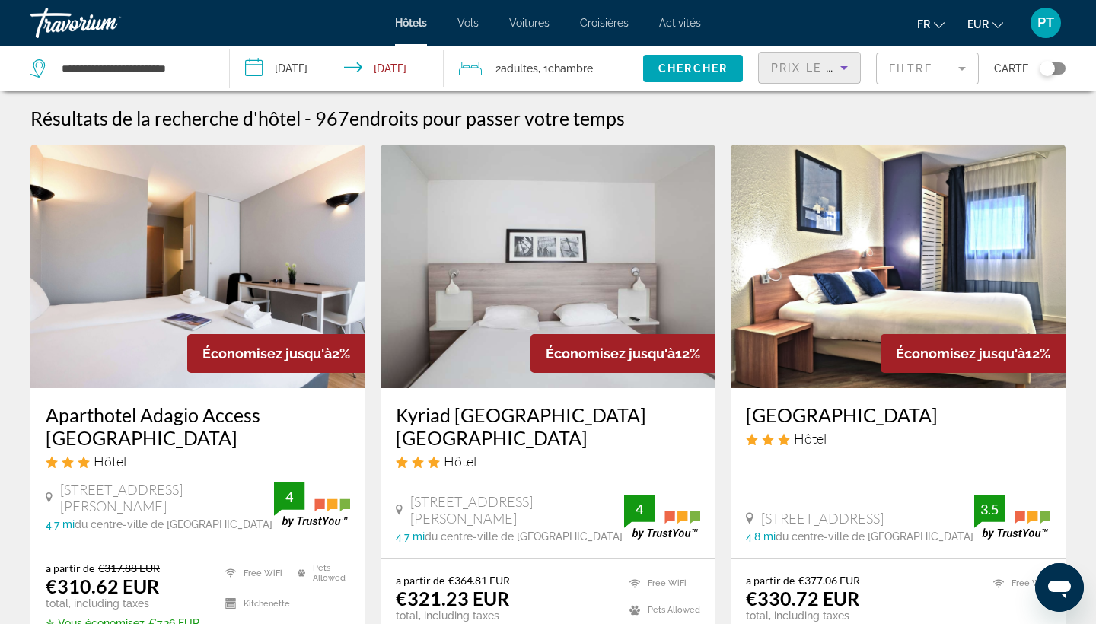
click at [964, 80] on mat-form-field "Filtre" at bounding box center [927, 69] width 103 height 32
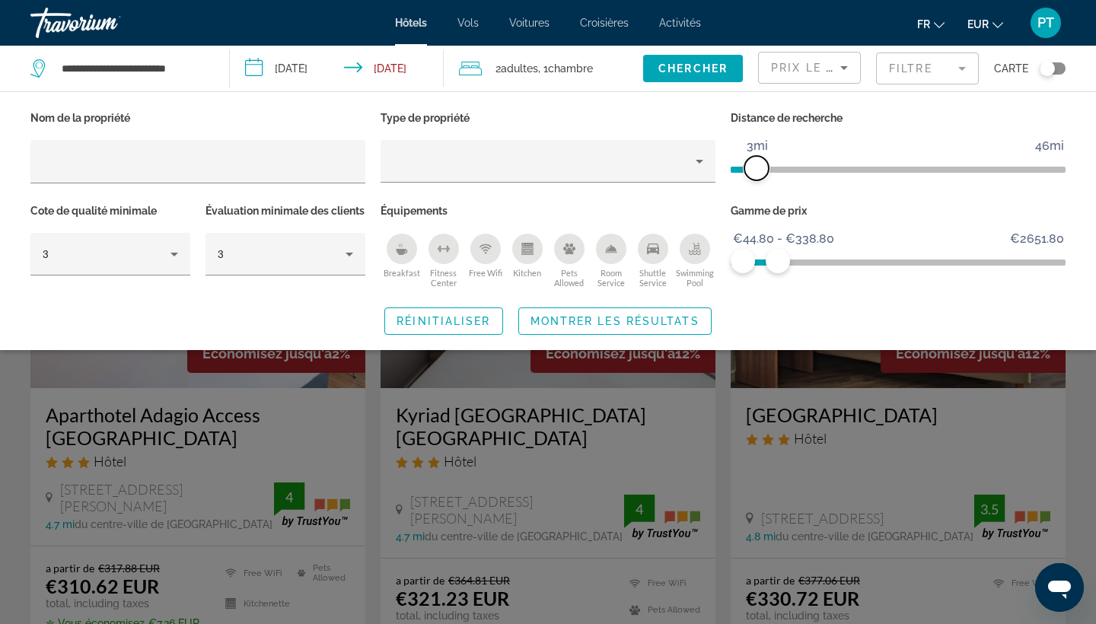
drag, startPoint x: 770, startPoint y: 166, endPoint x: 754, endPoint y: 167, distance: 15.2
click at [754, 167] on span "ngx-slider" at bounding box center [756, 168] width 24 height 24
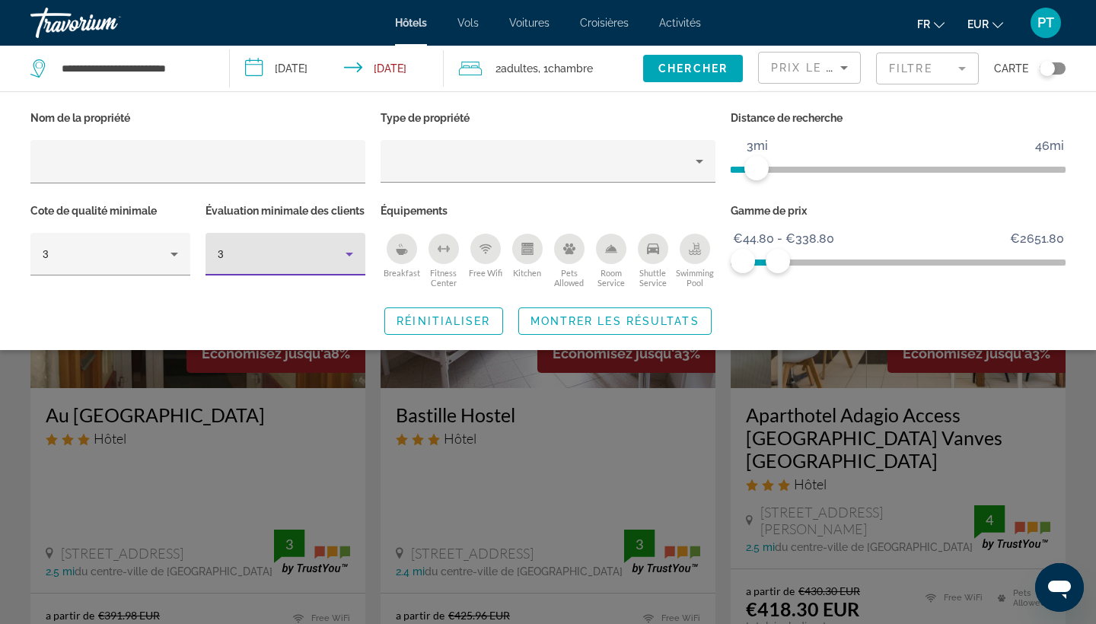
click at [352, 257] on icon "Hotel Filters" at bounding box center [350, 255] width 8 height 4
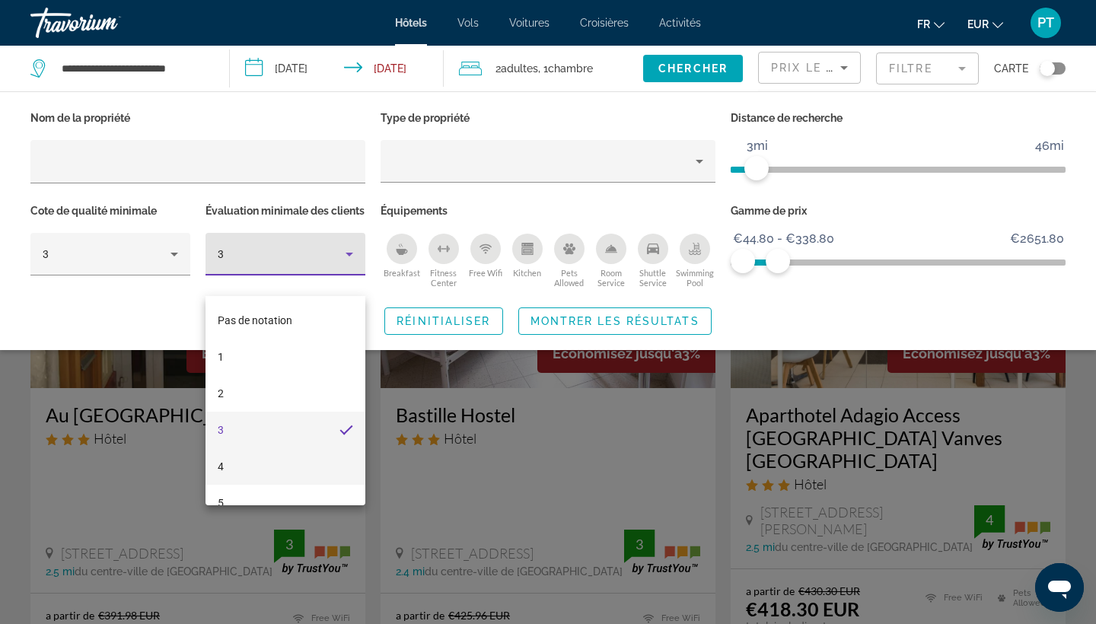
click at [289, 454] on mat-option "4" at bounding box center [286, 466] width 160 height 37
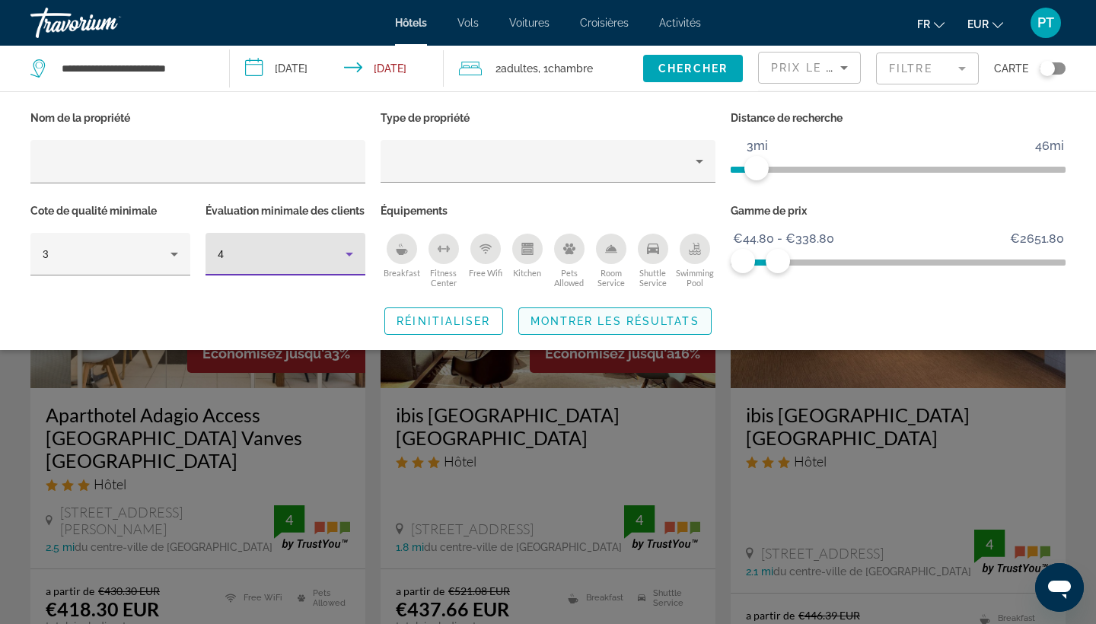
click at [585, 327] on span "Montrer les résultats" at bounding box center [615, 321] width 169 height 12
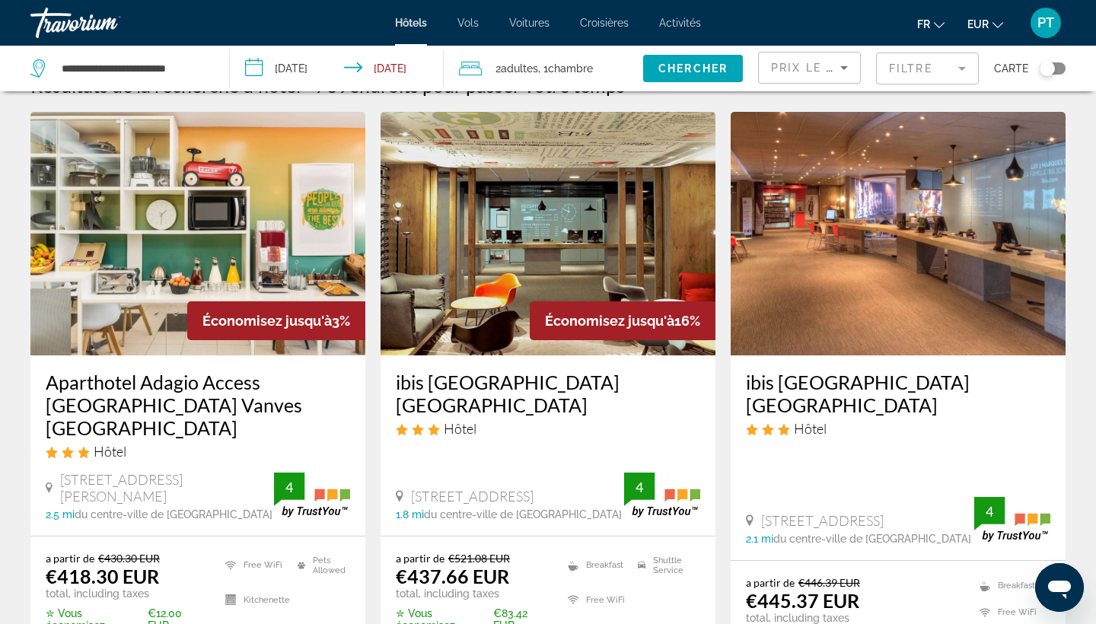
scroll to position [56, 0]
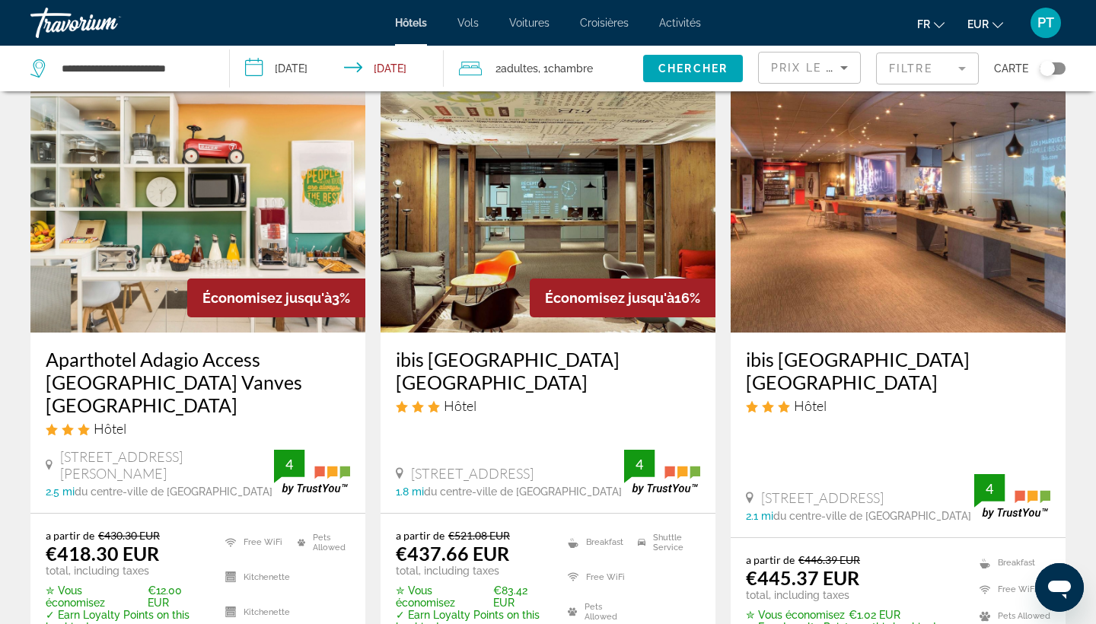
click at [927, 64] on mat-form-field "Filtre" at bounding box center [927, 69] width 103 height 32
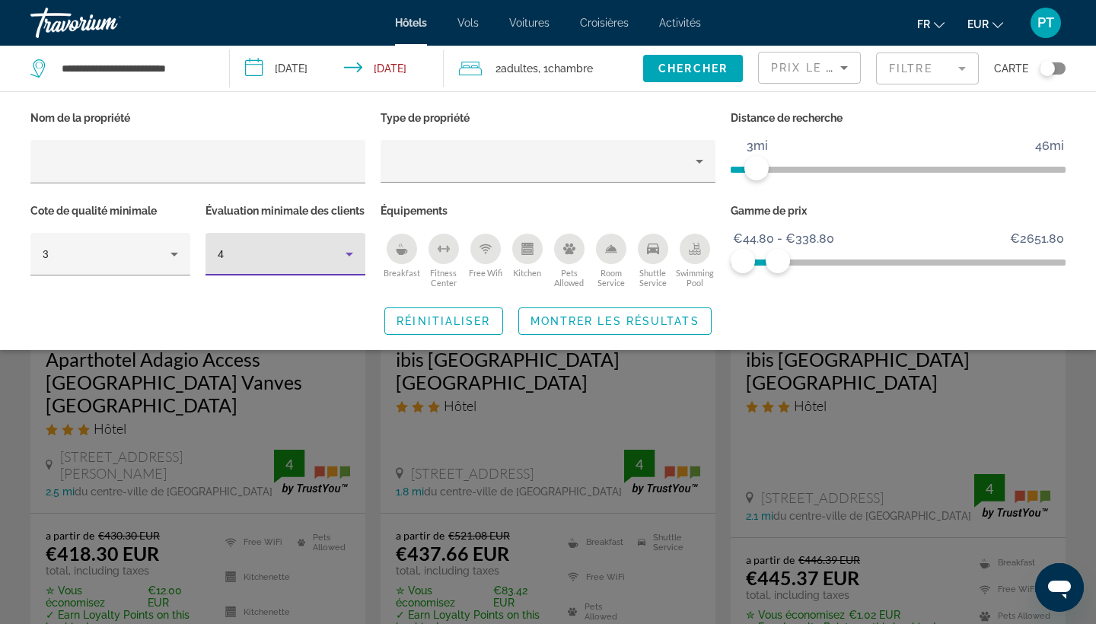
click at [273, 263] on div "4" at bounding box center [282, 254] width 128 height 18
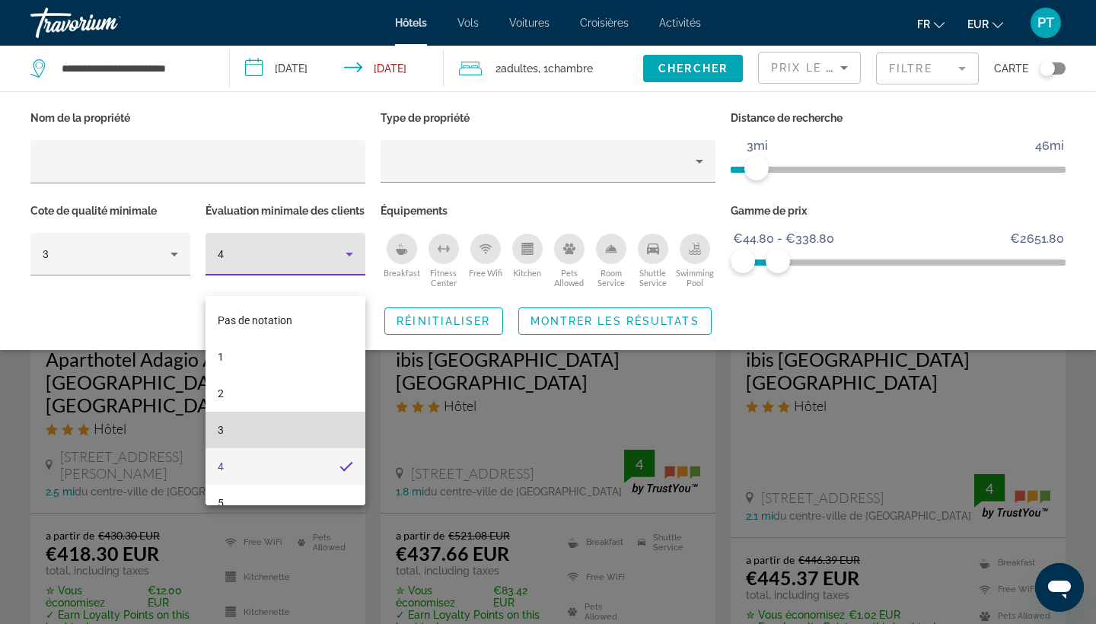
click at [256, 420] on mat-option "3" at bounding box center [286, 430] width 160 height 37
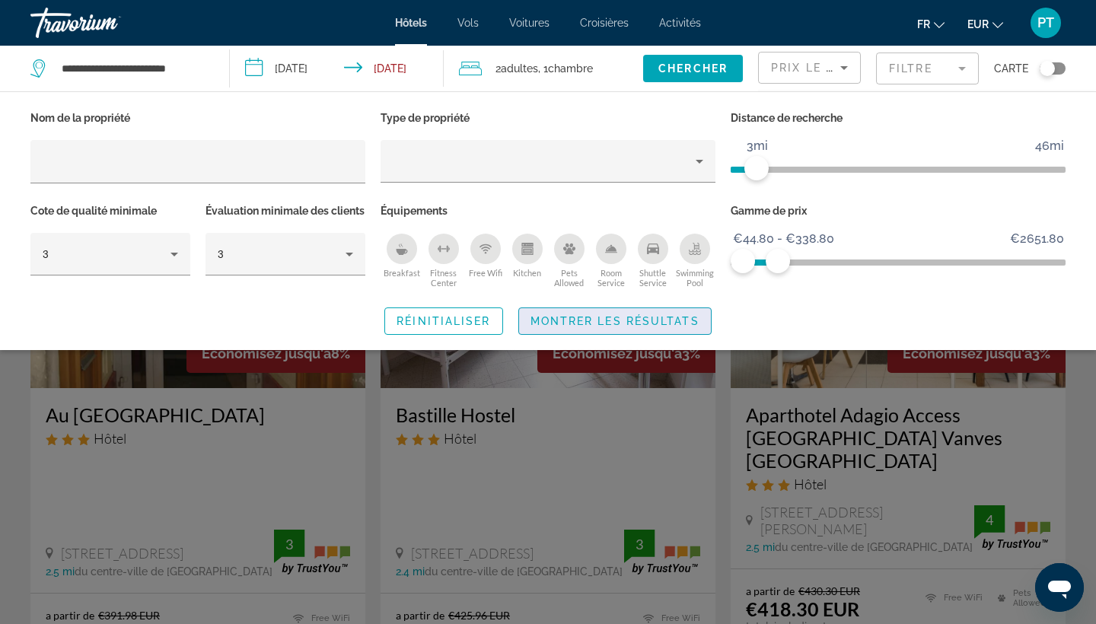
click at [595, 340] on span "Search widget" at bounding box center [615, 321] width 192 height 37
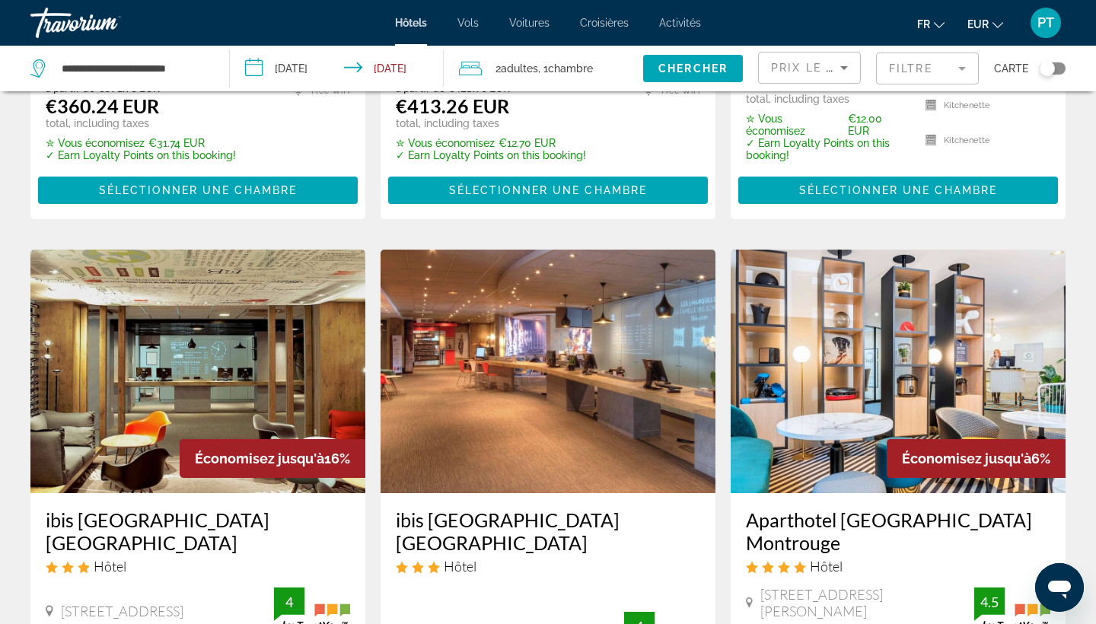
scroll to position [531, 0]
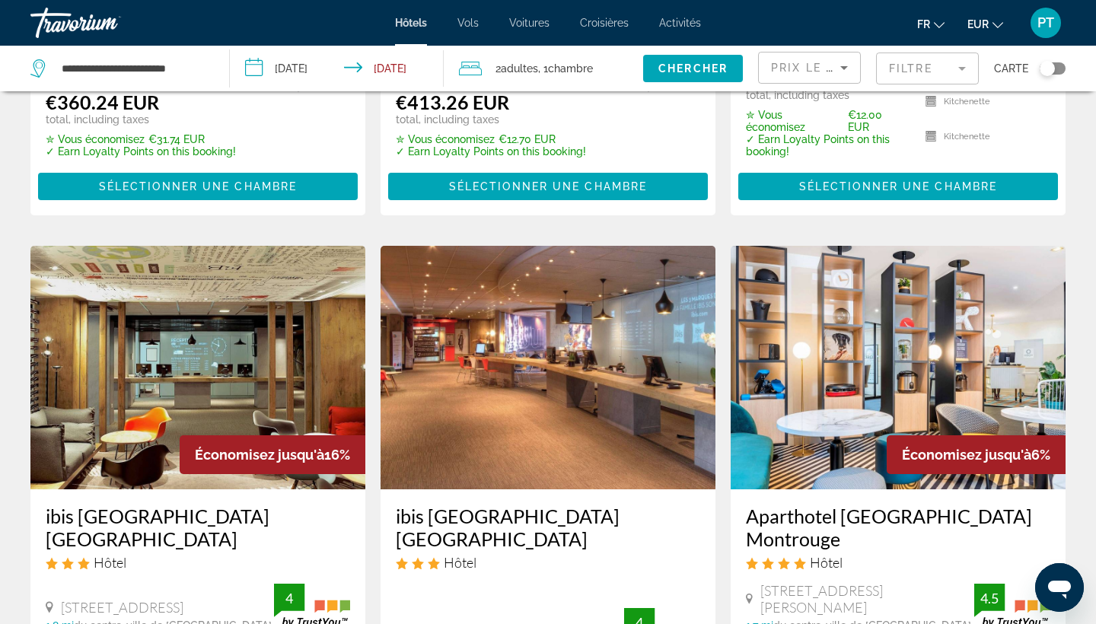
click at [952, 65] on mat-form-field "Filtre" at bounding box center [927, 69] width 103 height 32
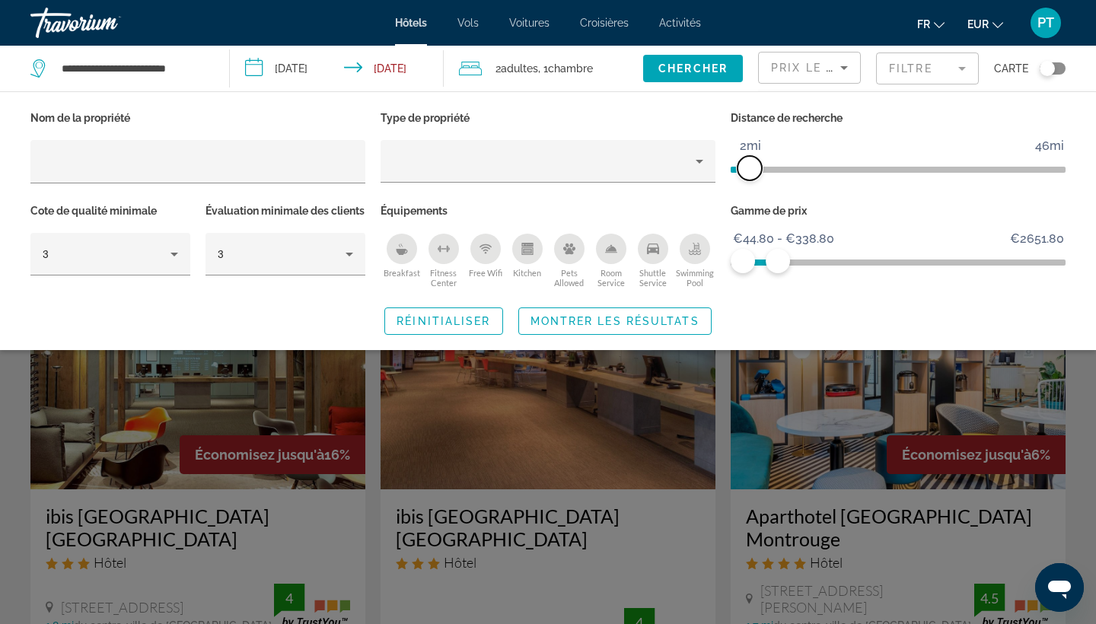
click at [748, 168] on span "ngx-slider" at bounding box center [750, 168] width 24 height 24
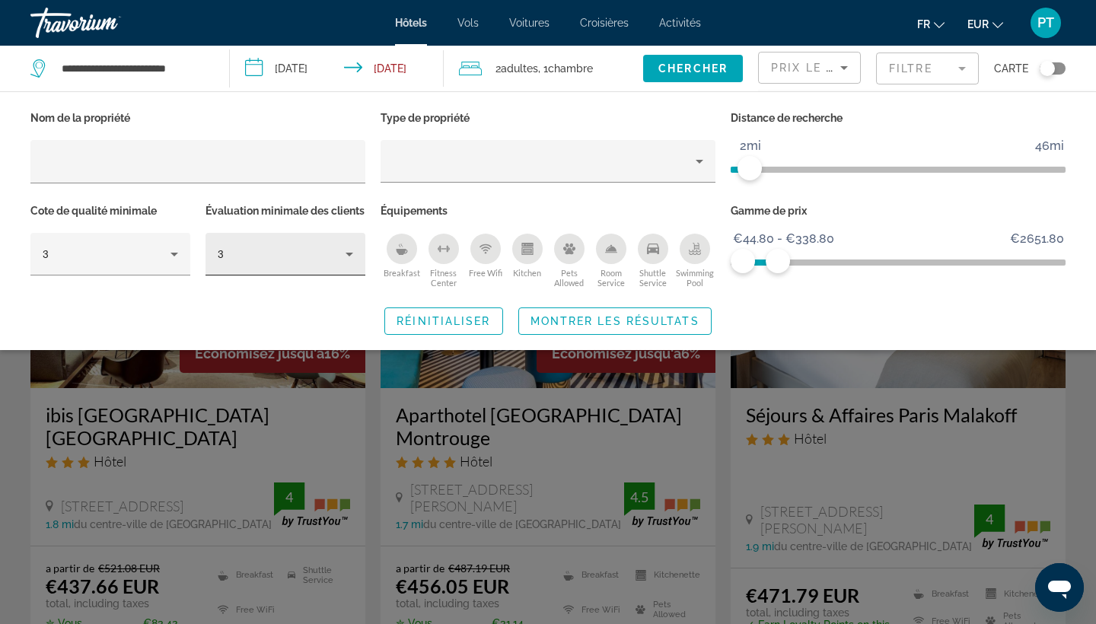
click at [352, 263] on icon "Hotel Filters" at bounding box center [349, 254] width 18 height 18
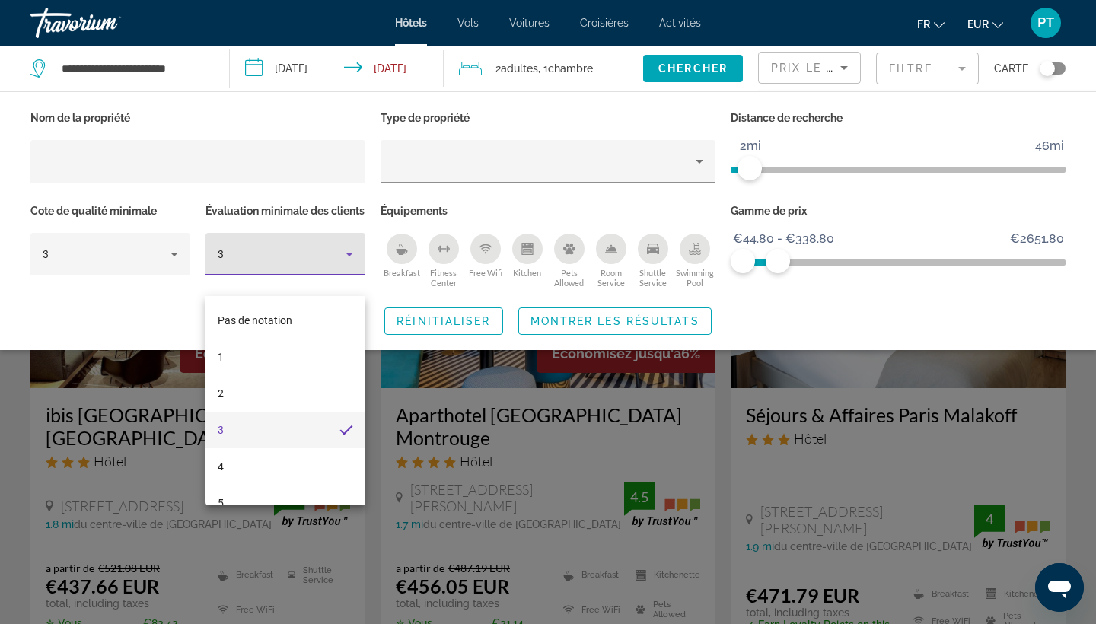
click at [351, 271] on div at bounding box center [548, 312] width 1096 height 624
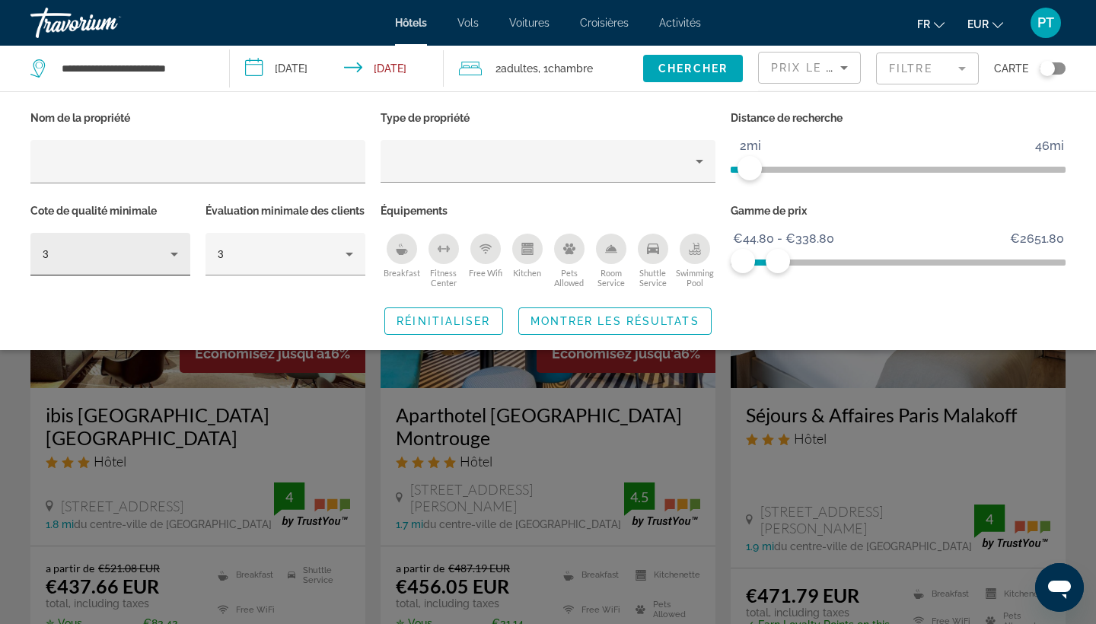
click at [167, 250] on icon "Hotel Filters" at bounding box center [174, 254] width 18 height 18
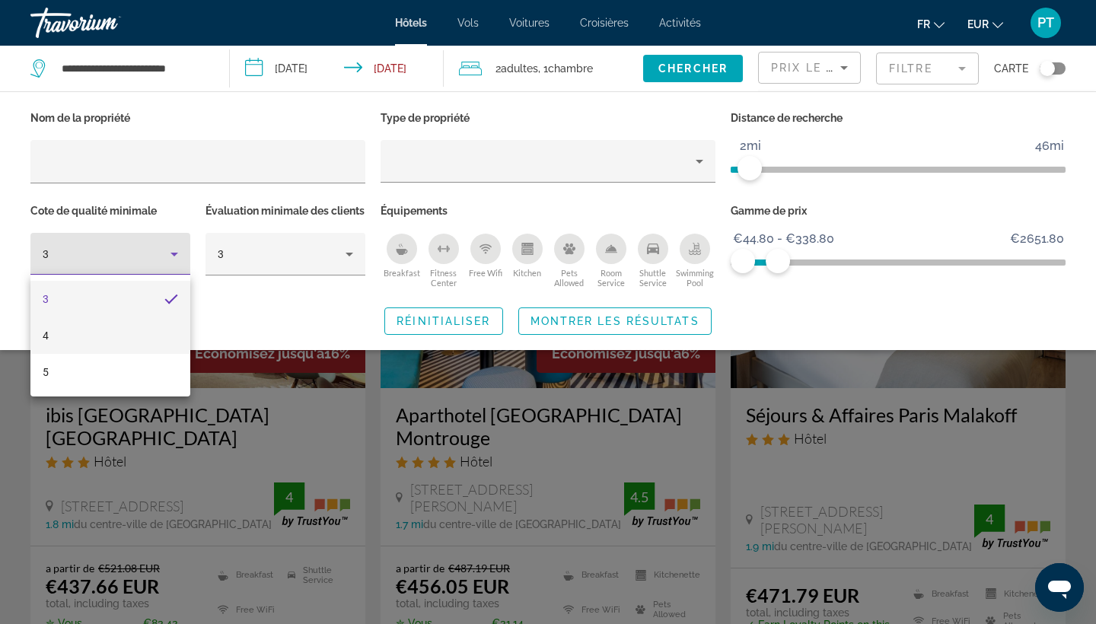
click at [145, 329] on mat-option "4" at bounding box center [110, 335] width 160 height 37
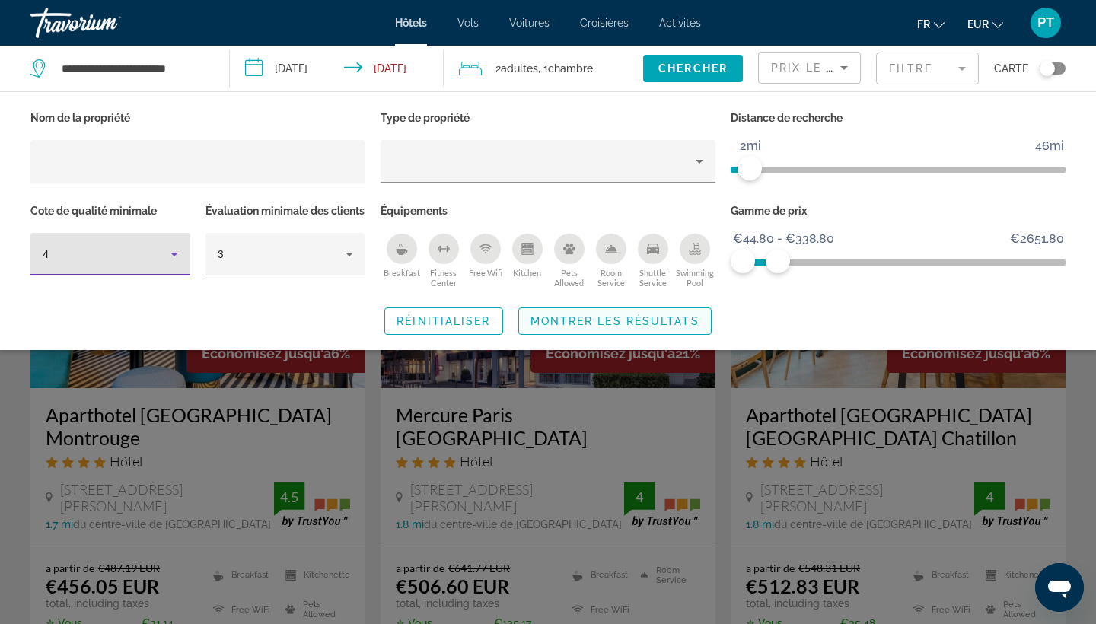
click at [609, 340] on span "Search widget" at bounding box center [615, 321] width 192 height 37
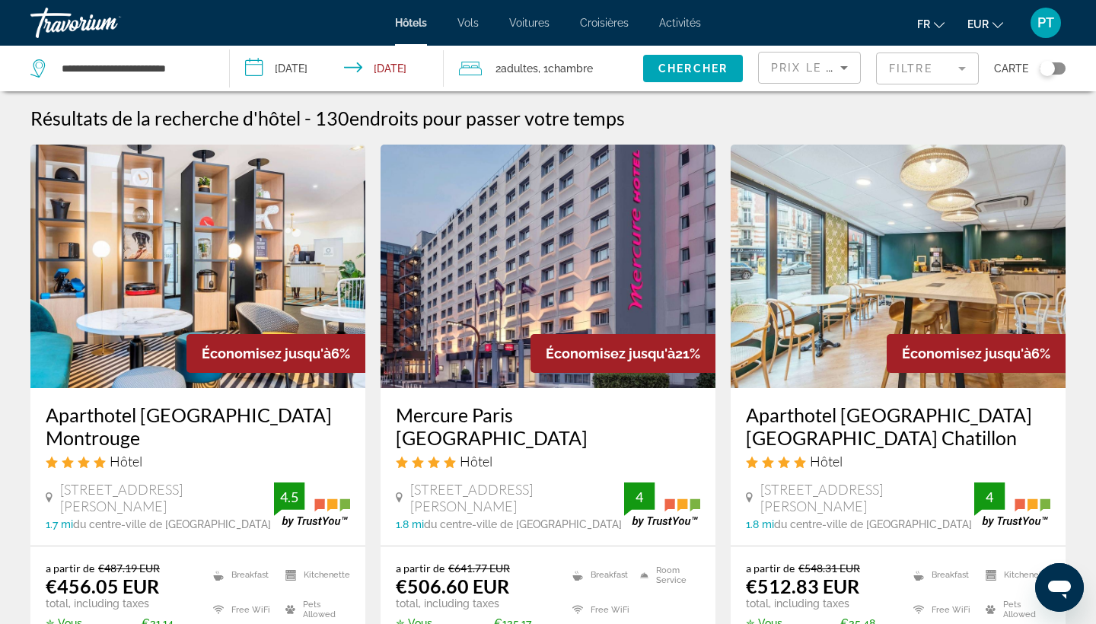
click at [897, 65] on mat-form-field "Filtre" at bounding box center [927, 69] width 103 height 32
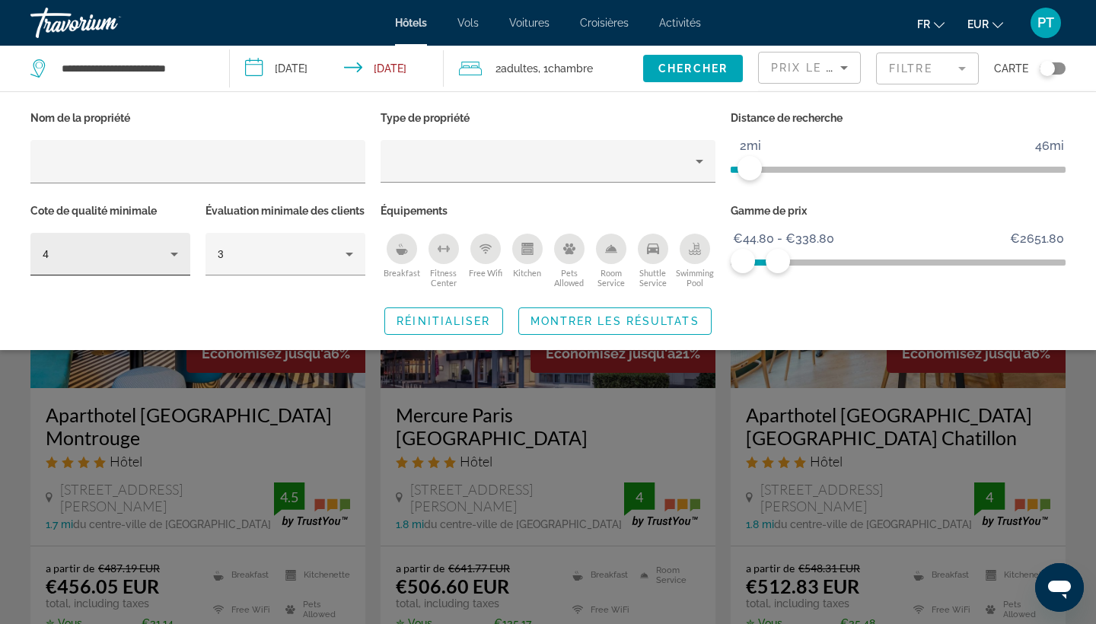
click at [132, 242] on div "4" at bounding box center [111, 254] width 136 height 43
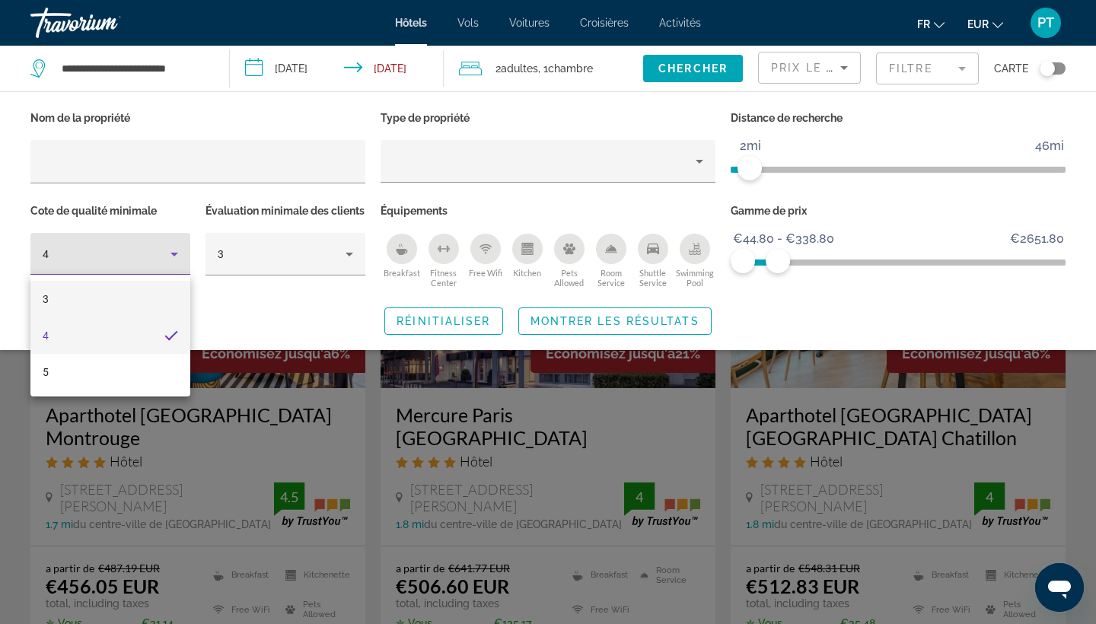
click at [116, 295] on mat-option "3" at bounding box center [110, 299] width 160 height 37
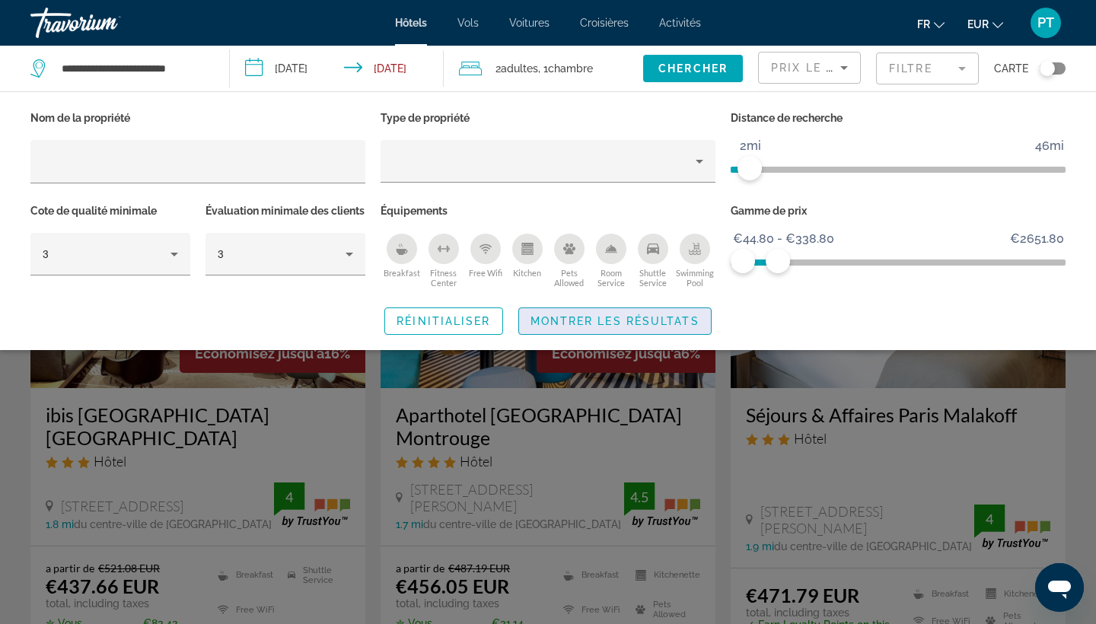
click at [630, 327] on span "Montrer les résultats" at bounding box center [615, 321] width 169 height 12
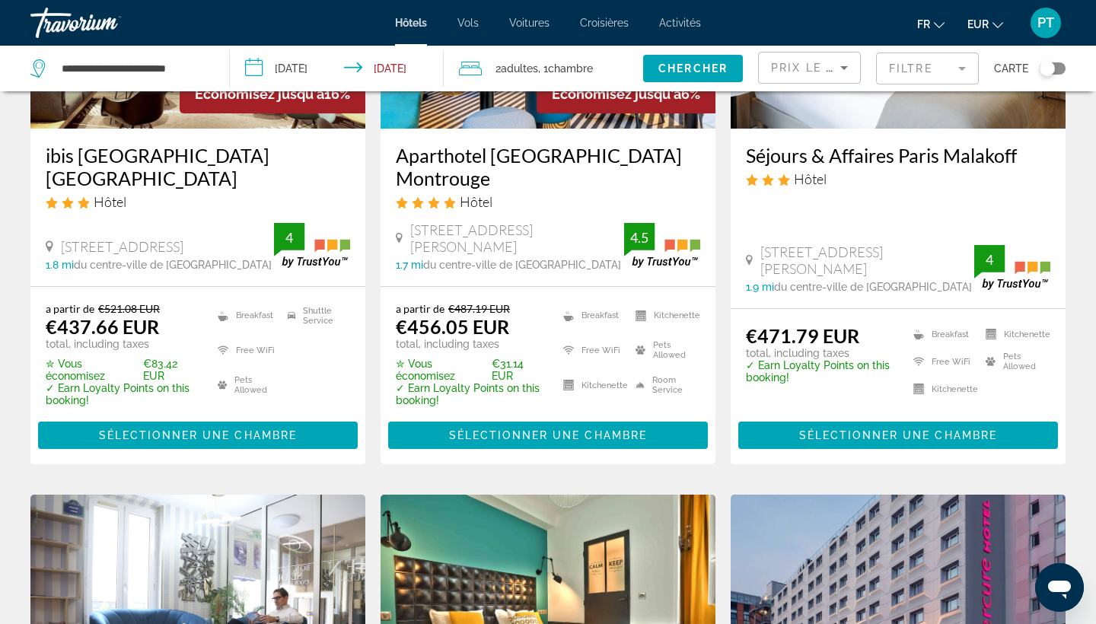
scroll to position [190, 0]
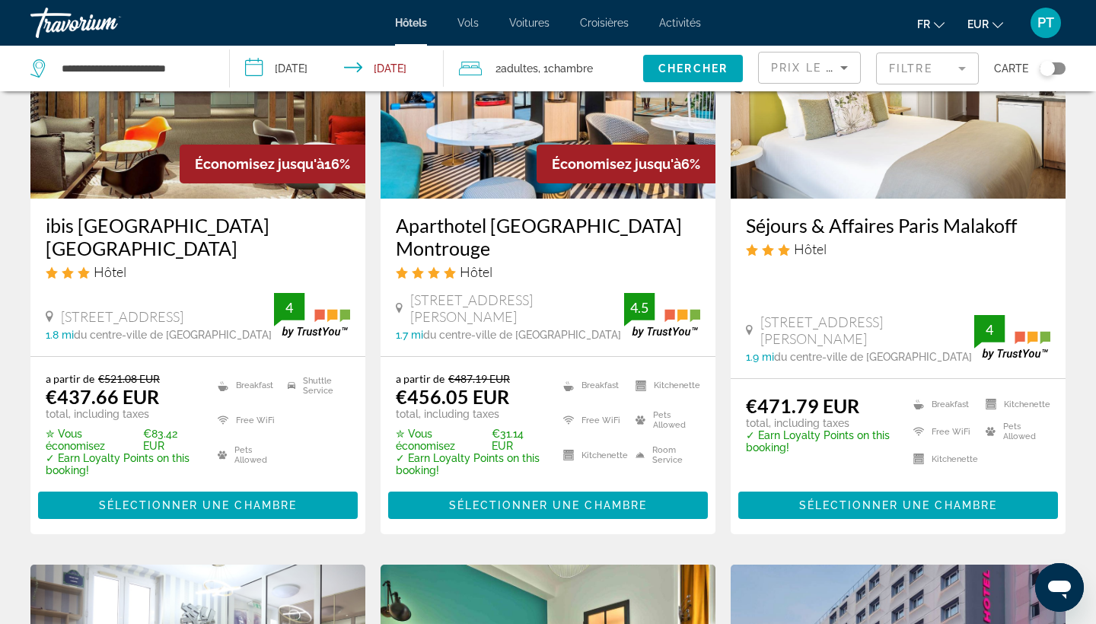
drag, startPoint x: 810, startPoint y: 221, endPoint x: 566, endPoint y: 343, distance: 272.7
click at [810, 221] on h3 "Séjours & Affaires Paris Malakoff" at bounding box center [898, 225] width 304 height 23
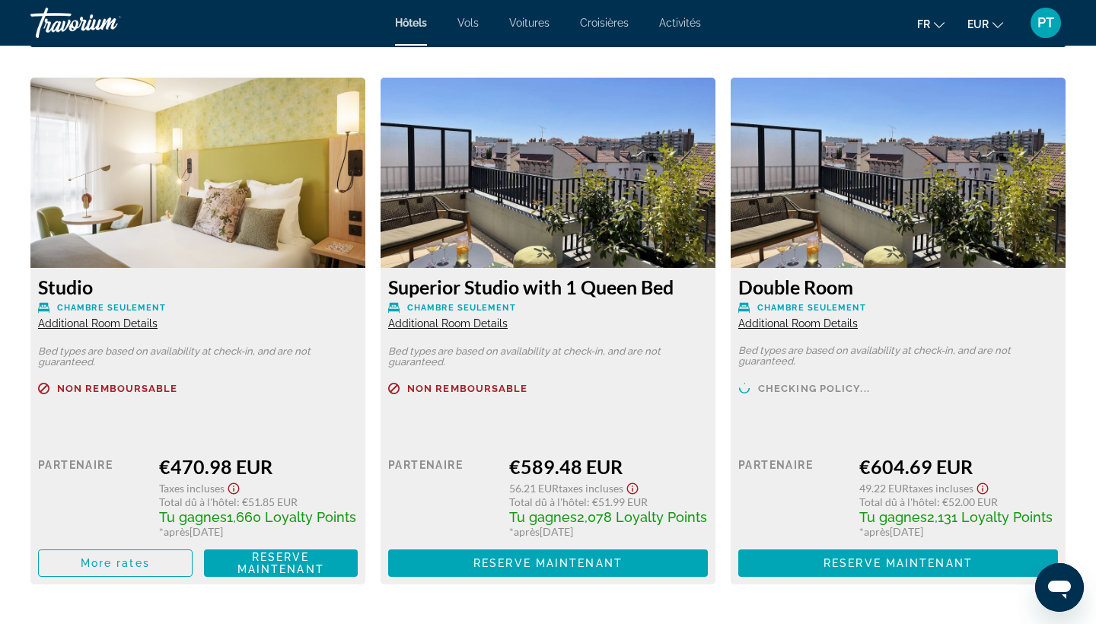
scroll to position [2078, 0]
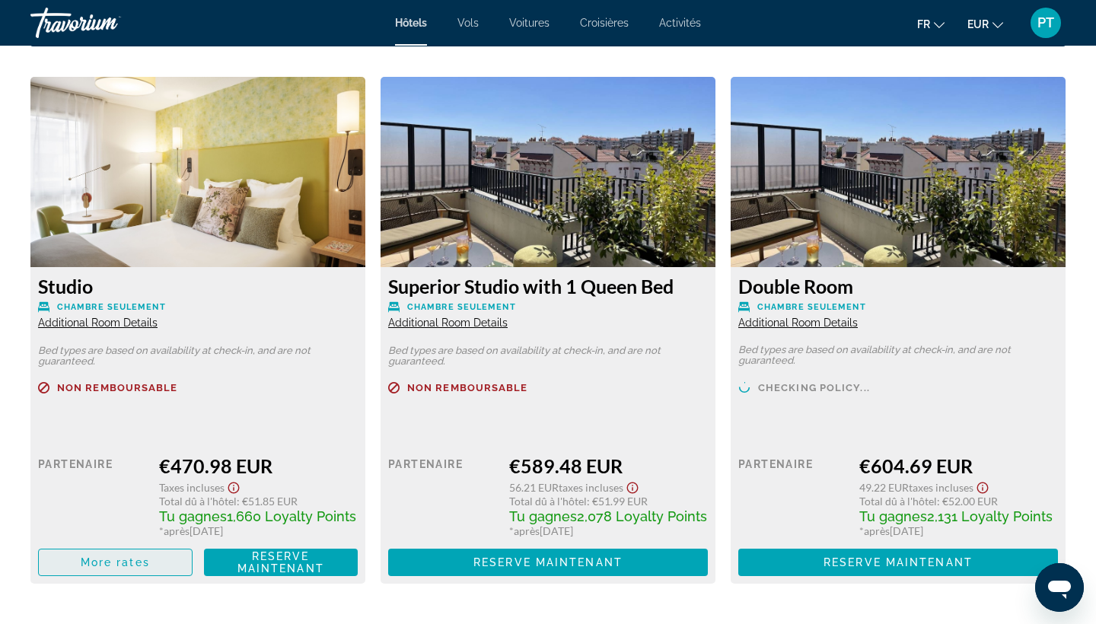
click at [127, 559] on span "More rates" at bounding box center [115, 562] width 69 height 12
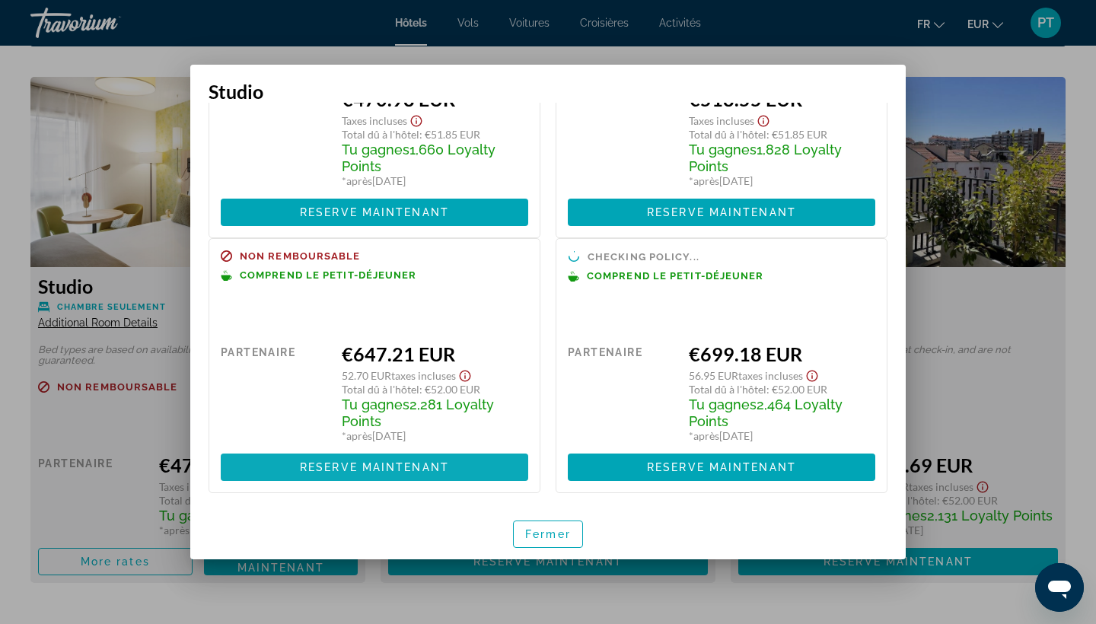
scroll to position [0, 0]
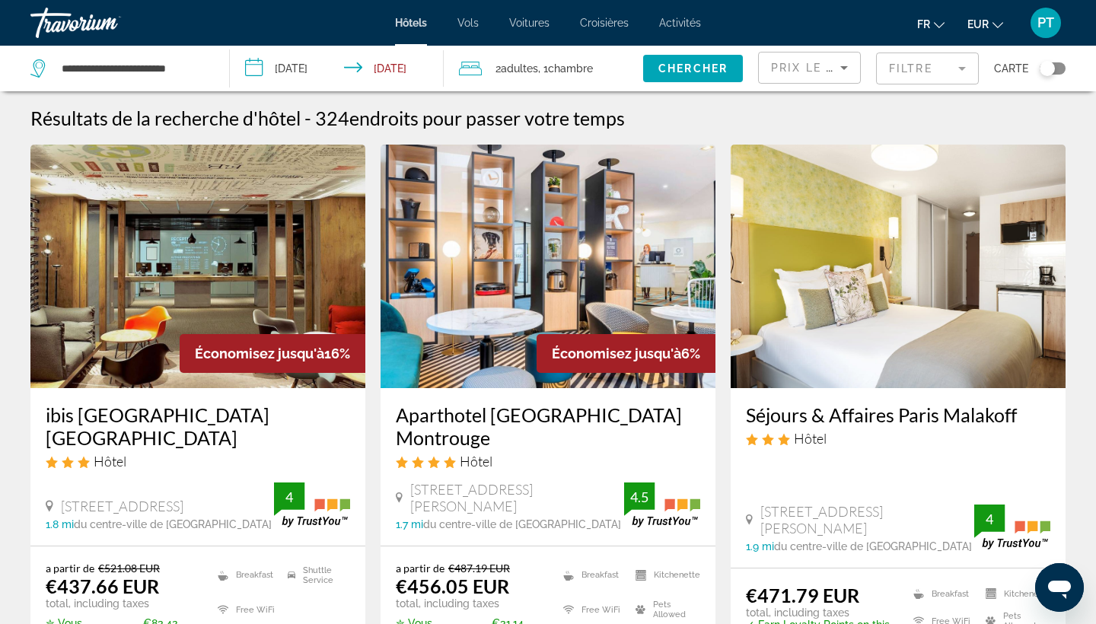
click at [926, 72] on mat-form-field "Filtre" at bounding box center [927, 69] width 103 height 32
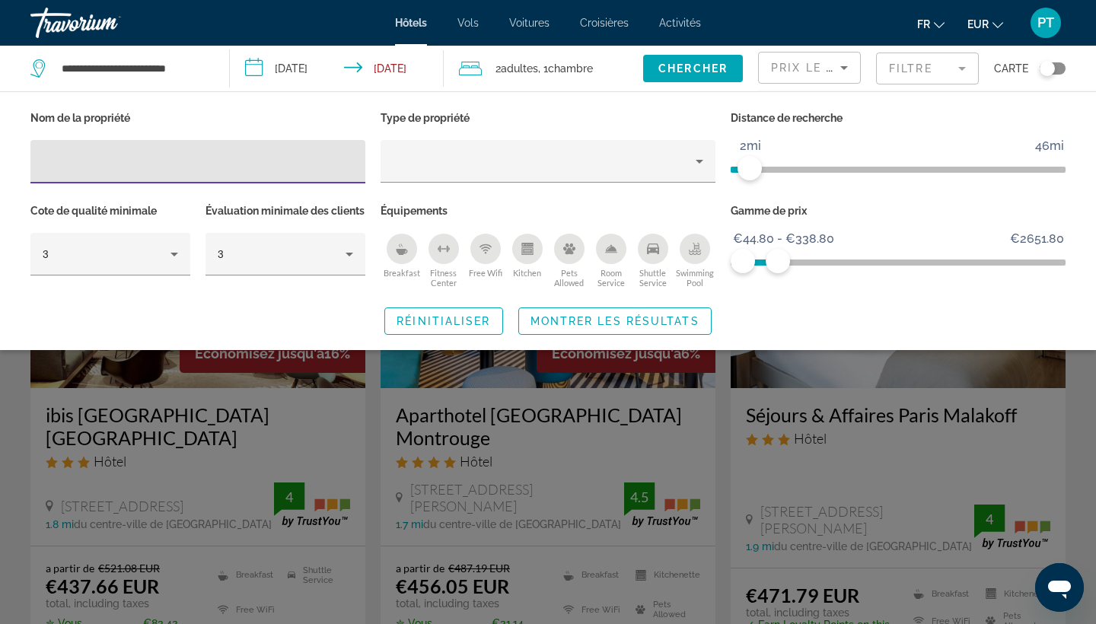
click at [767, 169] on ngx-slider "1mi 46mi 2mi" at bounding box center [898, 168] width 335 height 3
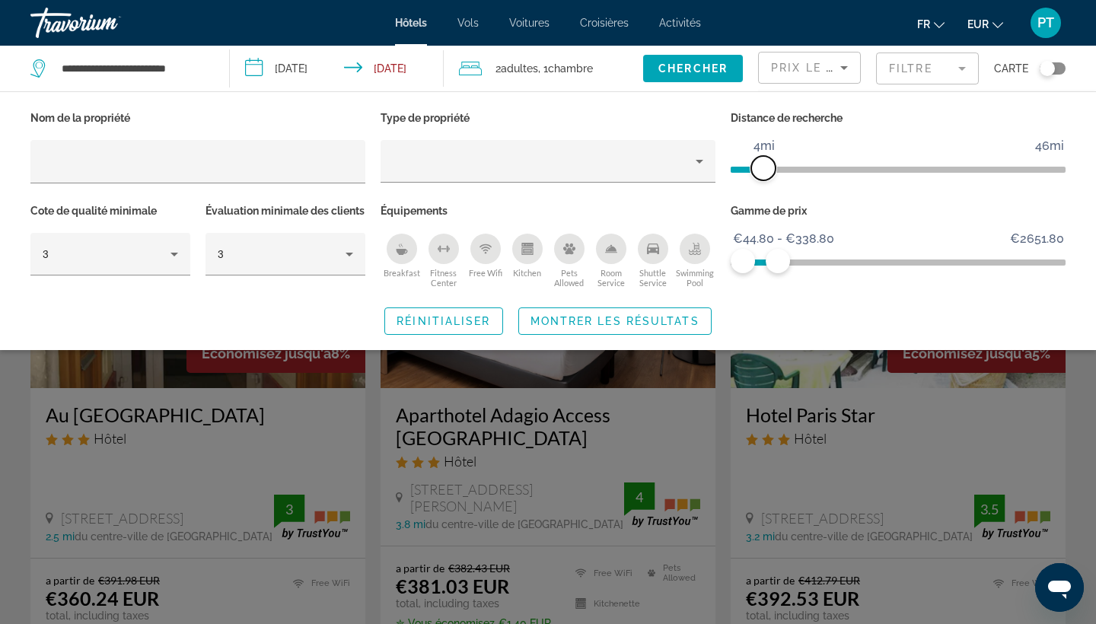
click at [771, 169] on span "ngx-slider" at bounding box center [763, 168] width 24 height 24
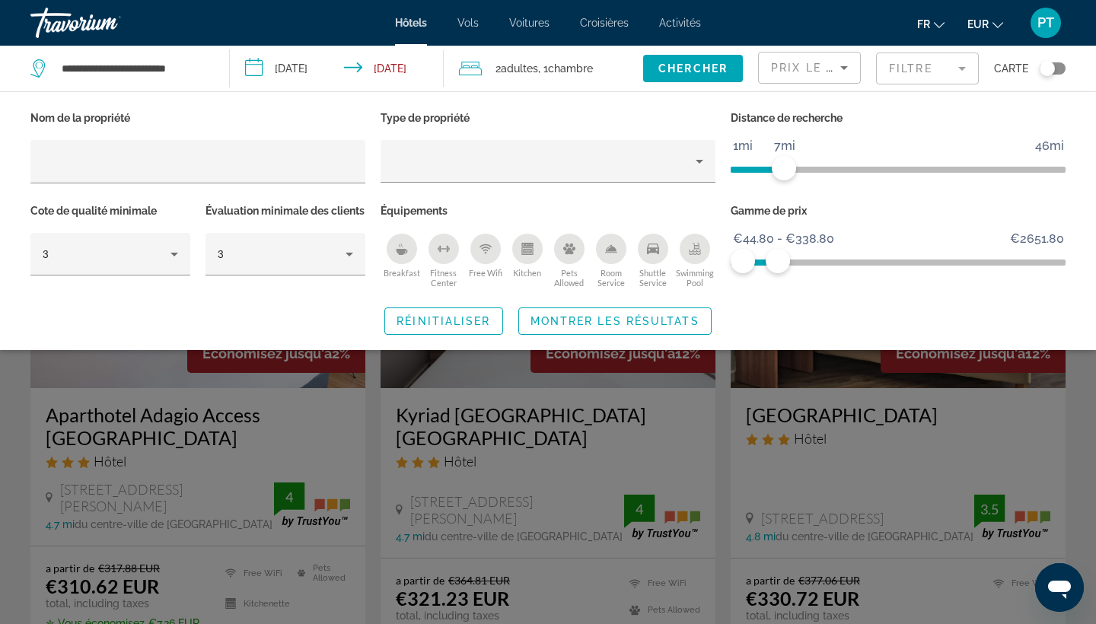
click at [784, 170] on ngx-slider "1mi 46mi 7mi" at bounding box center [898, 168] width 335 height 3
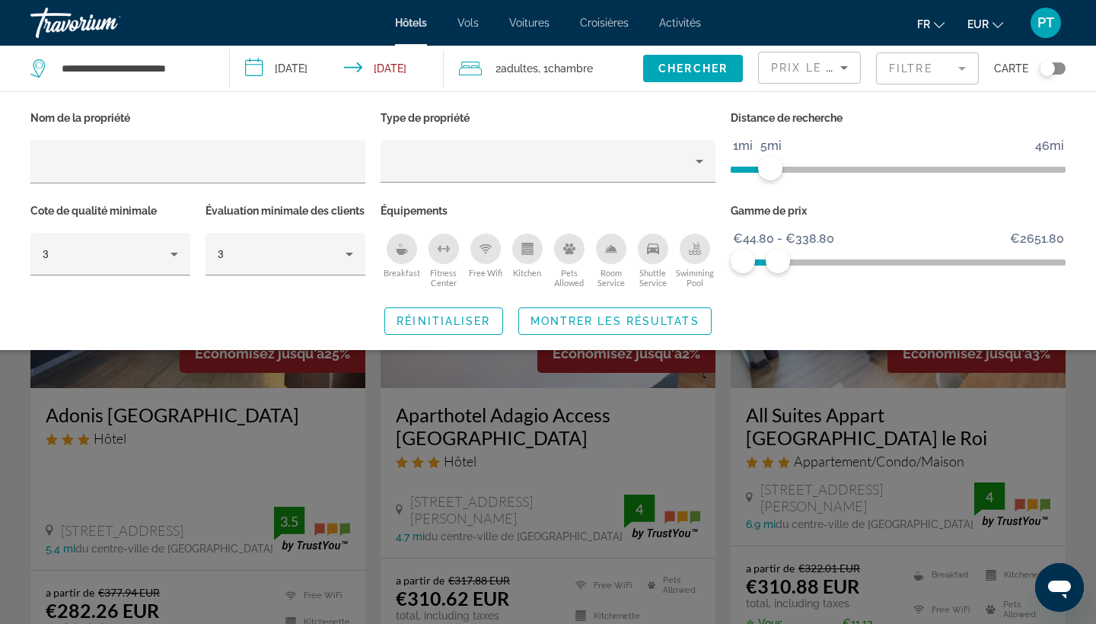
click at [767, 171] on span "ngx-slider" at bounding box center [751, 170] width 40 height 6
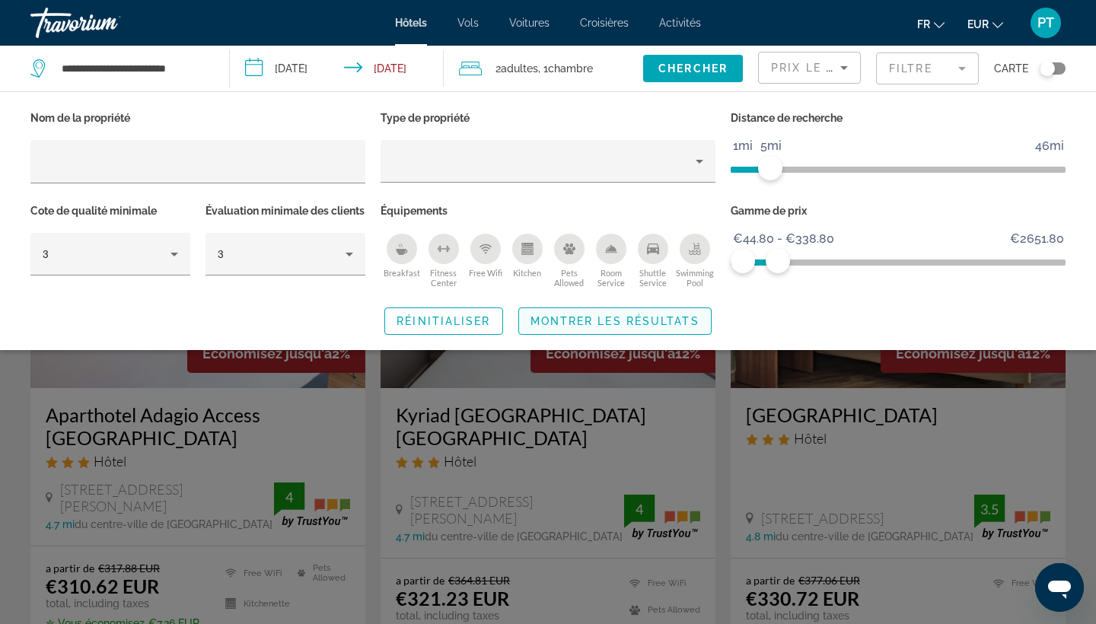
click at [681, 340] on span "Search widget" at bounding box center [615, 321] width 192 height 37
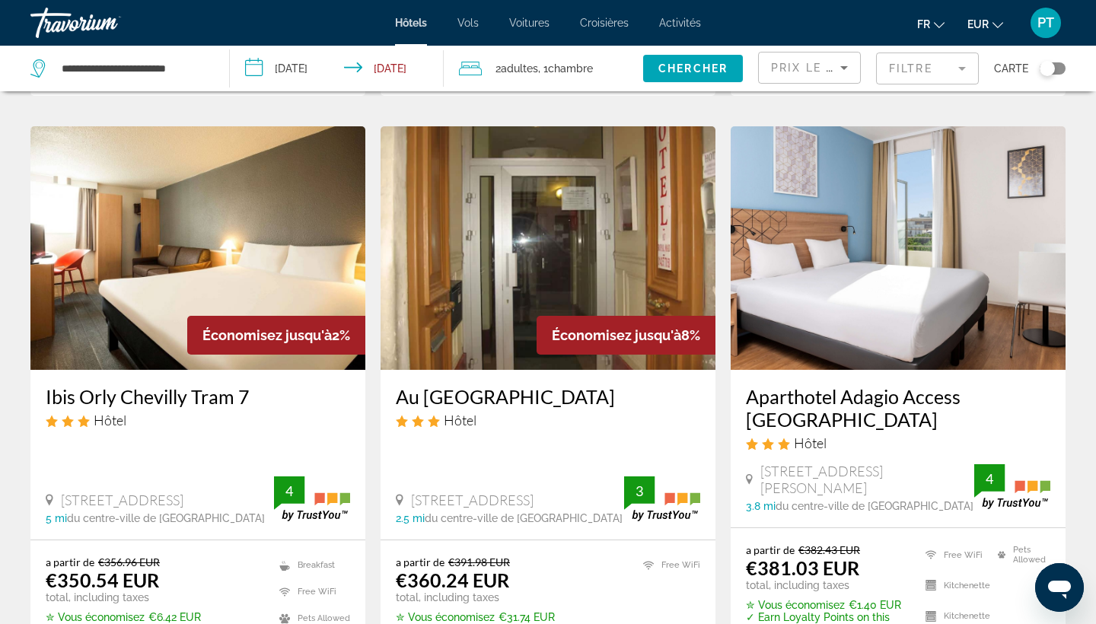
scroll to position [630, 0]
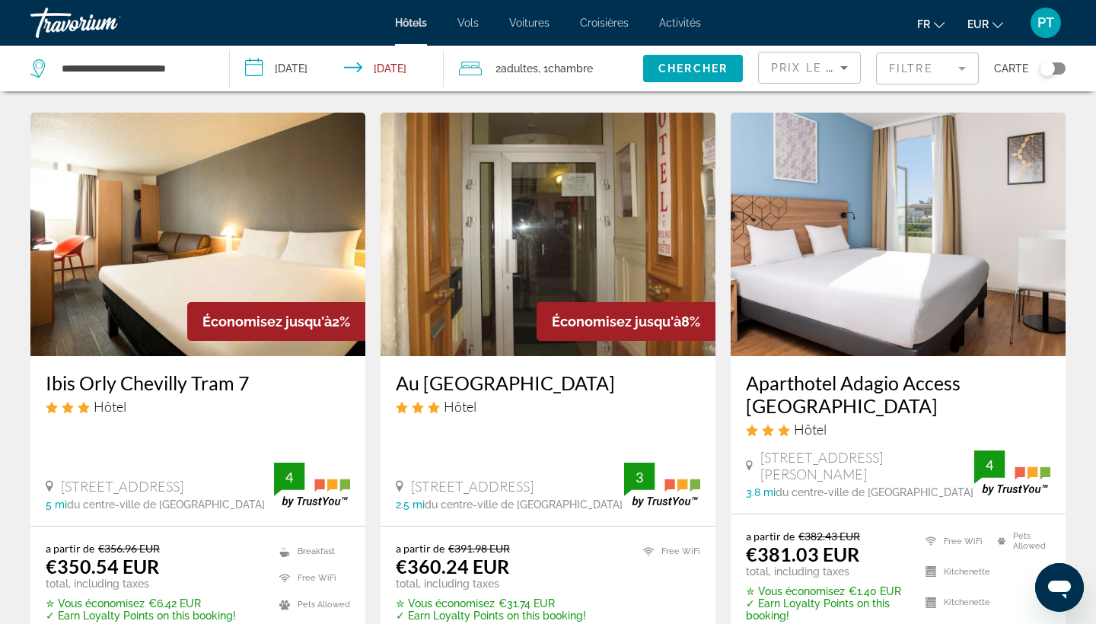
click at [190, 273] on img "Main content" at bounding box center [197, 235] width 335 height 244
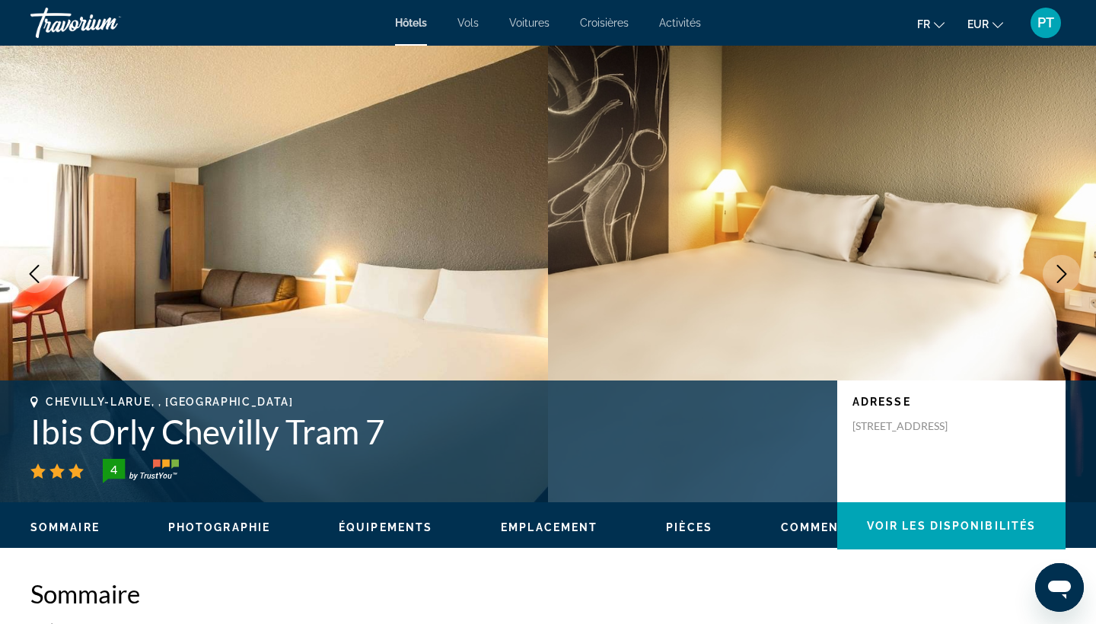
click at [511, 524] on span "Emplacement" at bounding box center [549, 527] width 97 height 12
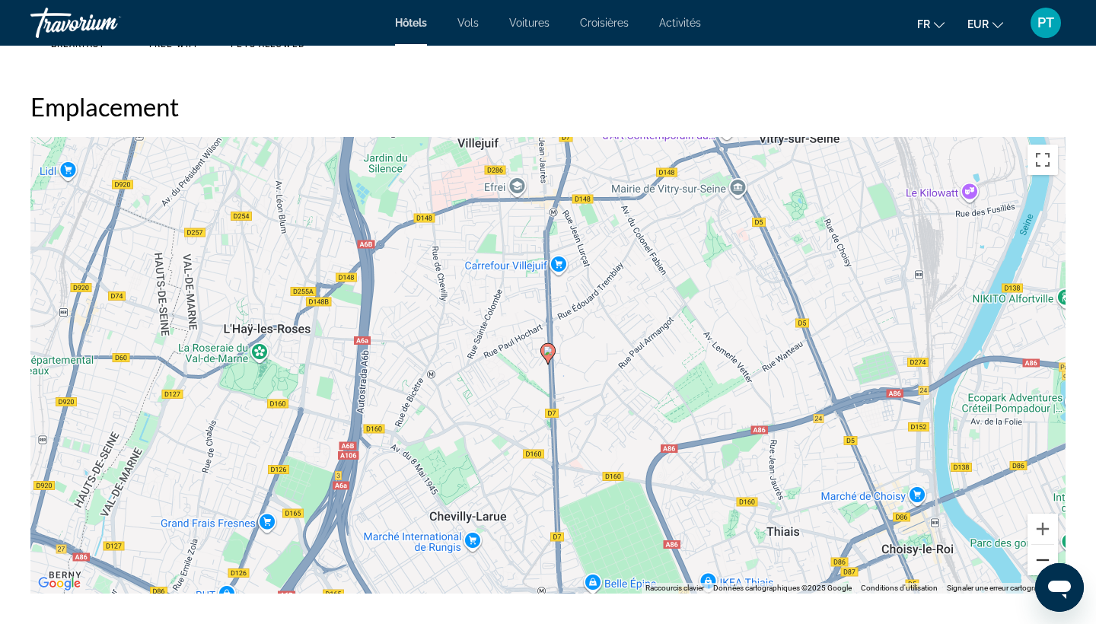
click at [1043, 556] on button "Zoom arrière" at bounding box center [1043, 560] width 30 height 30
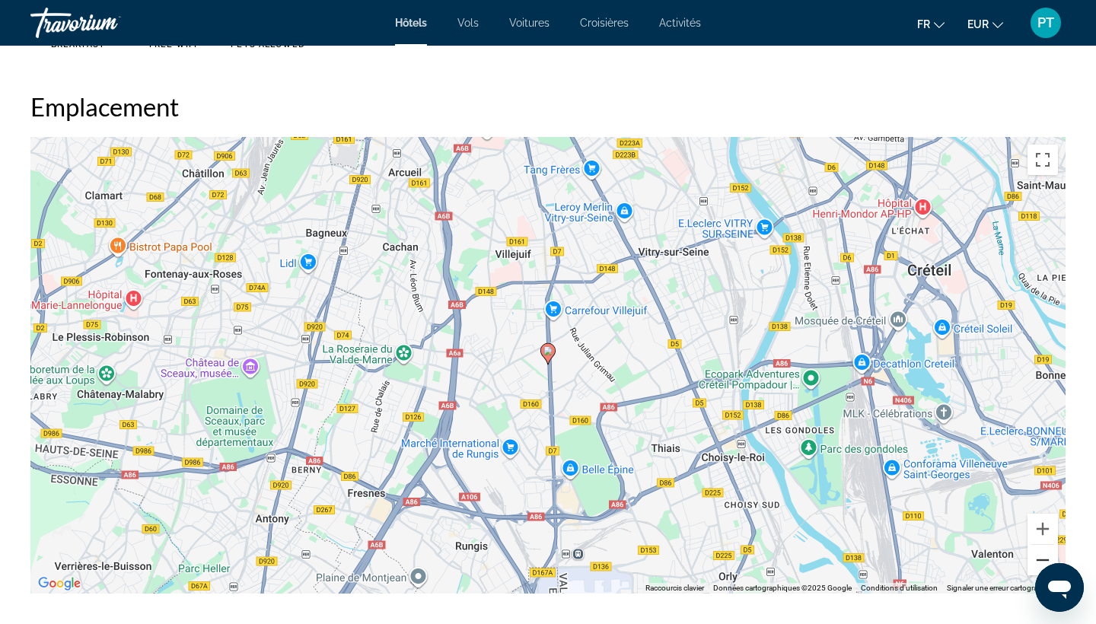
click at [1043, 556] on button "Zoom arrière" at bounding box center [1043, 560] width 30 height 30
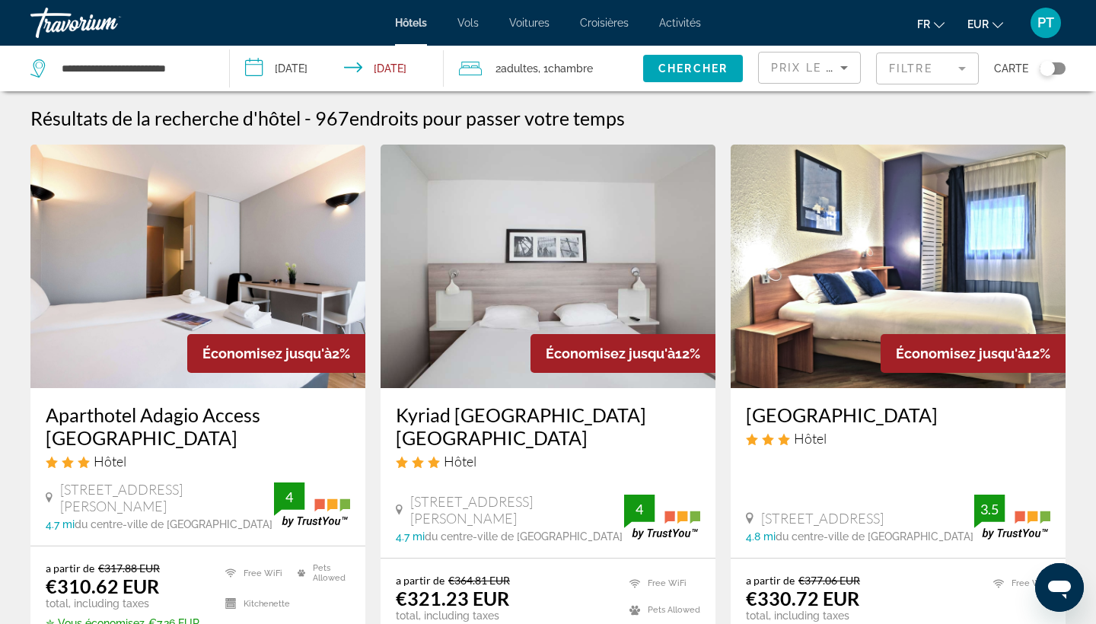
click at [936, 72] on mat-form-field "Filtre" at bounding box center [927, 69] width 103 height 32
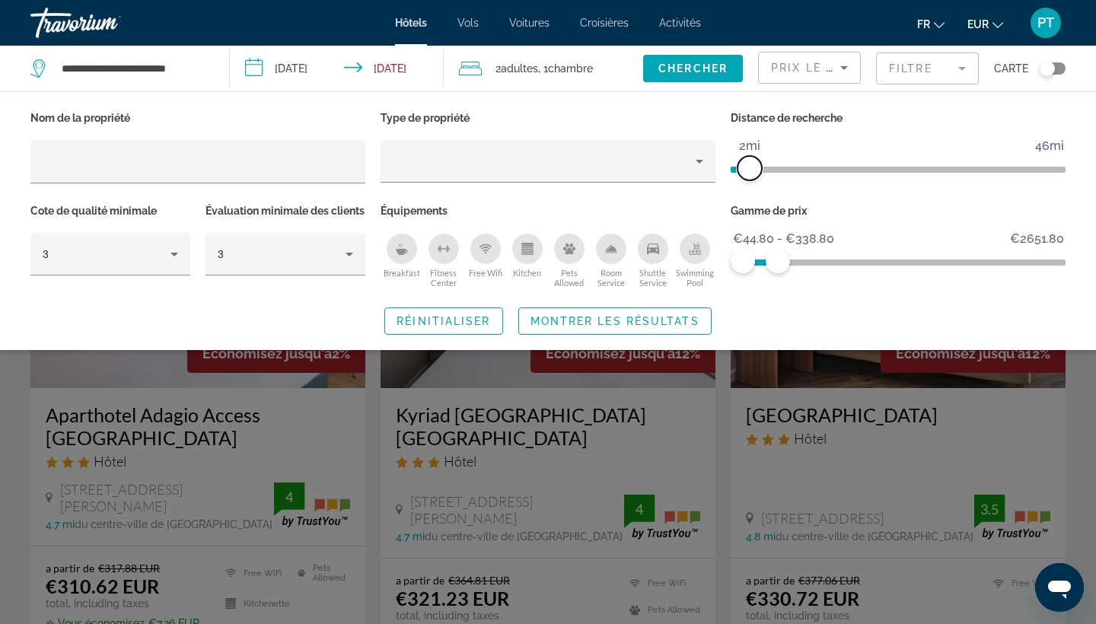
drag, startPoint x: 776, startPoint y: 167, endPoint x: 749, endPoint y: 168, distance: 27.4
click at [749, 168] on span "ngx-slider" at bounding box center [750, 168] width 24 height 24
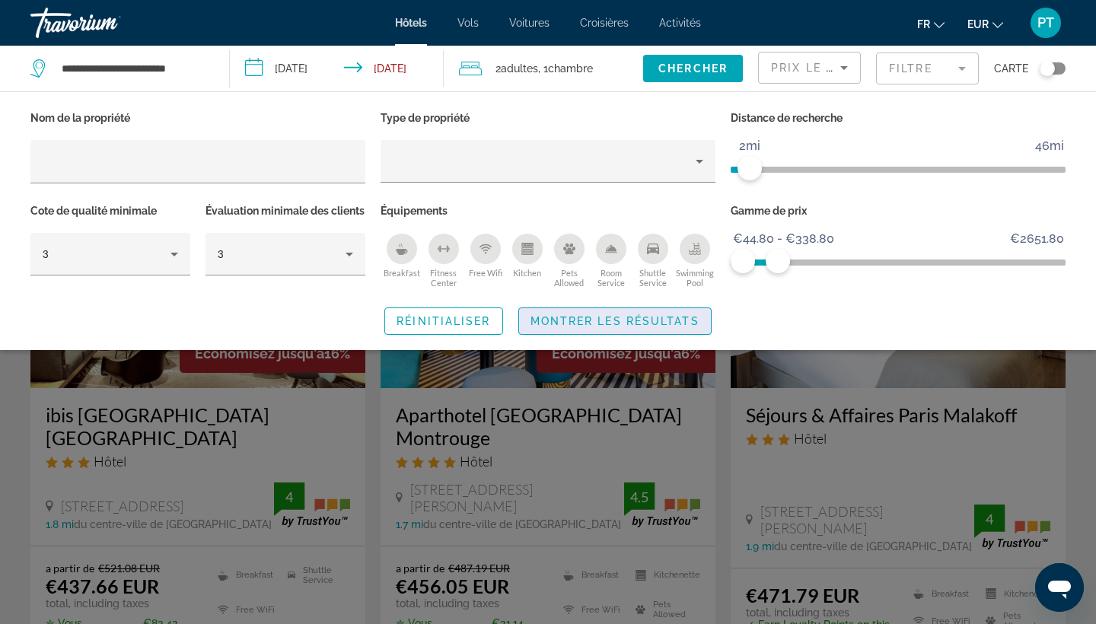
click at [649, 327] on span "Montrer les résultats" at bounding box center [615, 321] width 169 height 12
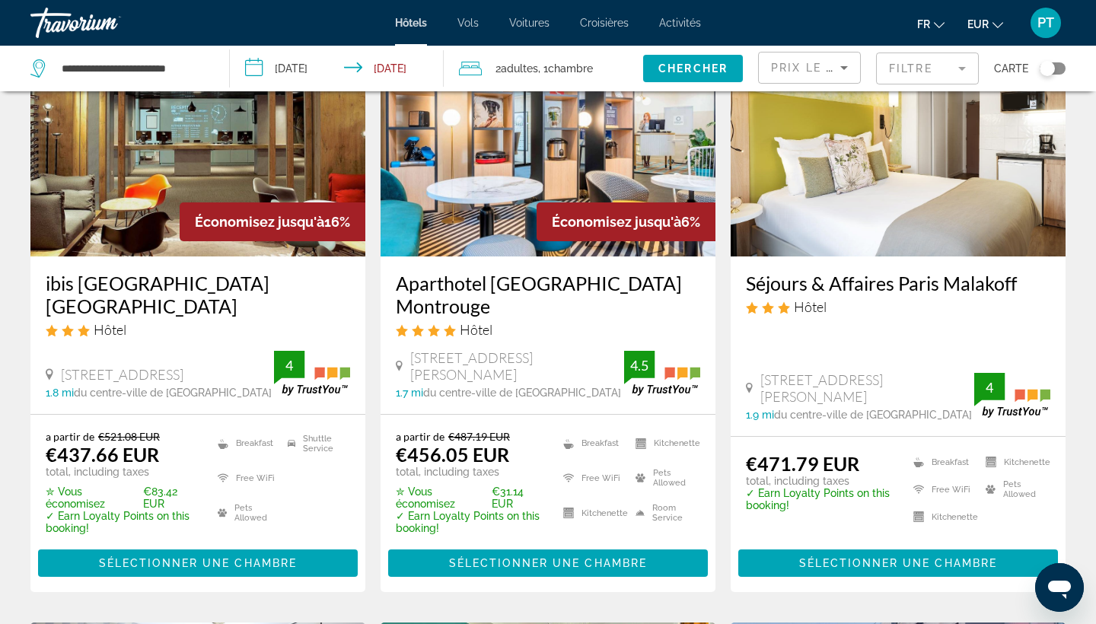
scroll to position [132, 0]
click at [216, 557] on span "Sélectionner une chambre" at bounding box center [198, 563] width 198 height 12
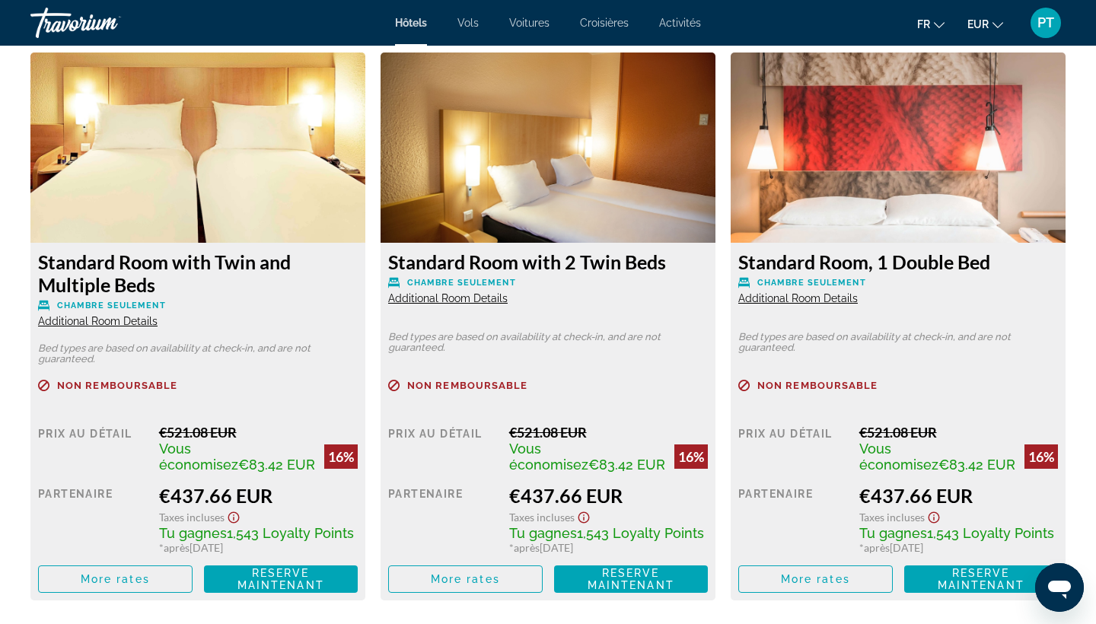
scroll to position [2108, 0]
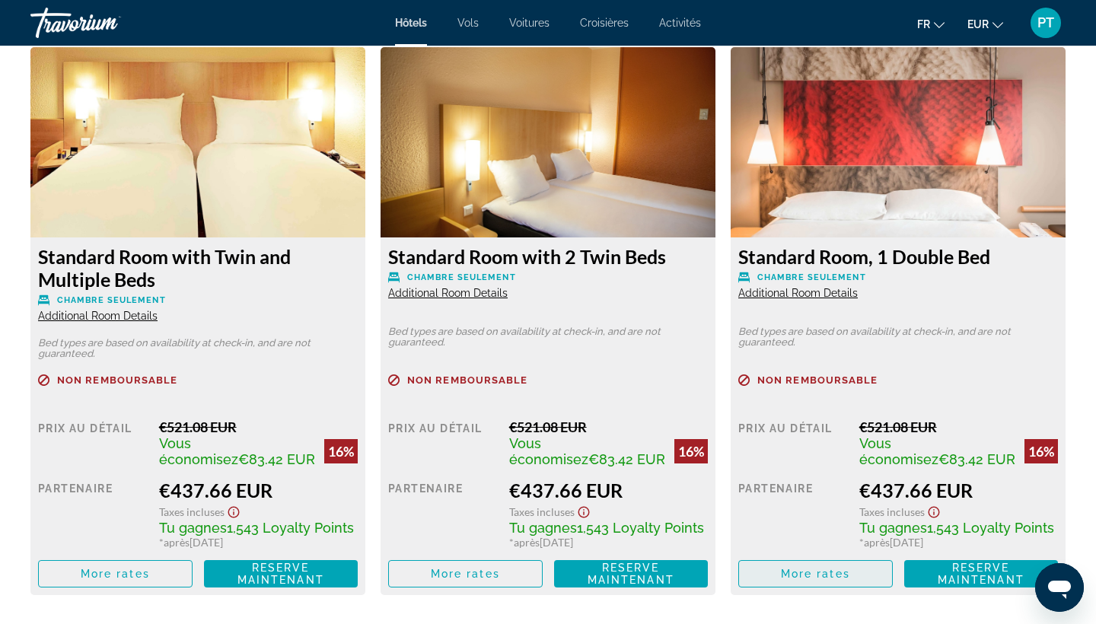
click at [782, 576] on span "More rates" at bounding box center [815, 574] width 69 height 12
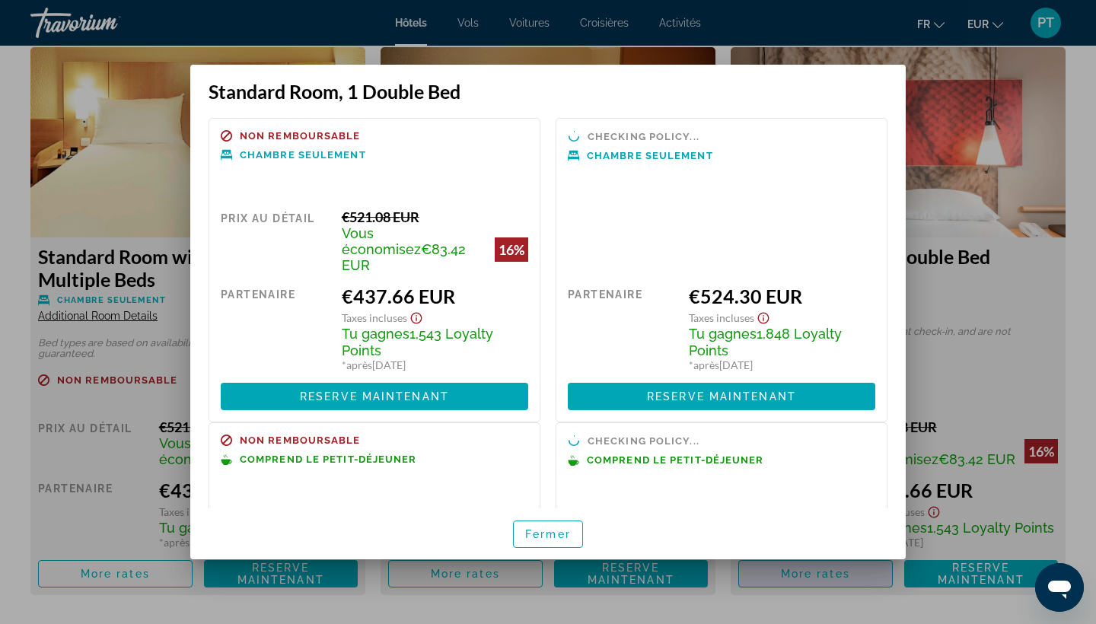
scroll to position [0, 0]
click at [156, 388] on div at bounding box center [548, 312] width 1096 height 624
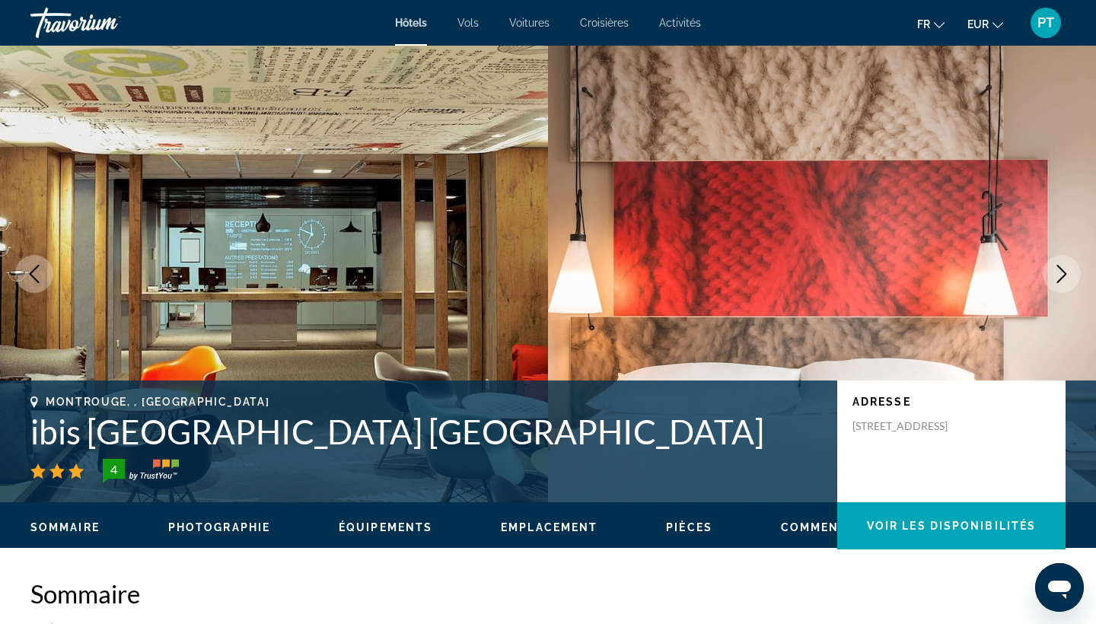
scroll to position [2108, 0]
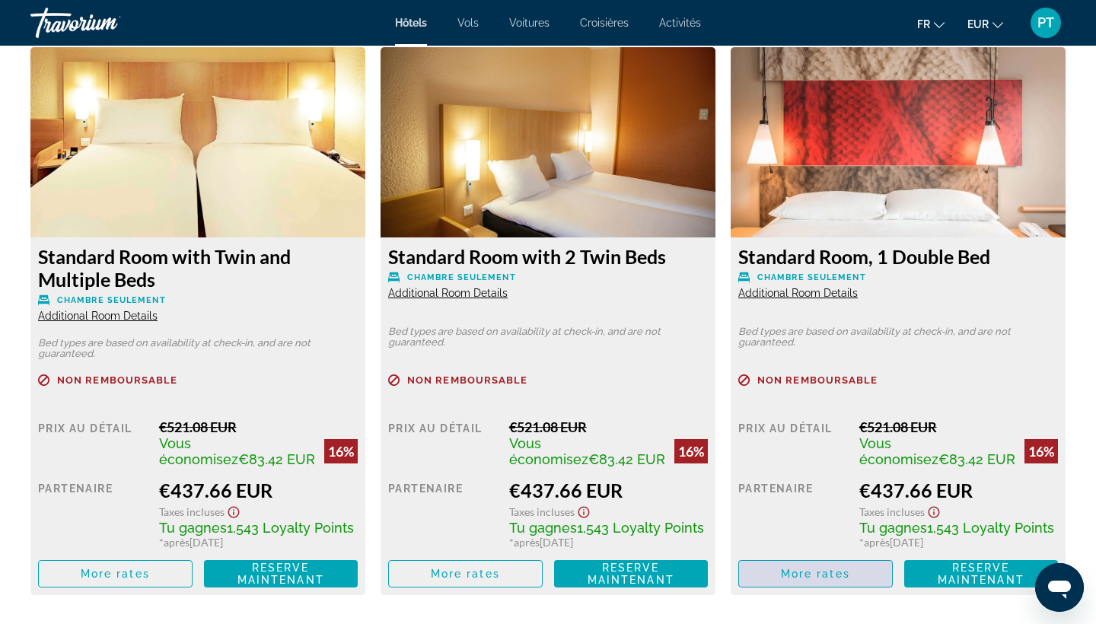
click at [801, 569] on span "Main content" at bounding box center [815, 574] width 153 height 37
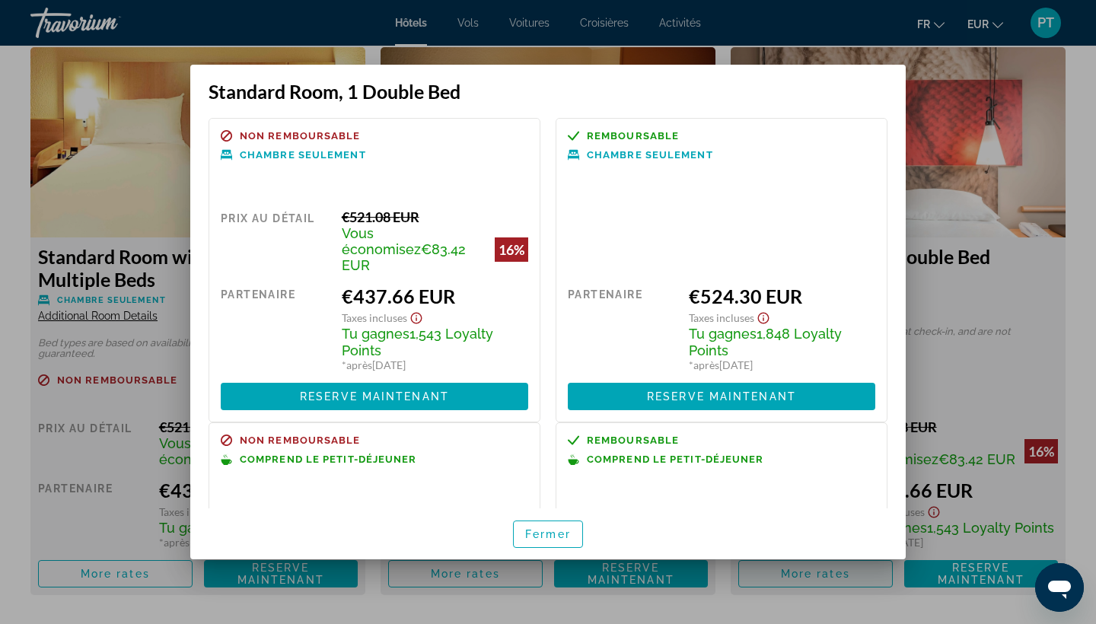
scroll to position [0, 0]
click at [106, 174] on div at bounding box center [548, 312] width 1096 height 624
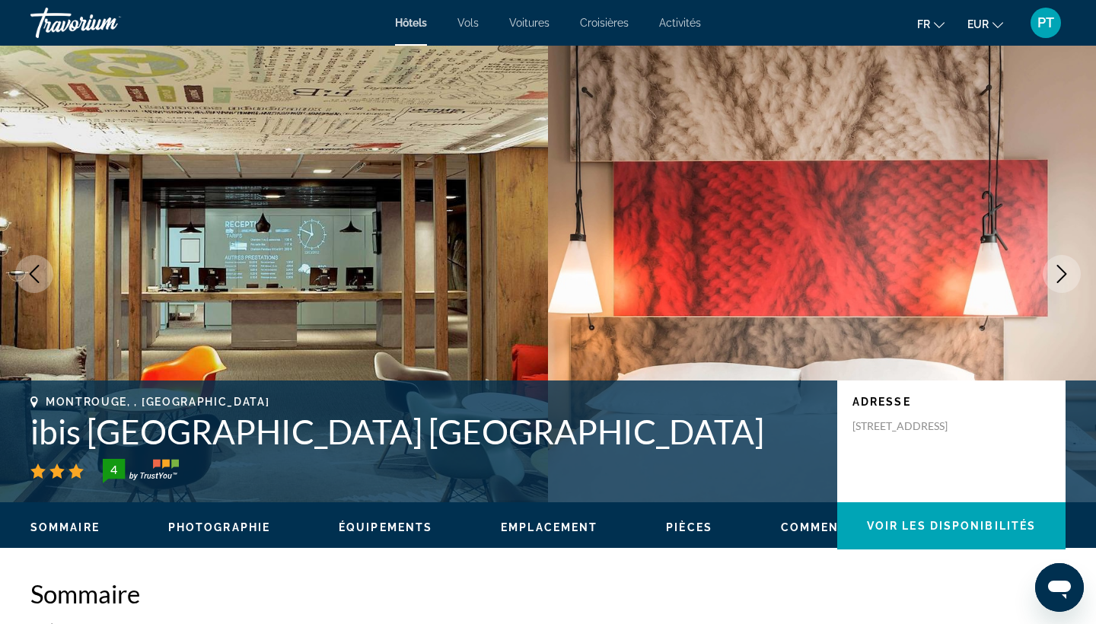
scroll to position [2108, 0]
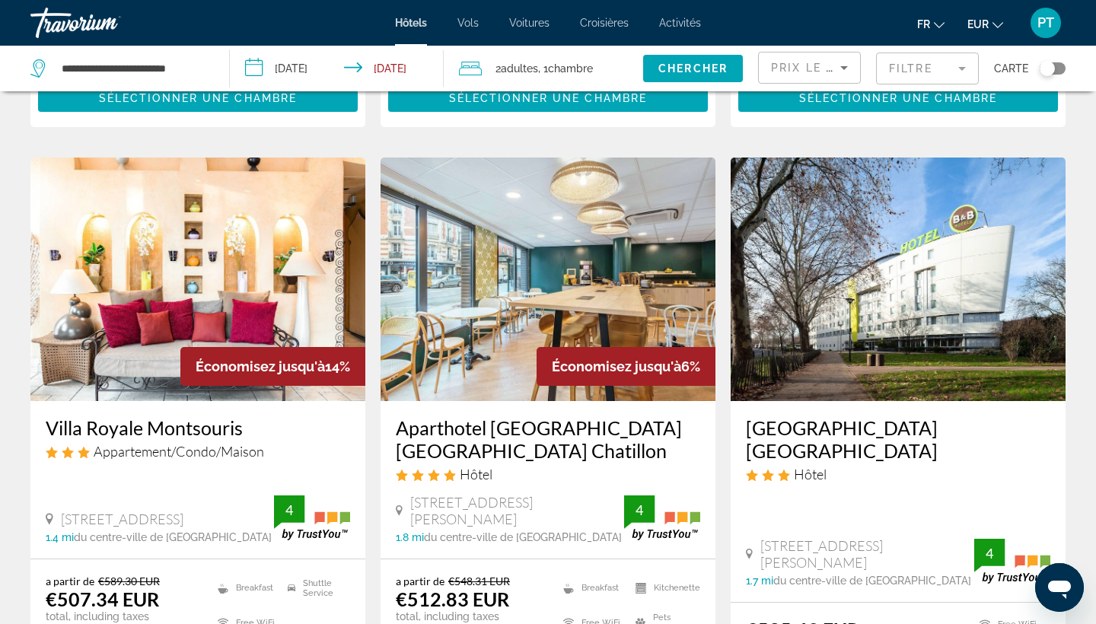
scroll to position [1208, 0]
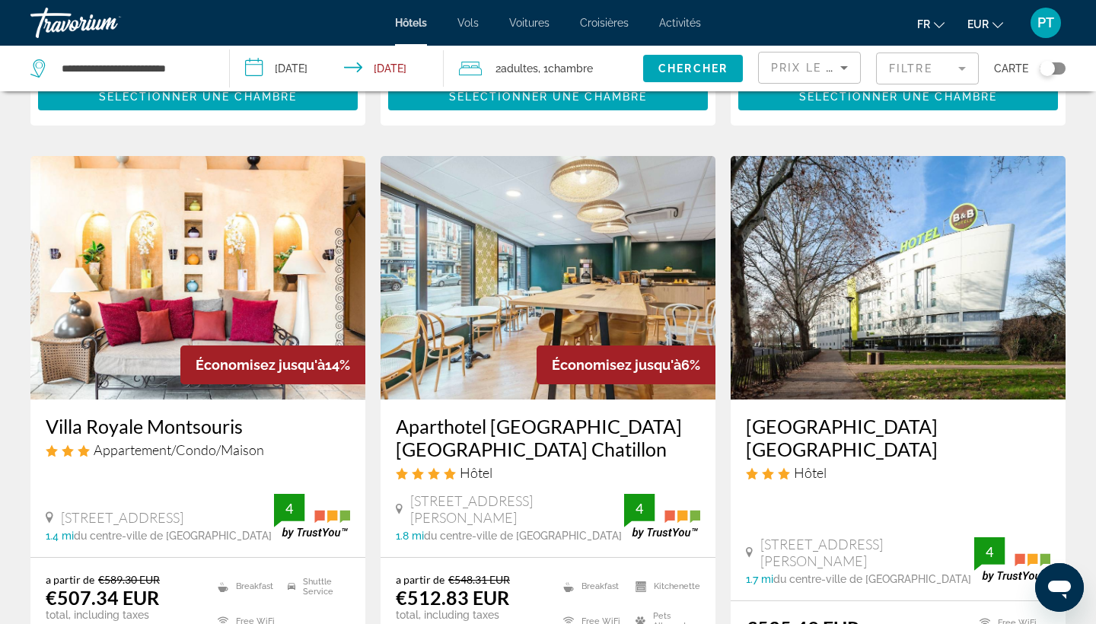
click at [510, 415] on h3 "Aparthotel [GEOGRAPHIC_DATA] [GEOGRAPHIC_DATA] Chatillon" at bounding box center [548, 438] width 304 height 46
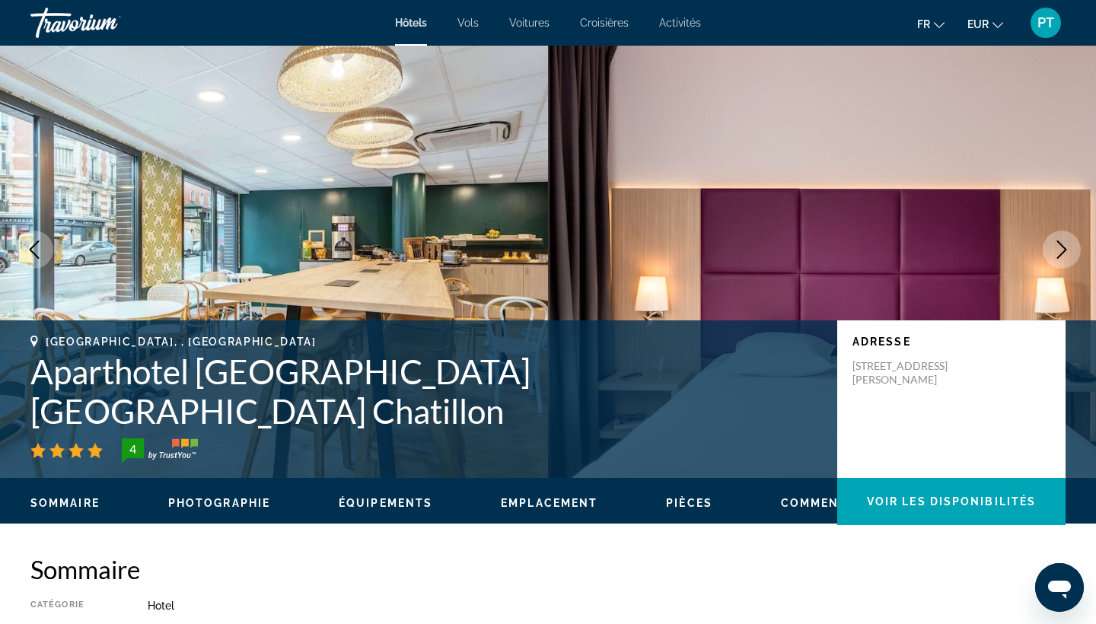
scroll to position [25, 0]
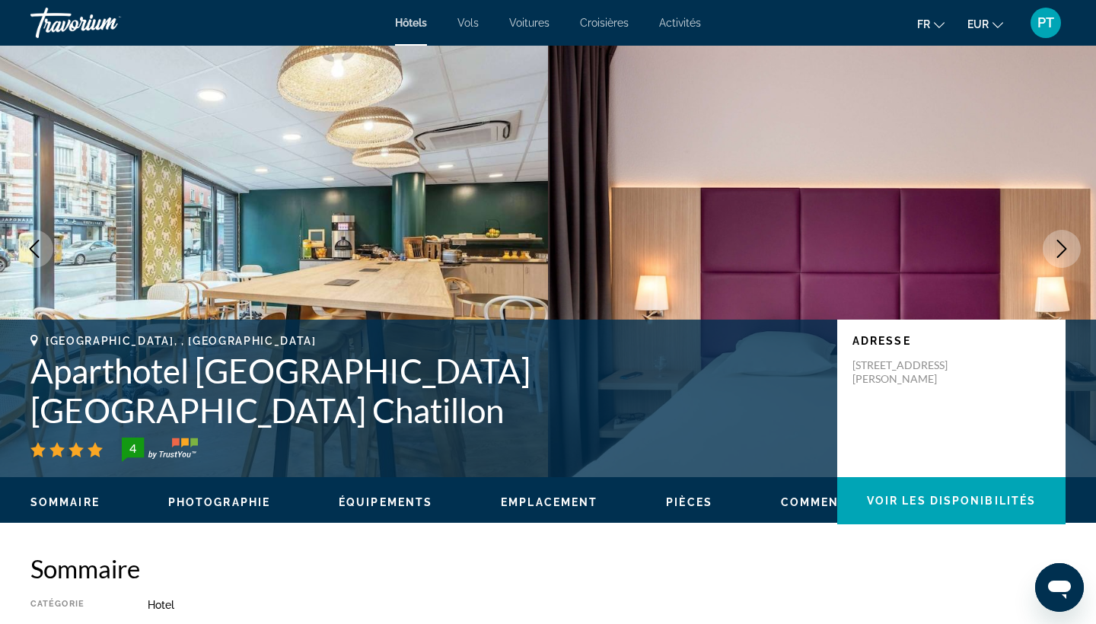
click at [1057, 250] on icon "Next image" at bounding box center [1062, 249] width 18 height 18
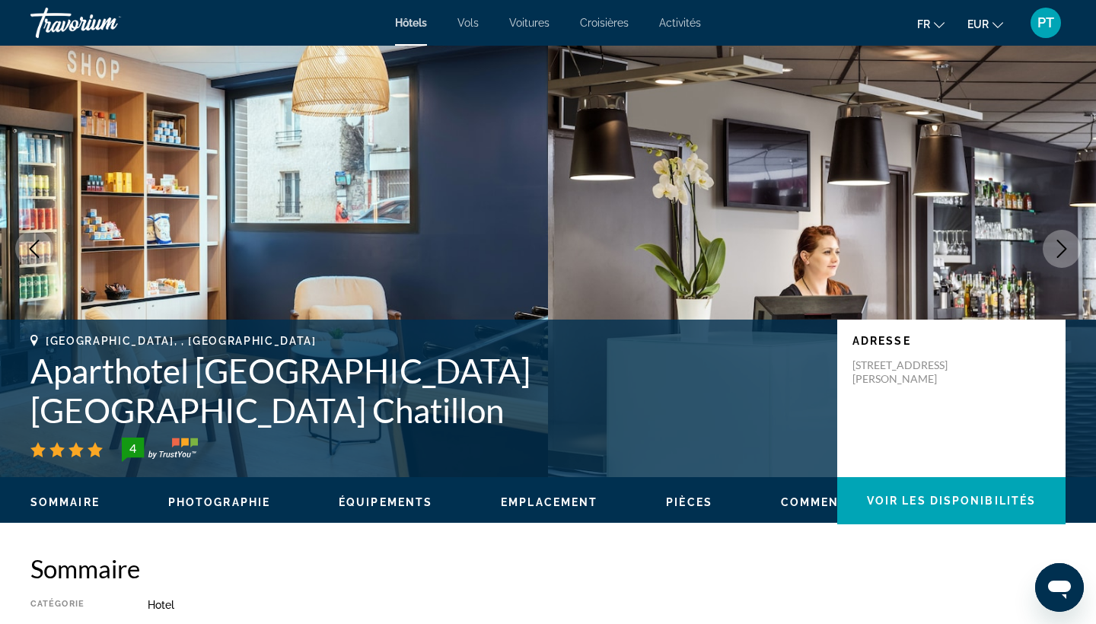
click at [1057, 250] on icon "Next image" at bounding box center [1062, 249] width 18 height 18
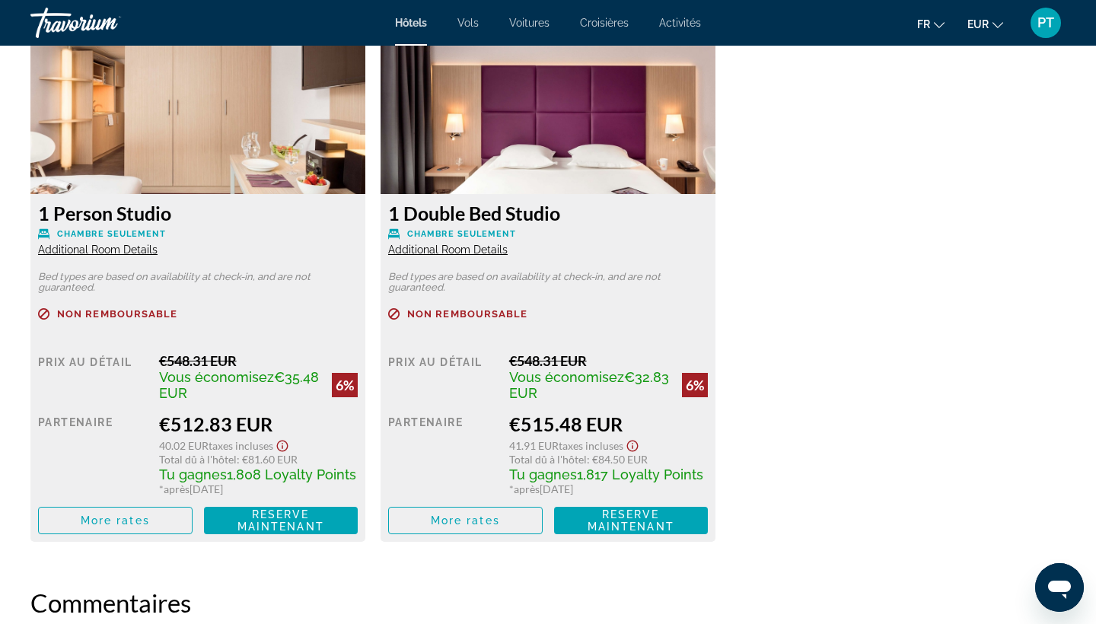
scroll to position [2099, 0]
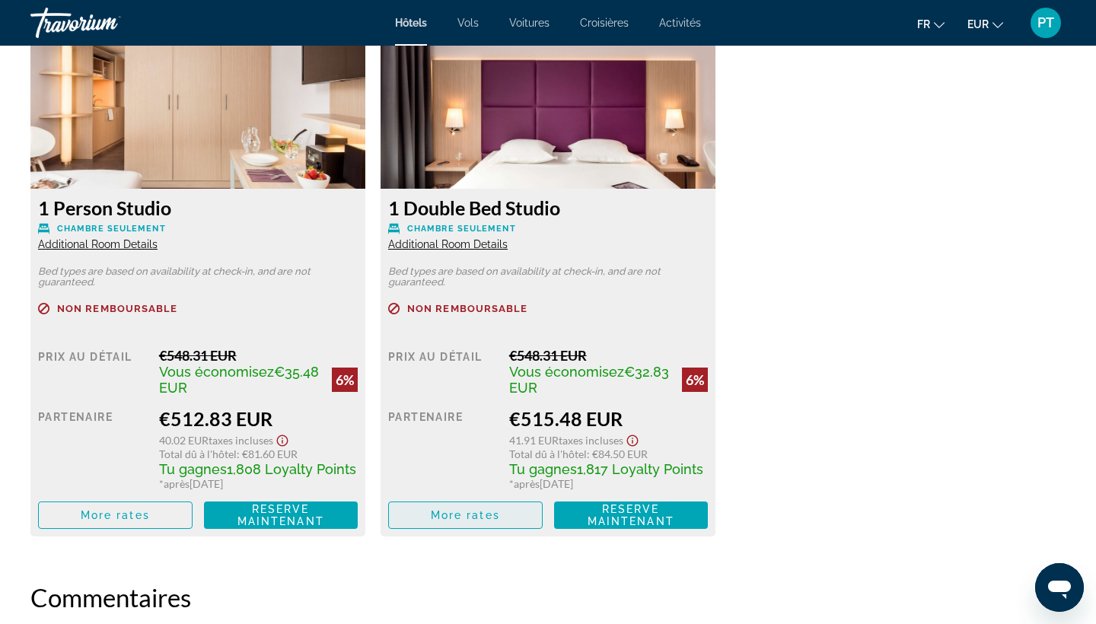
click at [442, 524] on span "Main content" at bounding box center [465, 515] width 153 height 37
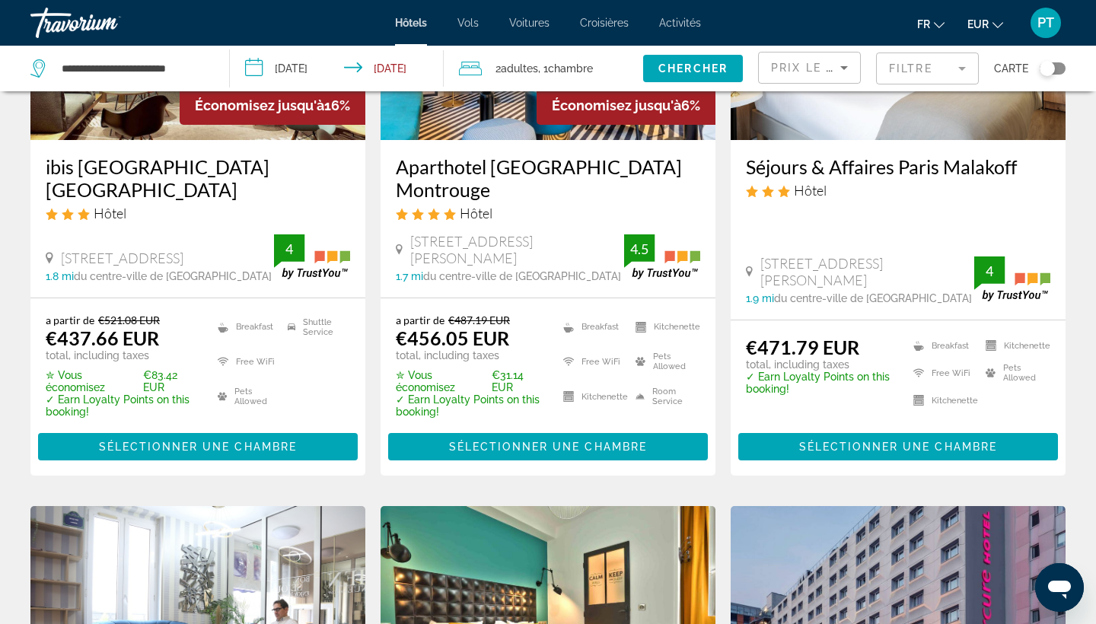
scroll to position [251, 0]
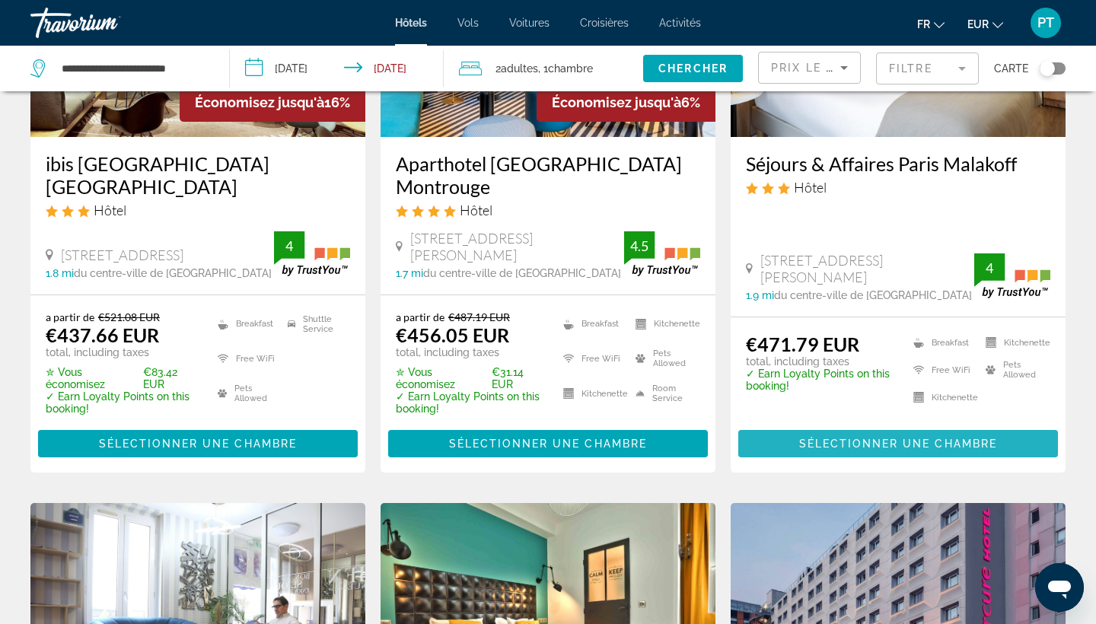
click at [796, 429] on span "Main content" at bounding box center [898, 444] width 320 height 37
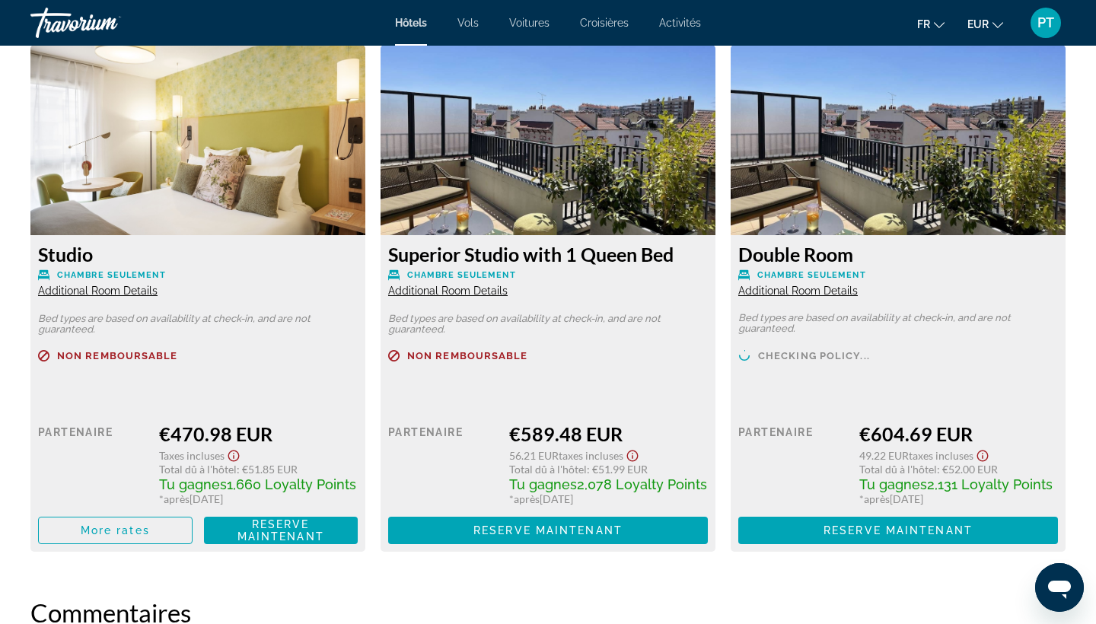
scroll to position [2111, 0]
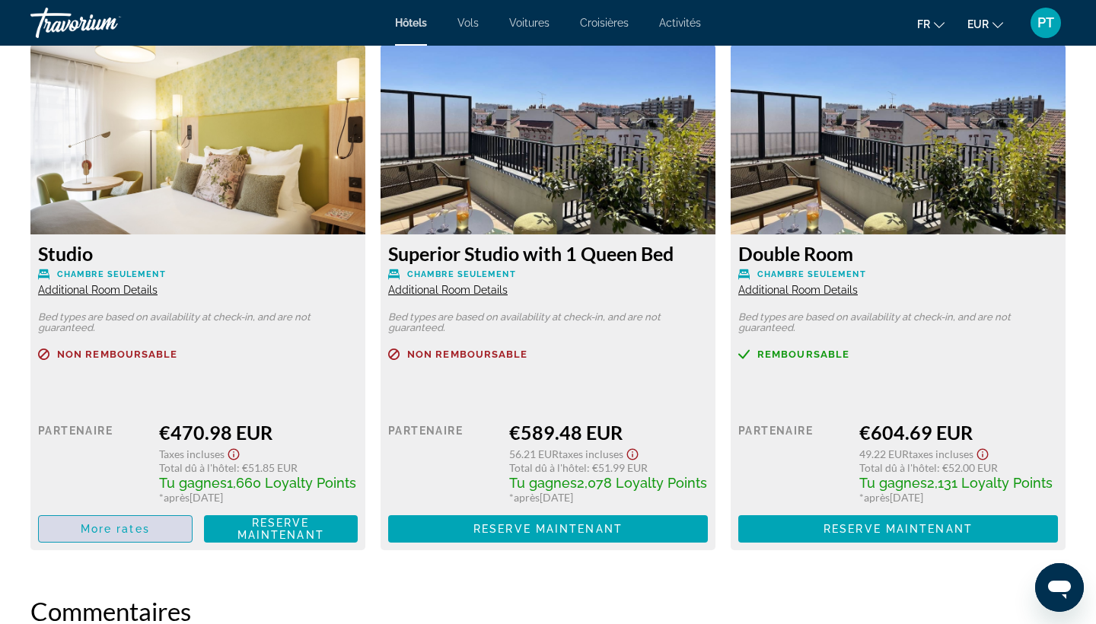
click at [123, 524] on span "Main content" at bounding box center [115, 529] width 153 height 37
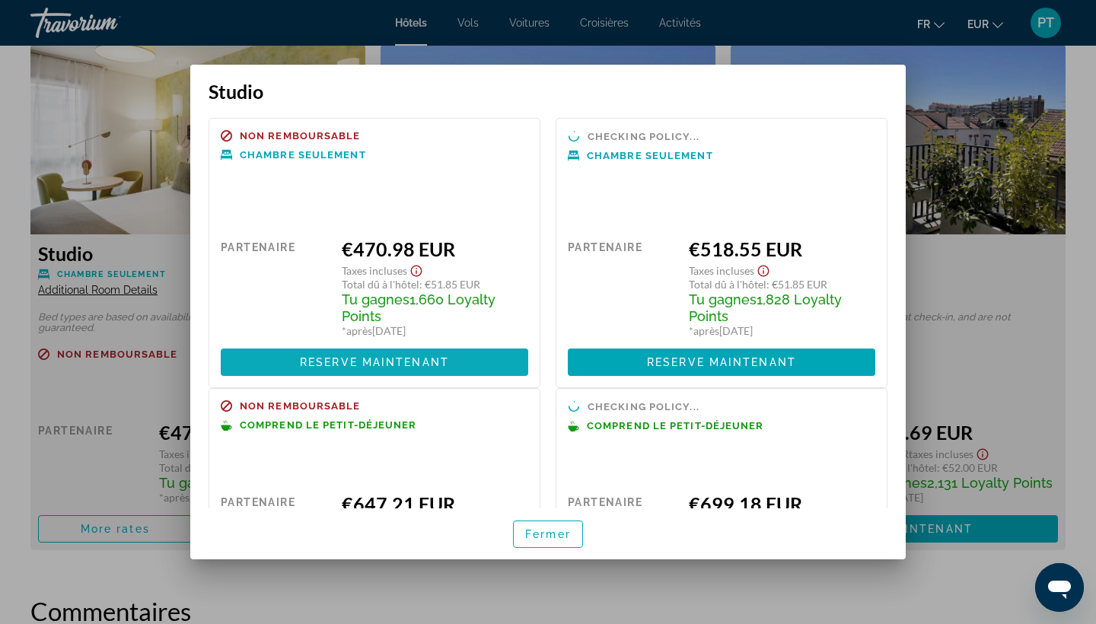
click at [274, 369] on span at bounding box center [375, 362] width 308 height 37
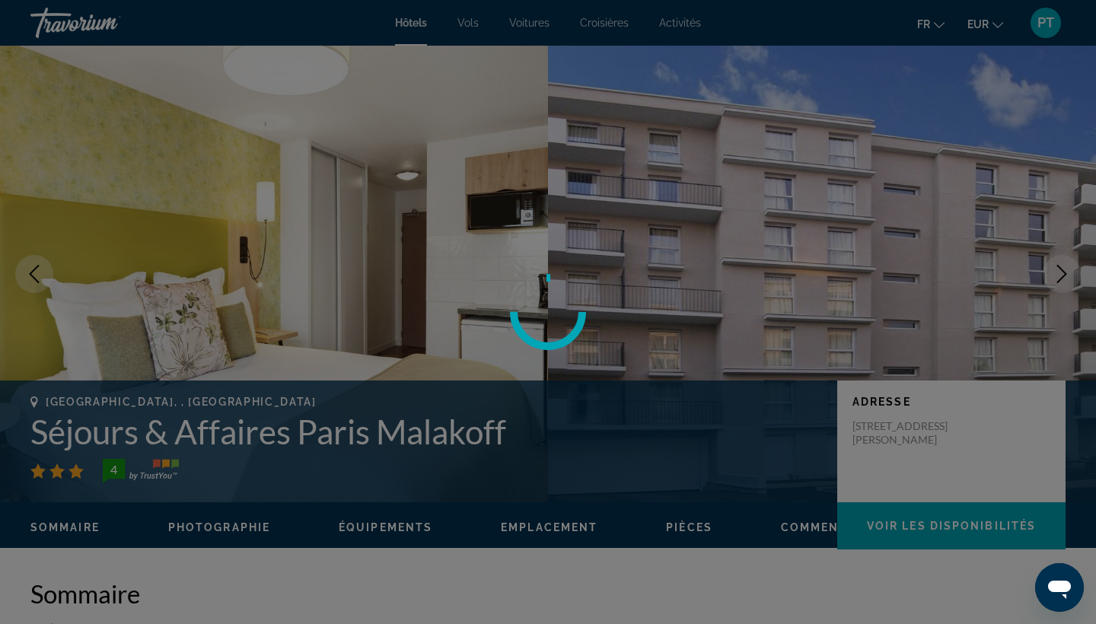
scroll to position [2111, 0]
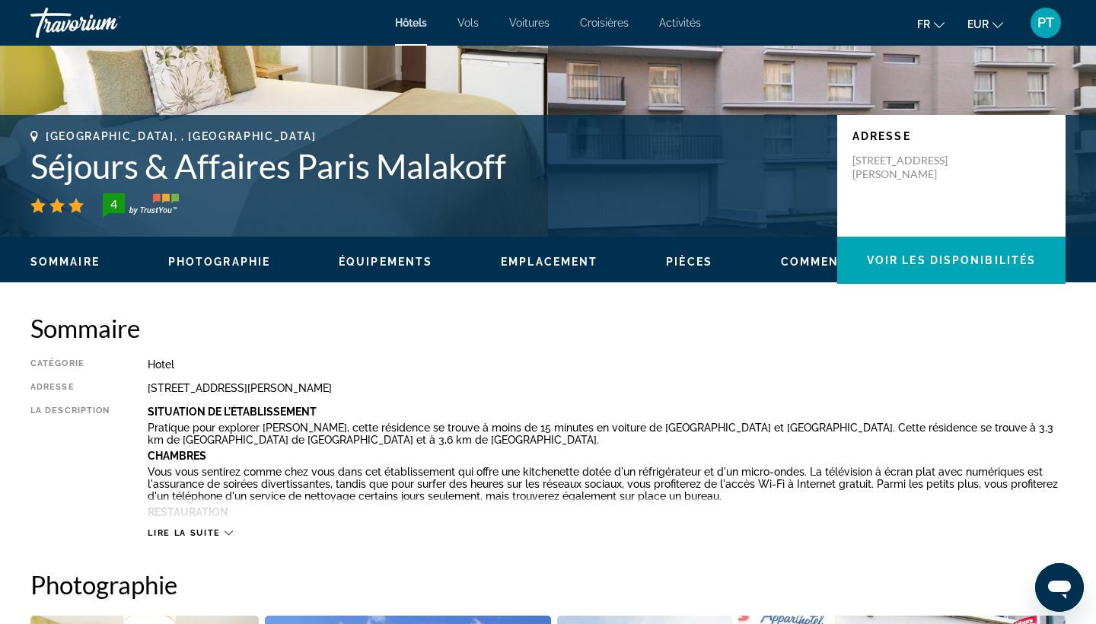
scroll to position [251, 0]
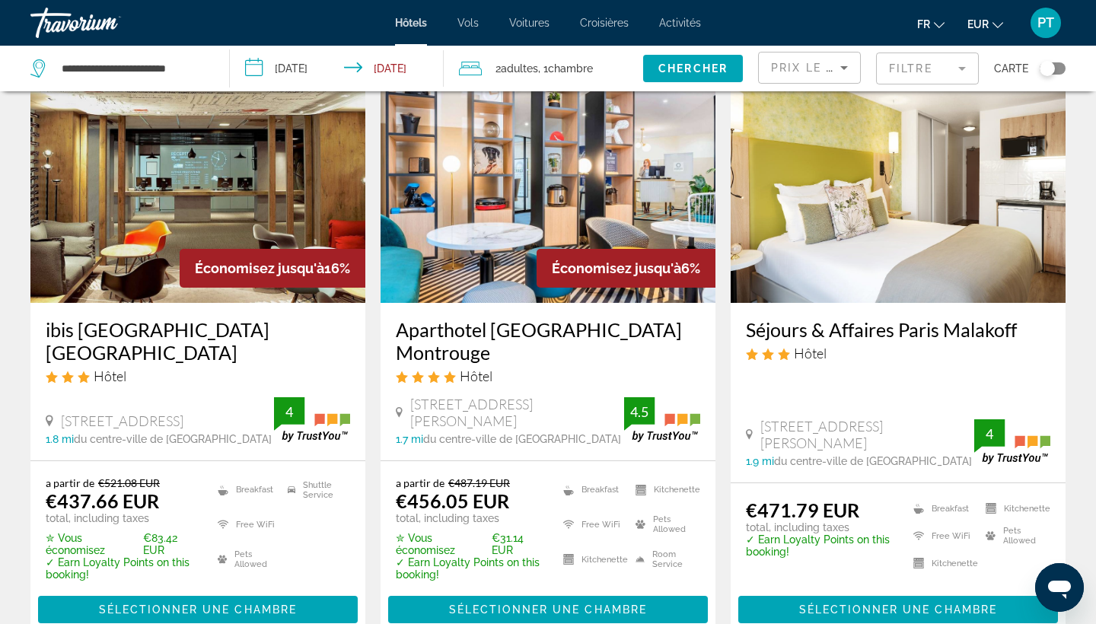
scroll to position [86, 0]
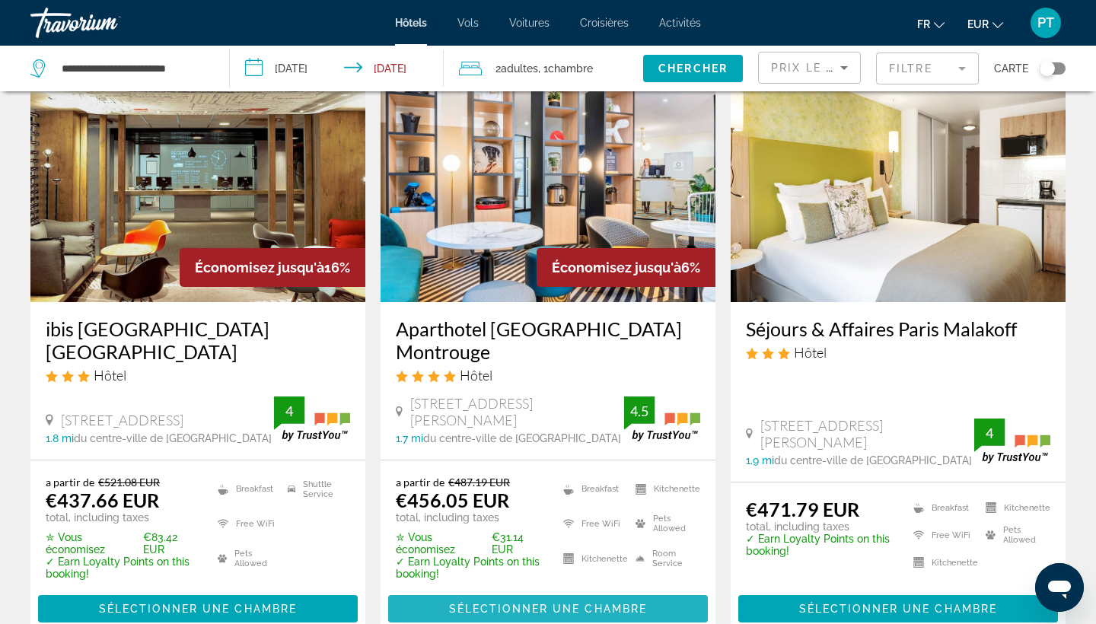
click at [509, 591] on span "Main content" at bounding box center [548, 609] width 320 height 37
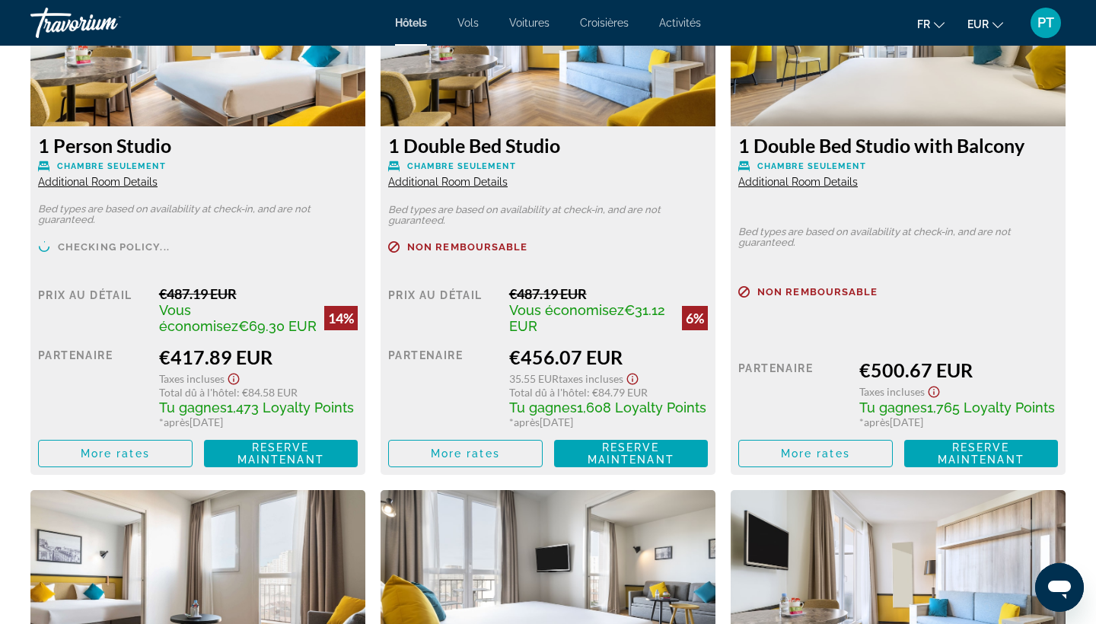
scroll to position [2224, 0]
